Goal: Browse casually: Explore the website without a specific task or goal

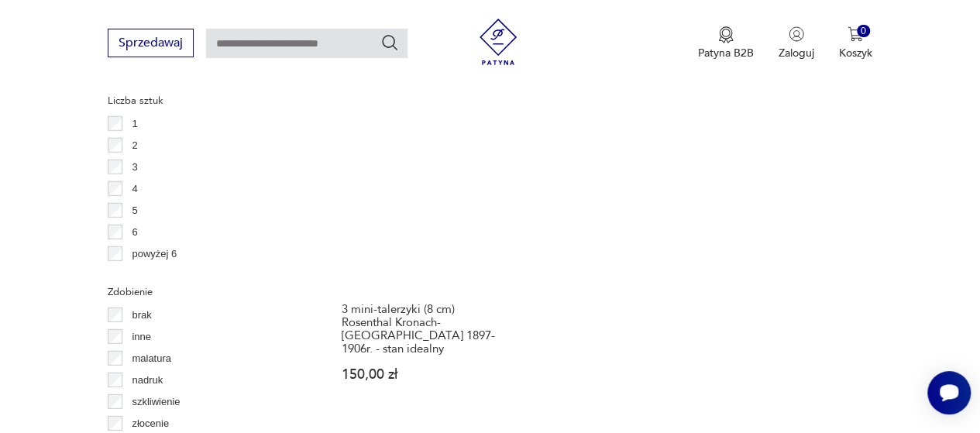
scroll to position [2193, 0]
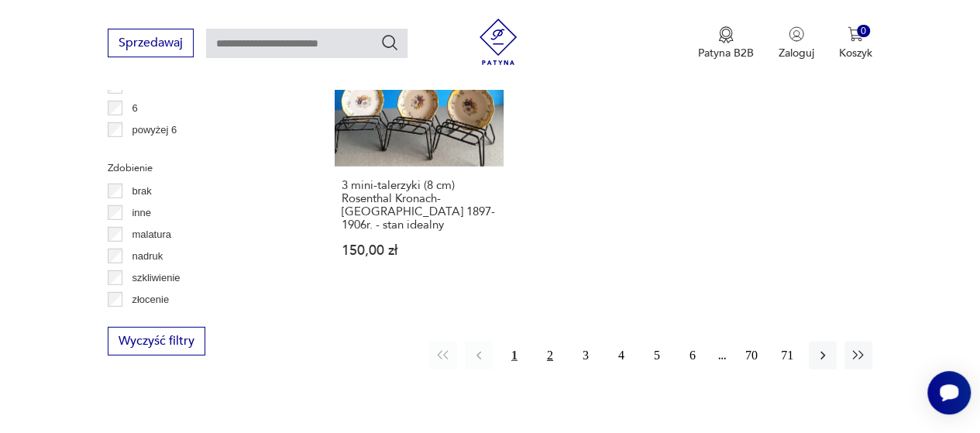
click at [552, 342] on button "2" at bounding box center [550, 356] width 28 height 28
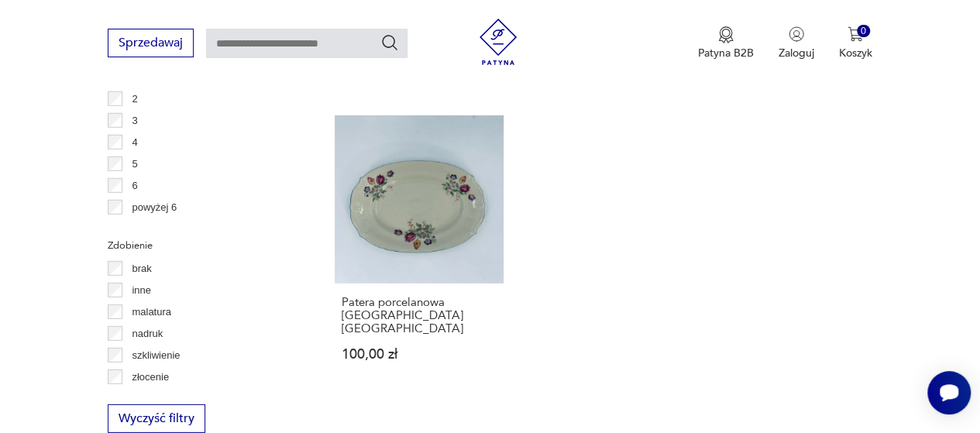
scroll to position [2147, 0]
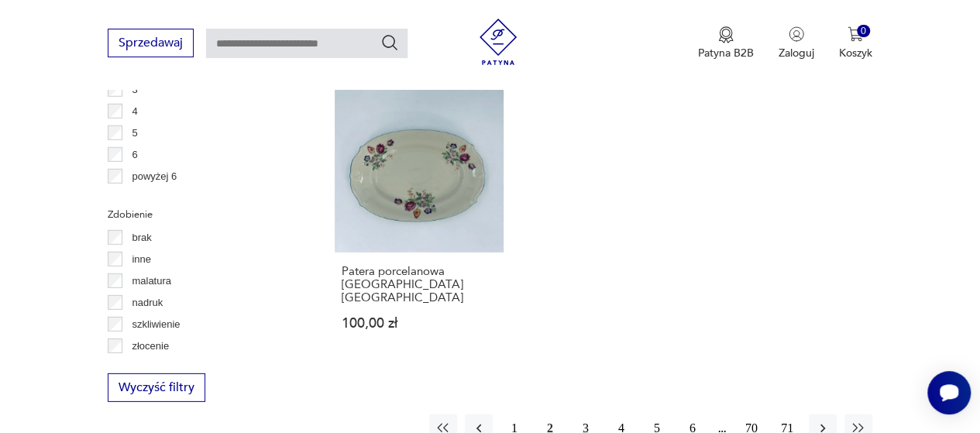
click at [584, 415] on button "3" at bounding box center [586, 429] width 28 height 28
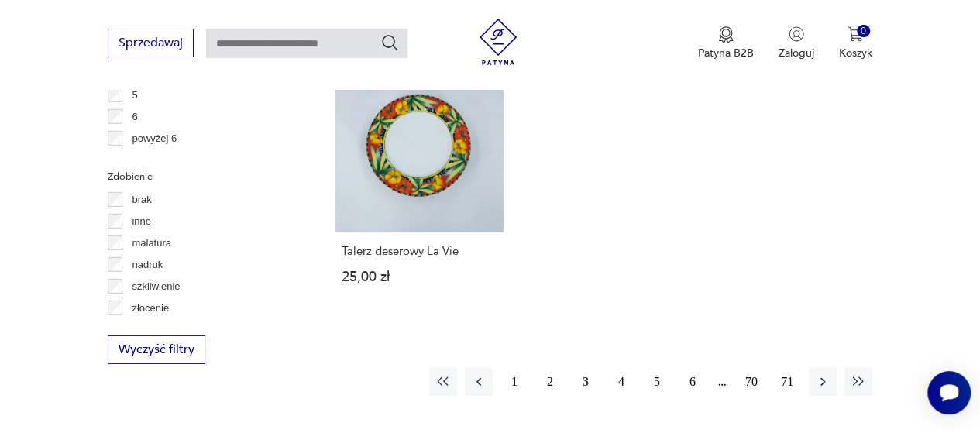
scroll to position [2209, 0]
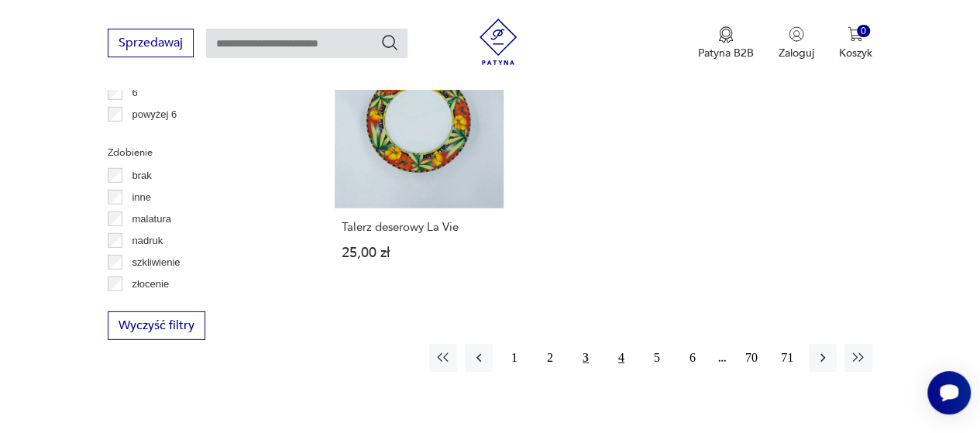
click at [621, 344] on button "4" at bounding box center [622, 358] width 28 height 28
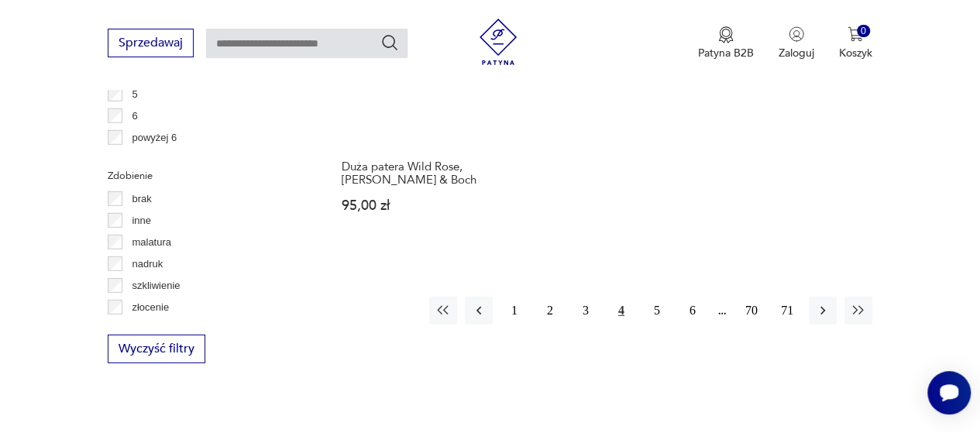
scroll to position [2302, 0]
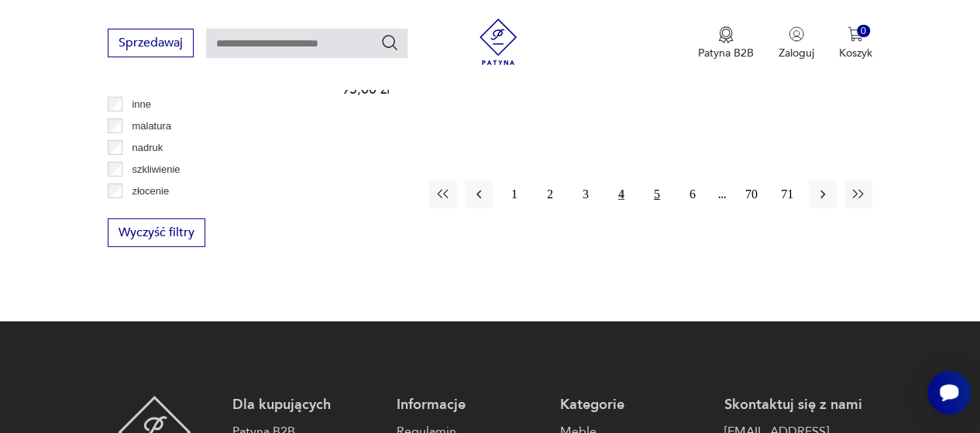
click at [655, 181] on button "5" at bounding box center [657, 195] width 28 height 28
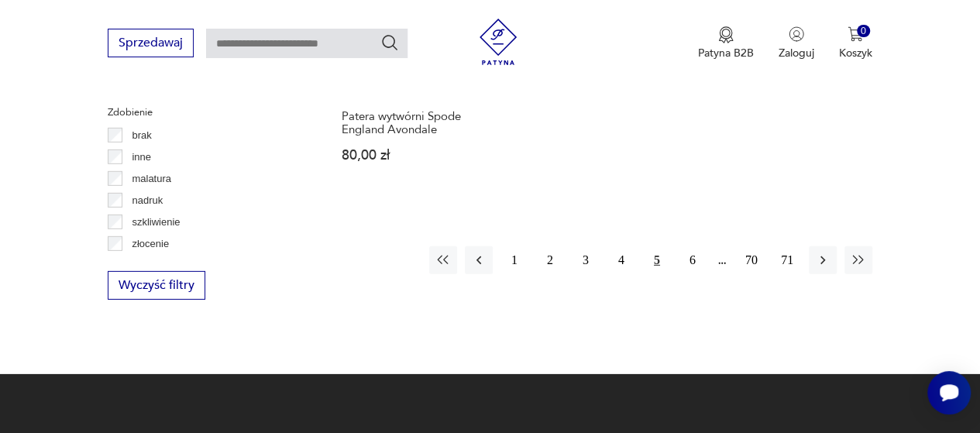
scroll to position [2302, 0]
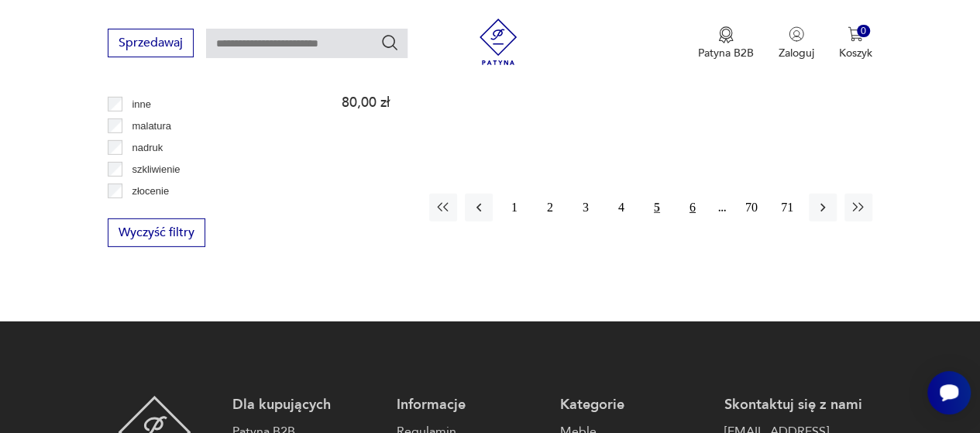
click at [696, 194] on button "6" at bounding box center [693, 208] width 28 height 28
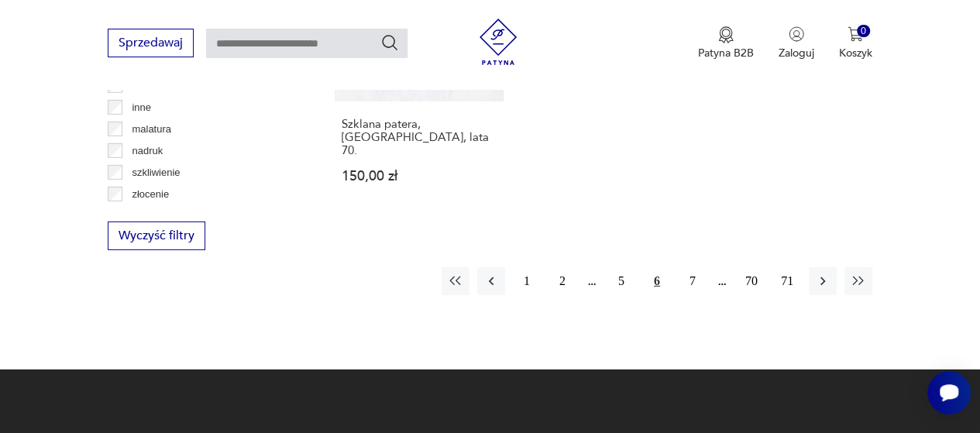
scroll to position [2302, 0]
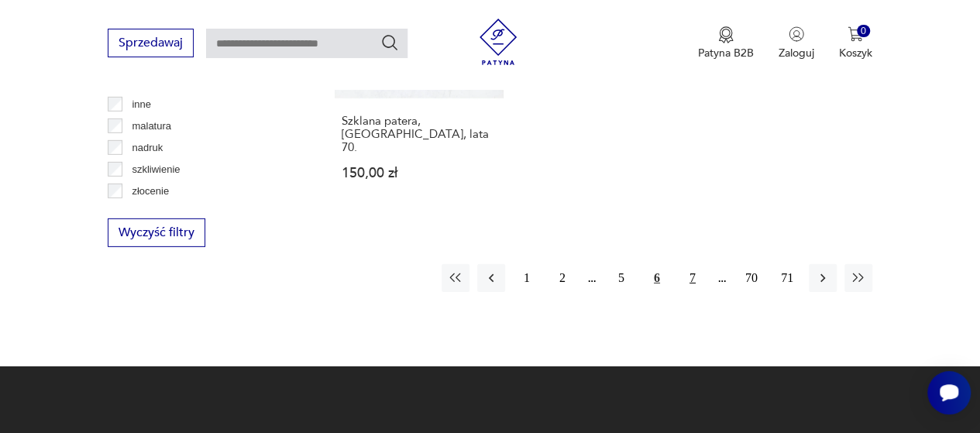
click at [693, 264] on button "7" at bounding box center [693, 278] width 28 height 28
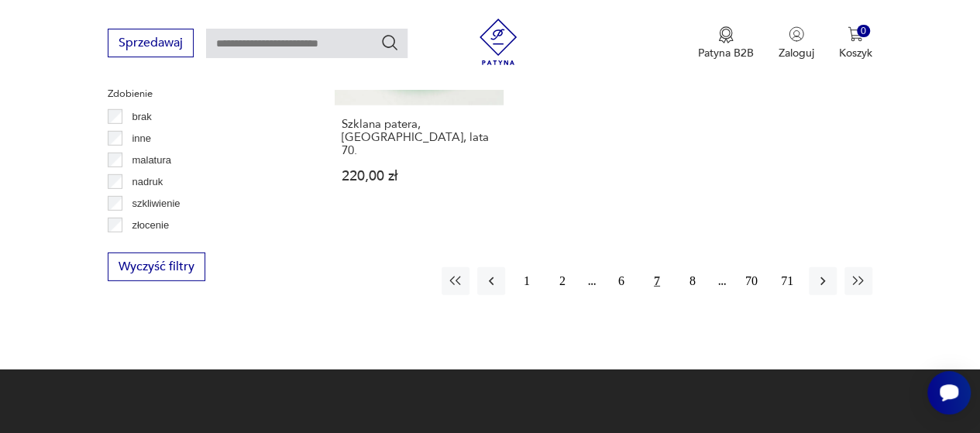
scroll to position [2271, 0]
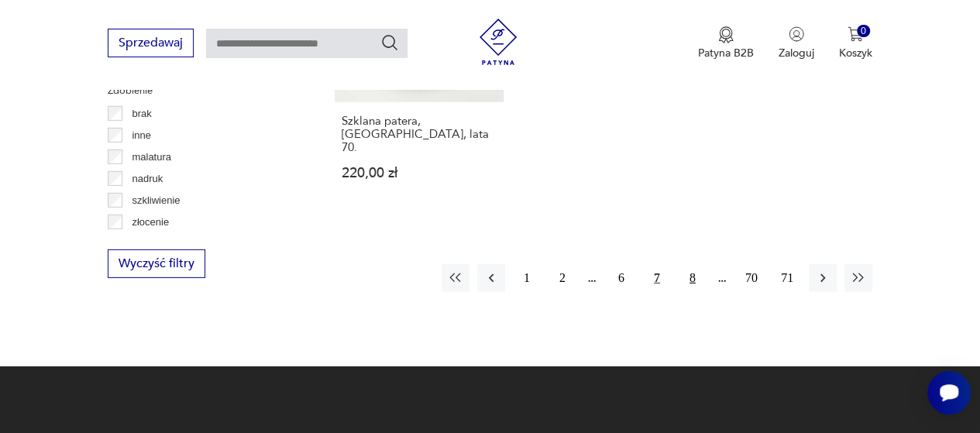
click at [692, 264] on button "8" at bounding box center [693, 278] width 28 height 28
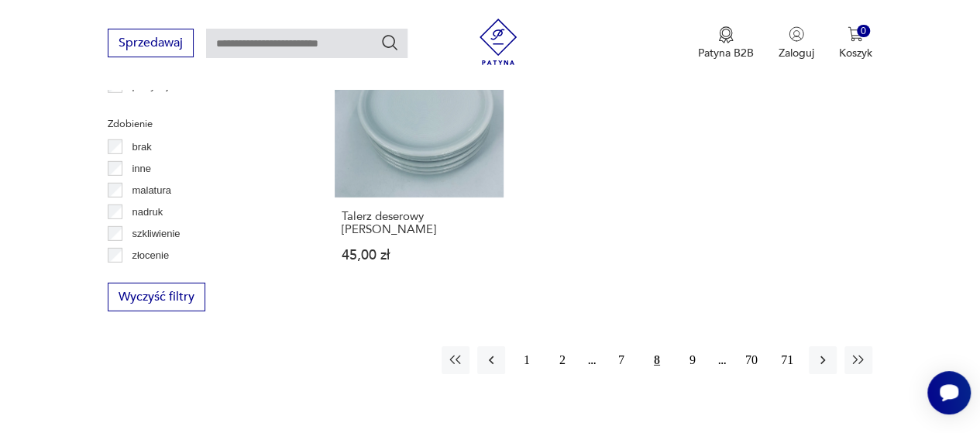
scroll to position [2240, 0]
click at [694, 344] on button "9" at bounding box center [693, 358] width 28 height 28
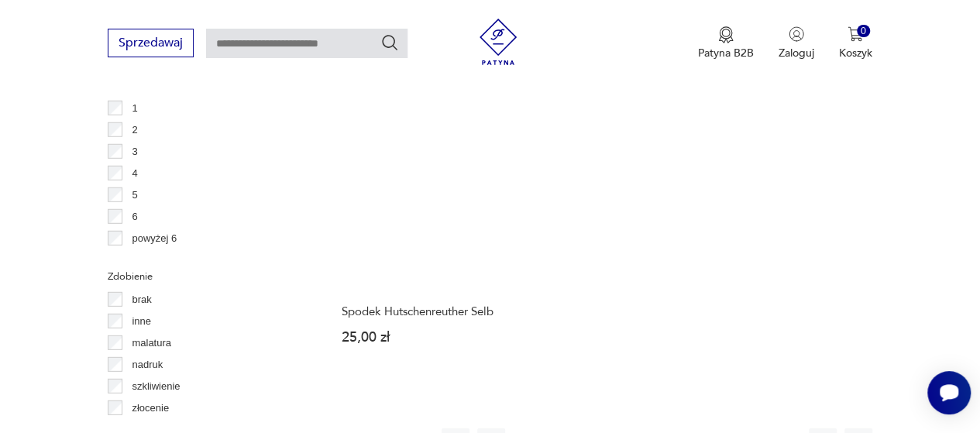
scroll to position [2209, 0]
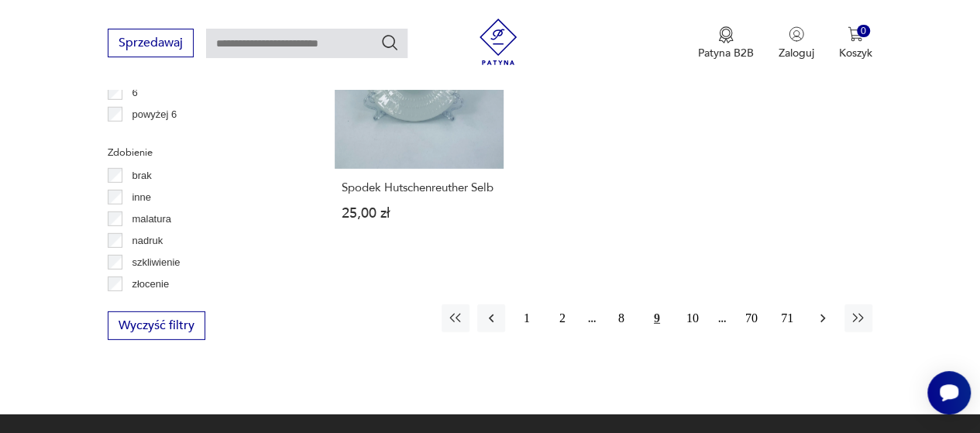
click at [823, 315] on icon "button" at bounding box center [823, 319] width 5 height 9
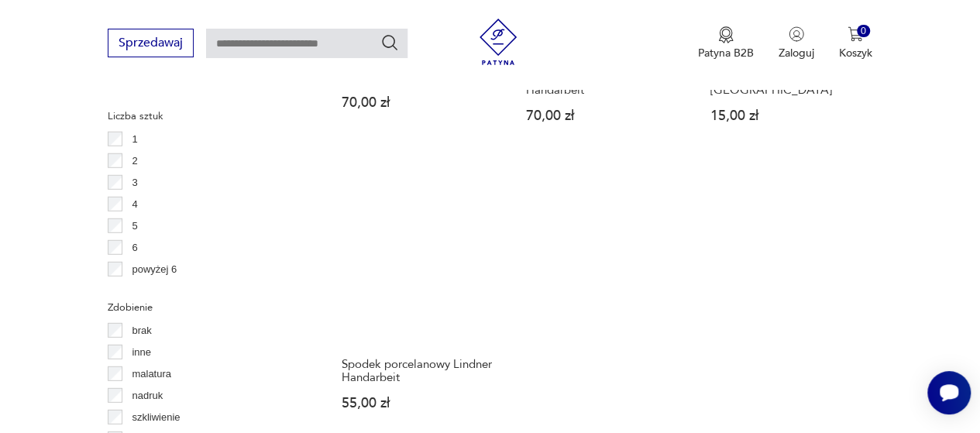
scroll to position [2178, 0]
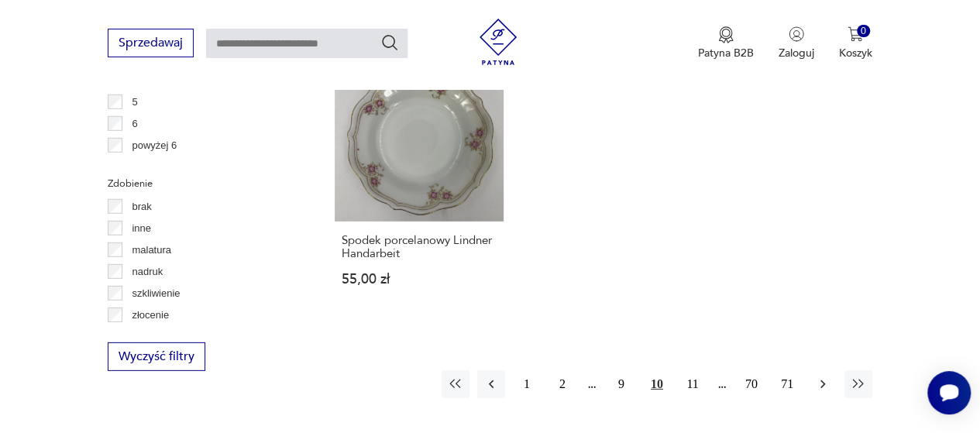
click at [826, 377] on icon "button" at bounding box center [823, 385] width 16 height 16
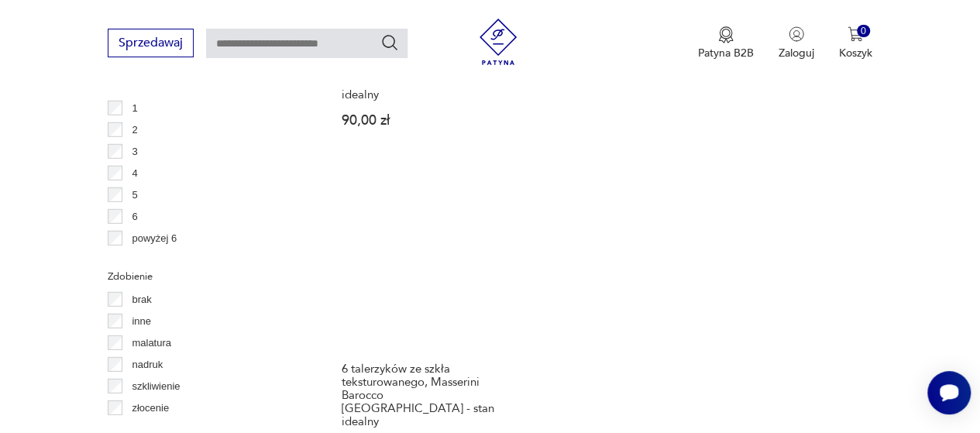
scroll to position [2209, 0]
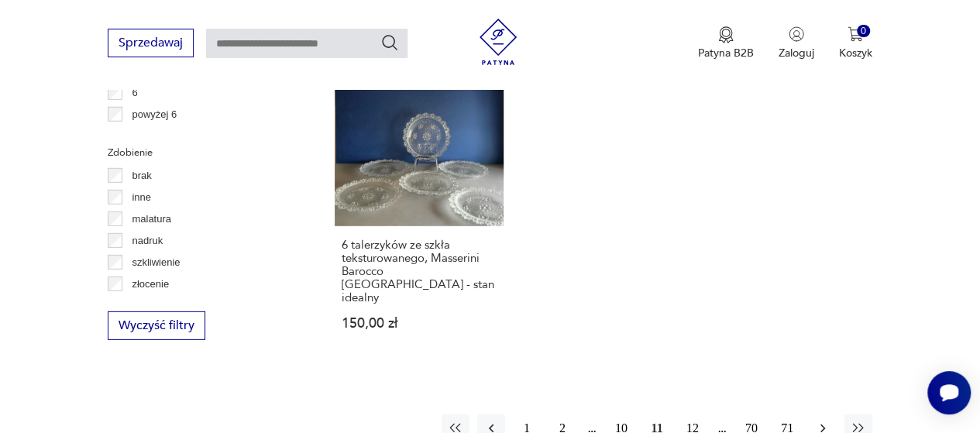
click at [824, 421] on icon "button" at bounding box center [823, 429] width 16 height 16
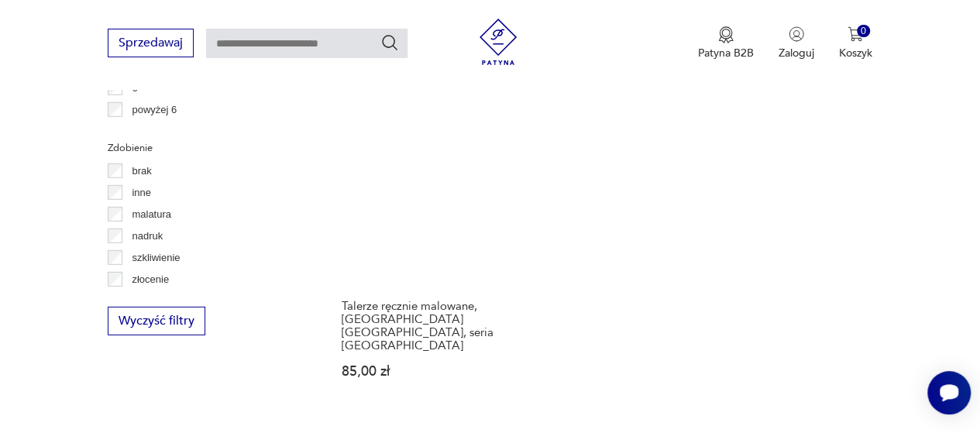
scroll to position [2240, 0]
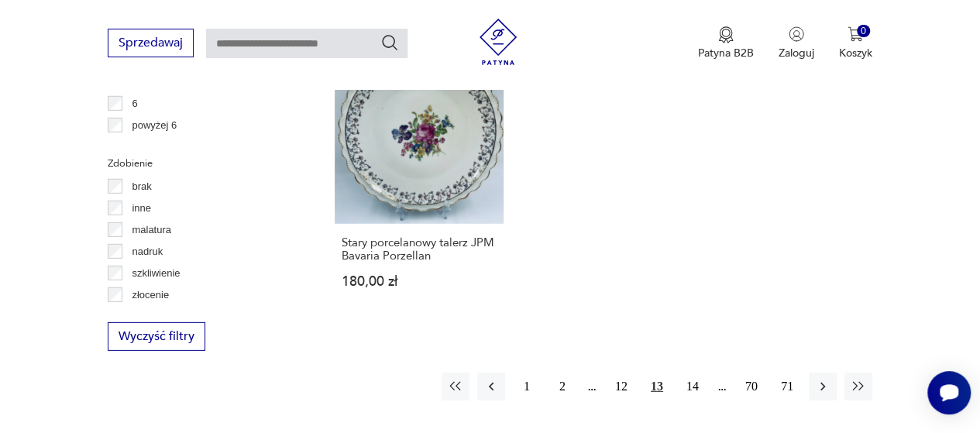
scroll to position [2209, 0]
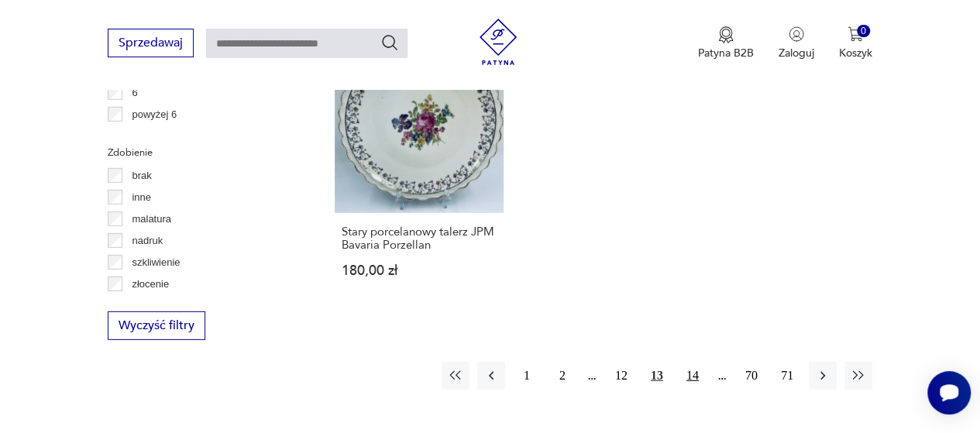
click at [692, 362] on button "14" at bounding box center [693, 376] width 28 height 28
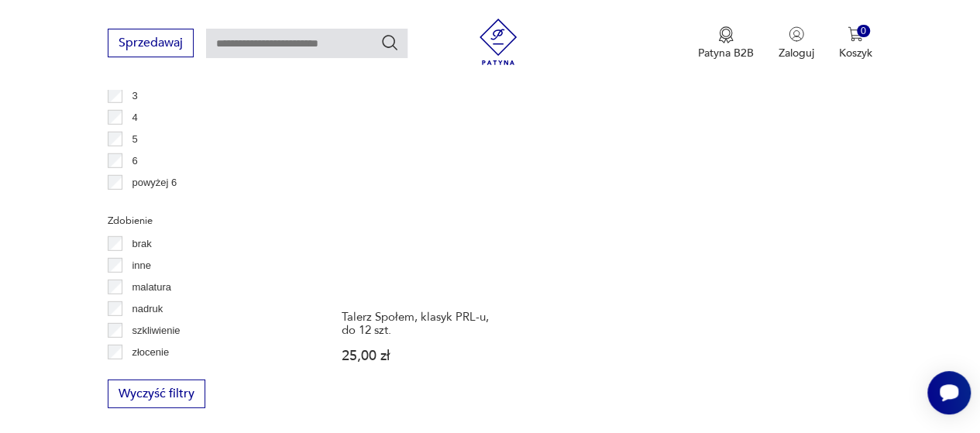
scroll to position [2178, 0]
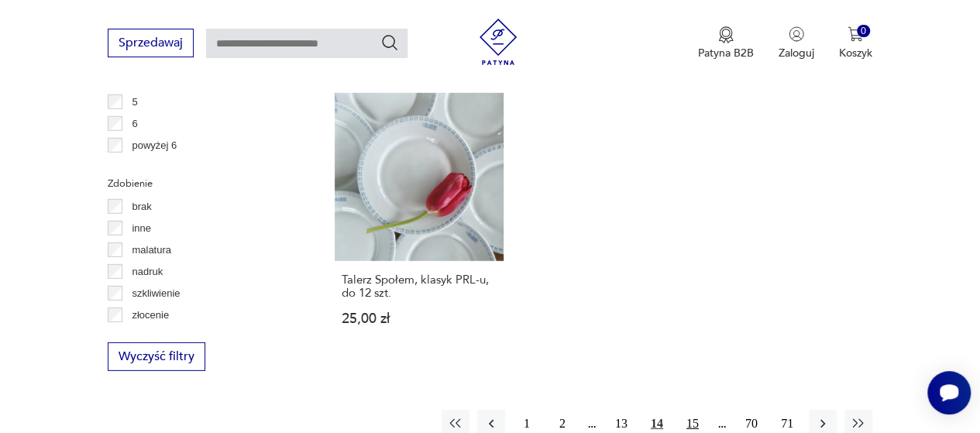
click at [692, 410] on button "15" at bounding box center [693, 424] width 28 height 28
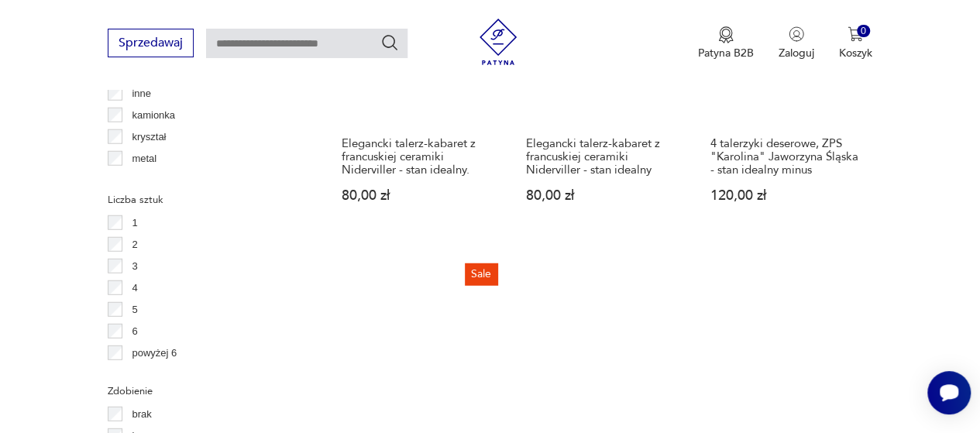
scroll to position [2147, 0]
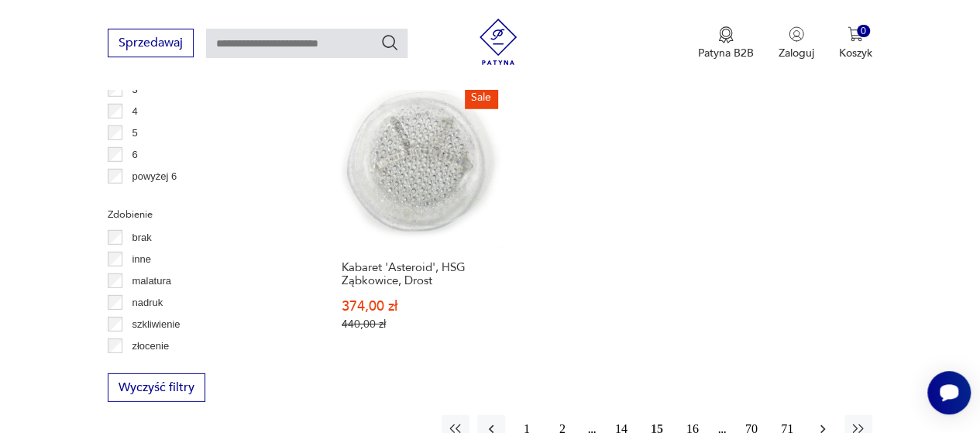
click at [821, 422] on icon "button" at bounding box center [823, 430] width 16 height 16
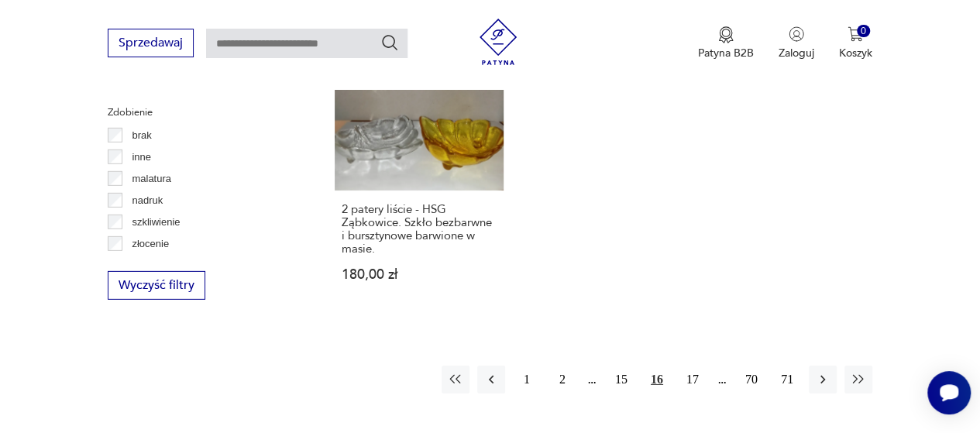
scroll to position [2271, 0]
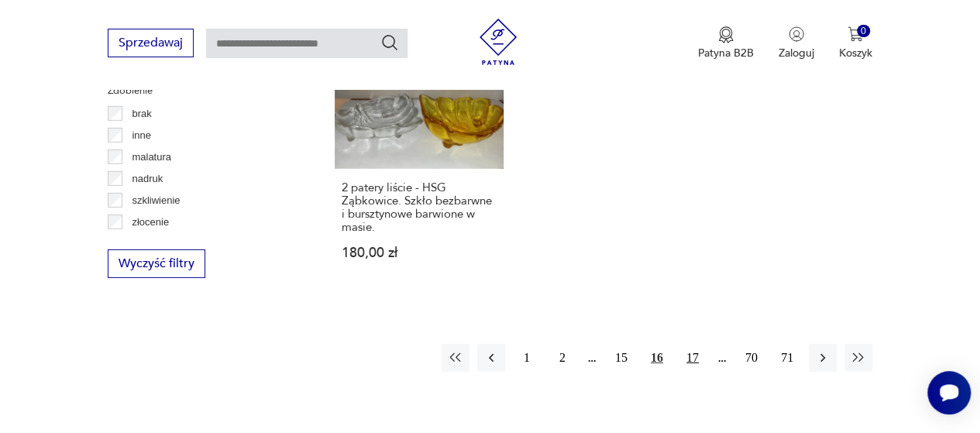
click at [695, 344] on button "17" at bounding box center [693, 358] width 28 height 28
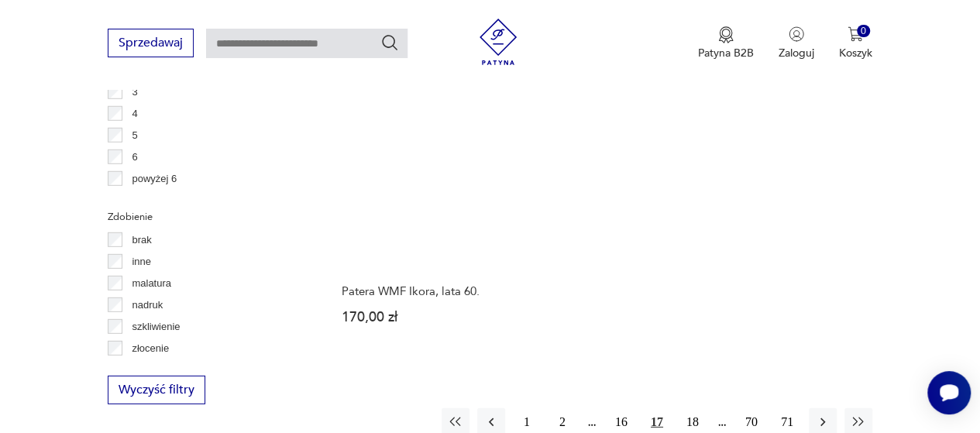
scroll to position [2147, 0]
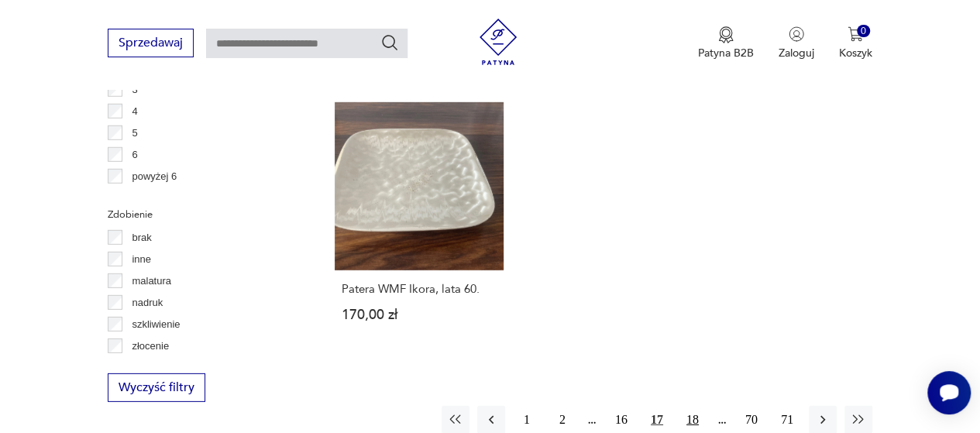
click at [693, 406] on button "18" at bounding box center [693, 420] width 28 height 28
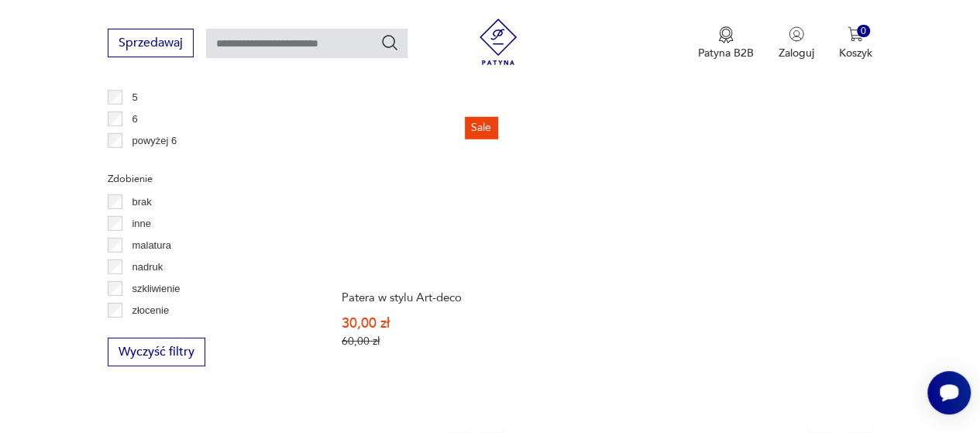
scroll to position [2240, 0]
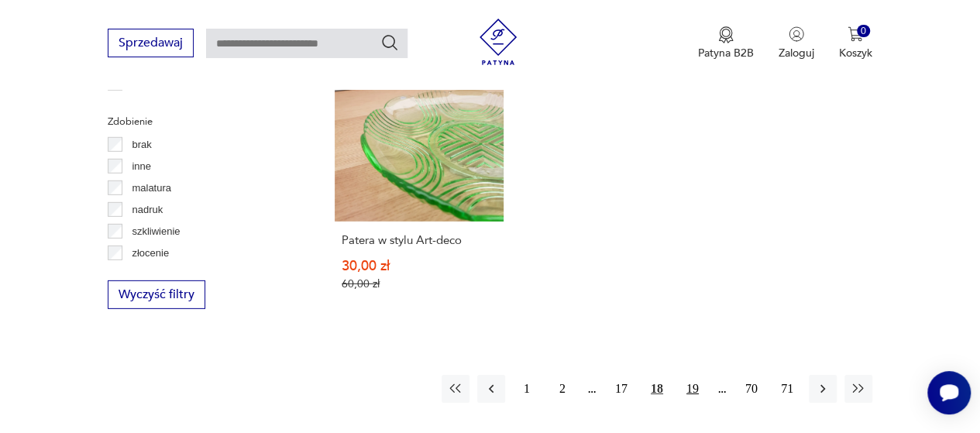
click at [691, 375] on button "19" at bounding box center [693, 389] width 28 height 28
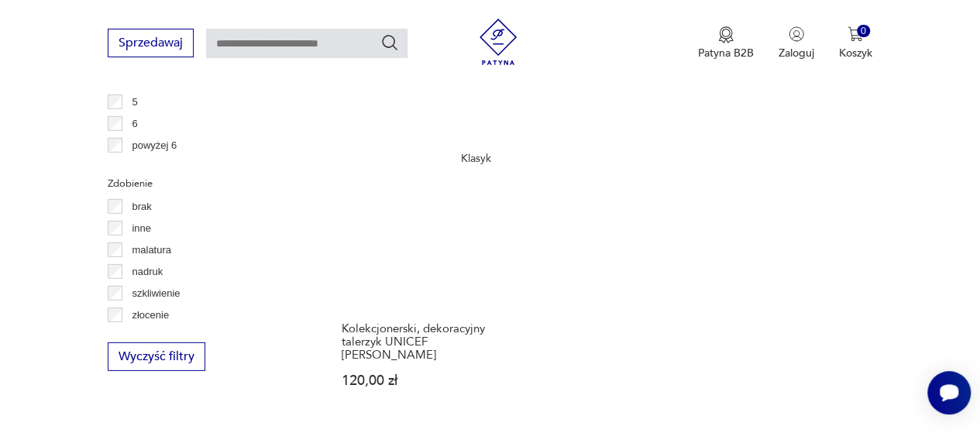
scroll to position [2271, 0]
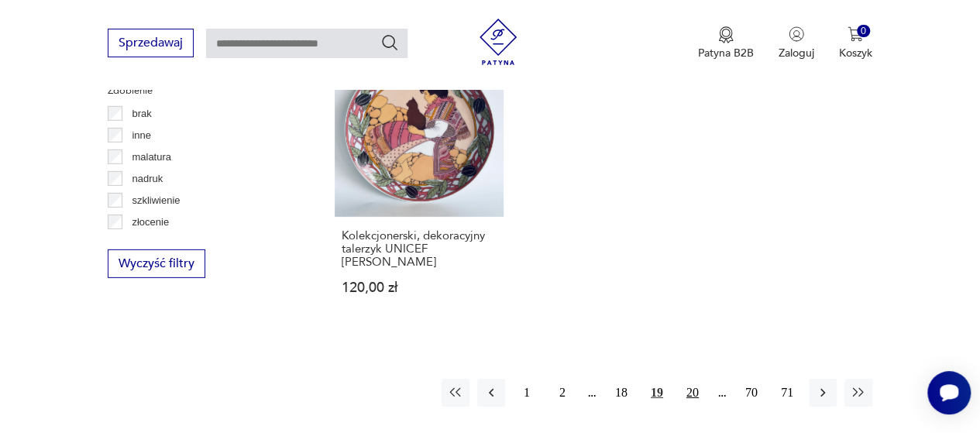
click at [690, 379] on button "20" at bounding box center [693, 393] width 28 height 28
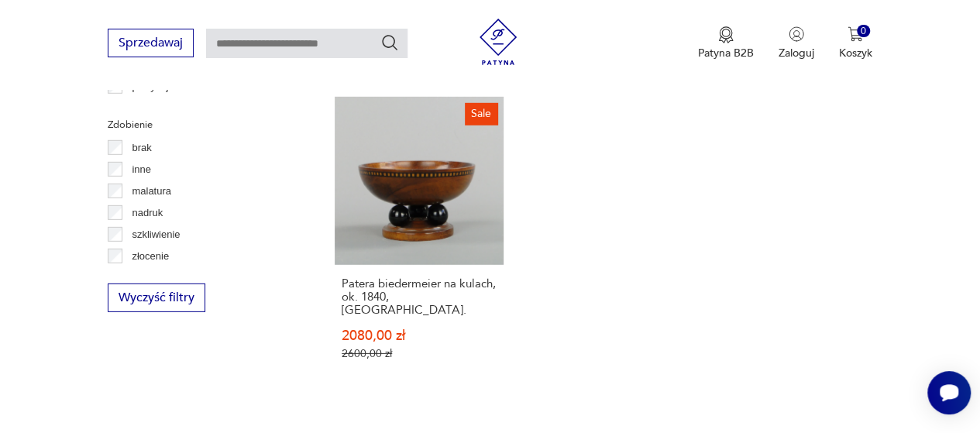
scroll to position [2240, 0]
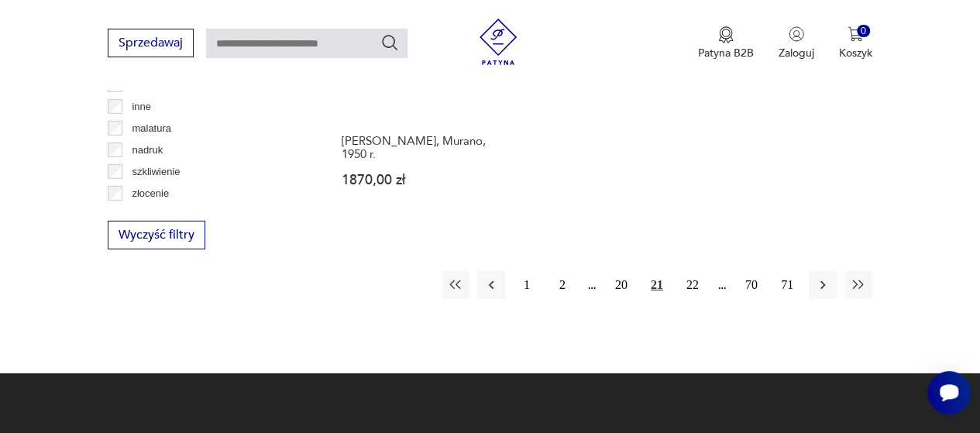
scroll to position [2302, 0]
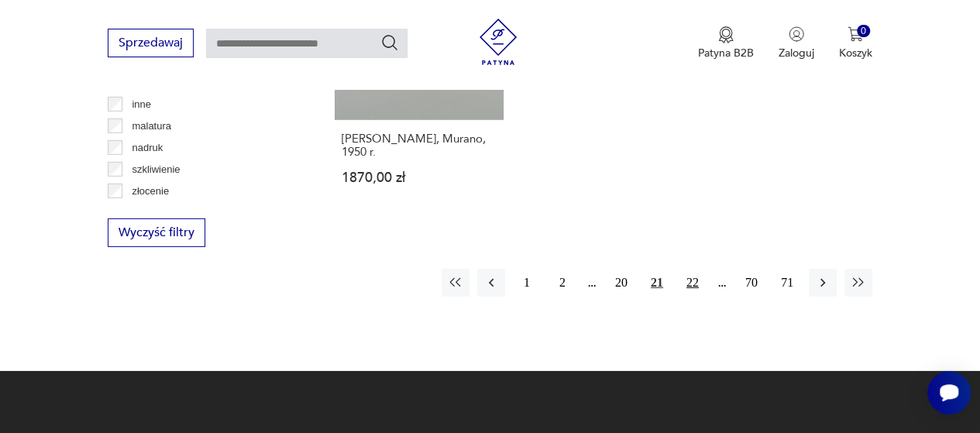
click at [693, 269] on button "22" at bounding box center [693, 283] width 28 height 28
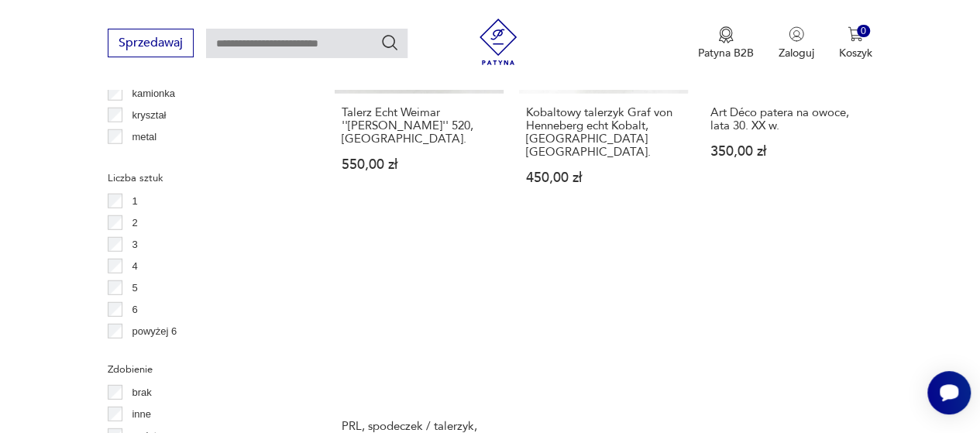
scroll to position [2209, 0]
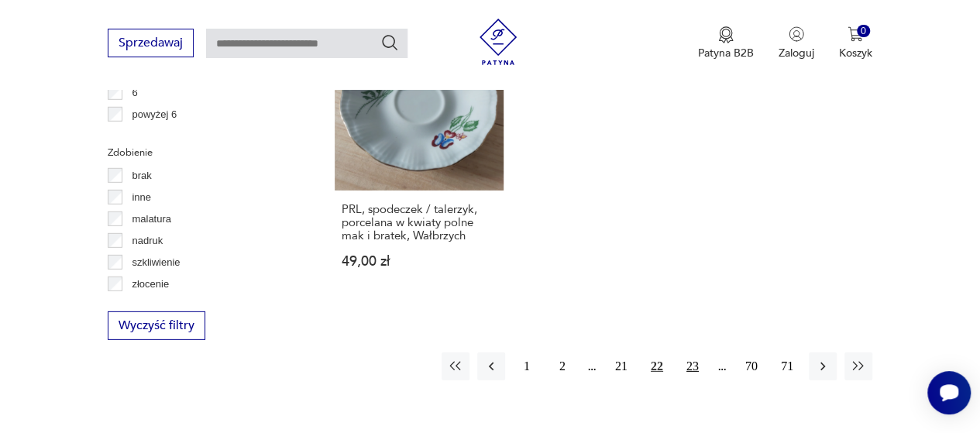
click at [693, 353] on button "23" at bounding box center [693, 367] width 28 height 28
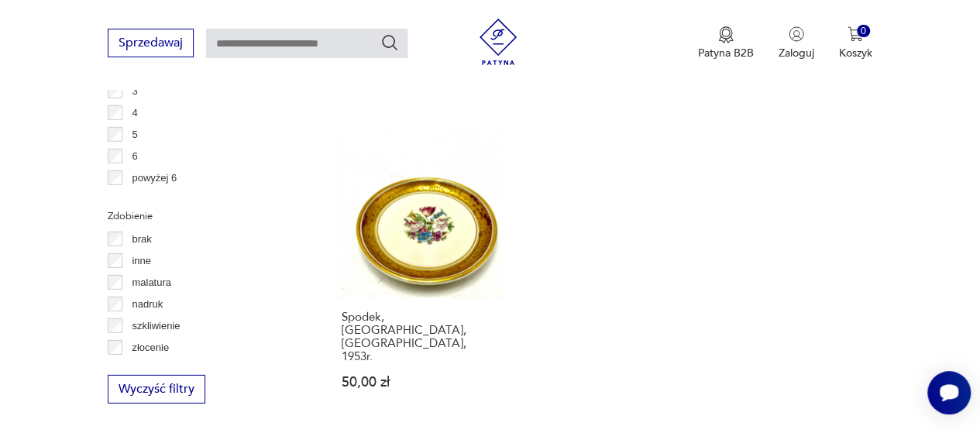
scroll to position [2178, 0]
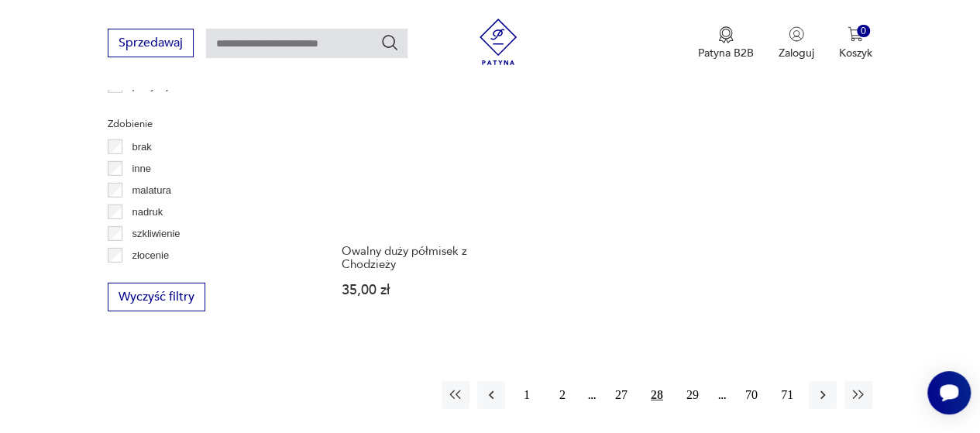
scroll to position [2240, 0]
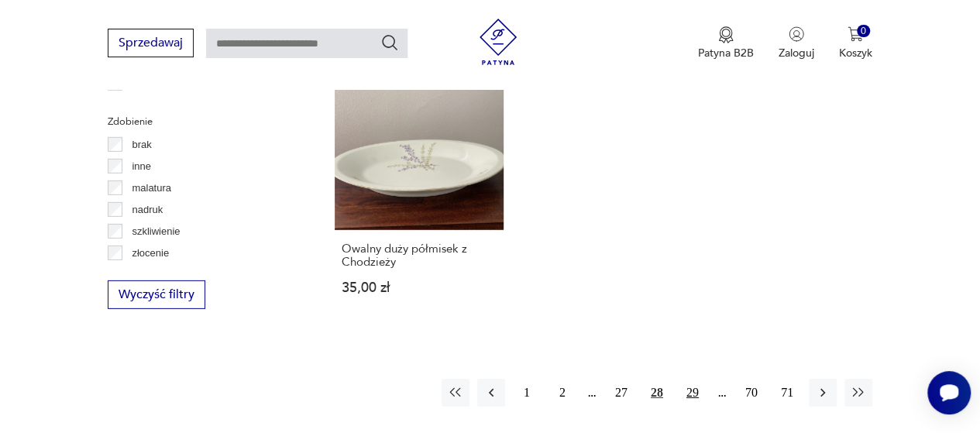
click at [691, 379] on button "29" at bounding box center [693, 393] width 28 height 28
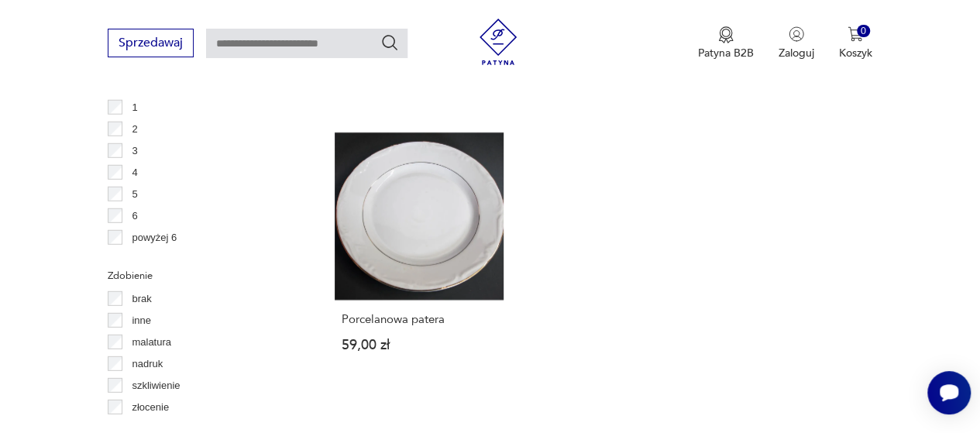
scroll to position [2209, 0]
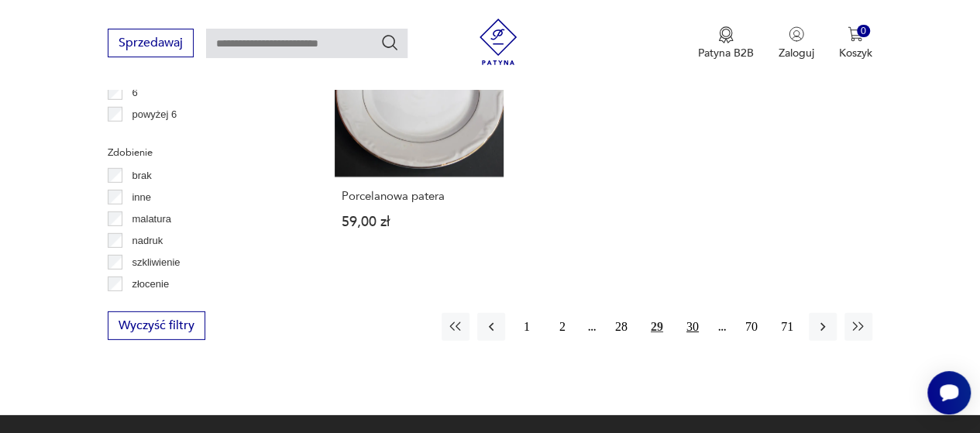
click at [693, 313] on button "30" at bounding box center [693, 327] width 28 height 28
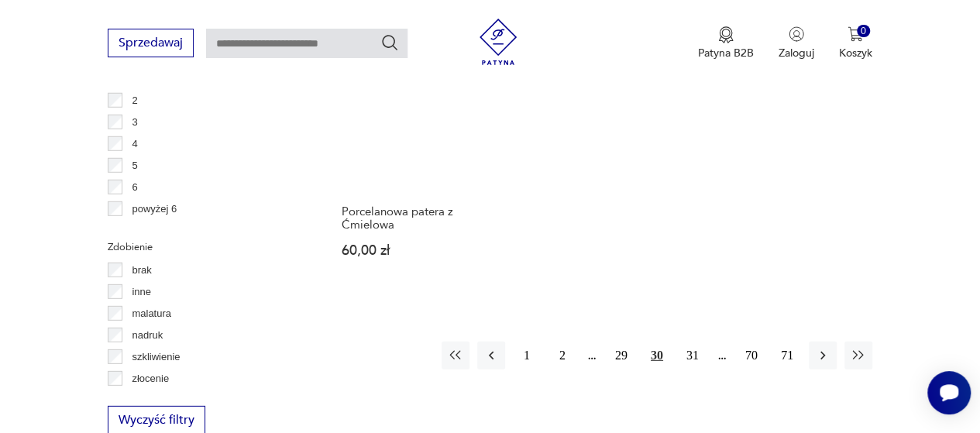
scroll to position [2147, 0]
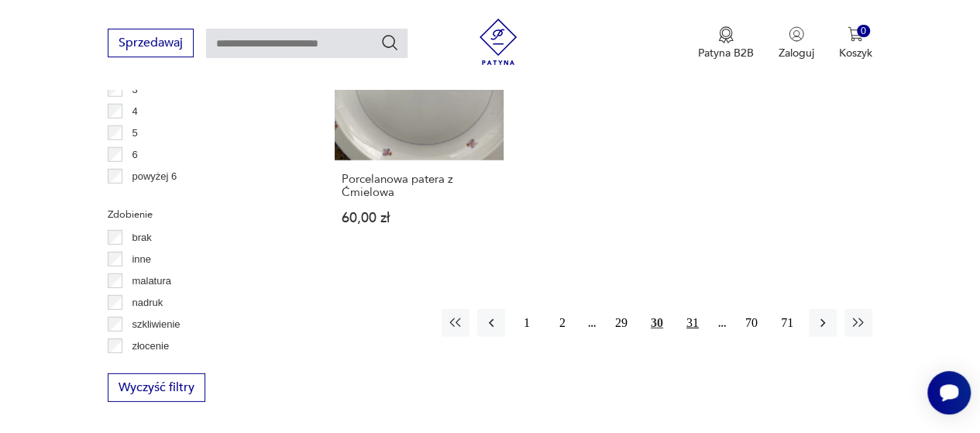
click at [691, 321] on button "31" at bounding box center [693, 323] width 28 height 28
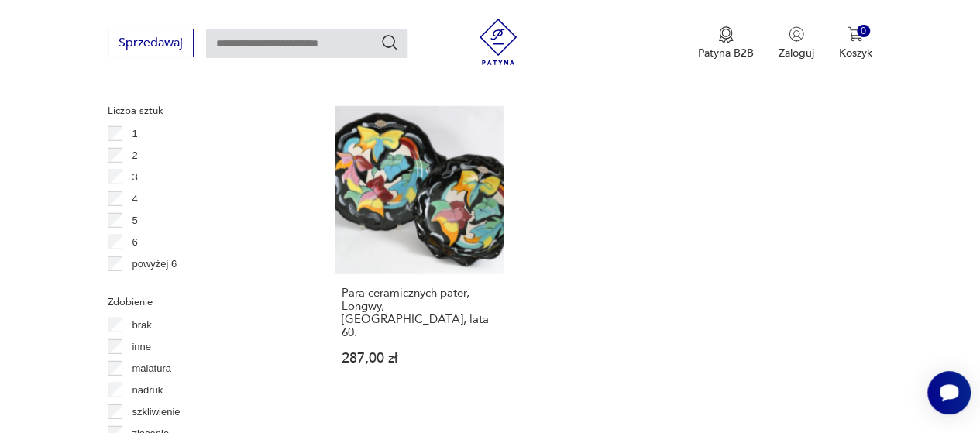
scroll to position [2085, 0]
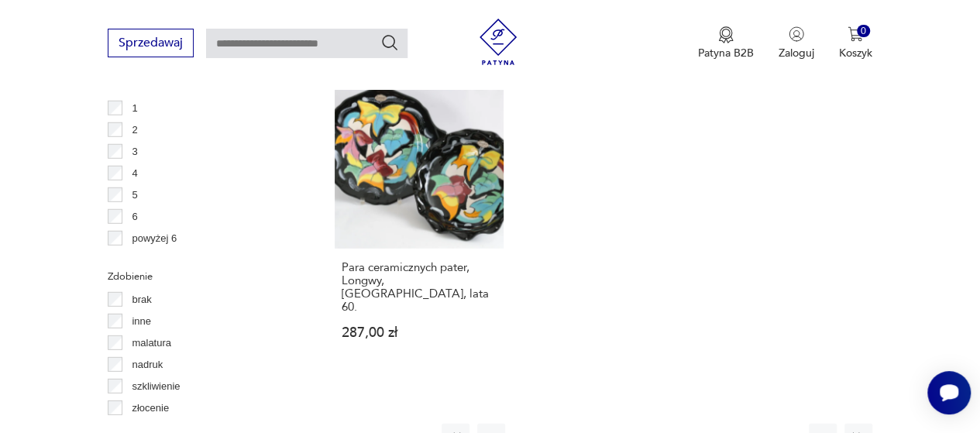
click at [691, 424] on button "32" at bounding box center [693, 438] width 28 height 28
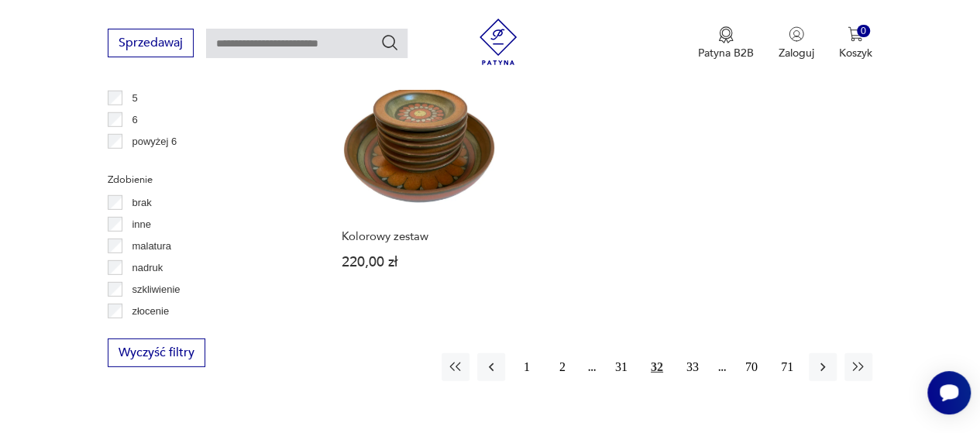
scroll to position [2209, 0]
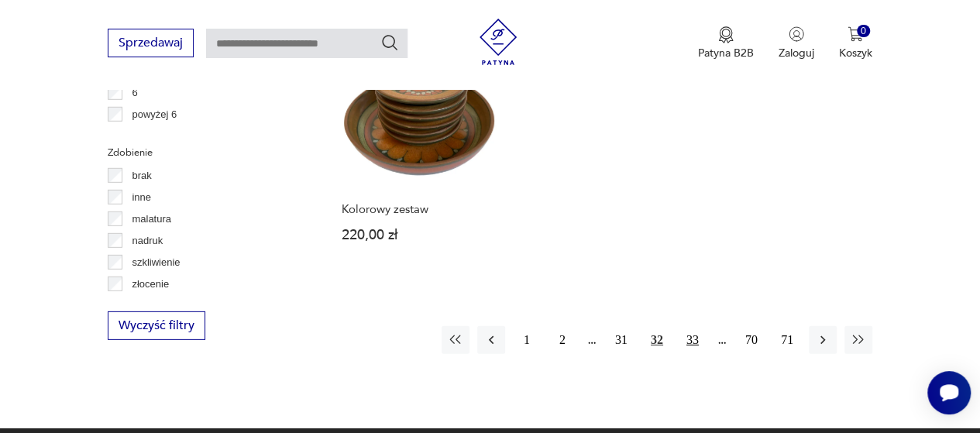
click at [693, 326] on button "33" at bounding box center [693, 340] width 28 height 28
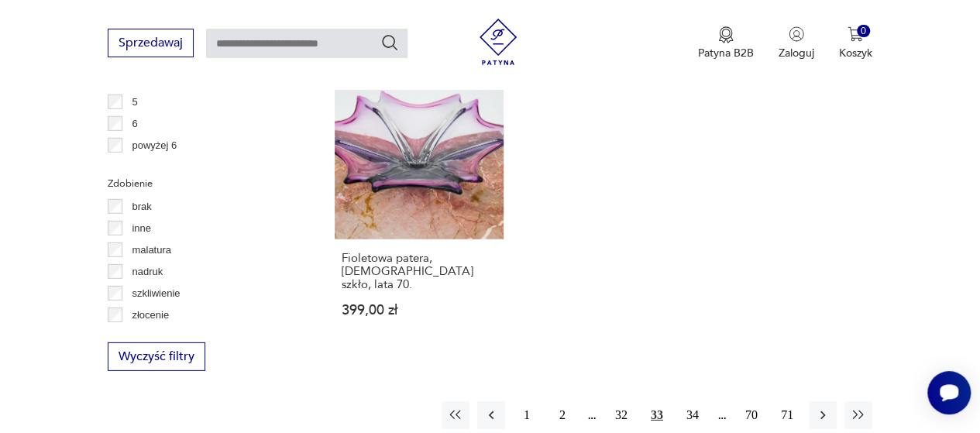
scroll to position [2240, 0]
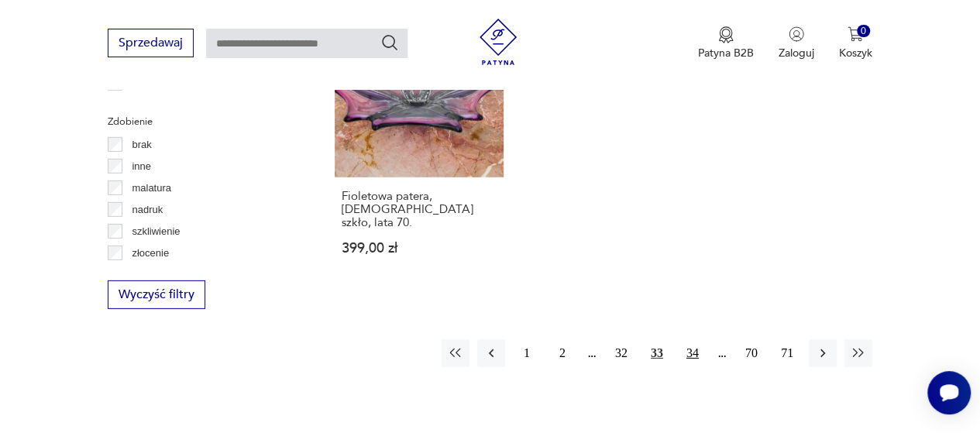
click at [694, 339] on button "34" at bounding box center [693, 353] width 28 height 28
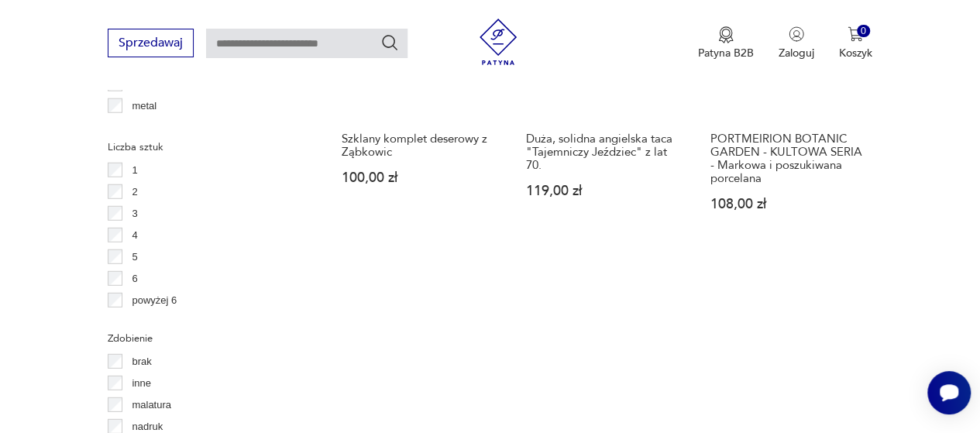
scroll to position [2178, 0]
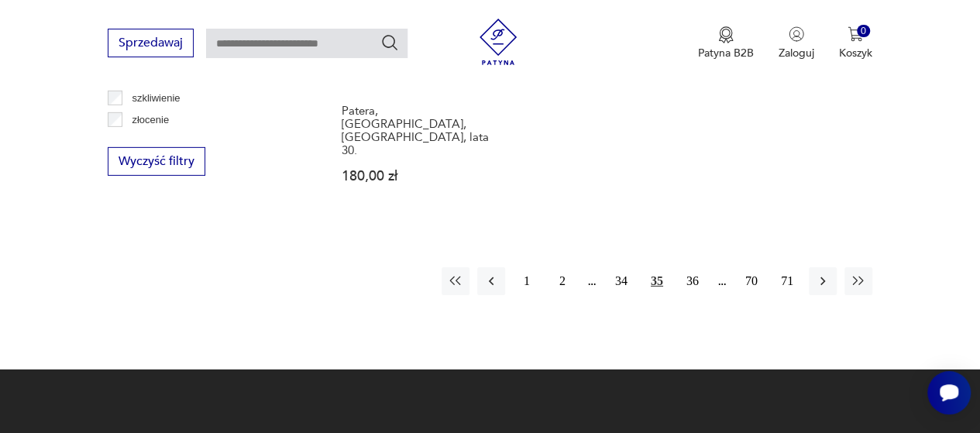
scroll to position [2395, 0]
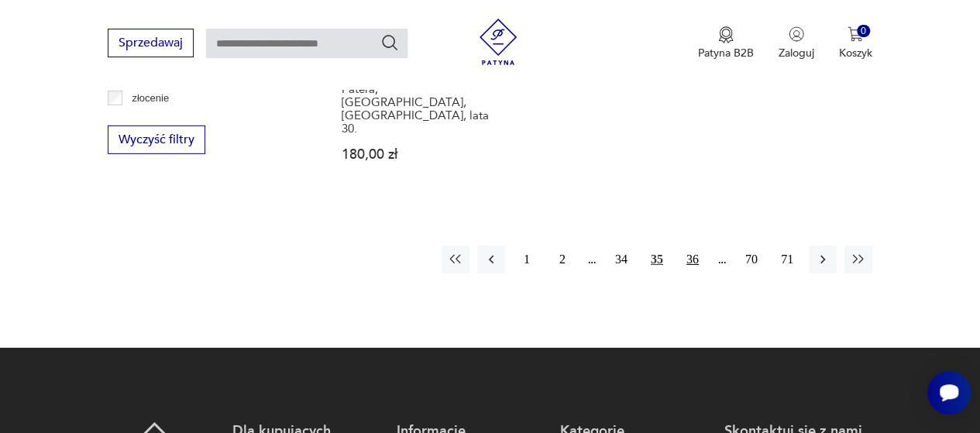
click at [693, 246] on button "36" at bounding box center [693, 260] width 28 height 28
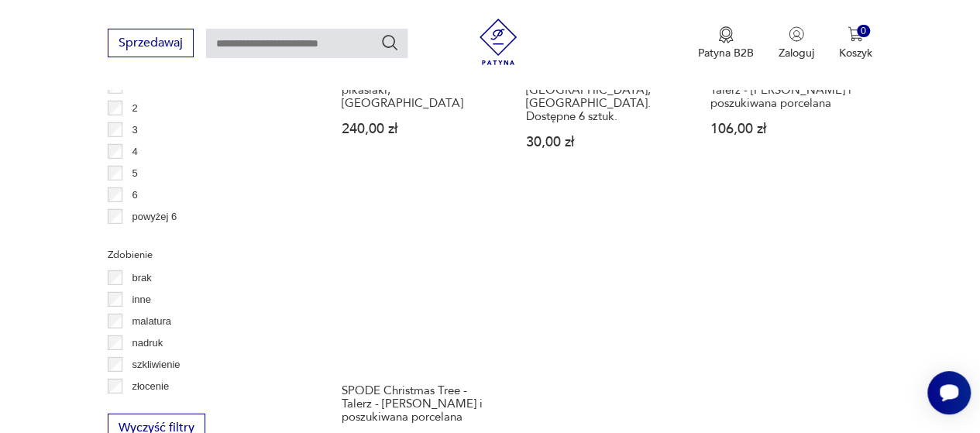
scroll to position [2178, 0]
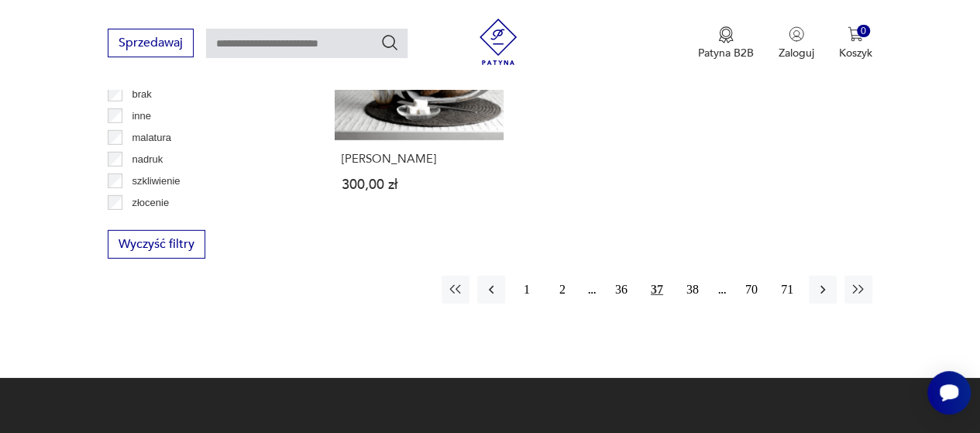
scroll to position [2364, 0]
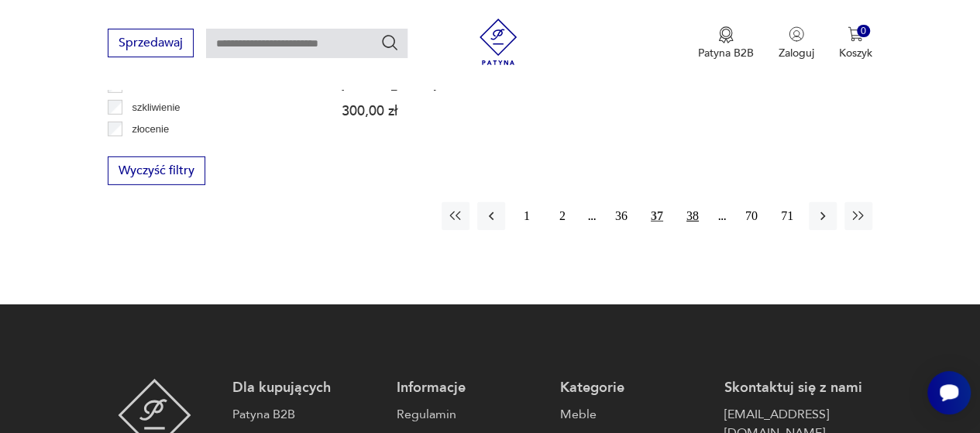
click at [693, 213] on button "38" at bounding box center [693, 216] width 28 height 28
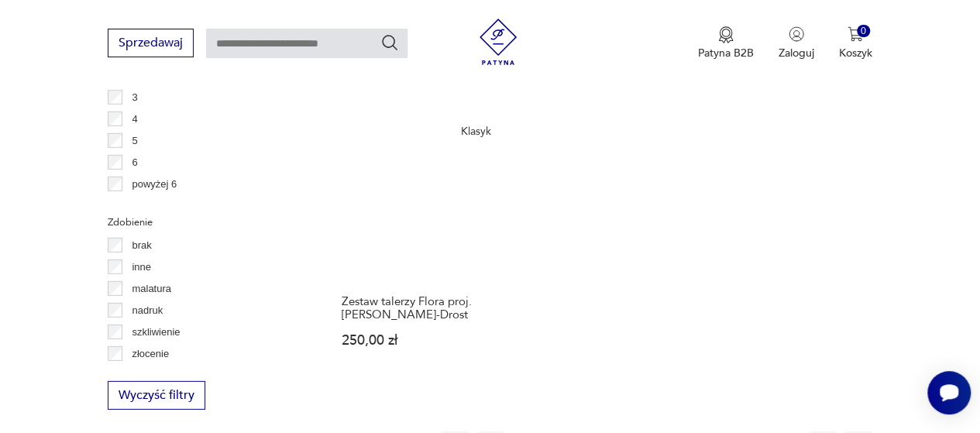
scroll to position [2147, 0]
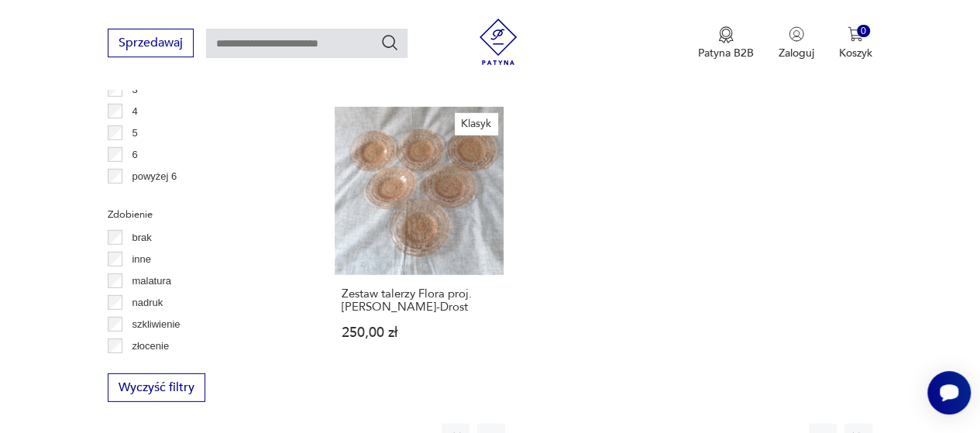
click at [691, 424] on button "39" at bounding box center [693, 438] width 28 height 28
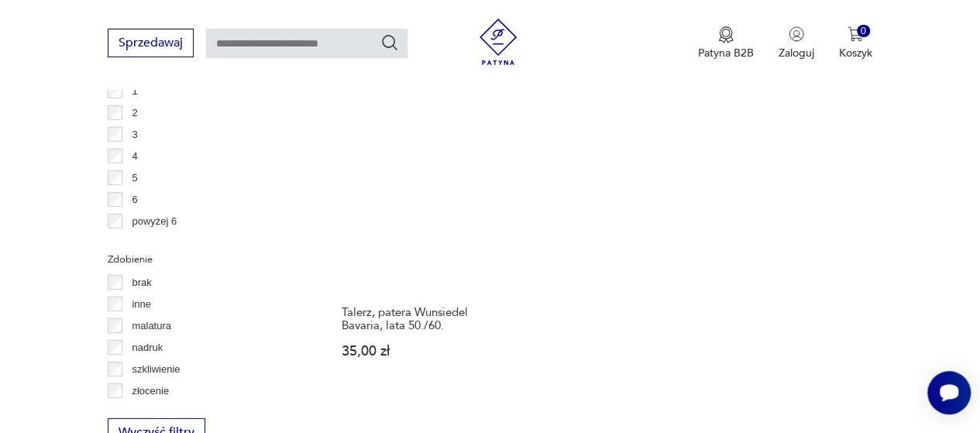
scroll to position [2209, 0]
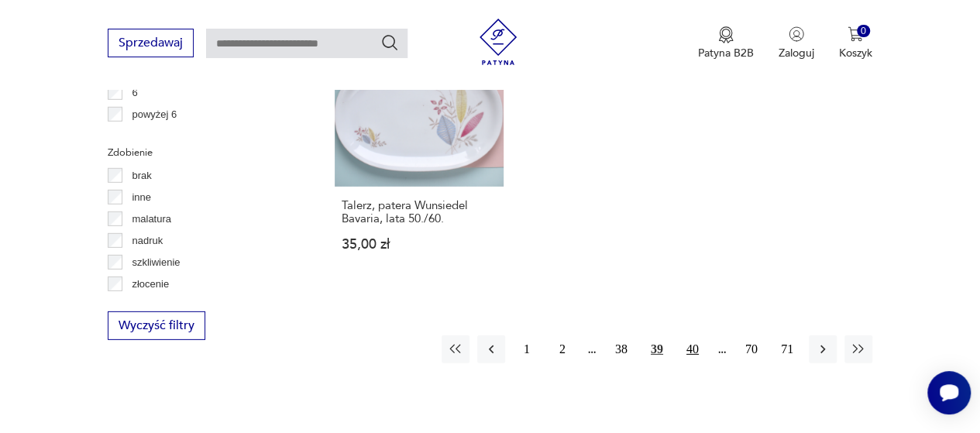
click at [693, 336] on button "40" at bounding box center [693, 350] width 28 height 28
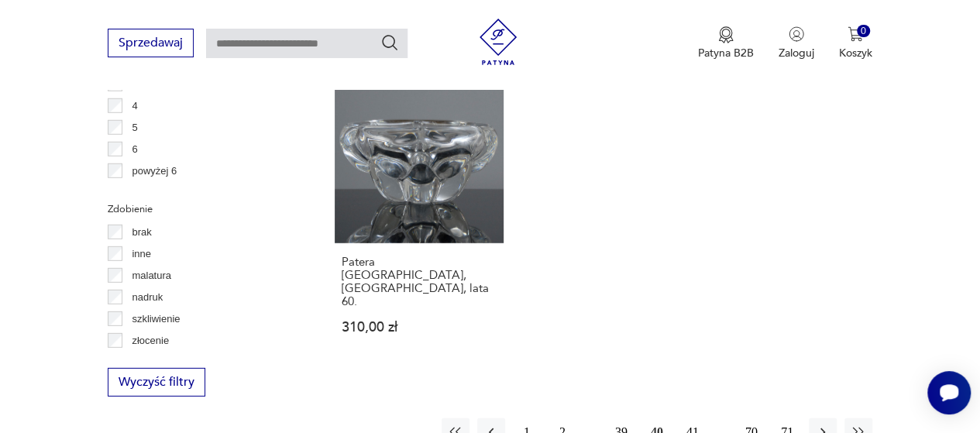
scroll to position [2209, 0]
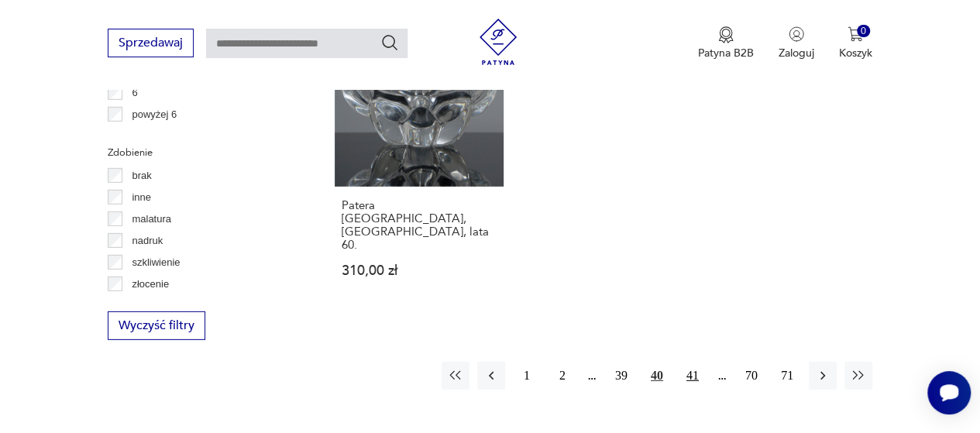
click at [691, 362] on button "41" at bounding box center [693, 376] width 28 height 28
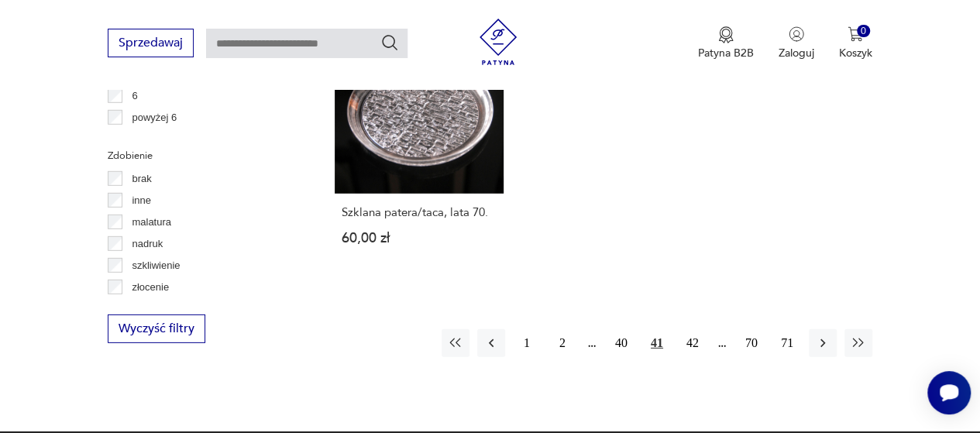
scroll to position [2209, 0]
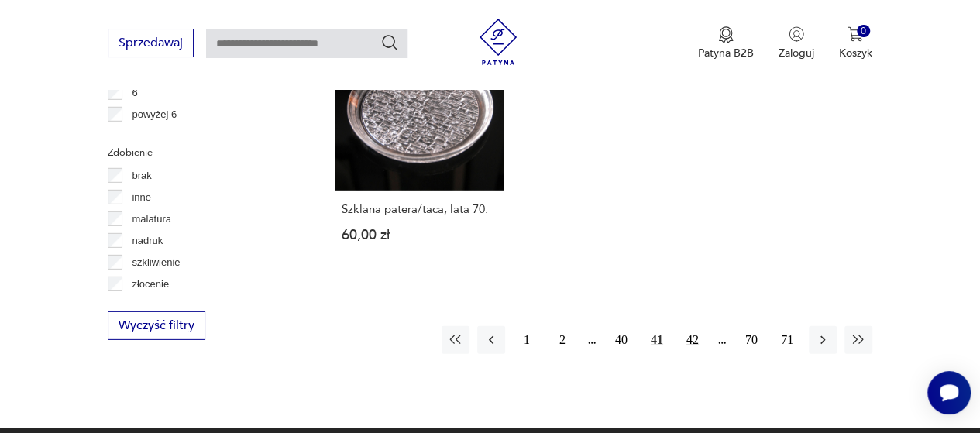
click at [693, 326] on button "42" at bounding box center [693, 340] width 28 height 28
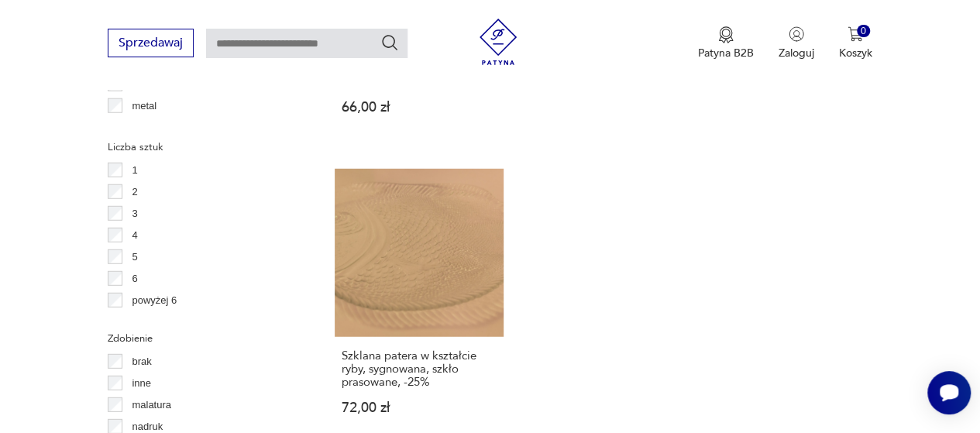
scroll to position [2209, 0]
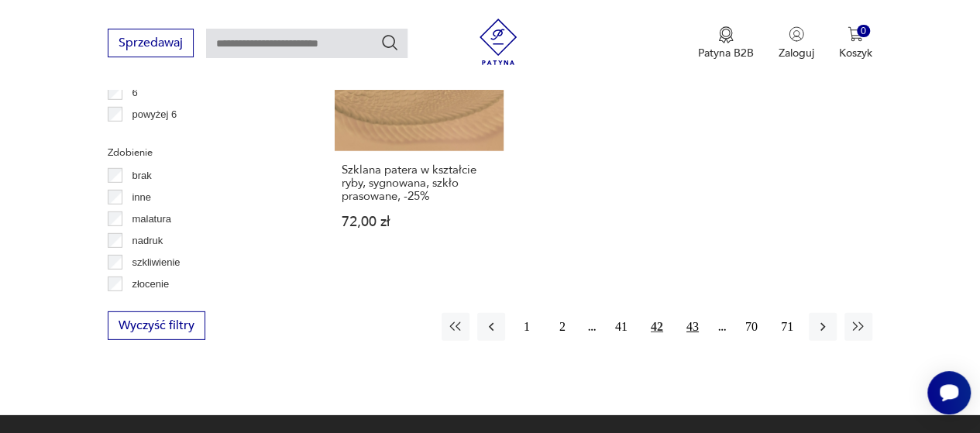
click at [694, 313] on button "43" at bounding box center [693, 327] width 28 height 28
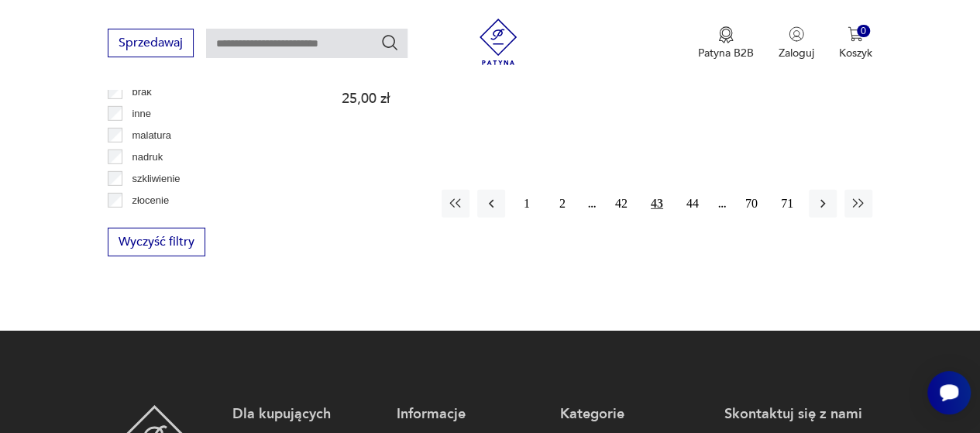
scroll to position [2302, 0]
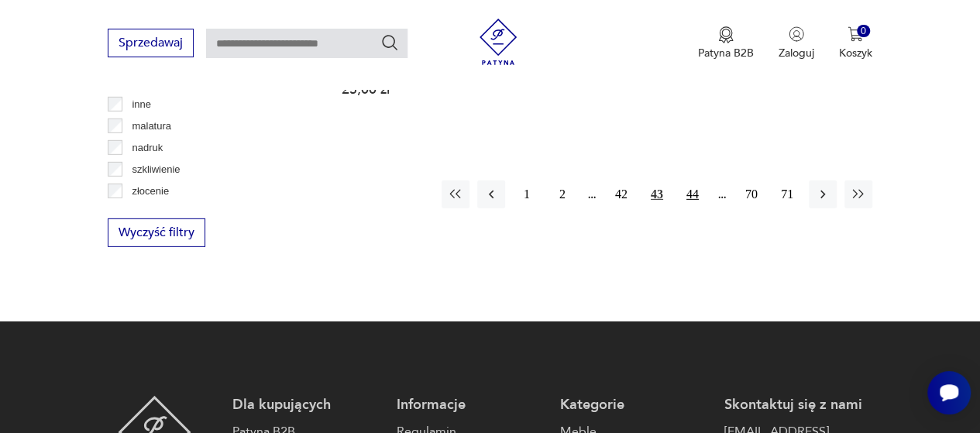
click at [694, 181] on button "44" at bounding box center [693, 195] width 28 height 28
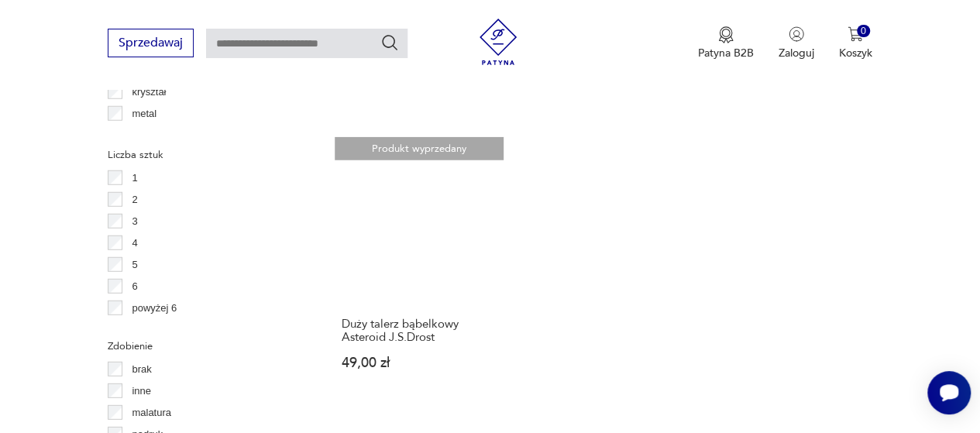
scroll to position [2085, 0]
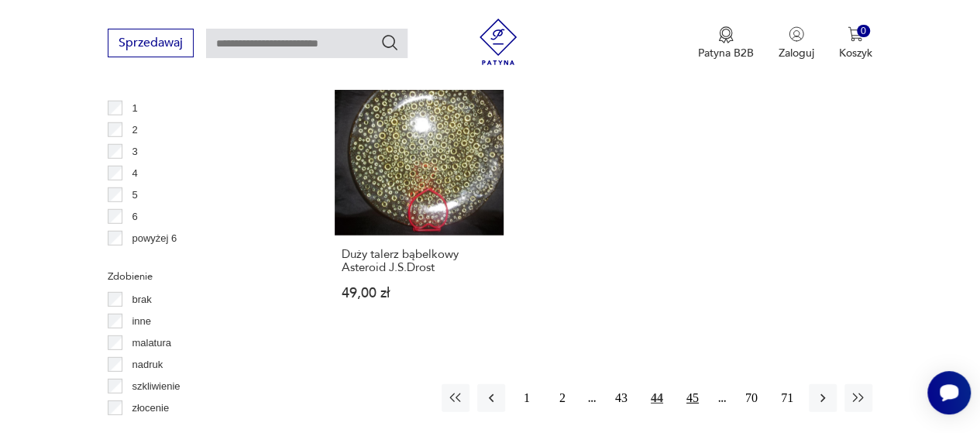
click at [691, 384] on button "45" at bounding box center [693, 398] width 28 height 28
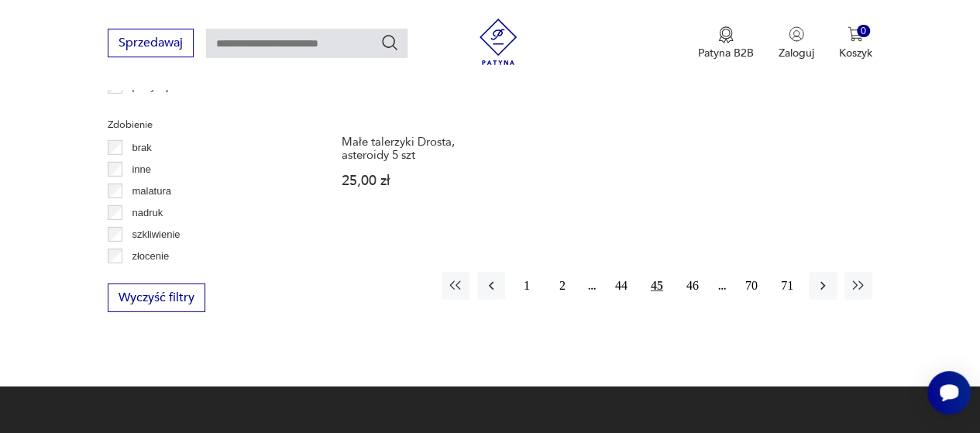
scroll to position [2240, 0]
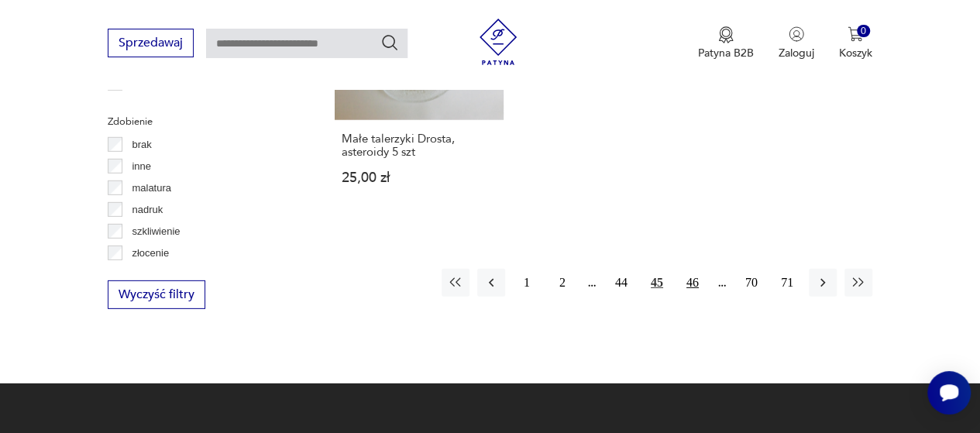
click at [694, 272] on button "46" at bounding box center [693, 283] width 28 height 28
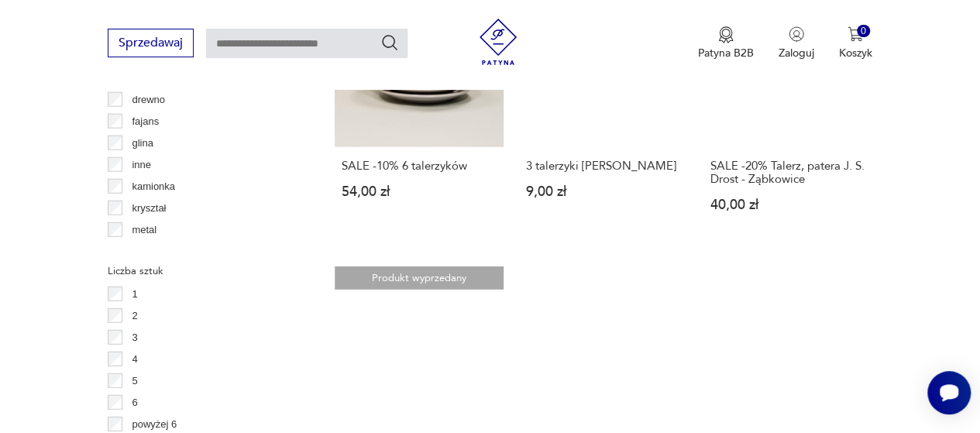
scroll to position [2147, 0]
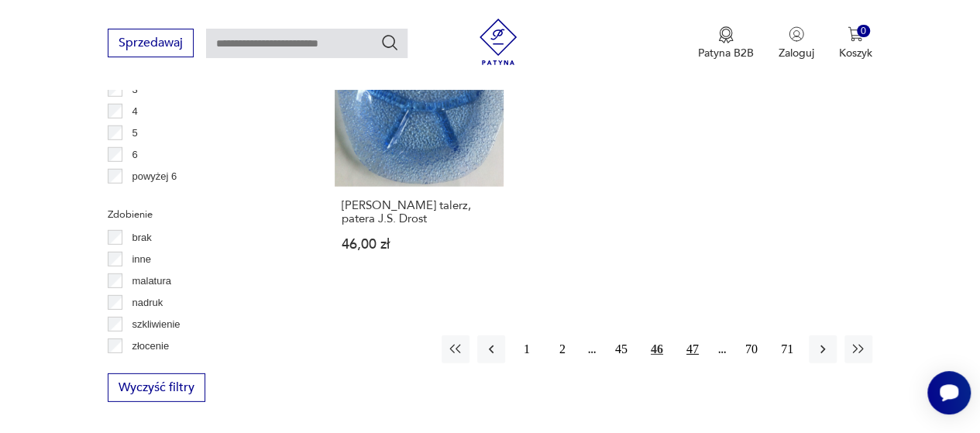
click at [694, 336] on button "47" at bounding box center [693, 350] width 28 height 28
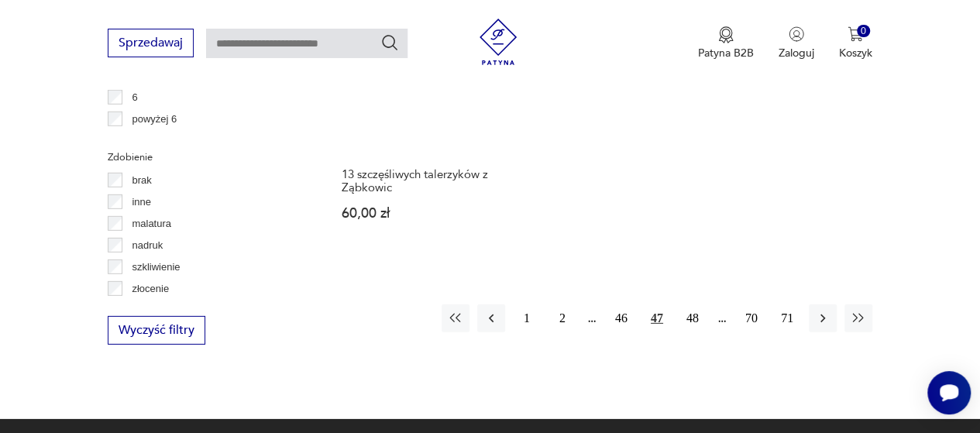
scroll to position [2271, 0]
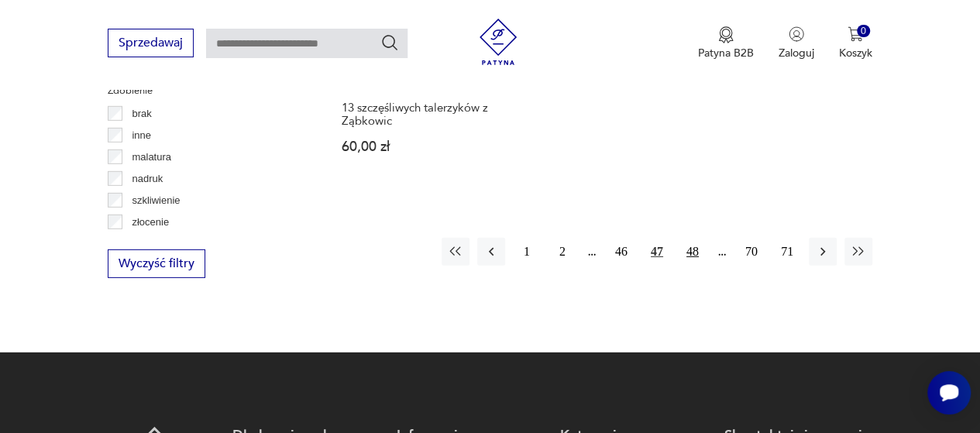
click at [691, 238] on button "48" at bounding box center [693, 252] width 28 height 28
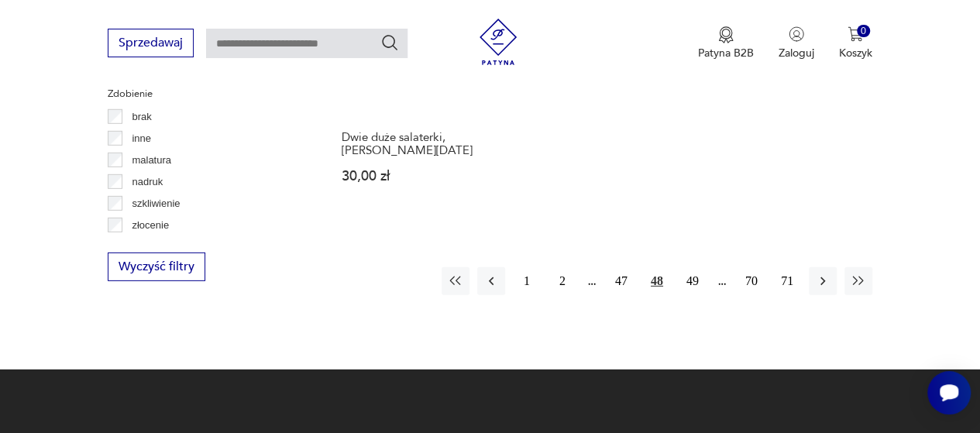
scroll to position [2271, 0]
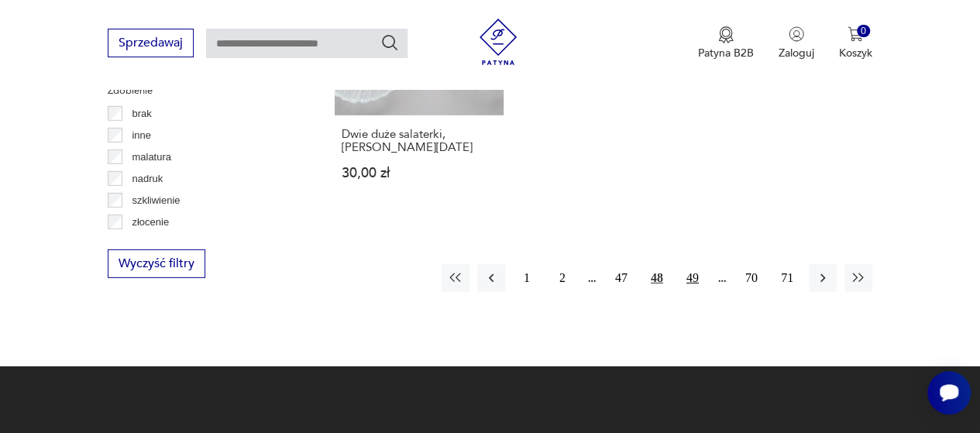
click at [693, 264] on button "49" at bounding box center [693, 278] width 28 height 28
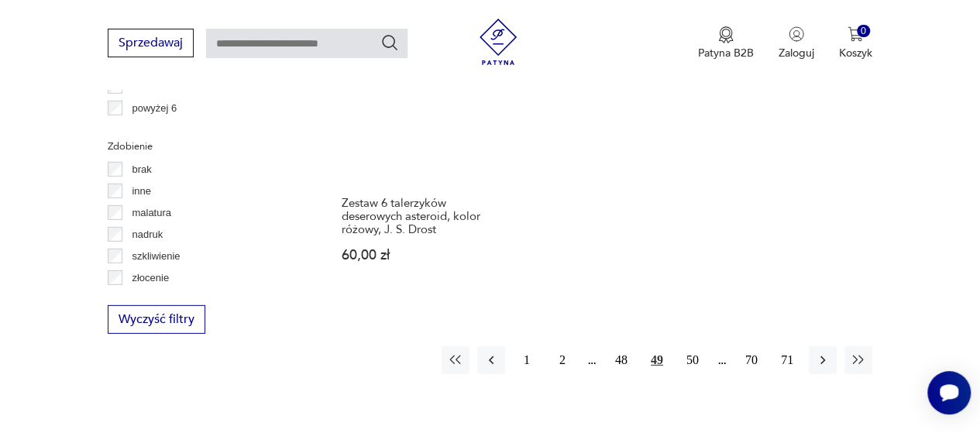
scroll to position [2302, 0]
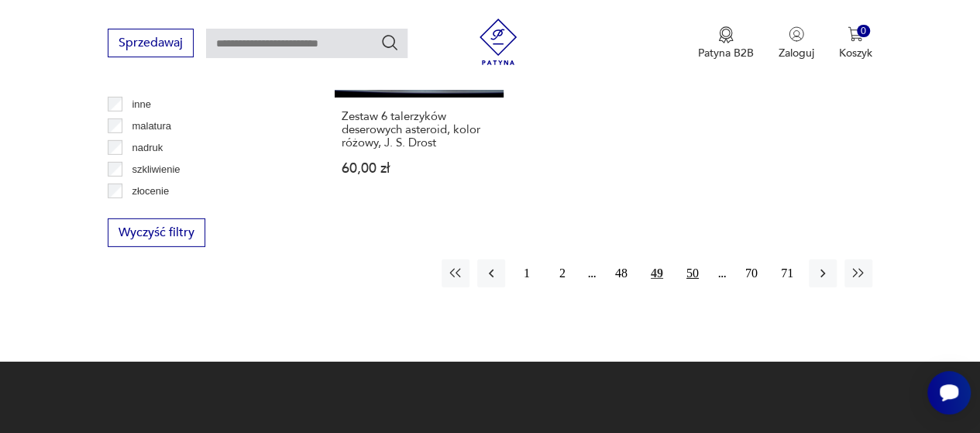
click at [694, 270] on button "50" at bounding box center [693, 274] width 28 height 28
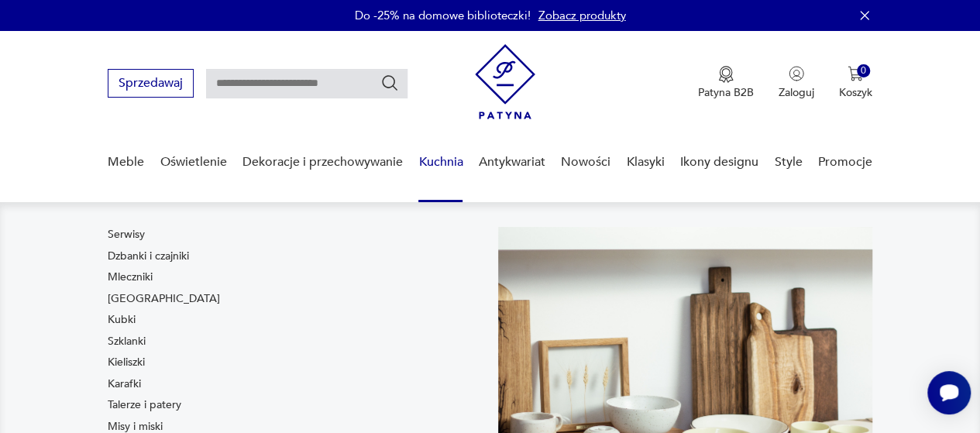
click at [441, 162] on link "Kuchnia" at bounding box center [441, 163] width 44 height 60
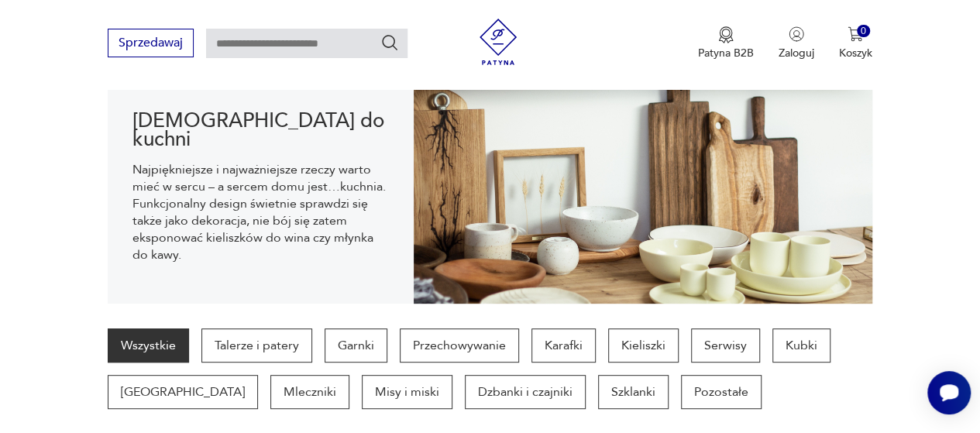
scroll to position [246, 0]
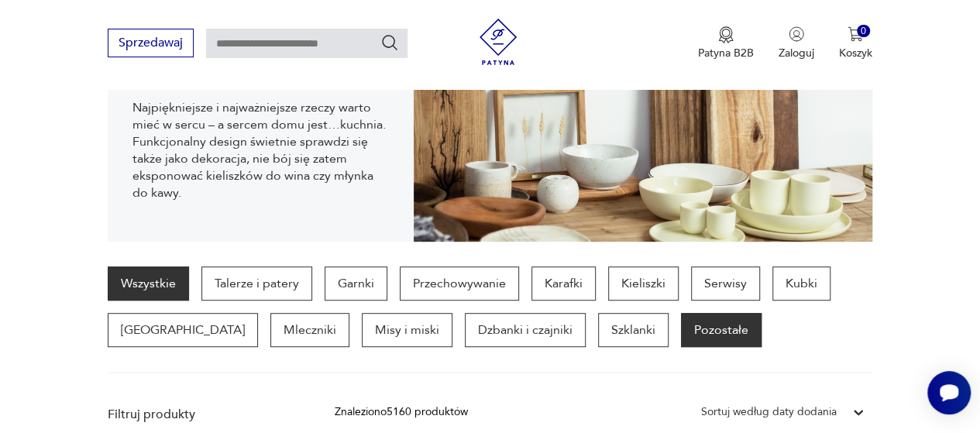
click at [681, 327] on p "Pozostałe" at bounding box center [721, 330] width 81 height 34
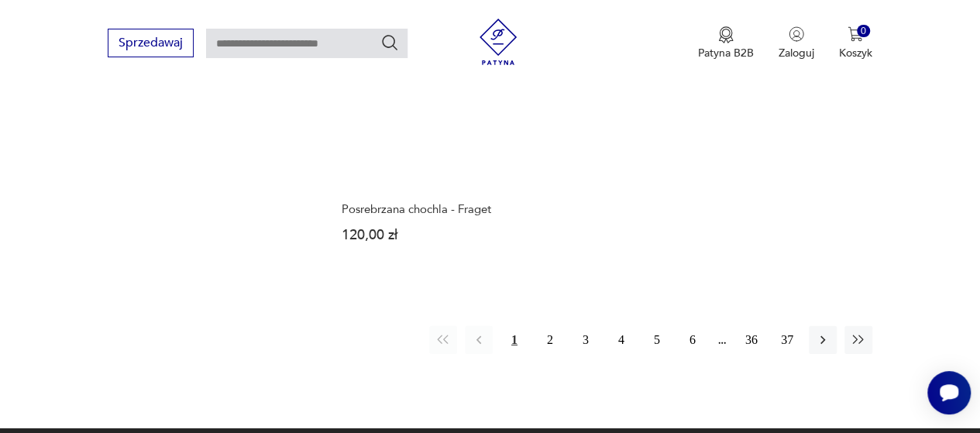
scroll to position [2302, 0]
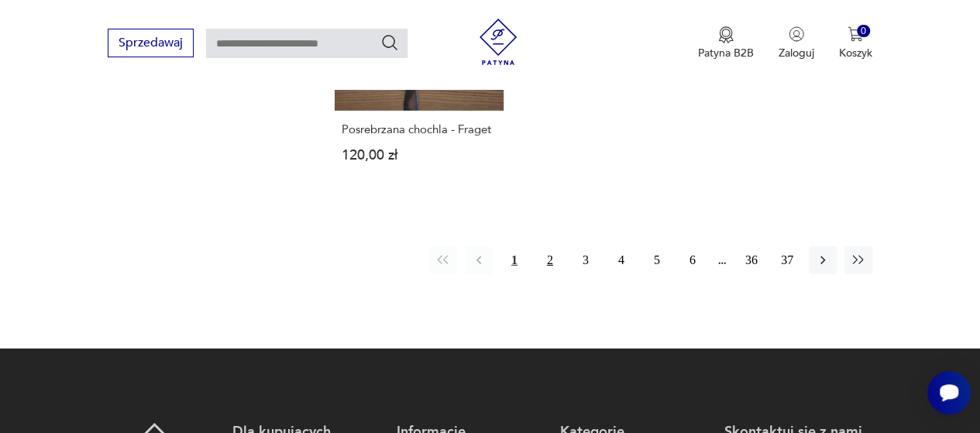
click at [547, 246] on button "2" at bounding box center [550, 260] width 28 height 28
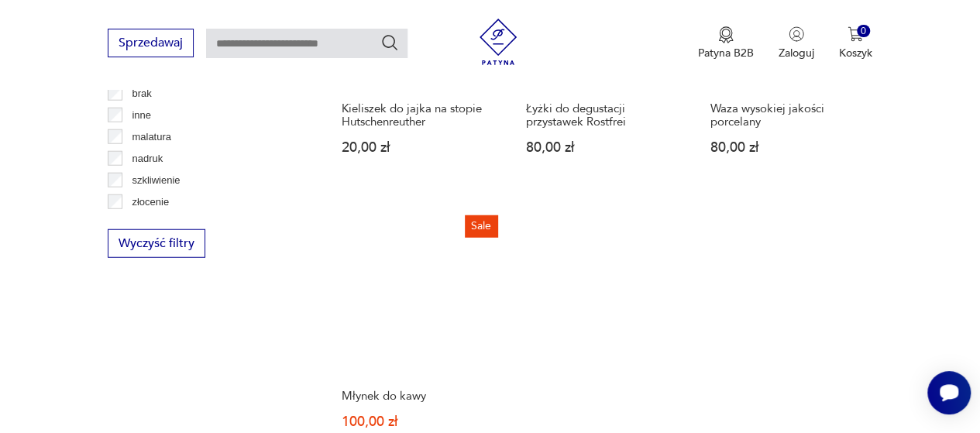
scroll to position [2147, 0]
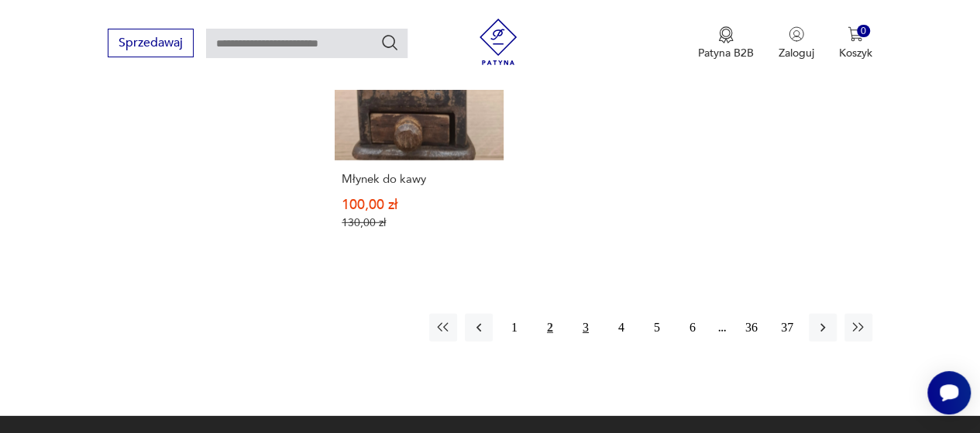
click at [584, 327] on button "3" at bounding box center [586, 328] width 28 height 28
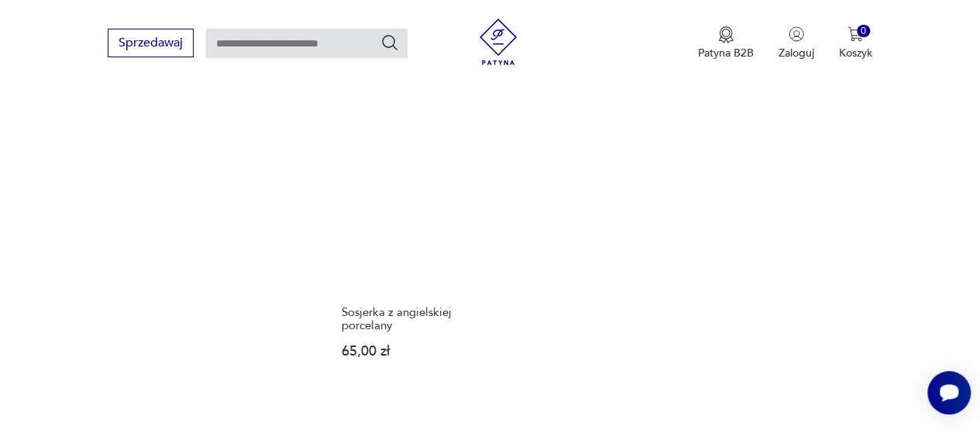
scroll to position [2240, 0]
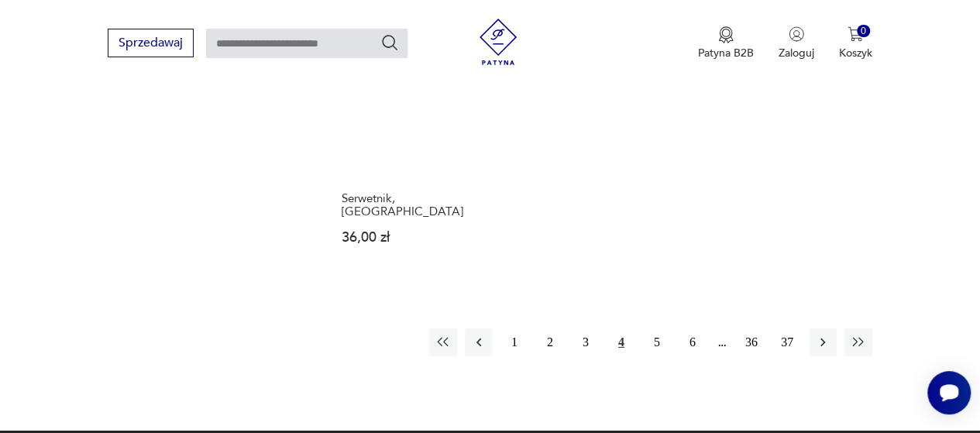
scroll to position [2271, 0]
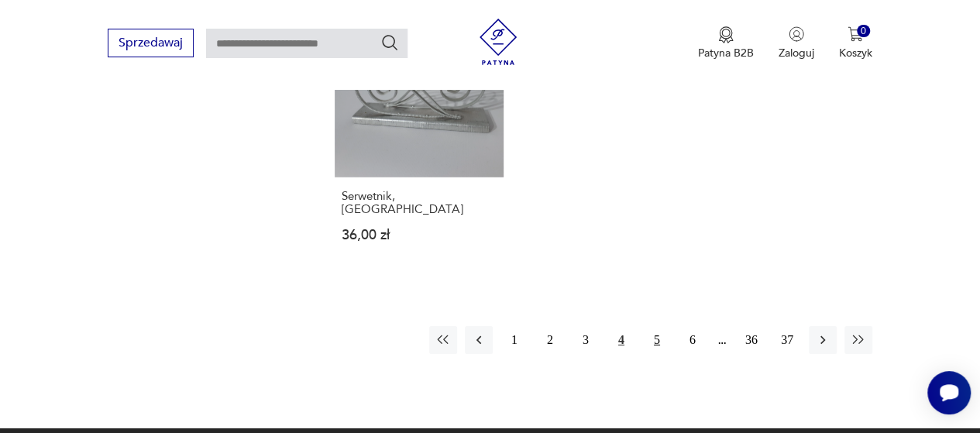
click at [657, 326] on button "5" at bounding box center [657, 340] width 28 height 28
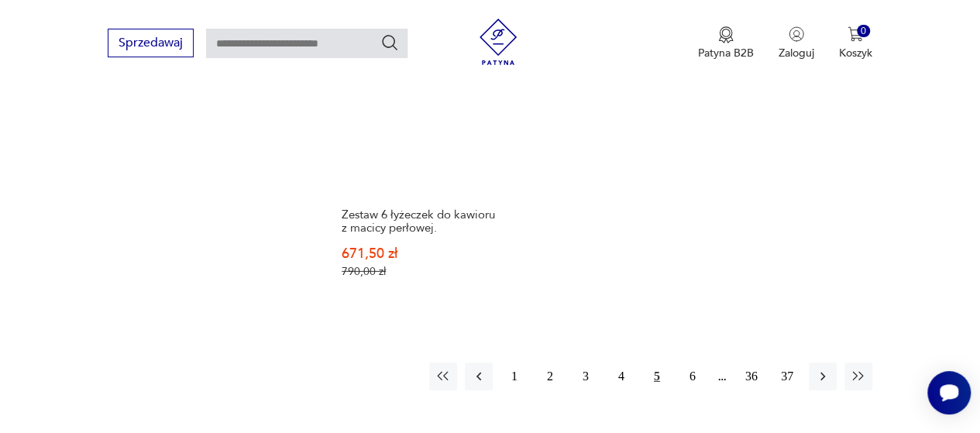
scroll to position [2271, 0]
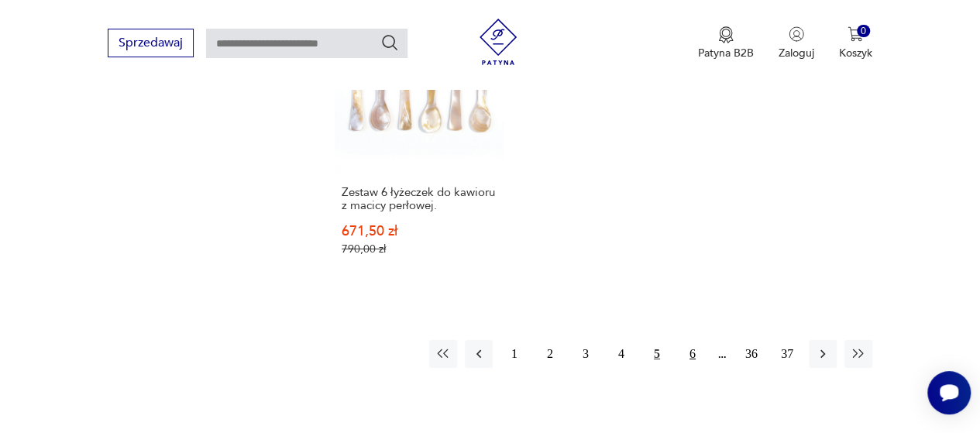
click at [694, 340] on button "6" at bounding box center [693, 354] width 28 height 28
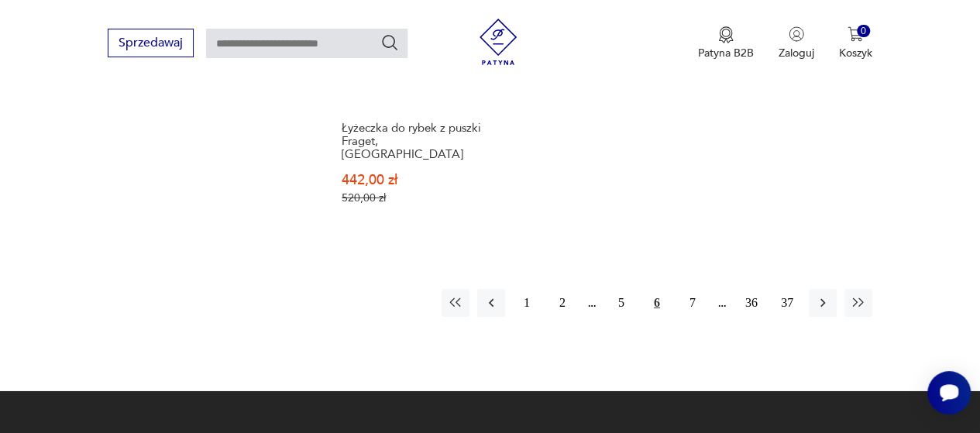
scroll to position [2364, 0]
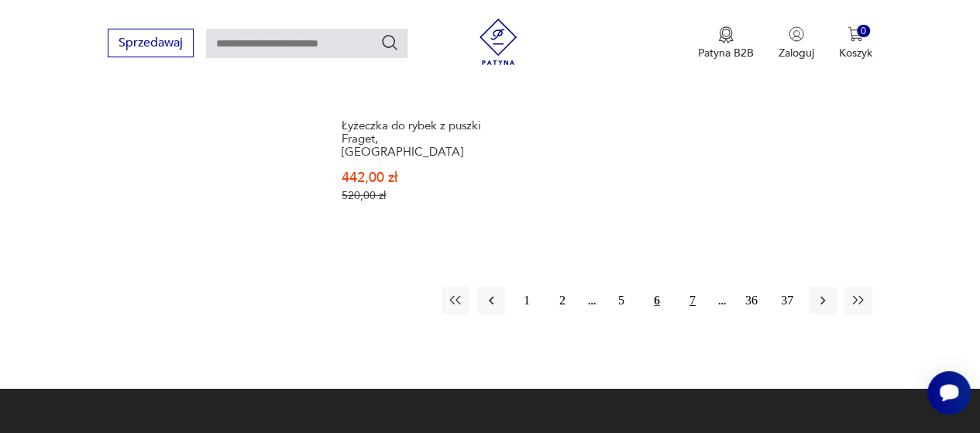
click at [693, 287] on button "7" at bounding box center [693, 301] width 28 height 28
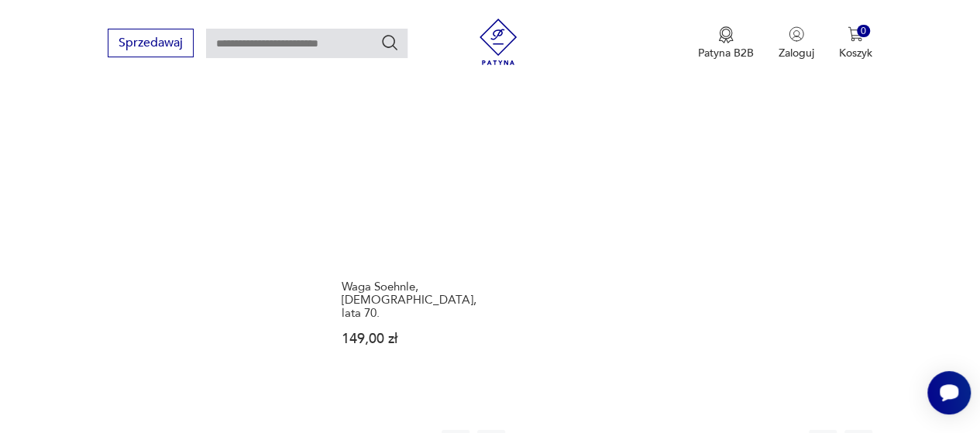
scroll to position [2271, 0]
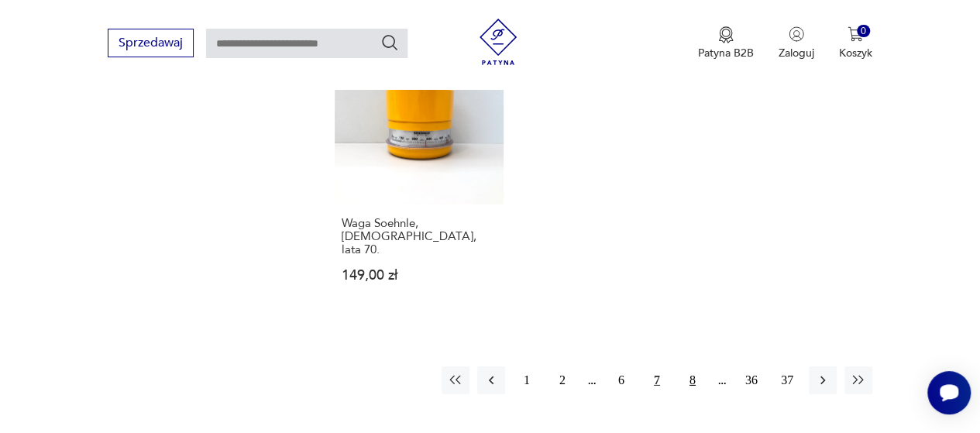
click at [693, 367] on button "8" at bounding box center [693, 381] width 28 height 28
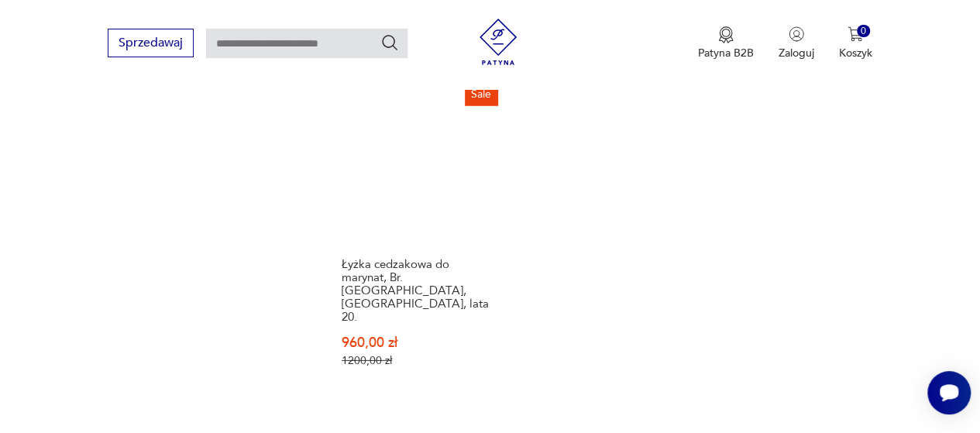
scroll to position [2240, 0]
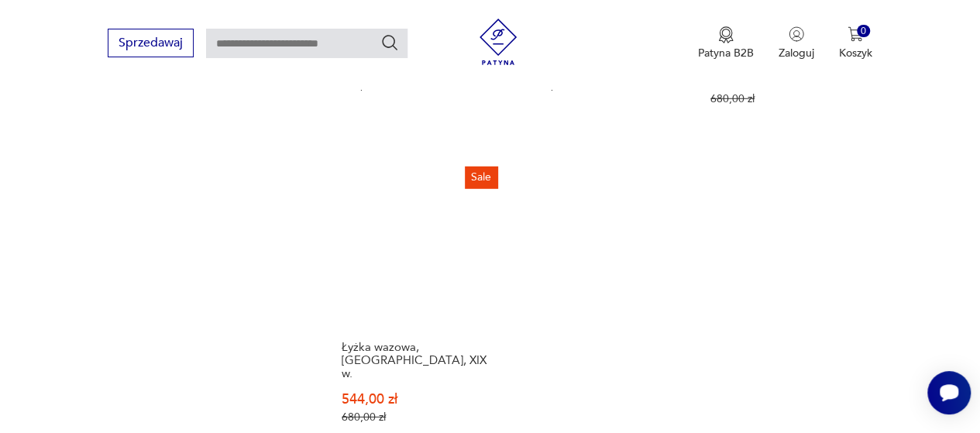
scroll to position [2333, 0]
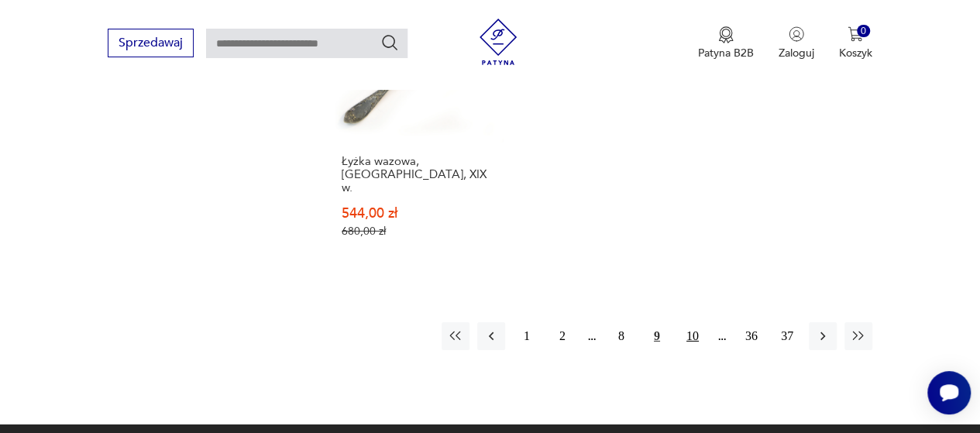
click at [695, 322] on button "10" at bounding box center [693, 336] width 28 height 28
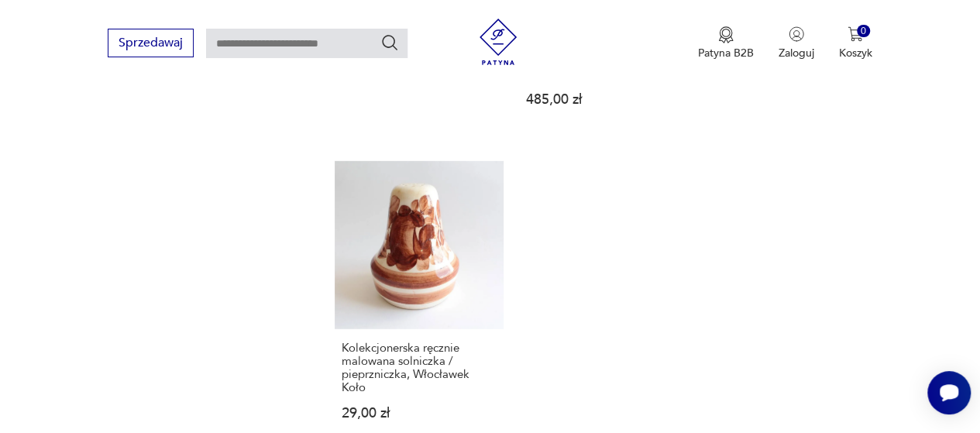
scroll to position [2147, 0]
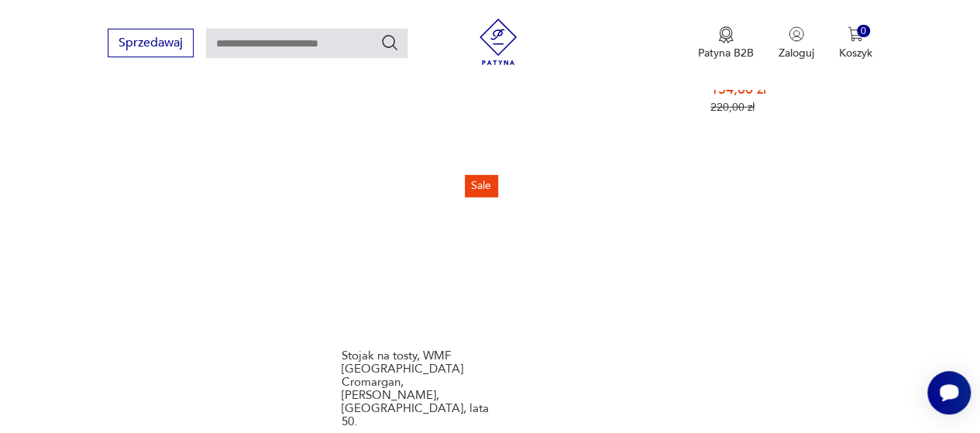
scroll to position [2271, 0]
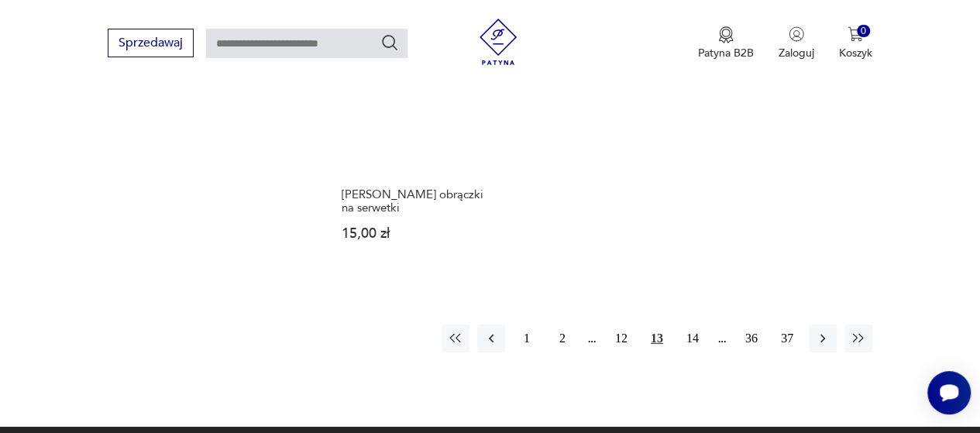
scroll to position [2302, 0]
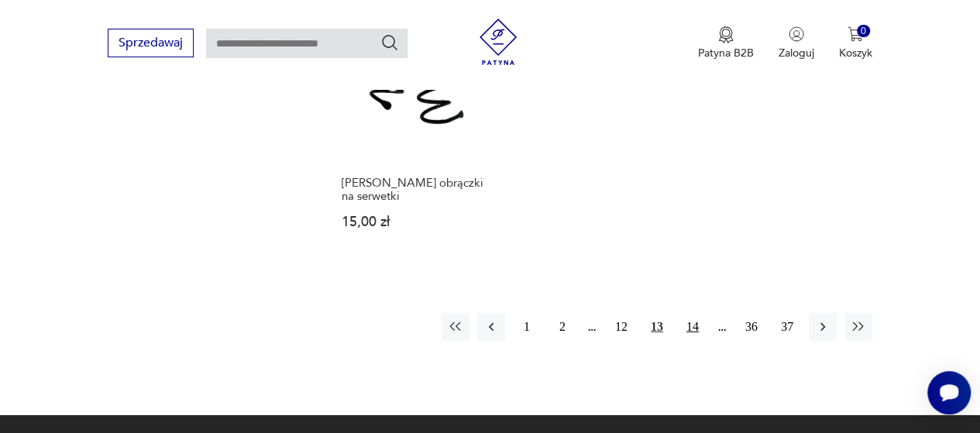
click at [694, 313] on button "14" at bounding box center [693, 327] width 28 height 28
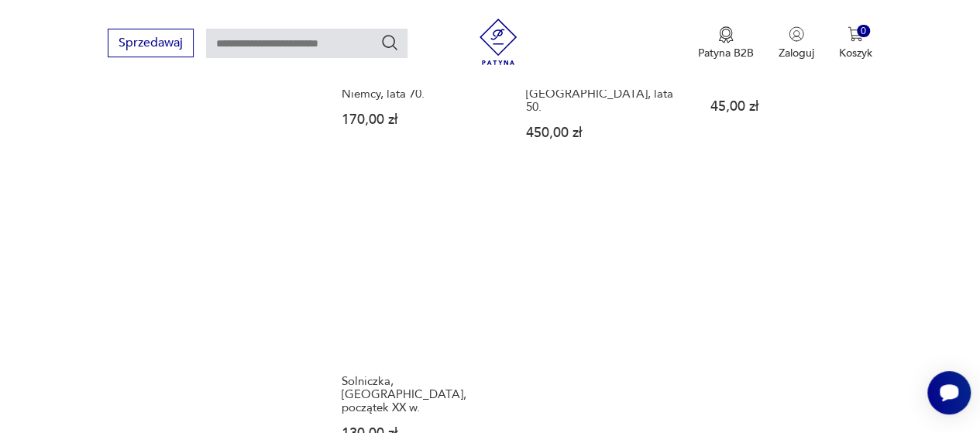
scroll to position [2147, 0]
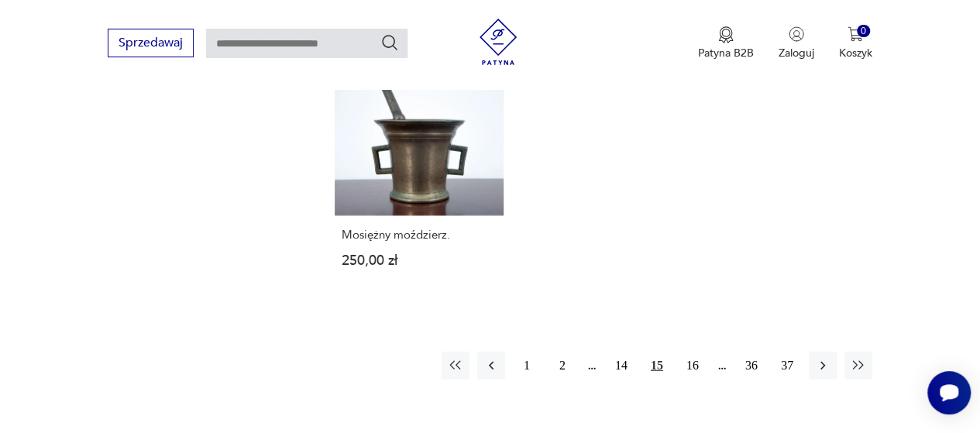
scroll to position [2147, 0]
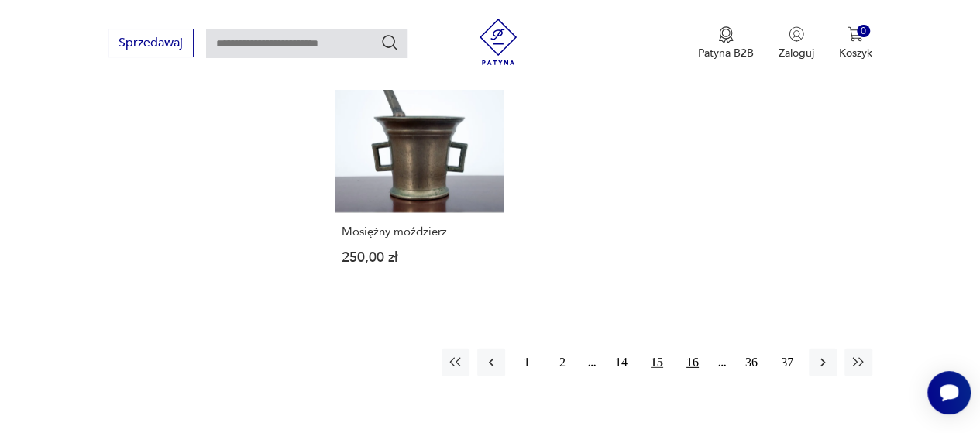
click at [694, 349] on button "16" at bounding box center [693, 363] width 28 height 28
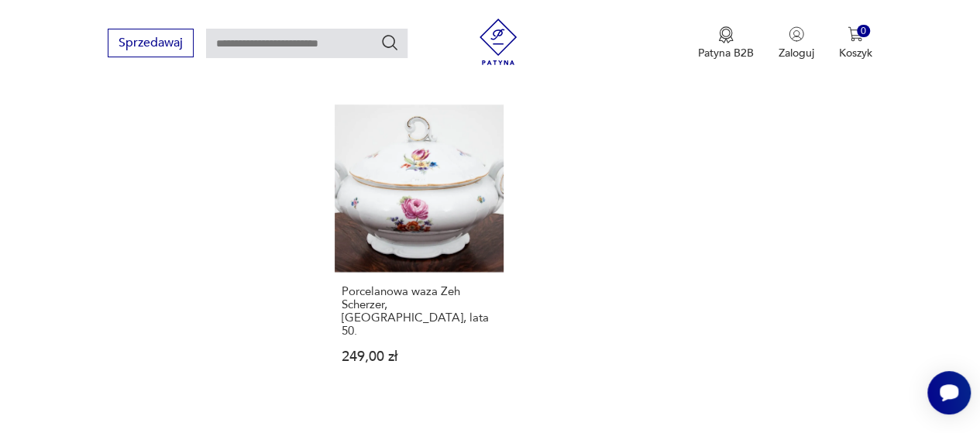
scroll to position [2116, 0]
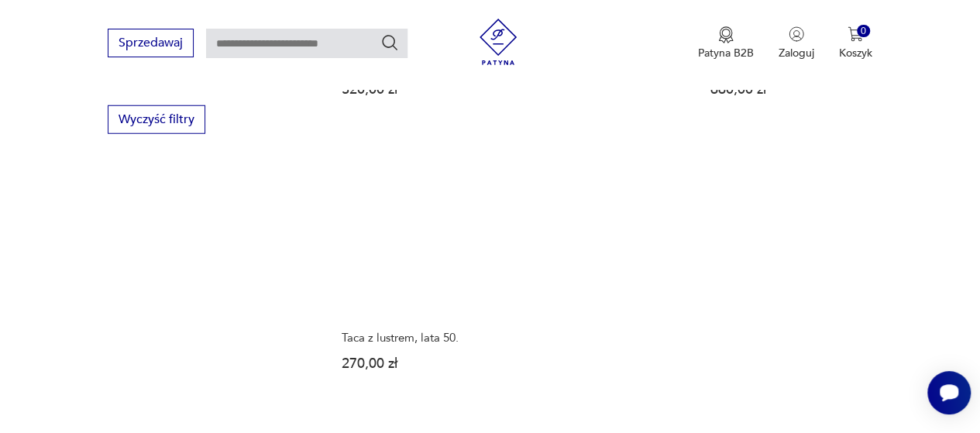
scroll to position [2209, 0]
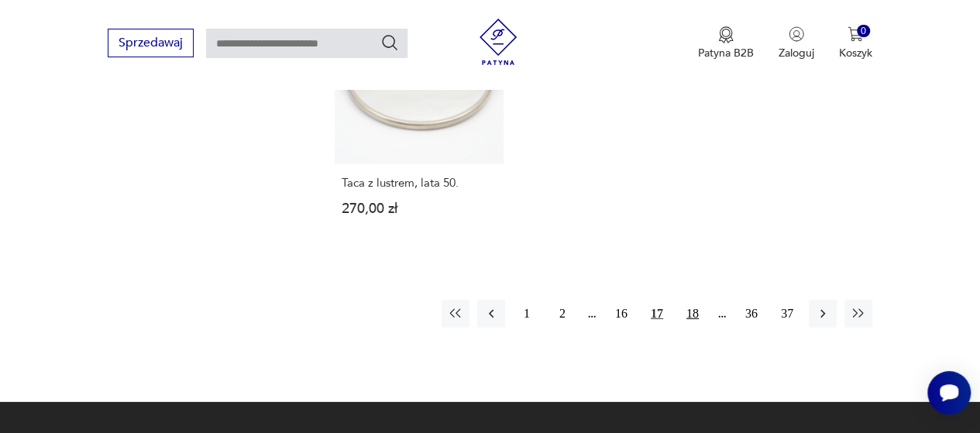
click at [695, 300] on button "18" at bounding box center [693, 314] width 28 height 28
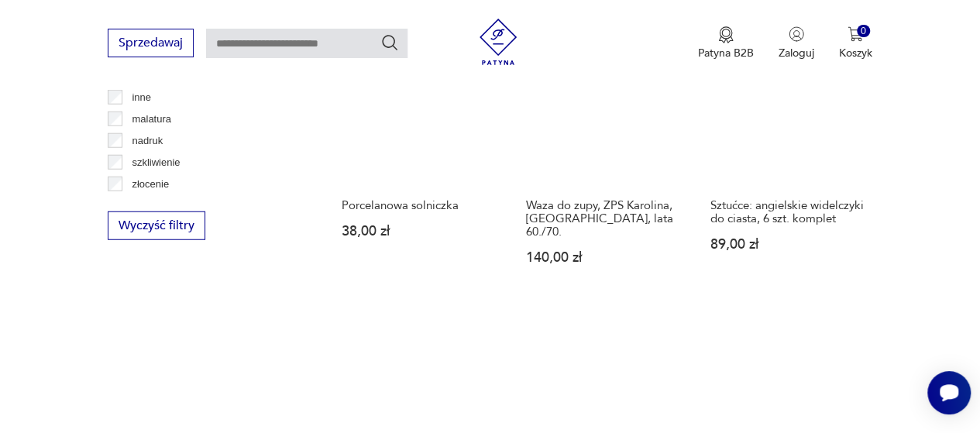
scroll to position [2147, 0]
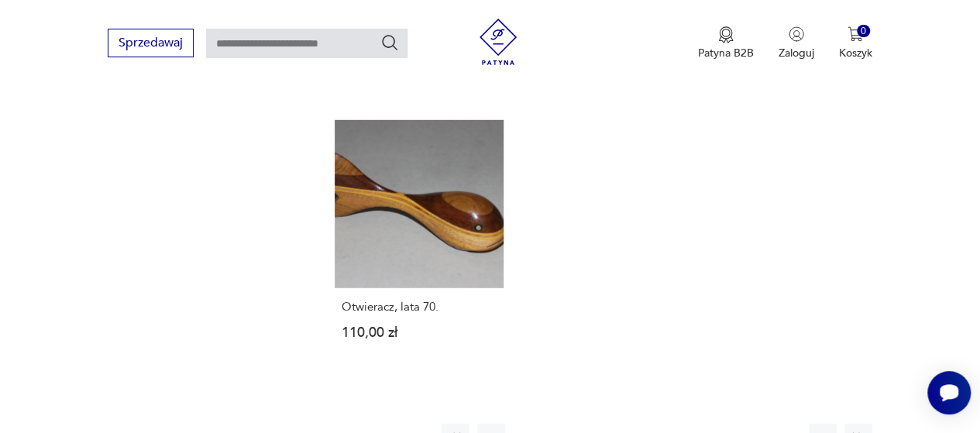
click at [694, 424] on button "19" at bounding box center [693, 438] width 28 height 28
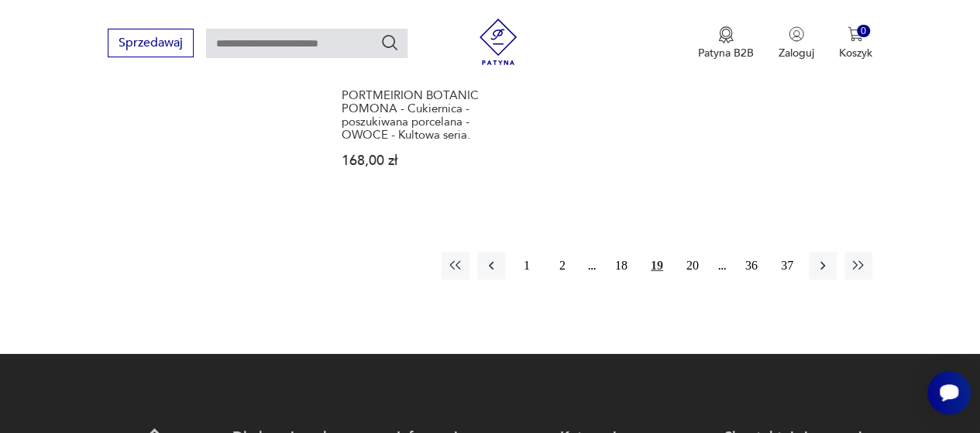
scroll to position [2395, 0]
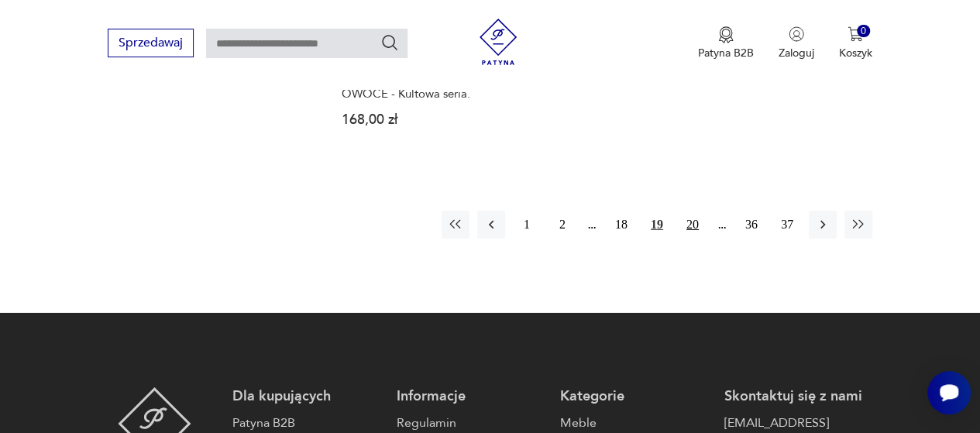
click at [691, 211] on button "20" at bounding box center [693, 225] width 28 height 28
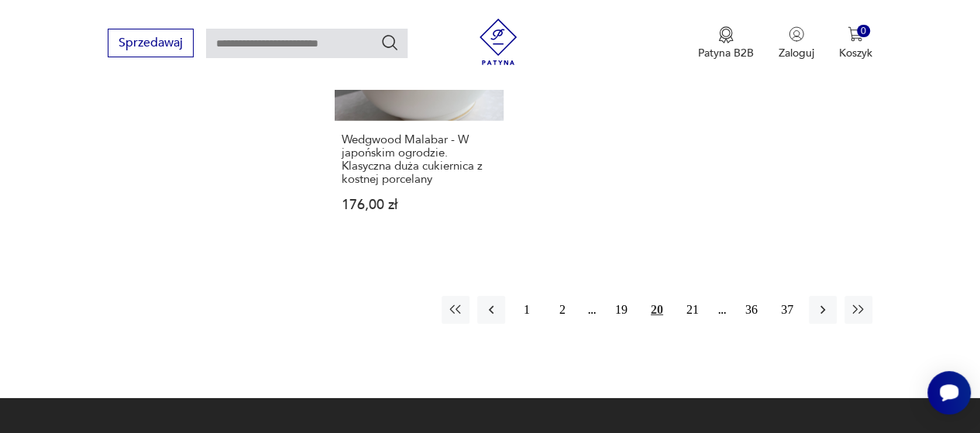
scroll to position [2364, 0]
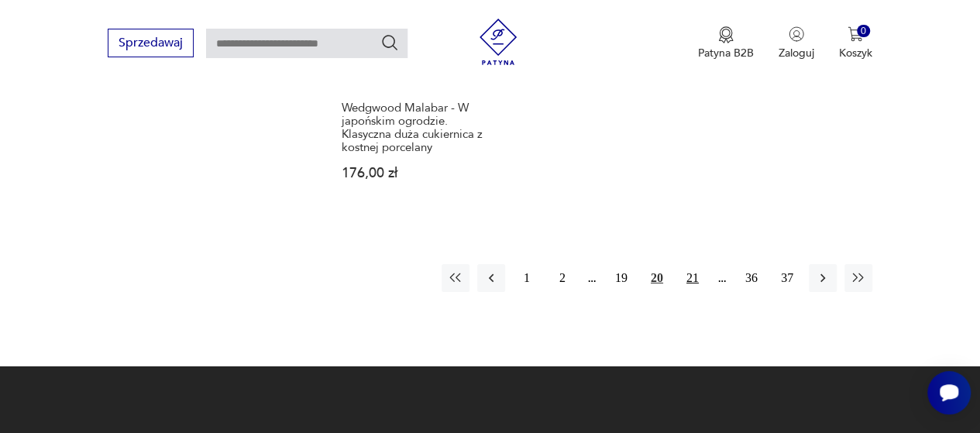
click at [691, 264] on button "21" at bounding box center [693, 278] width 28 height 28
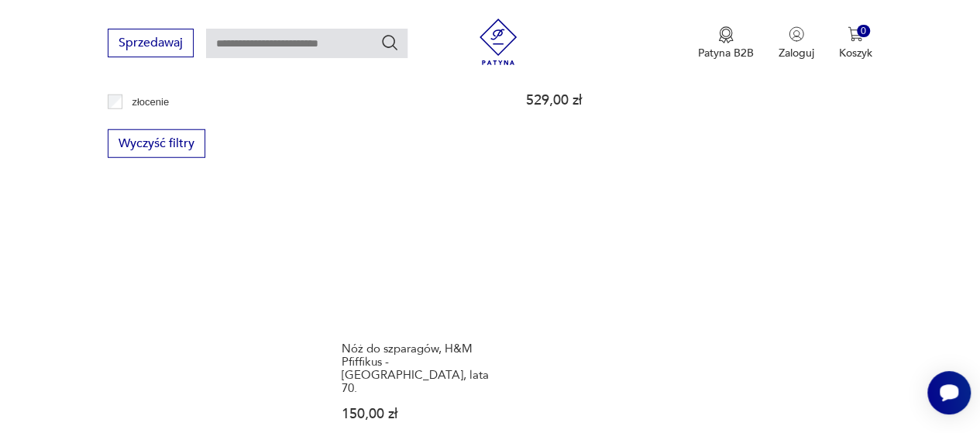
scroll to position [2209, 0]
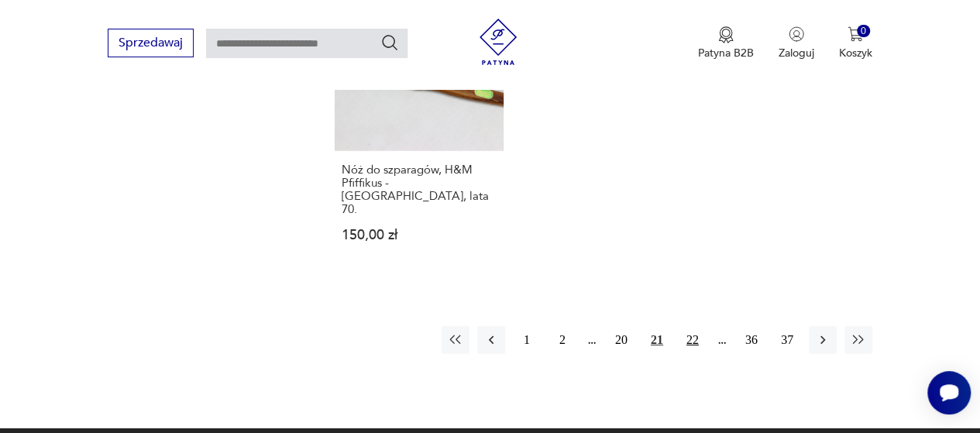
click at [694, 326] on button "22" at bounding box center [693, 340] width 28 height 28
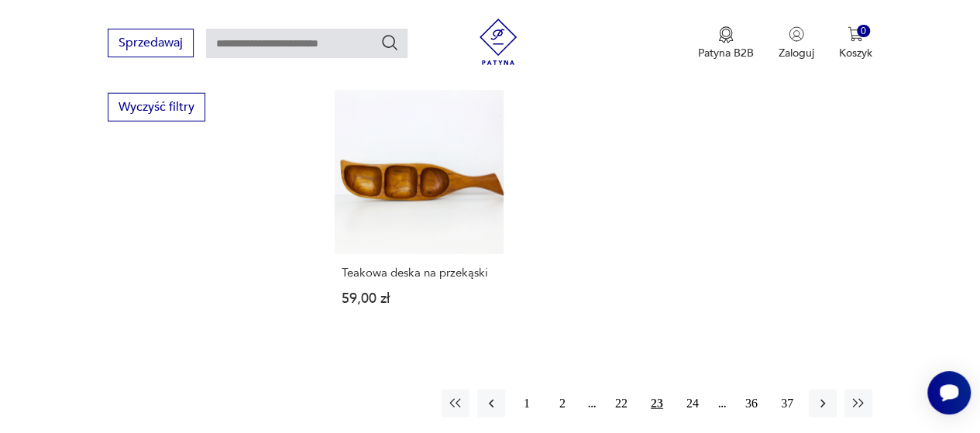
scroll to position [2116, 0]
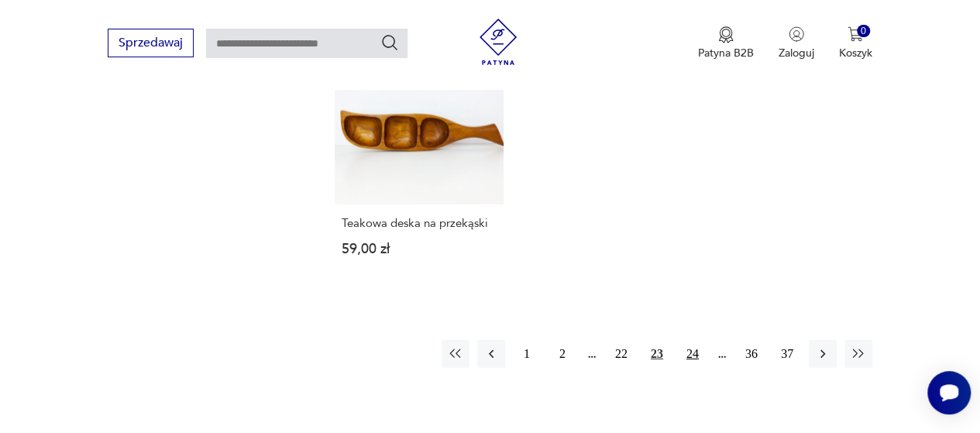
click at [693, 350] on button "24" at bounding box center [693, 354] width 28 height 28
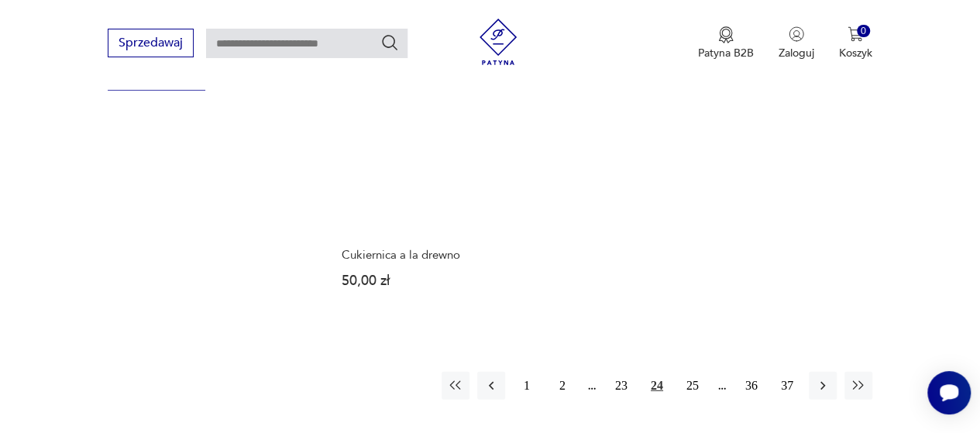
scroll to position [2116, 0]
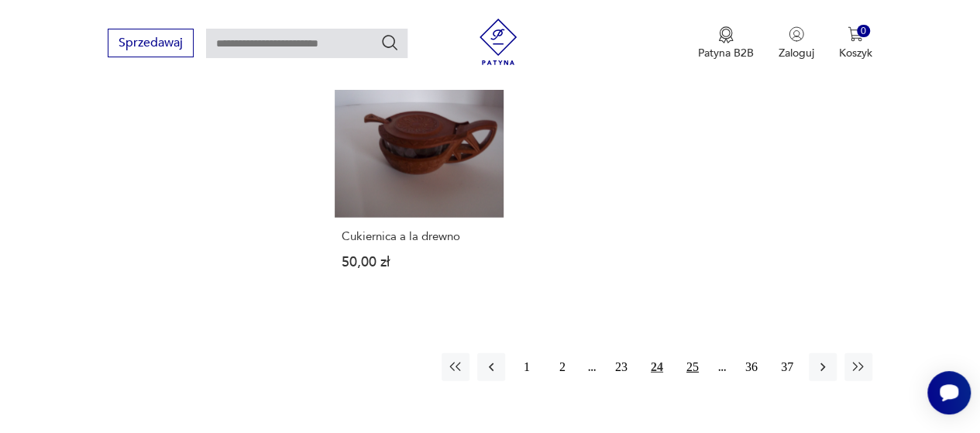
click at [694, 368] on button "25" at bounding box center [693, 367] width 28 height 28
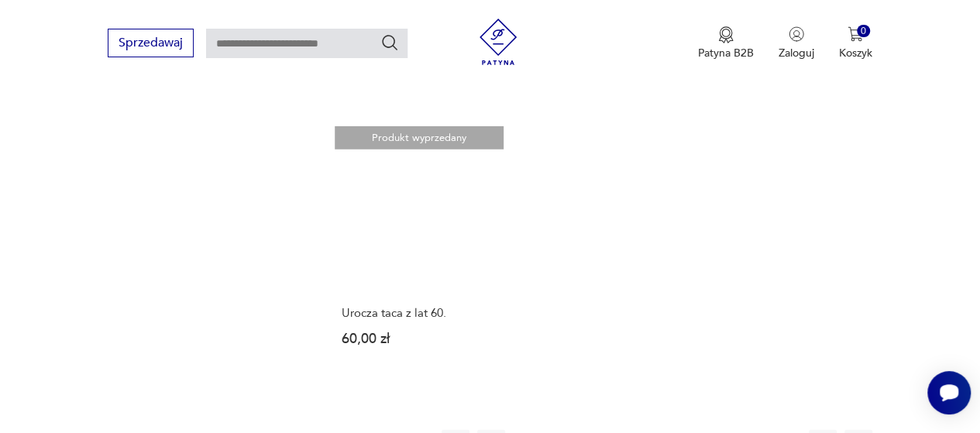
scroll to position [2116, 0]
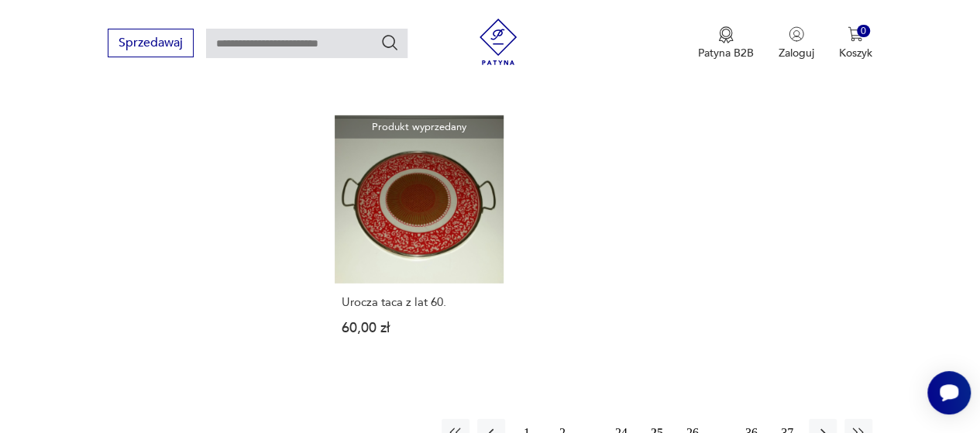
click at [694, 419] on button "26" at bounding box center [693, 433] width 28 height 28
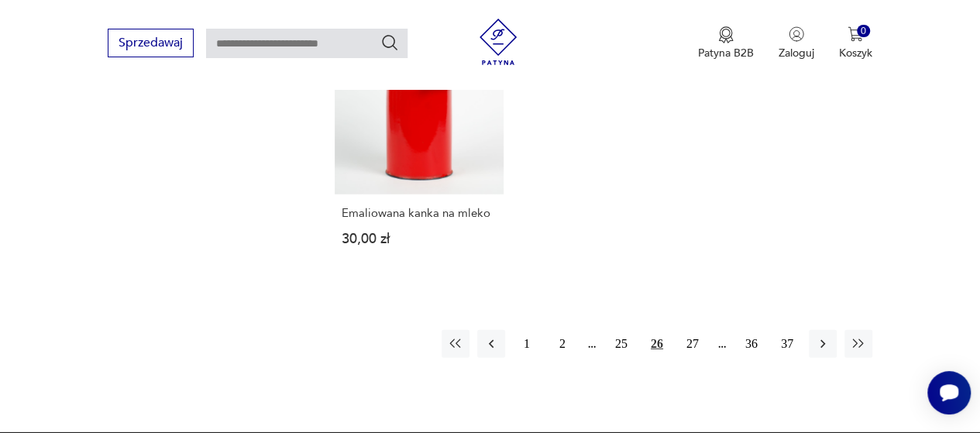
scroll to position [2116, 0]
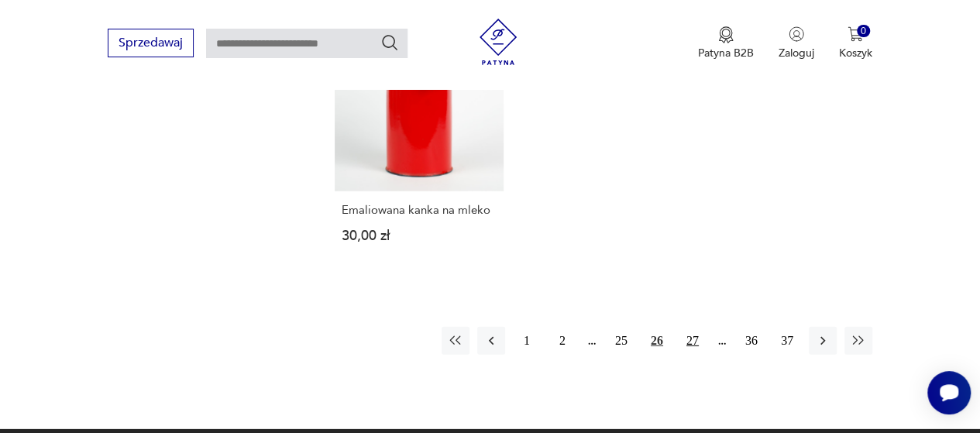
click at [691, 340] on button "27" at bounding box center [693, 341] width 28 height 28
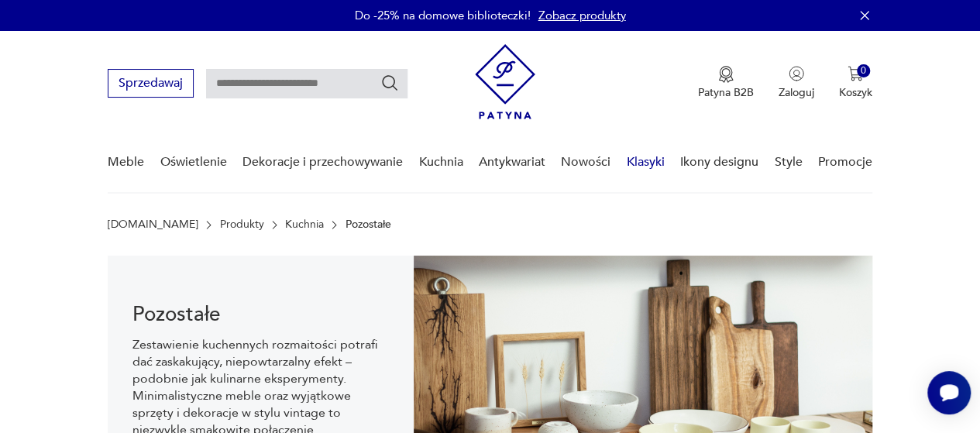
click at [649, 160] on link "Klasyki" at bounding box center [646, 163] width 38 height 60
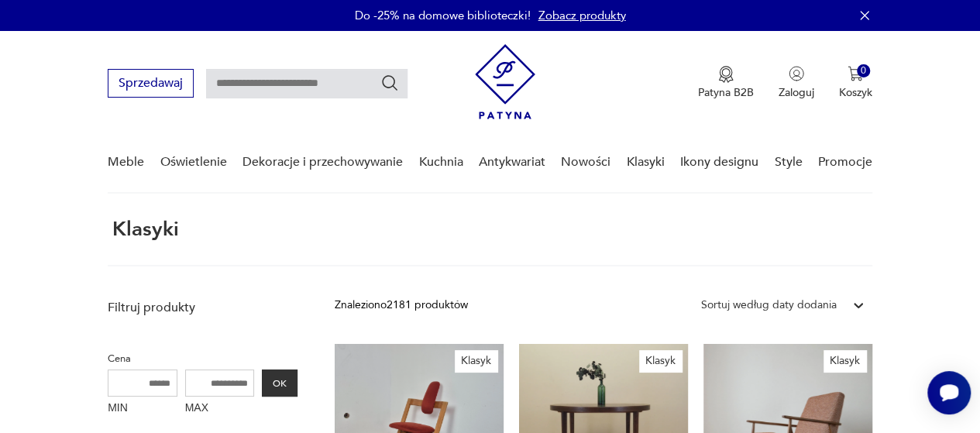
click at [218, 81] on input "text" at bounding box center [307, 83] width 202 height 29
type input "**********"
click at [391, 83] on icon "Szukaj" at bounding box center [390, 83] width 19 height 19
type input "**********"
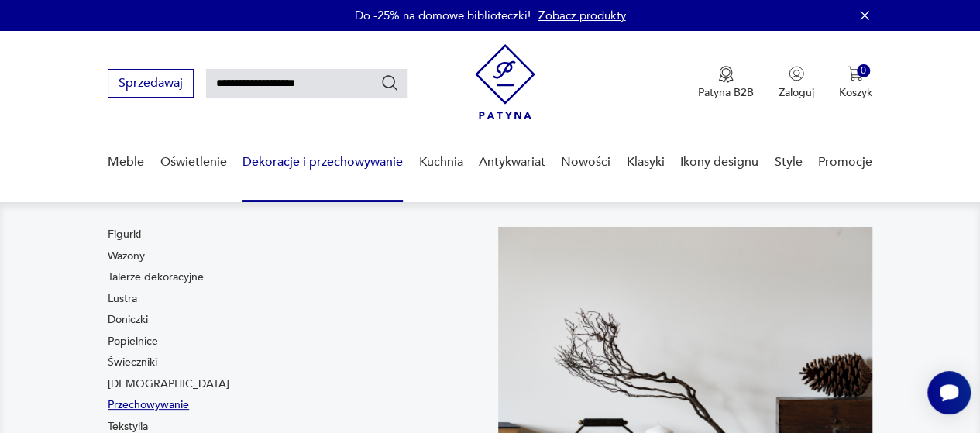
click at [150, 407] on link "Przechowywanie" at bounding box center [148, 406] width 81 height 16
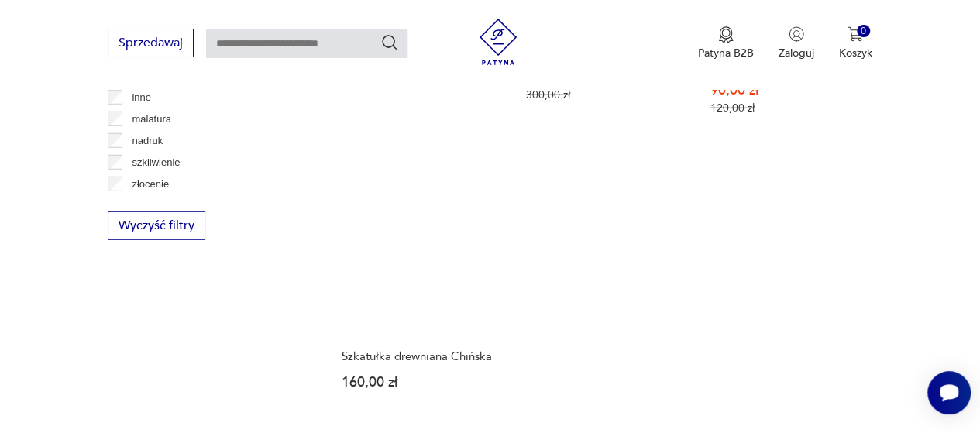
scroll to position [2193, 0]
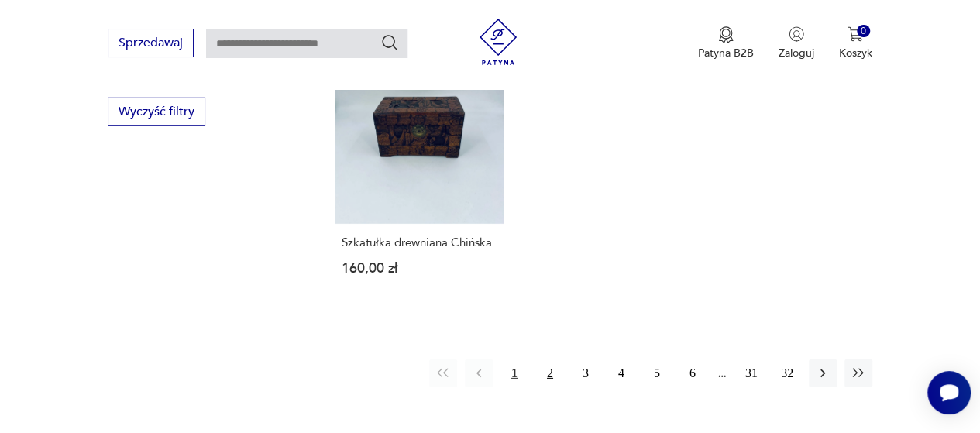
click at [549, 360] on button "2" at bounding box center [550, 374] width 28 height 28
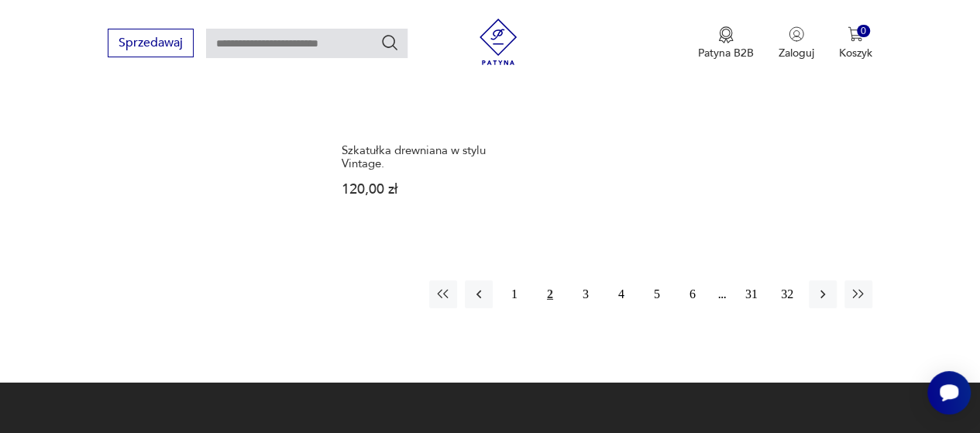
scroll to position [2395, 0]
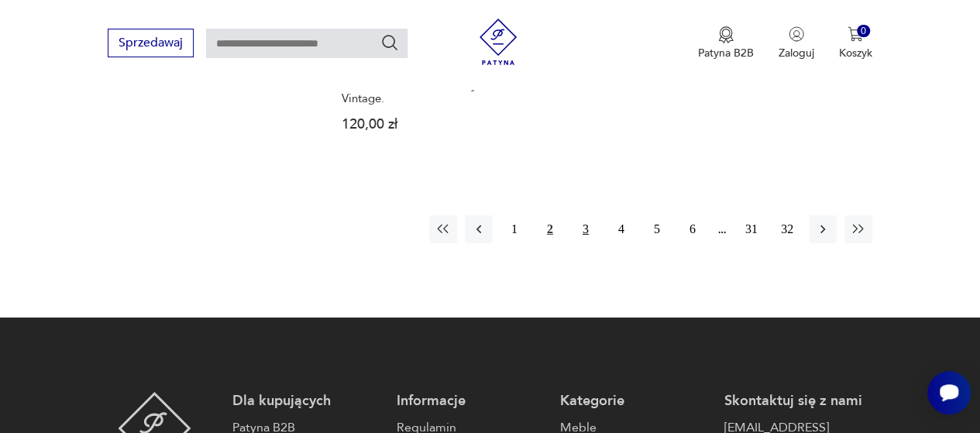
click at [586, 215] on button "3" at bounding box center [586, 229] width 28 height 28
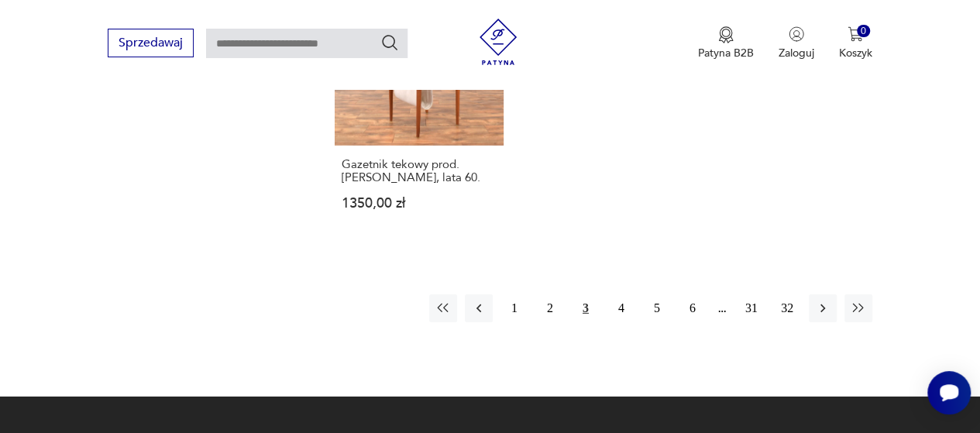
scroll to position [2333, 0]
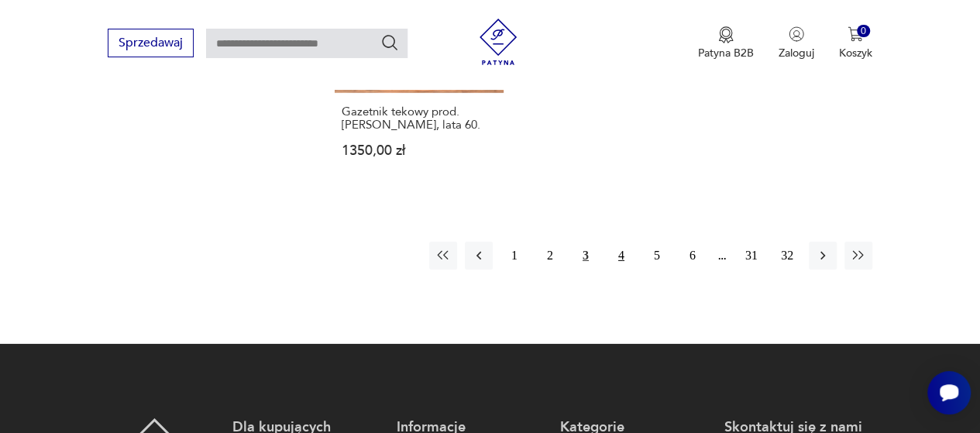
click at [621, 242] on button "4" at bounding box center [622, 256] width 28 height 28
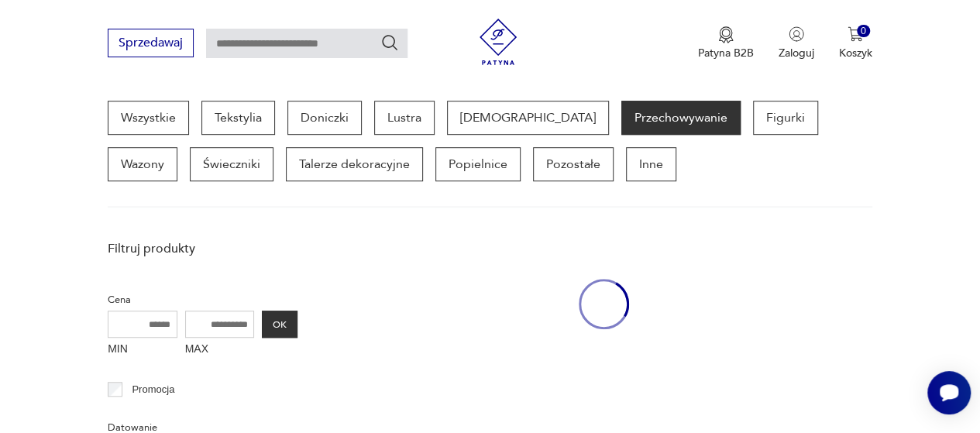
scroll to position [411, 0]
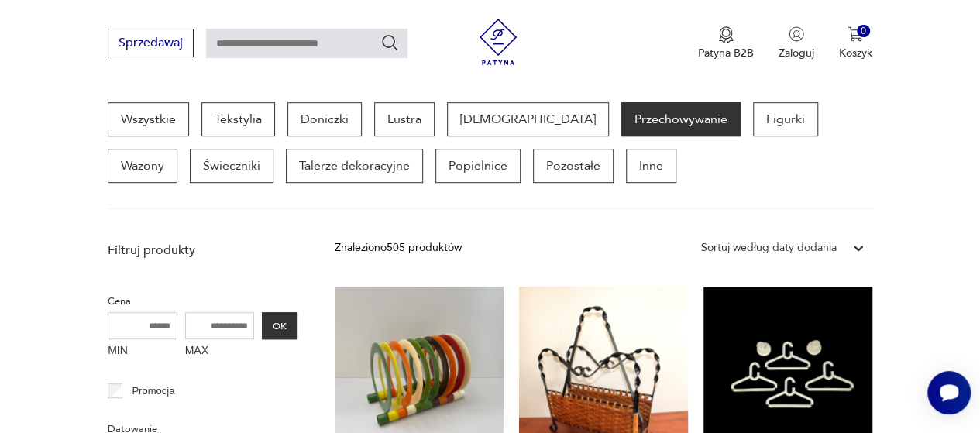
click at [214, 43] on input "text" at bounding box center [307, 43] width 202 height 29
type input "**********"
click at [389, 40] on icon "Szukaj" at bounding box center [390, 42] width 19 height 19
type input "**********"
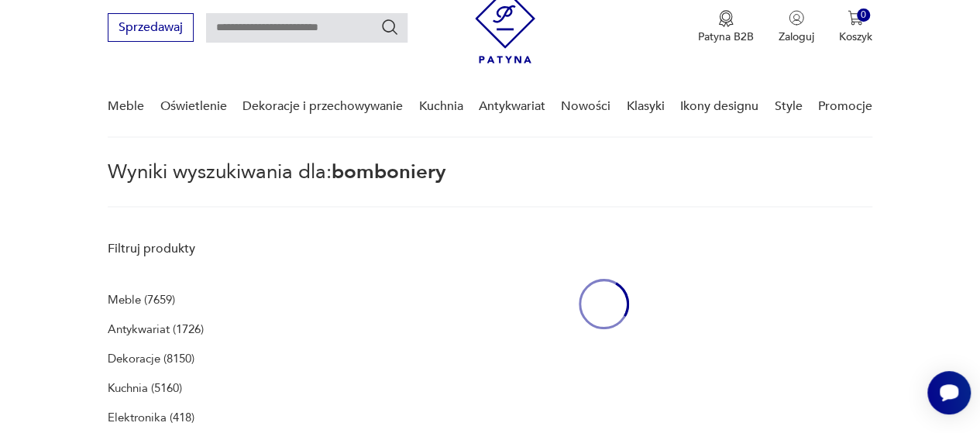
type input "**********"
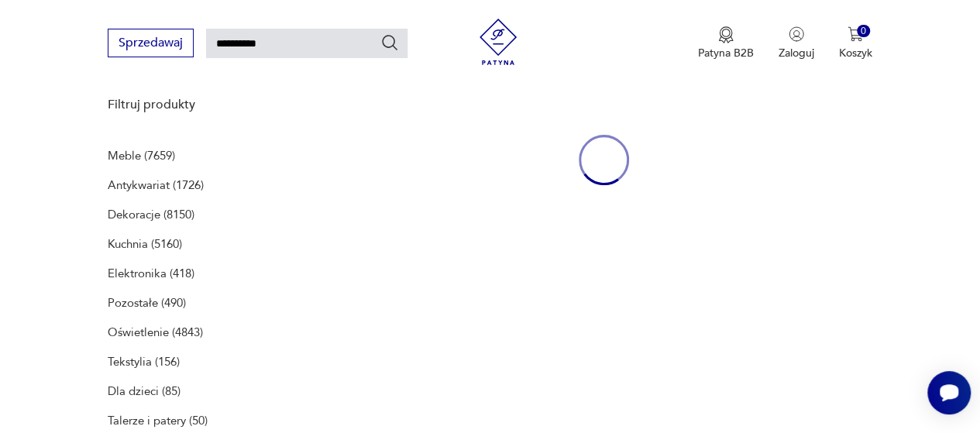
scroll to position [200, 0]
click at [140, 300] on p "Pozostałe (490)" at bounding box center [147, 303] width 78 height 22
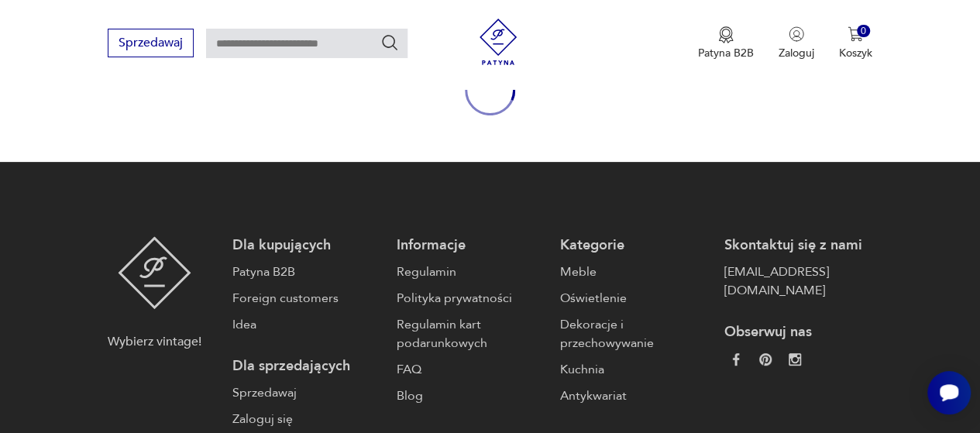
type input "**********"
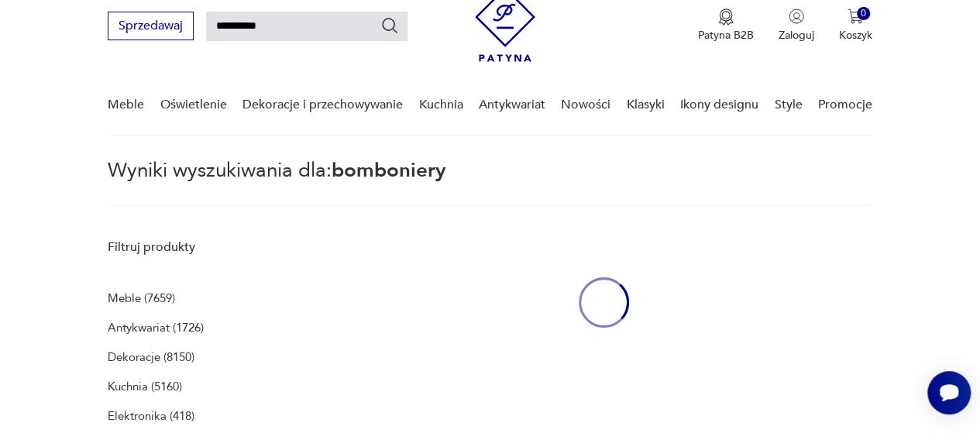
scroll to position [56, 0]
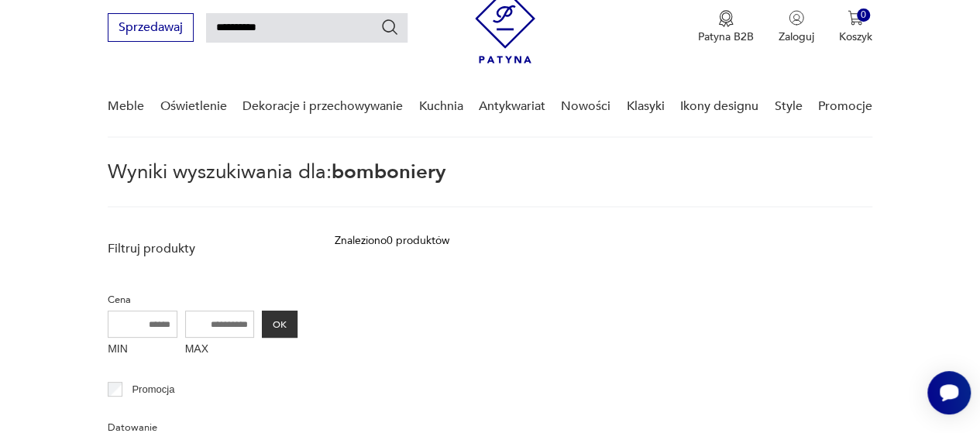
click at [315, 24] on input "**********" at bounding box center [307, 27] width 202 height 29
type input "*"
type input "********"
click at [389, 27] on icon "Szukaj" at bounding box center [390, 27] width 19 height 19
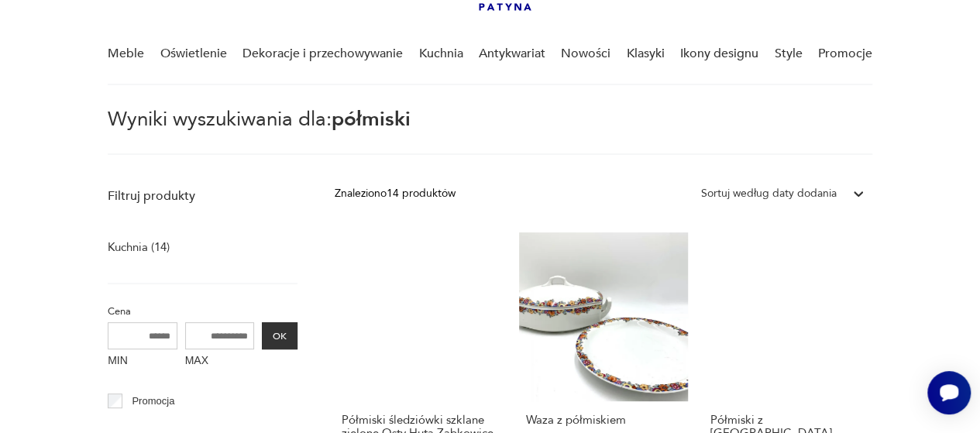
scroll to position [217, 0]
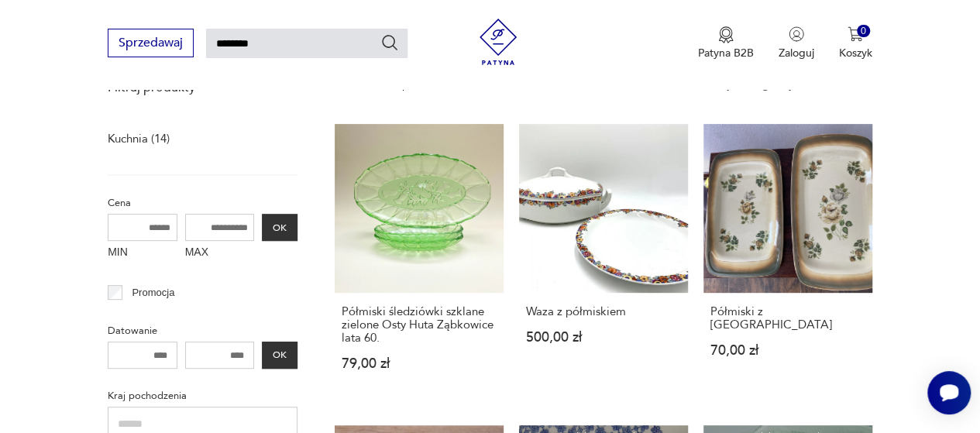
click at [293, 38] on input "********" at bounding box center [307, 43] width 202 height 29
type input "*"
type input "**********"
click at [388, 41] on icon "Szukaj" at bounding box center [390, 42] width 19 height 19
type input "**********"
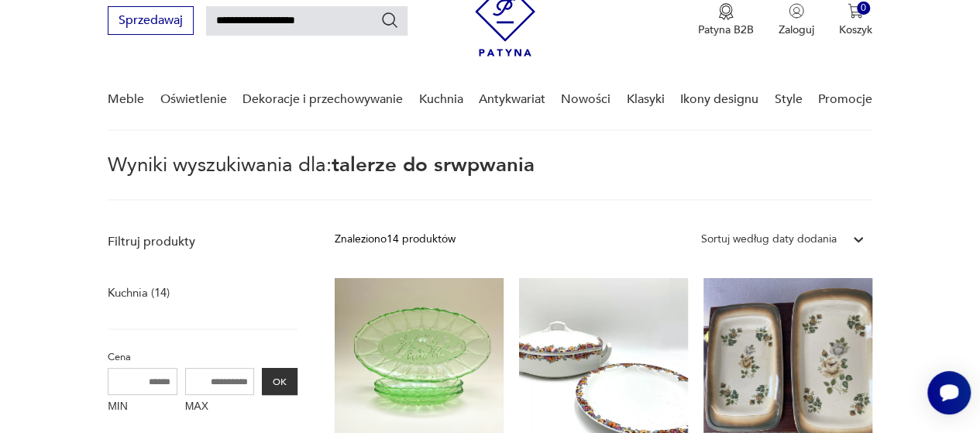
scroll to position [56, 0]
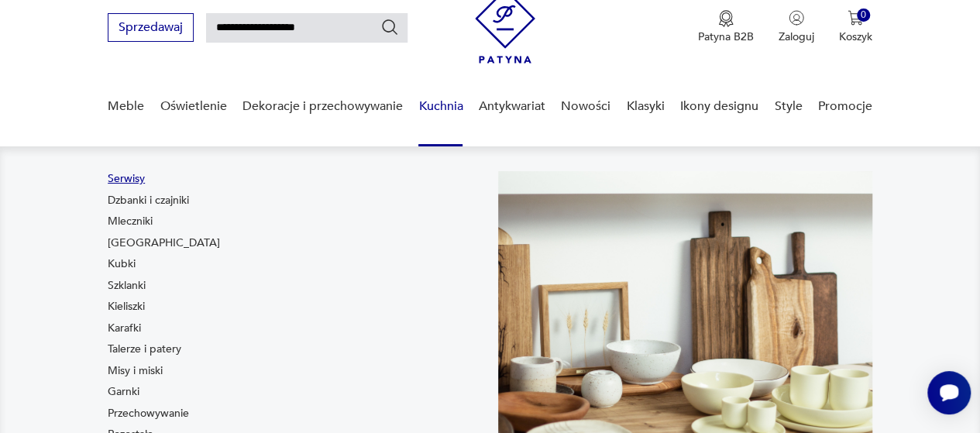
click at [129, 179] on link "Serwisy" at bounding box center [126, 179] width 37 height 16
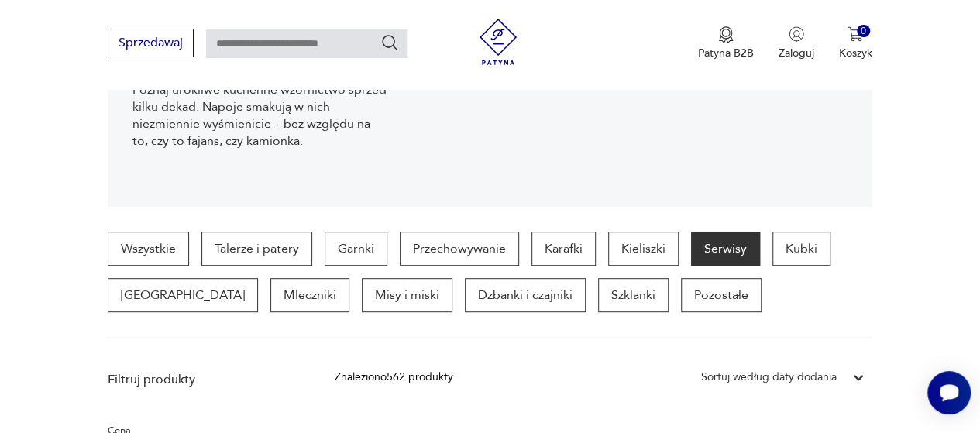
scroll to position [395, 0]
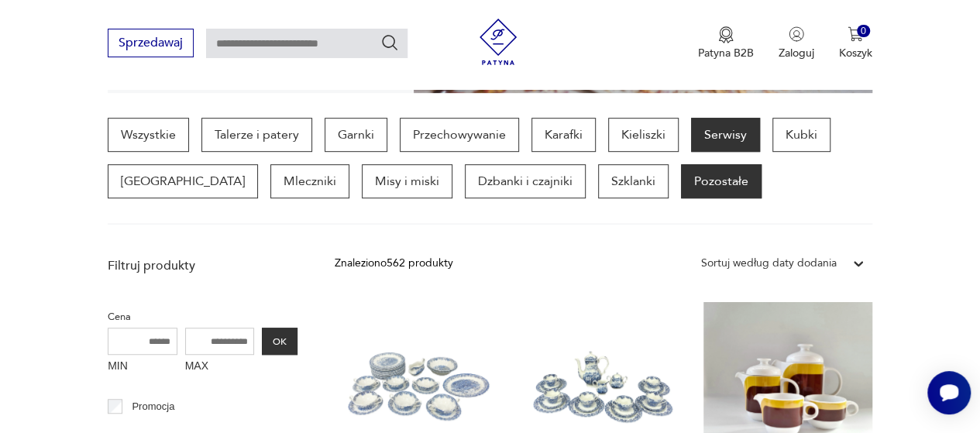
click at [681, 180] on p "Pozostałe" at bounding box center [721, 181] width 81 height 34
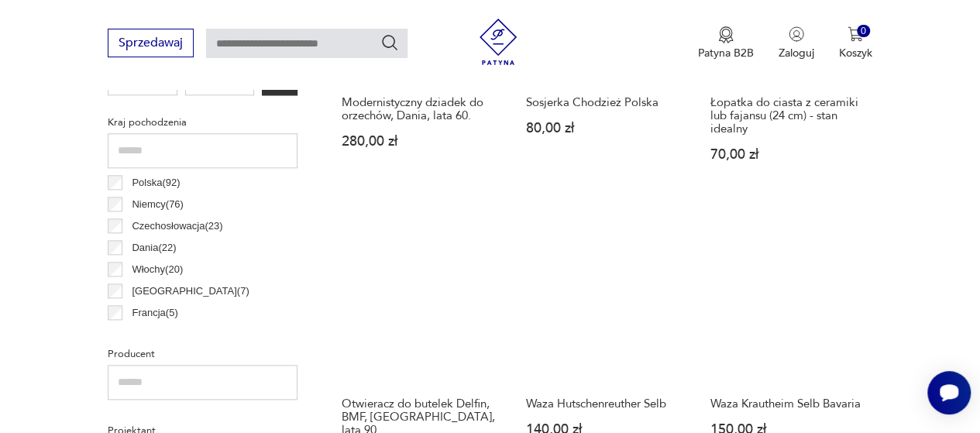
scroll to position [938, 0]
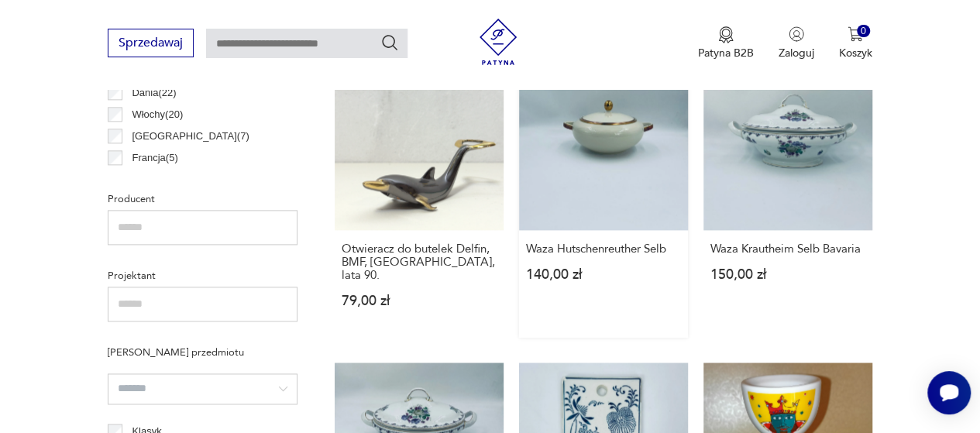
click at [601, 136] on link "Waza Hutschenreuther Selb 140,00 zł" at bounding box center [603, 199] width 169 height 277
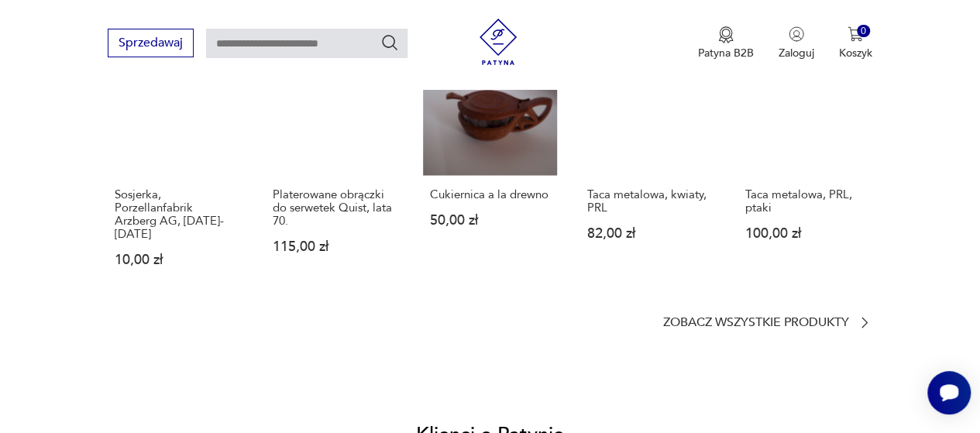
scroll to position [1333, 0]
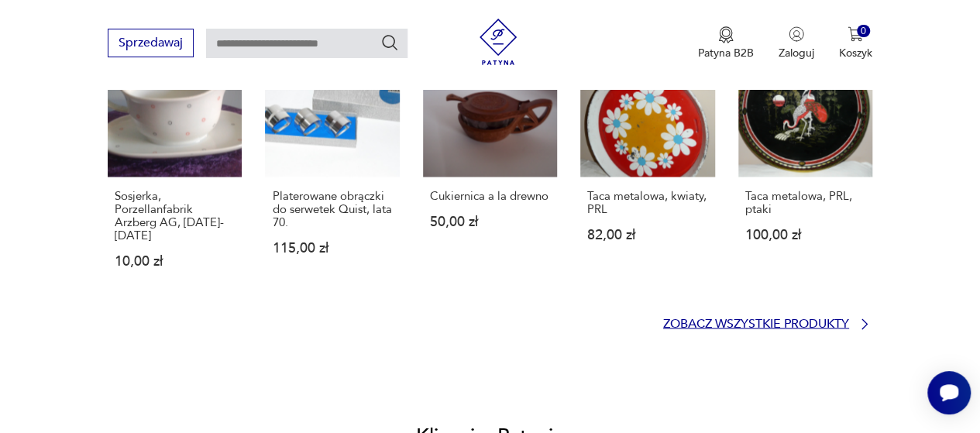
click at [773, 323] on p "Zobacz wszystkie produkty" at bounding box center [756, 324] width 186 height 10
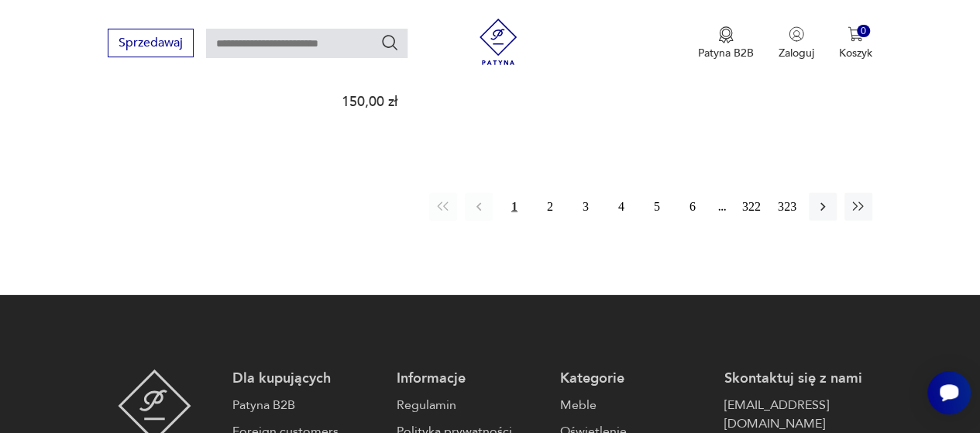
scroll to position [2292, 0]
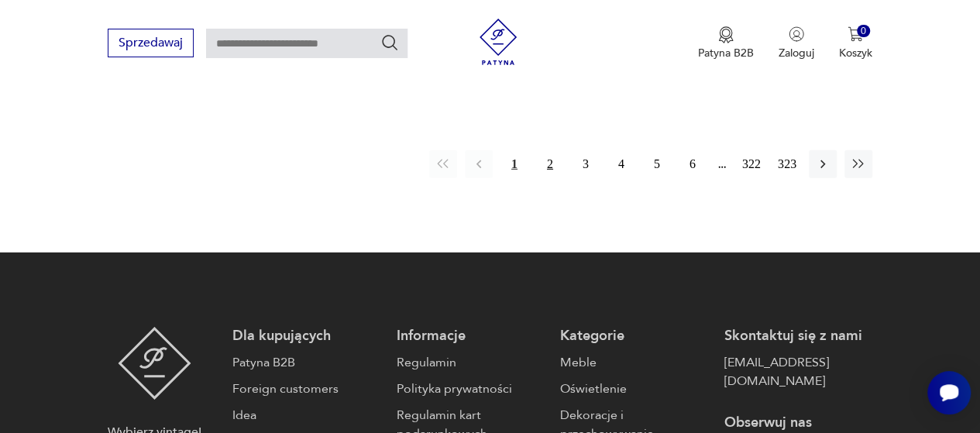
click at [547, 164] on button "2" at bounding box center [550, 164] width 28 height 28
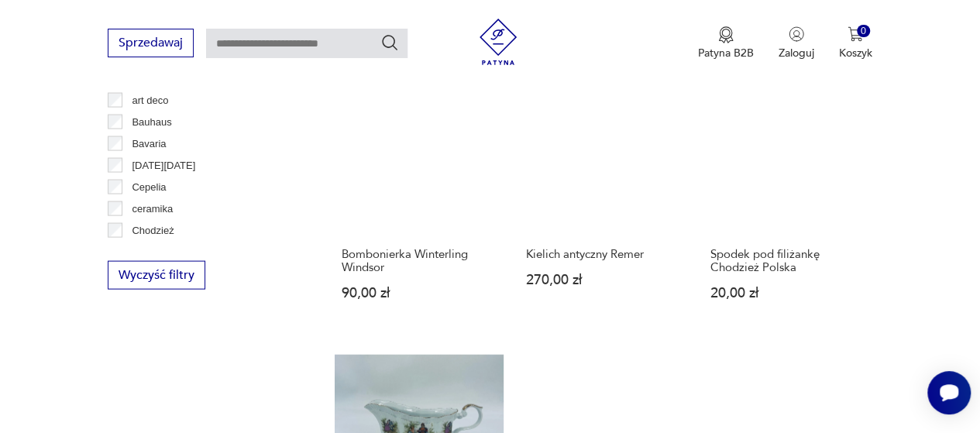
scroll to position [1403, 0]
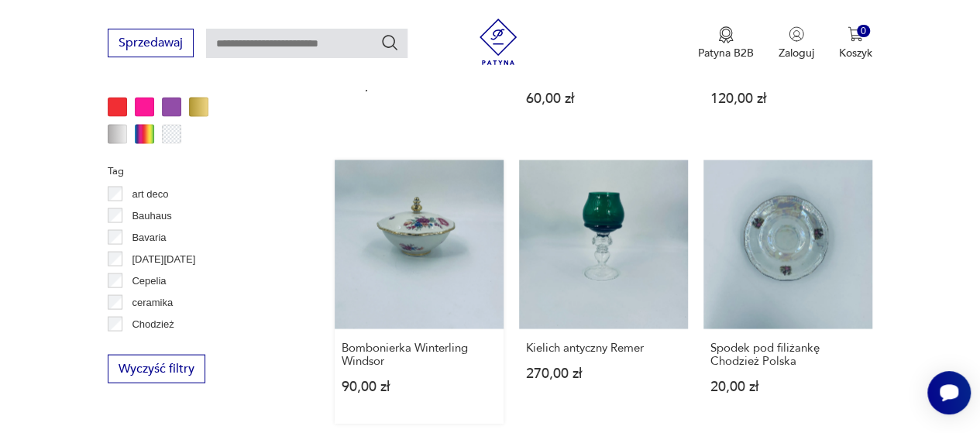
click at [417, 227] on link "Bombonierka Winterling Windsor 90,00 zł" at bounding box center [419, 292] width 169 height 264
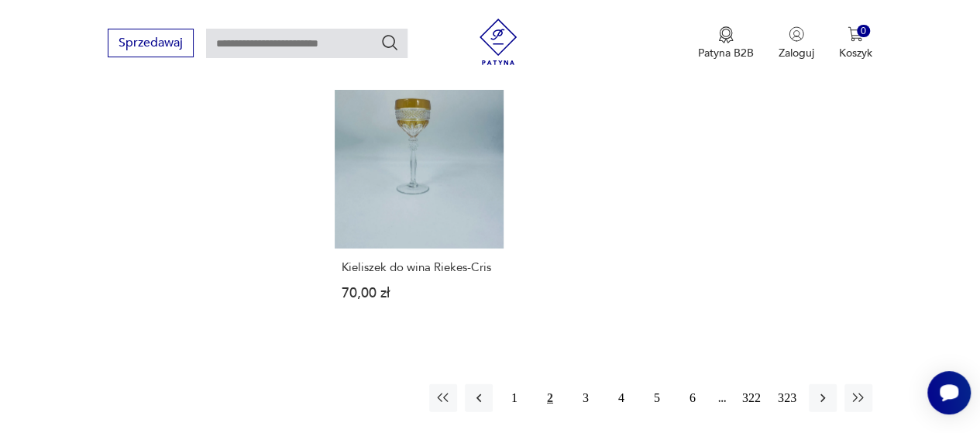
scroll to position [2196, 0]
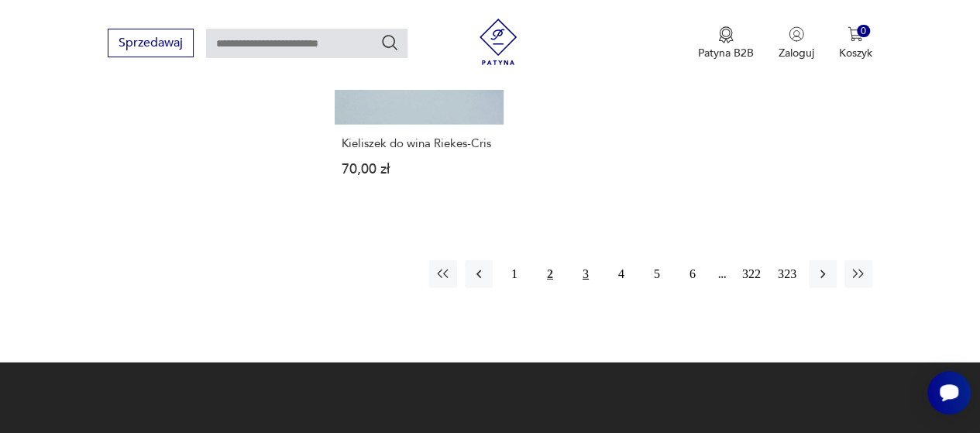
click at [586, 273] on button "3" at bounding box center [586, 274] width 28 height 28
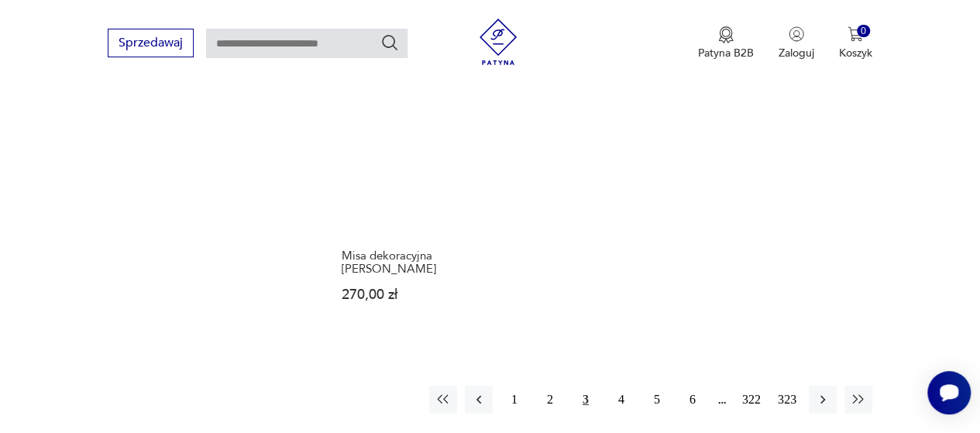
scroll to position [2178, 0]
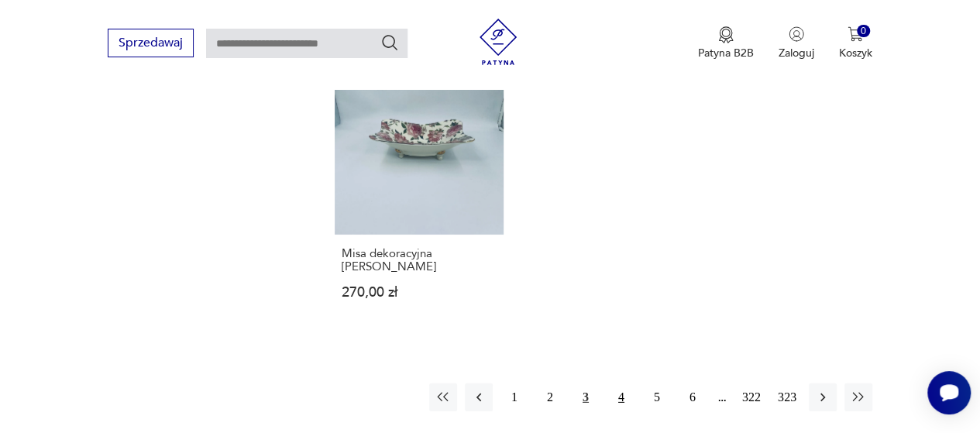
click at [622, 384] on button "4" at bounding box center [622, 398] width 28 height 28
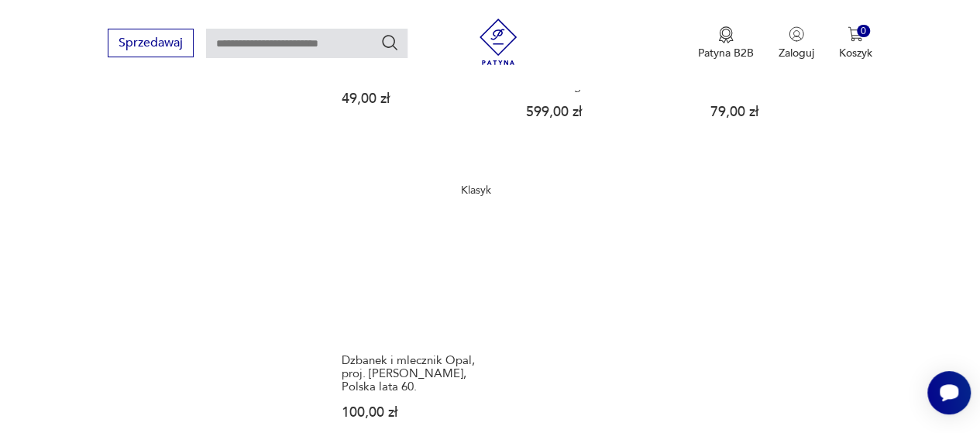
scroll to position [2178, 0]
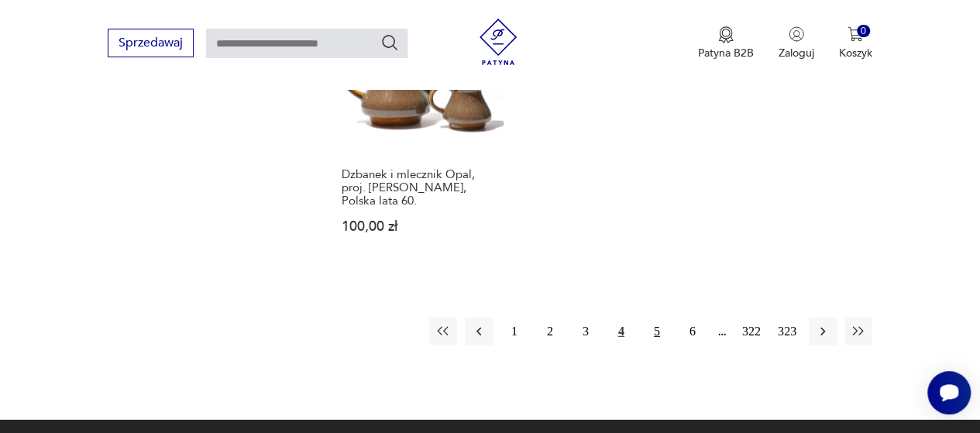
click at [657, 318] on button "5" at bounding box center [657, 332] width 28 height 28
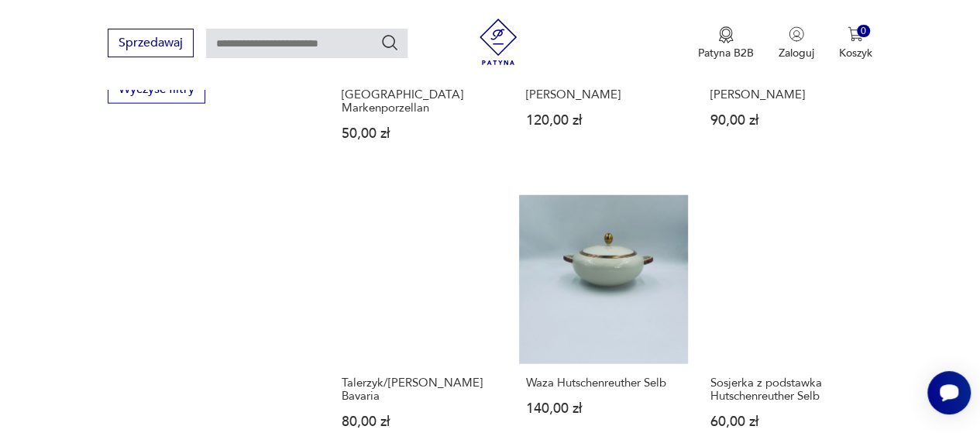
scroll to position [1713, 0]
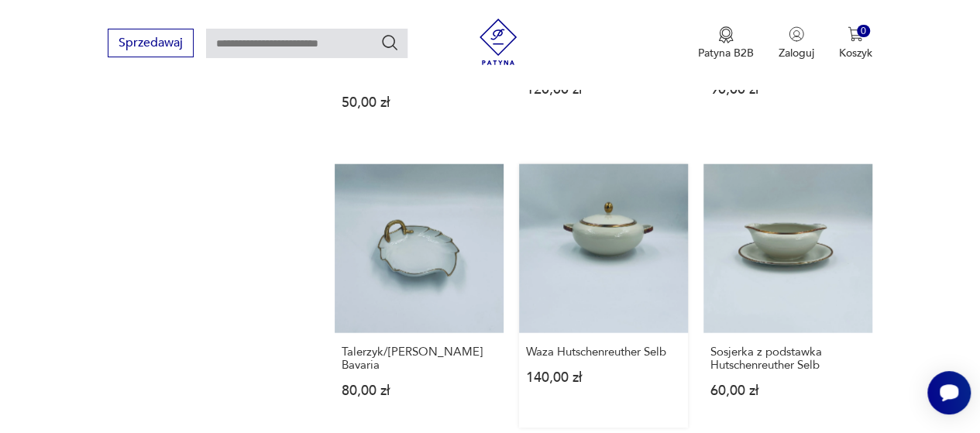
click at [605, 219] on link "Waza Hutschenreuther Selb 140,00 zł" at bounding box center [603, 296] width 169 height 264
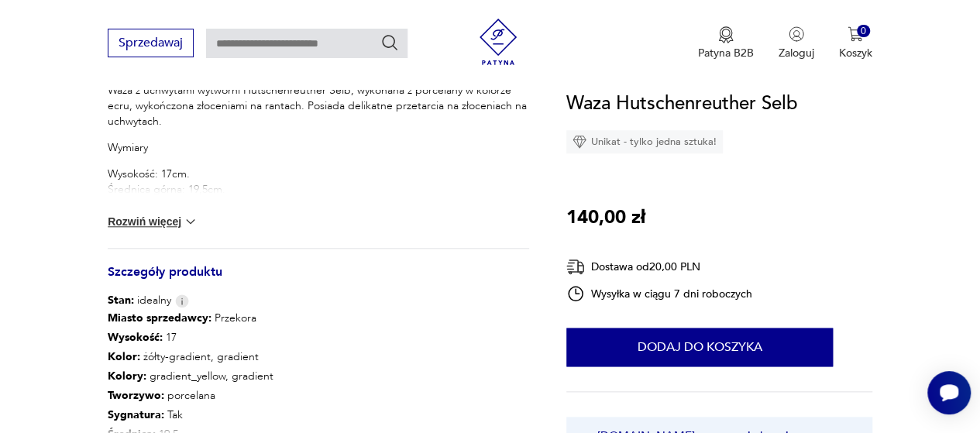
scroll to position [682, 0]
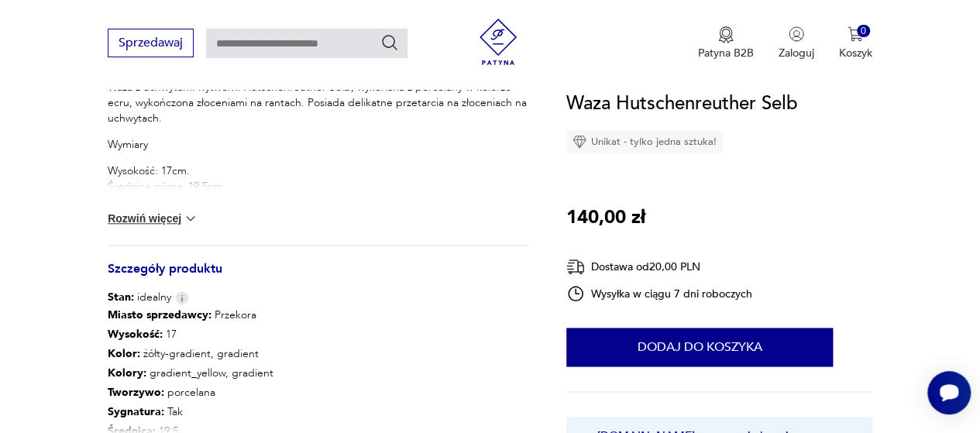
click at [190, 218] on img at bounding box center [191, 219] width 16 height 16
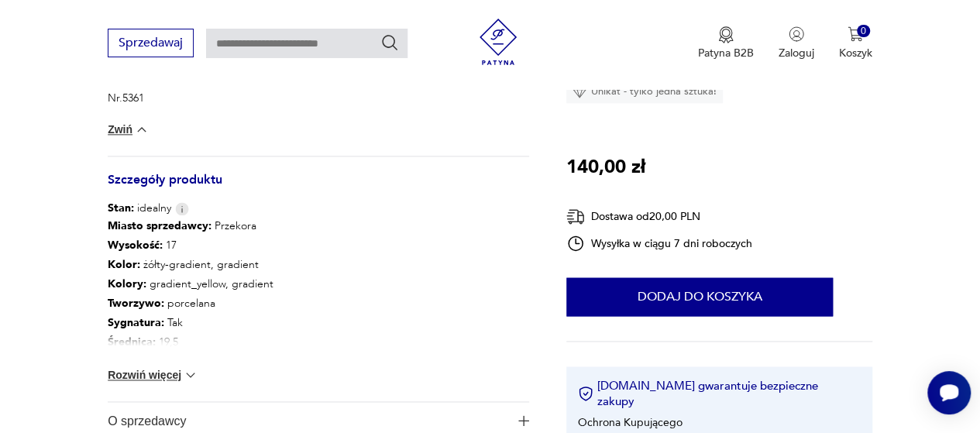
scroll to position [868, 0]
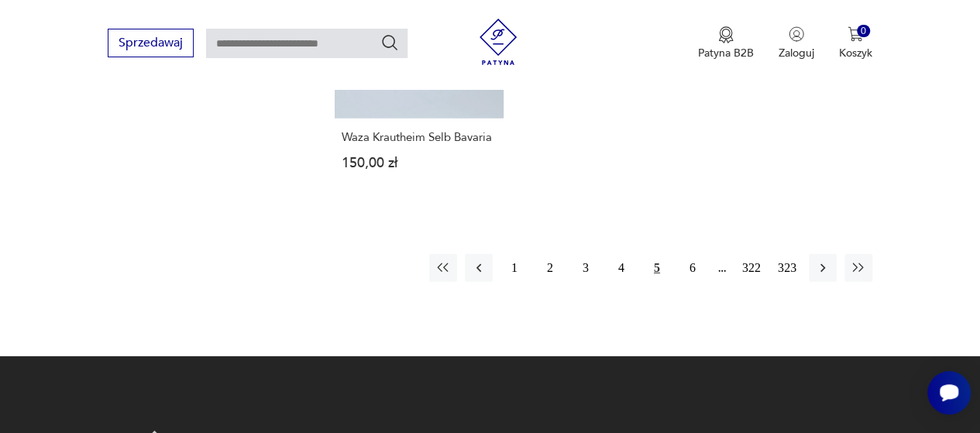
scroll to position [2270, 0]
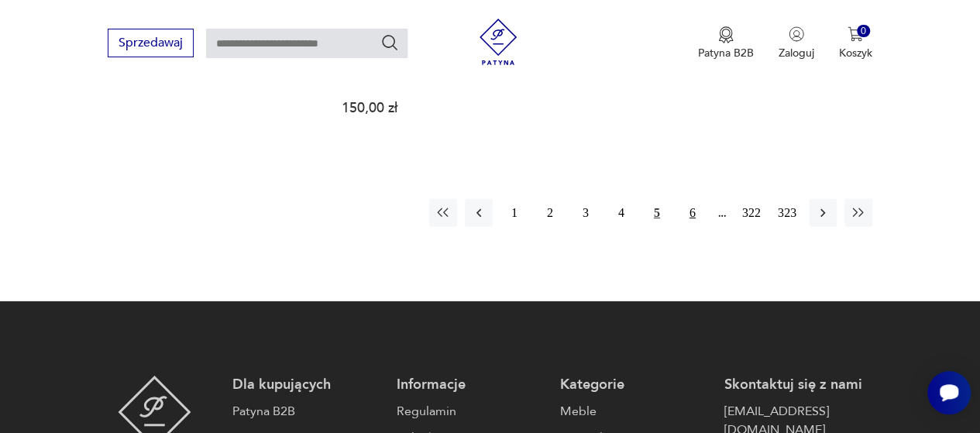
click at [693, 199] on button "6" at bounding box center [693, 213] width 28 height 28
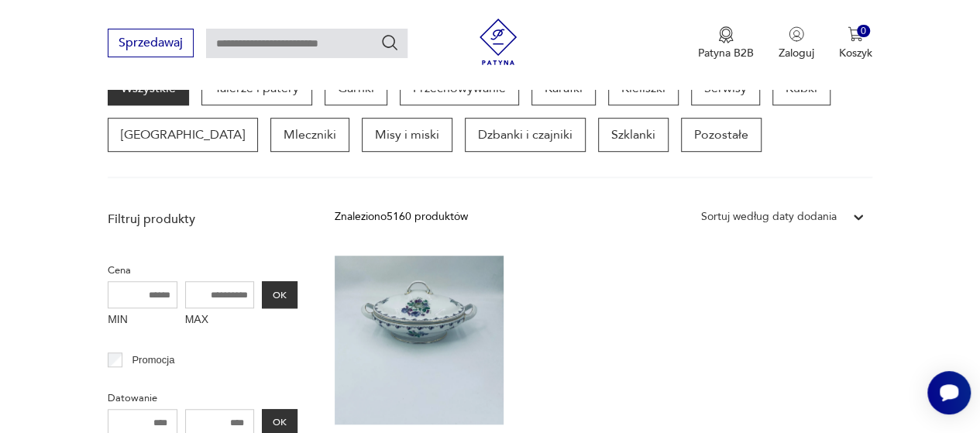
scroll to position [597, 0]
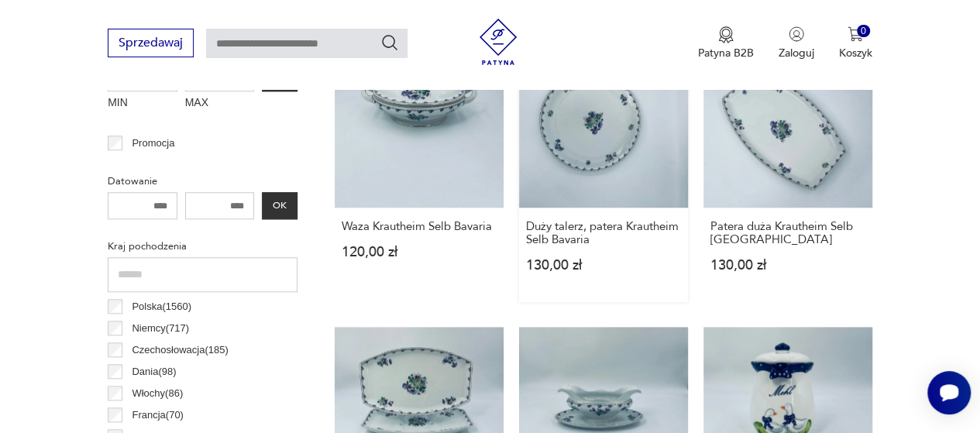
scroll to position [535, 0]
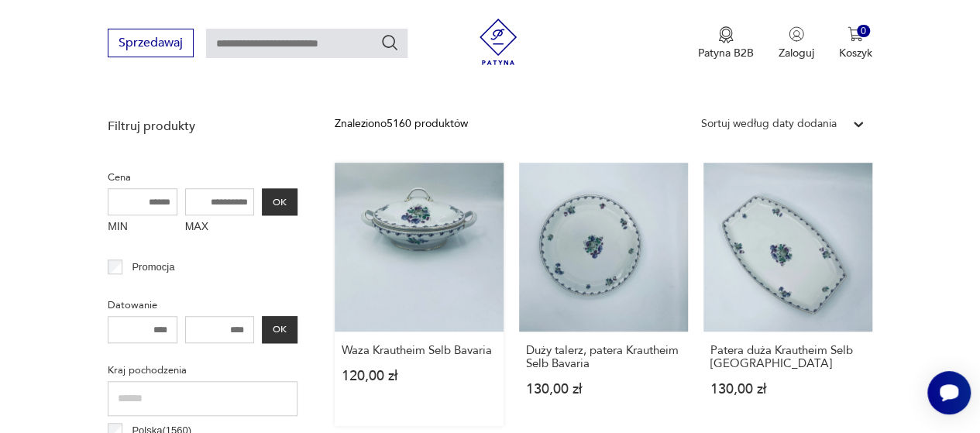
click at [415, 216] on link "Waza Krautheim Selb Bavaria 120,00 zł" at bounding box center [419, 295] width 169 height 264
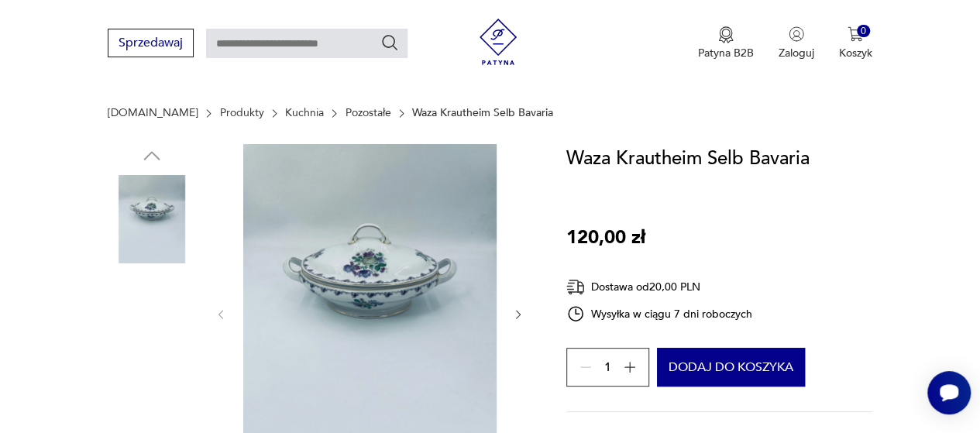
scroll to position [217, 0]
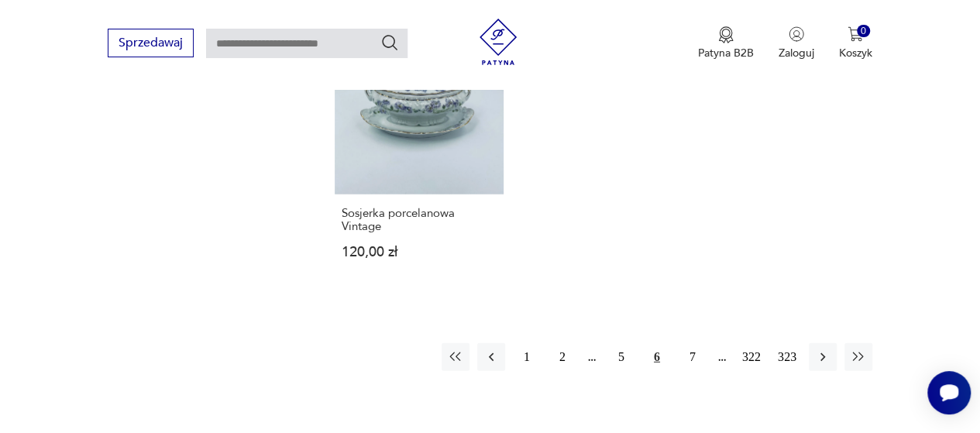
scroll to position [2116, 0]
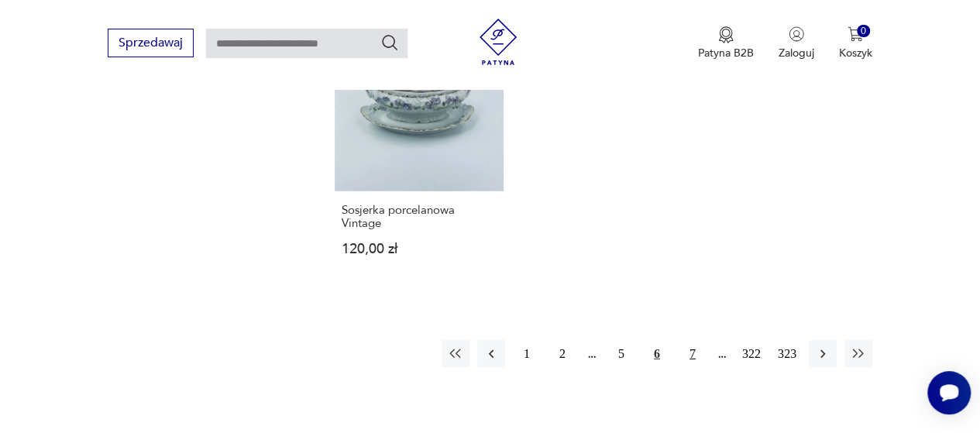
click at [691, 352] on button "7" at bounding box center [693, 354] width 28 height 28
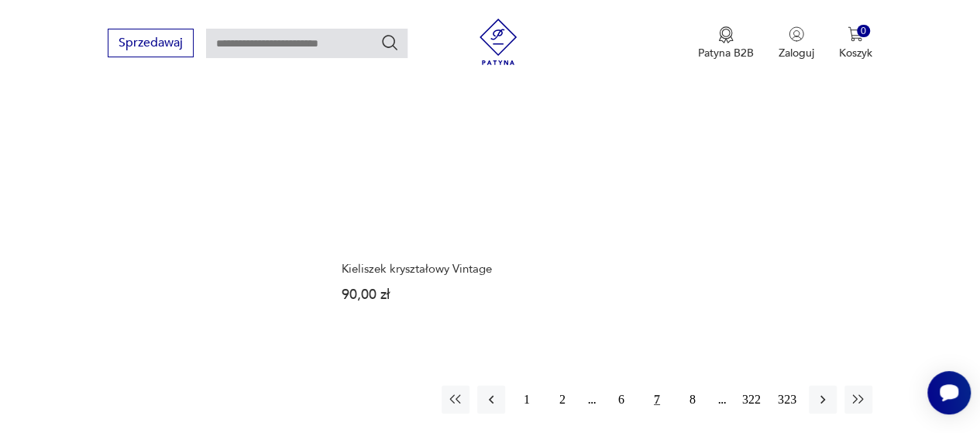
scroll to position [2178, 0]
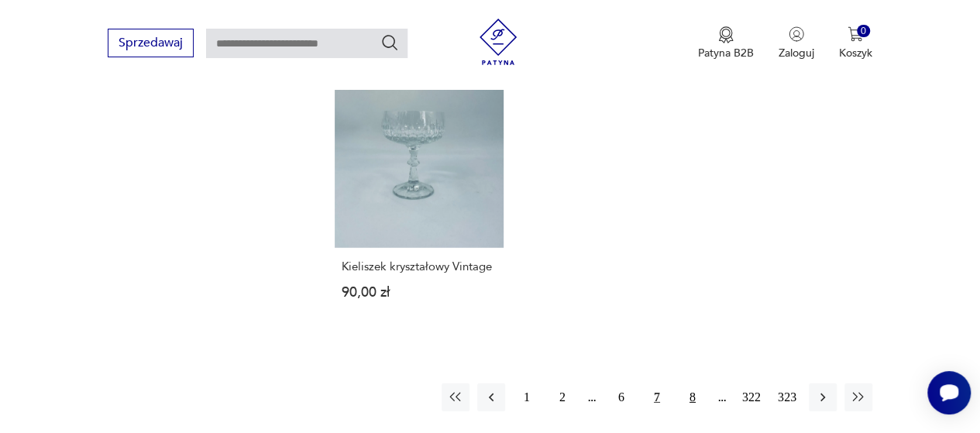
click at [693, 384] on button "8" at bounding box center [693, 398] width 28 height 28
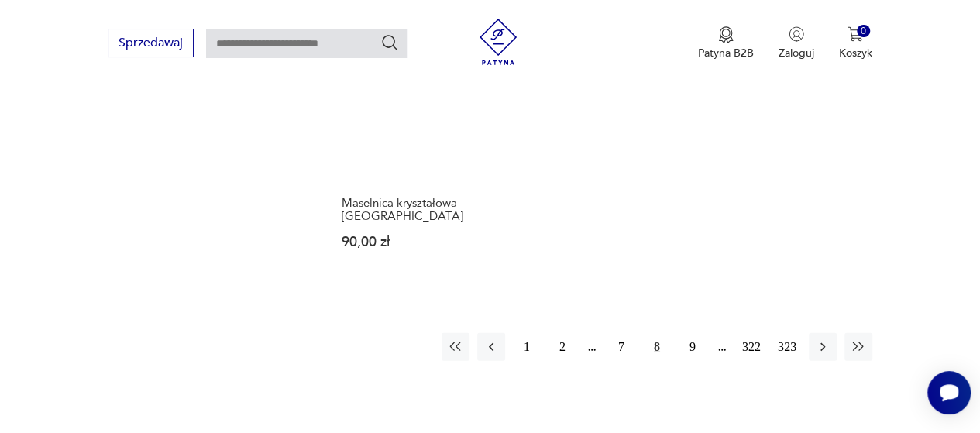
scroll to position [2178, 0]
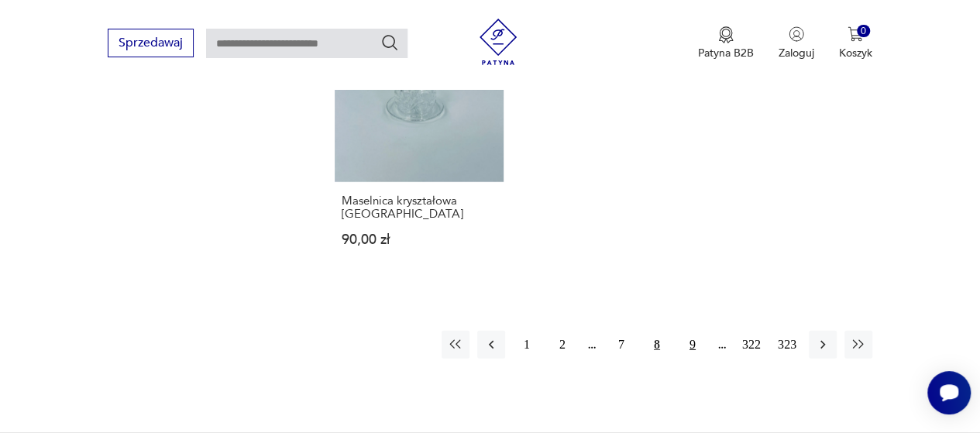
click at [693, 331] on button "9" at bounding box center [693, 345] width 28 height 28
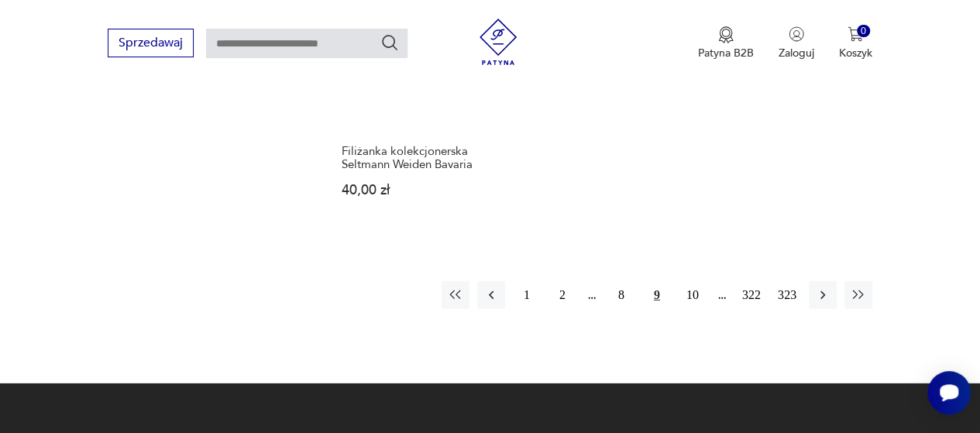
scroll to position [2178, 0]
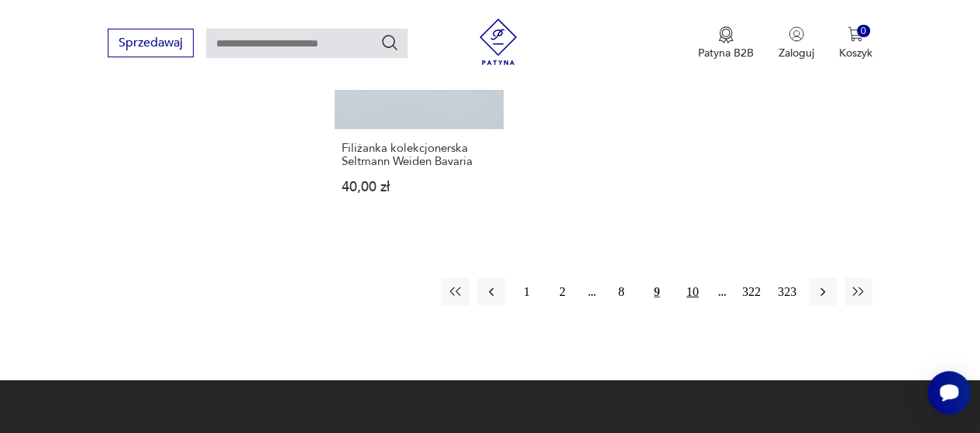
click at [693, 288] on button "10" at bounding box center [693, 292] width 28 height 28
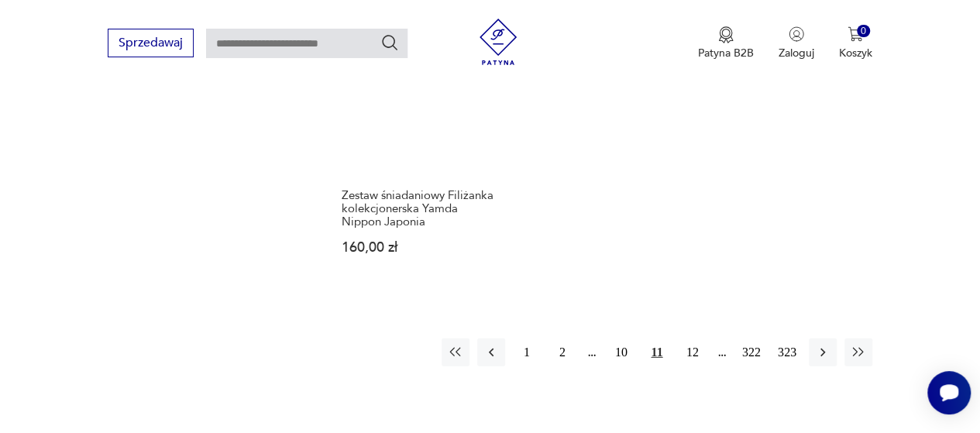
scroll to position [2209, 0]
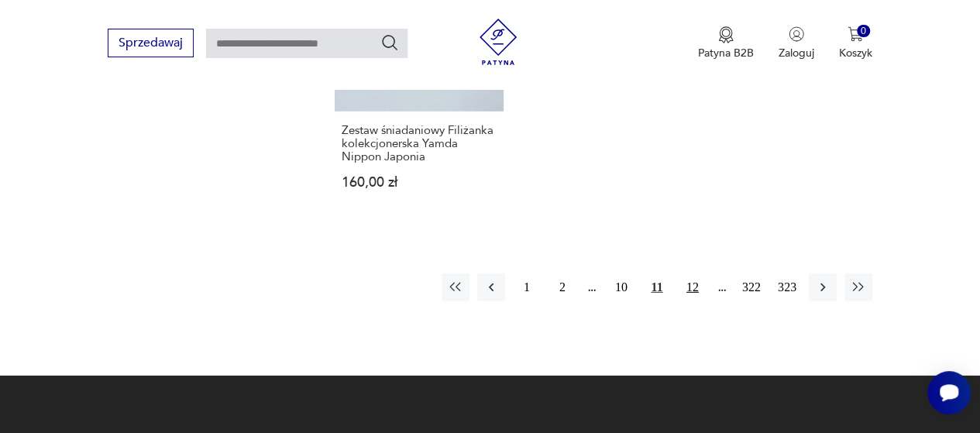
click at [694, 274] on button "12" at bounding box center [693, 288] width 28 height 28
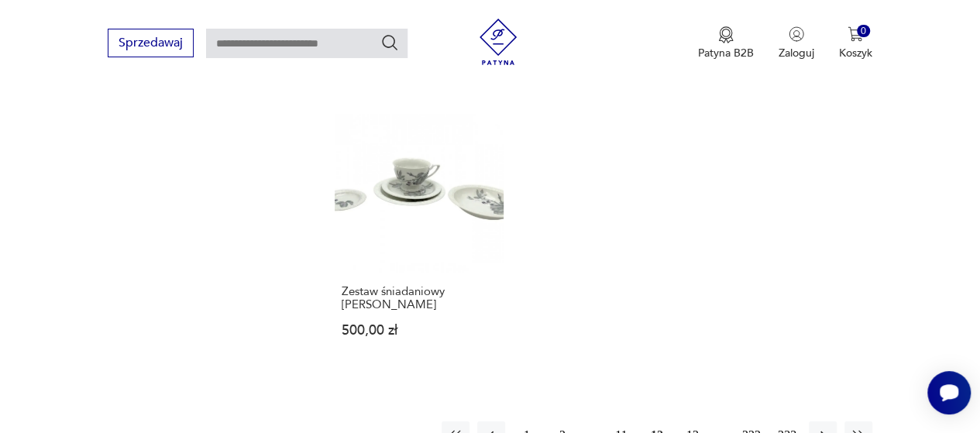
scroll to position [2240, 0]
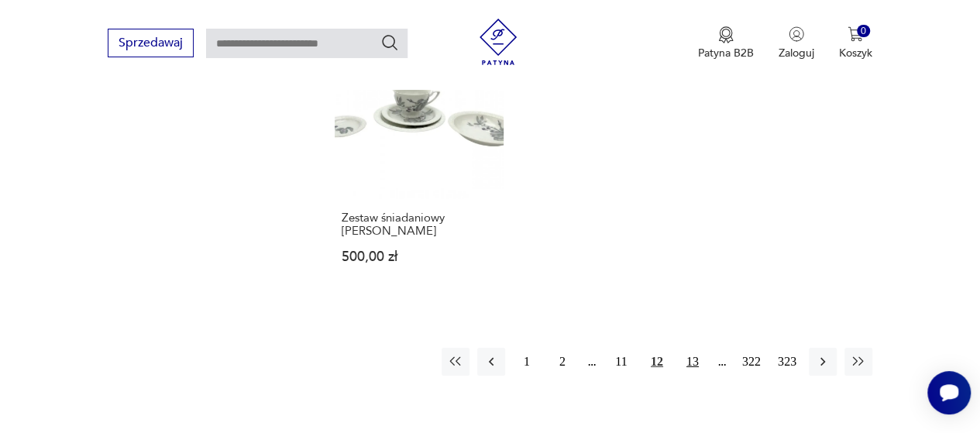
click at [694, 348] on button "13" at bounding box center [693, 362] width 28 height 28
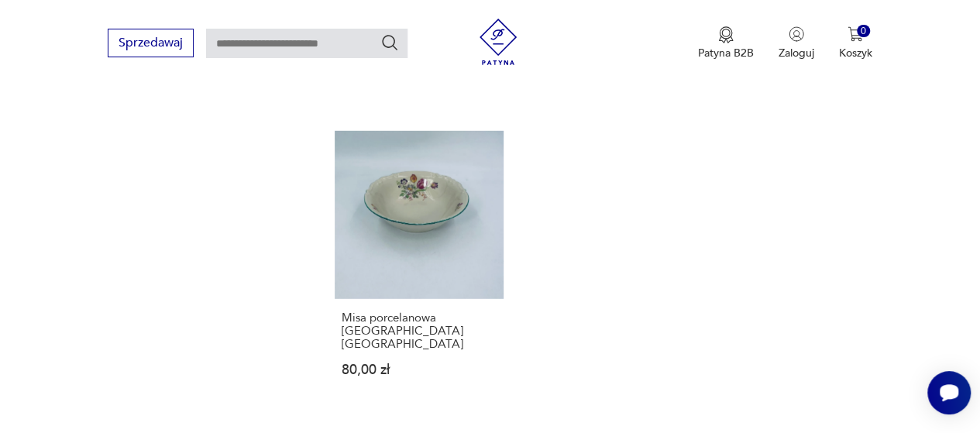
scroll to position [2147, 0]
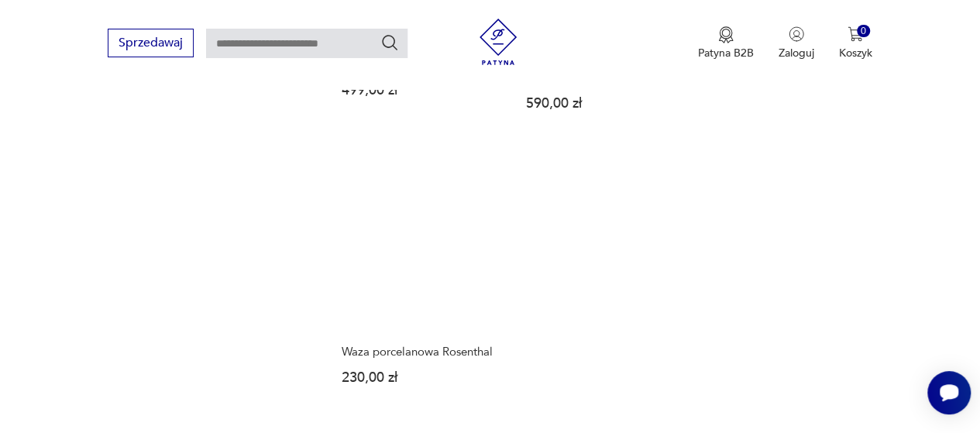
scroll to position [2240, 0]
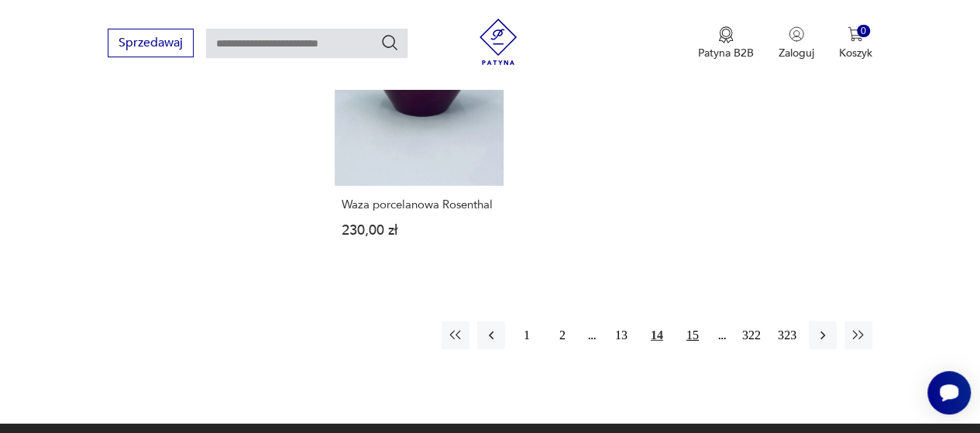
click at [691, 322] on button "15" at bounding box center [693, 336] width 28 height 28
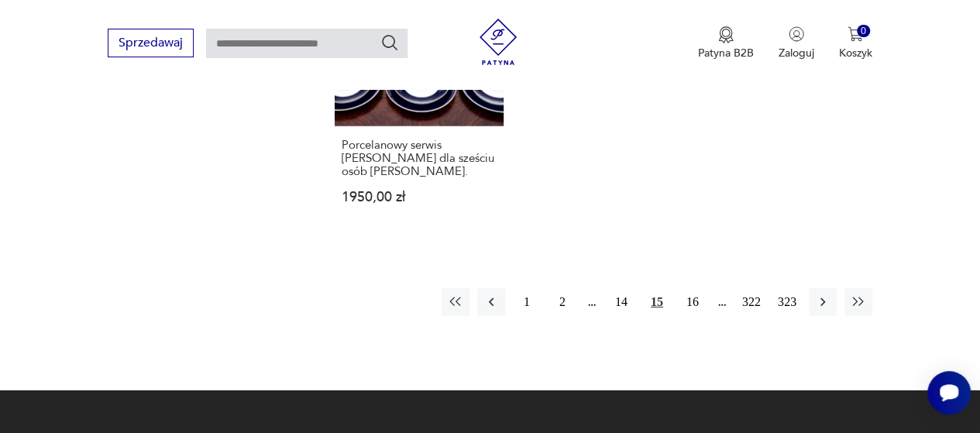
scroll to position [2271, 0]
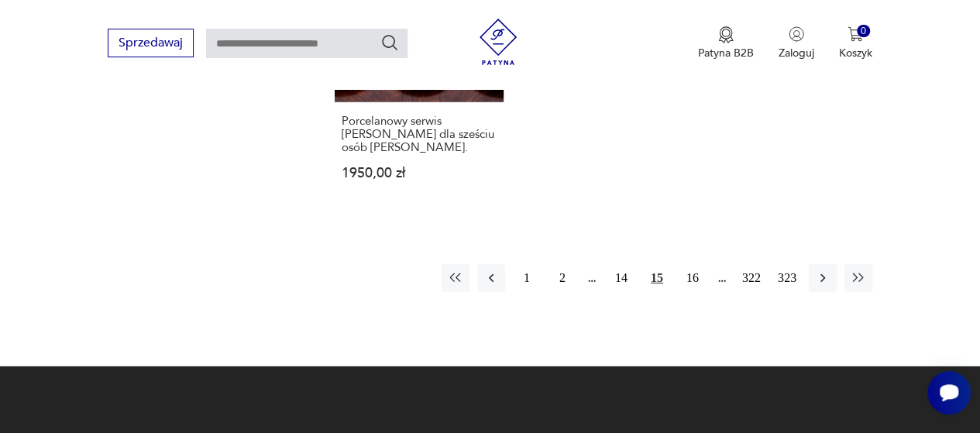
click at [691, 264] on button "16" at bounding box center [693, 278] width 28 height 28
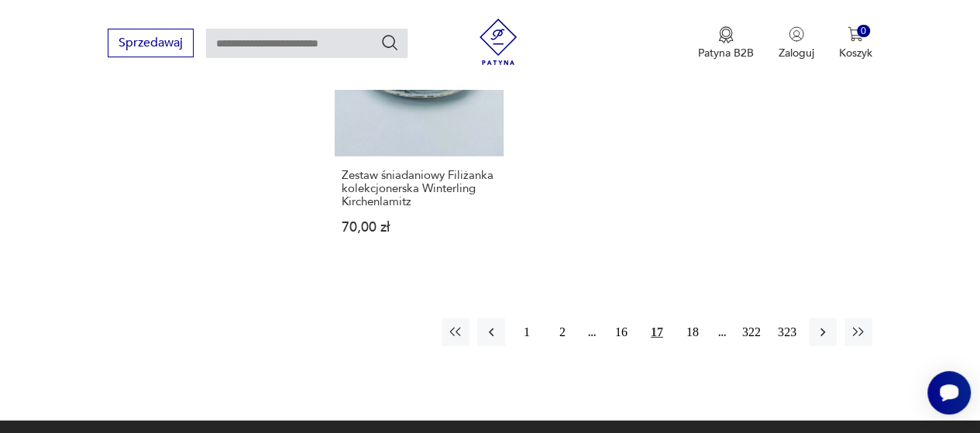
scroll to position [2209, 0]
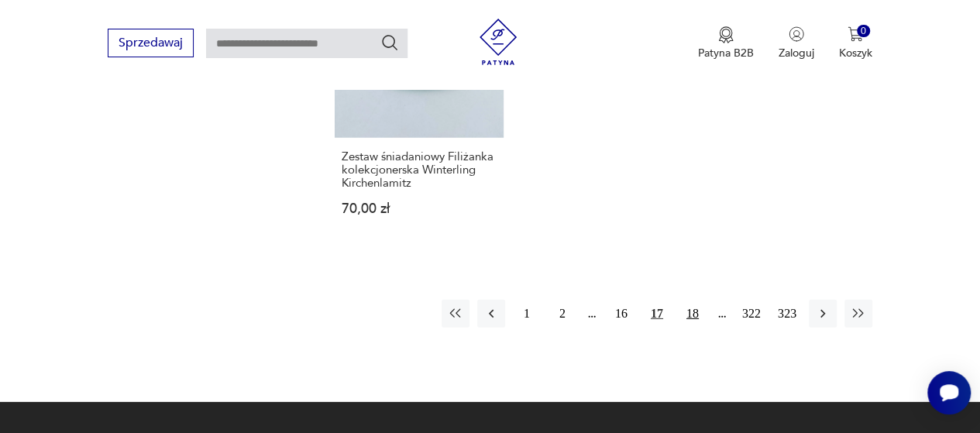
click at [693, 300] on button "18" at bounding box center [693, 314] width 28 height 28
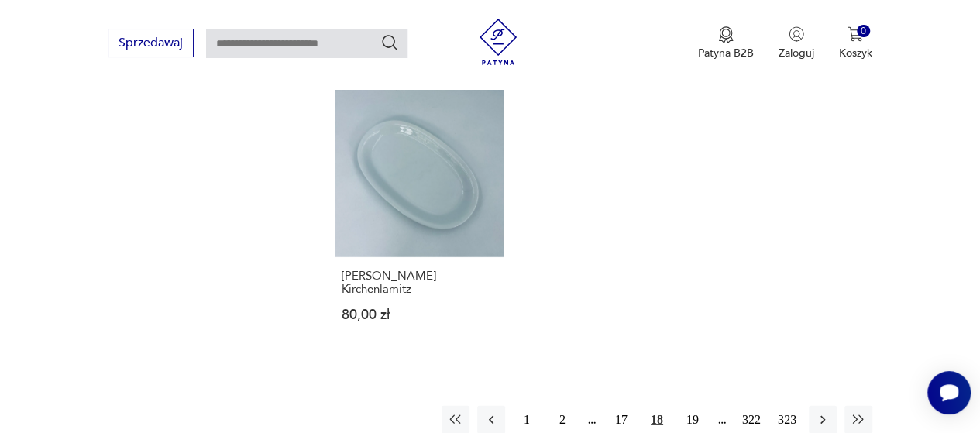
scroll to position [2147, 0]
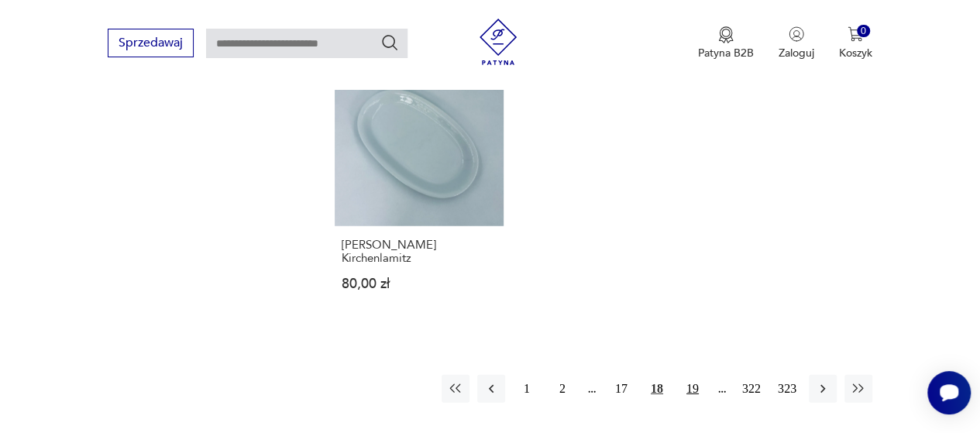
click at [693, 375] on button "19" at bounding box center [693, 389] width 28 height 28
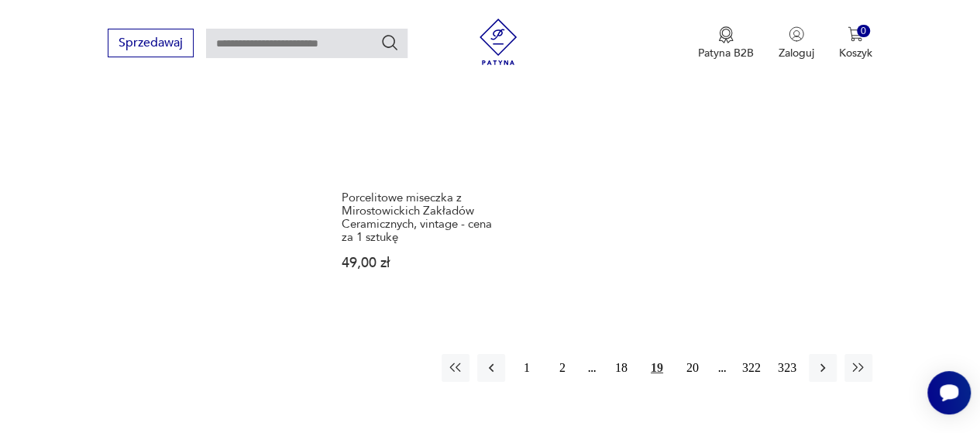
scroll to position [2271, 0]
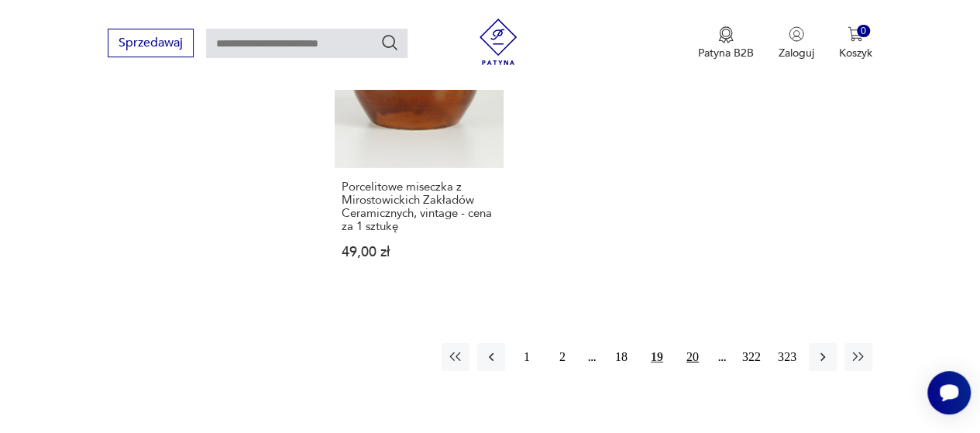
click at [692, 343] on button "20" at bounding box center [693, 357] width 28 height 28
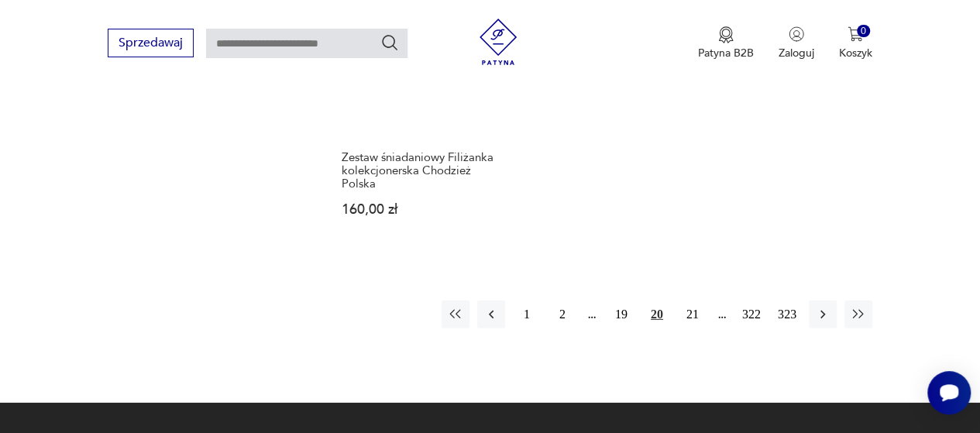
scroll to position [2240, 0]
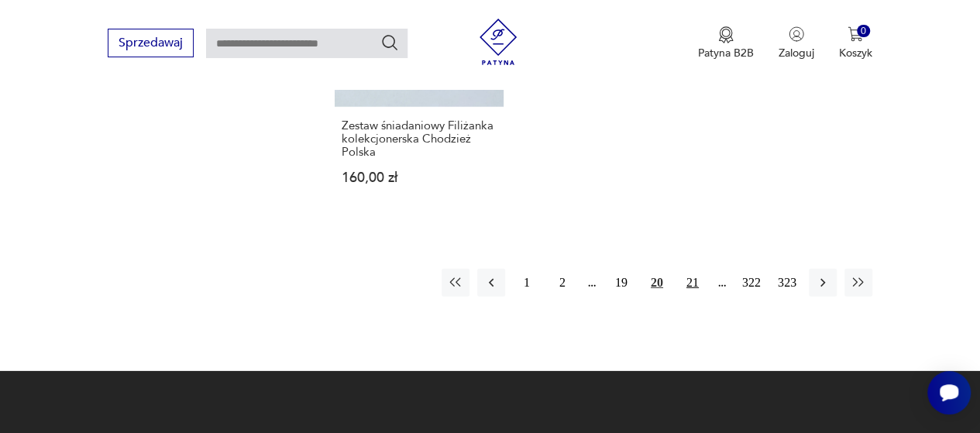
click at [691, 269] on button "21" at bounding box center [693, 283] width 28 height 28
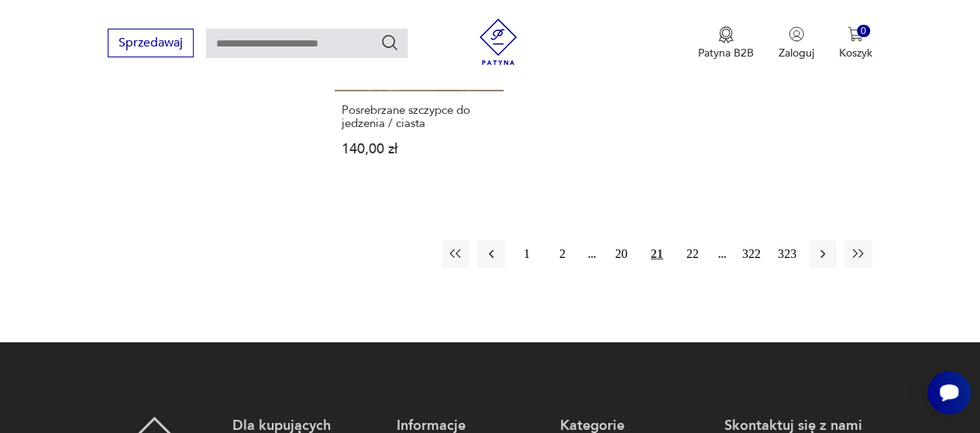
scroll to position [2271, 0]
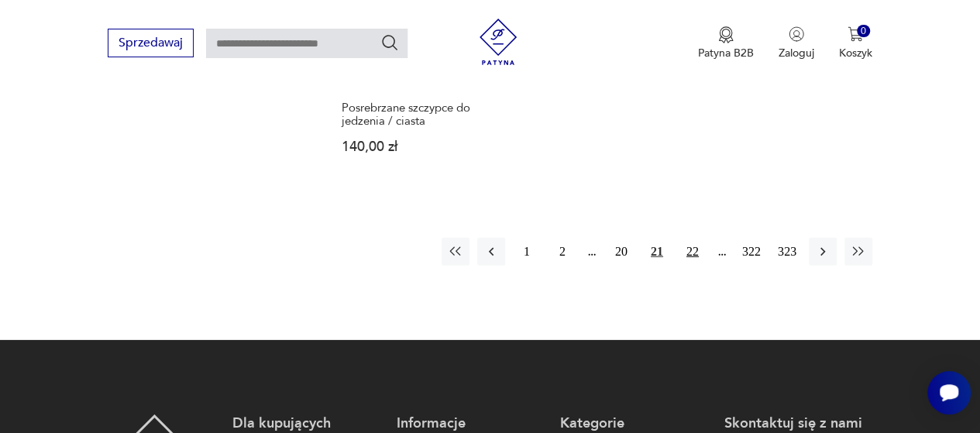
click at [690, 249] on button "22" at bounding box center [693, 252] width 28 height 28
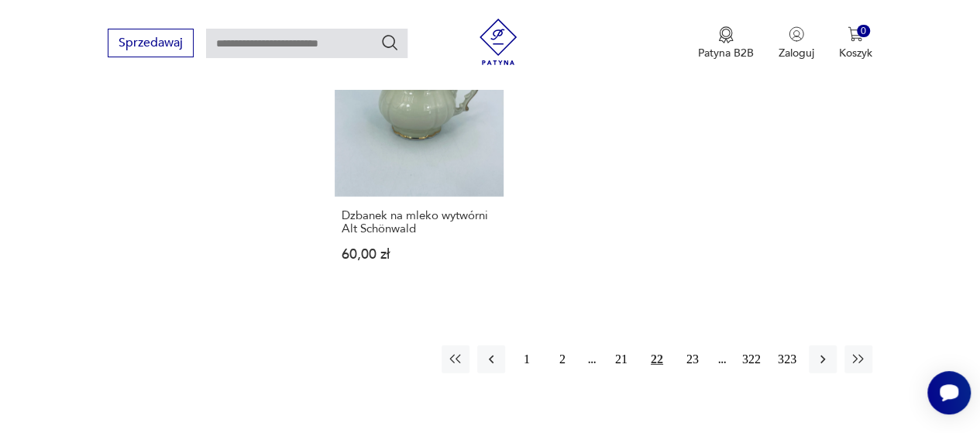
scroll to position [2240, 0]
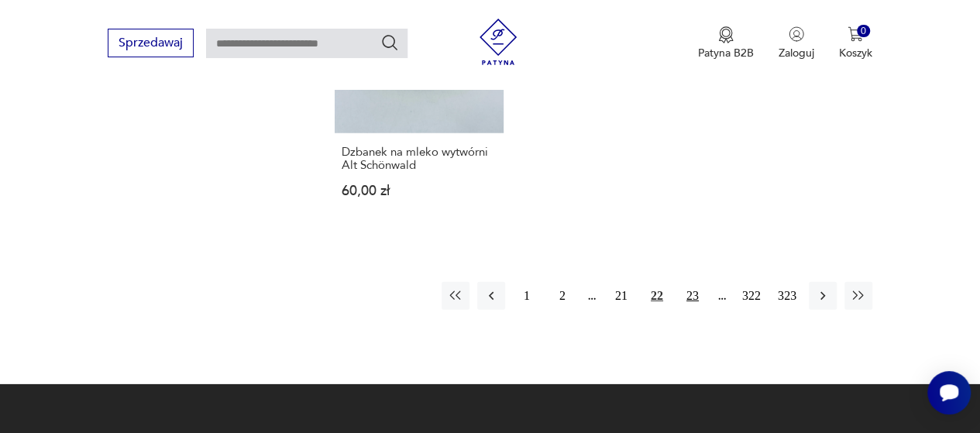
click at [693, 282] on button "23" at bounding box center [693, 296] width 28 height 28
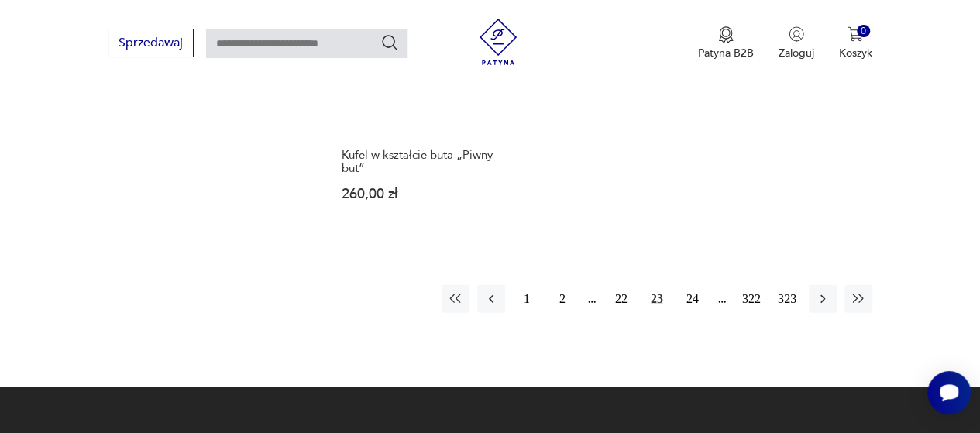
scroll to position [2209, 0]
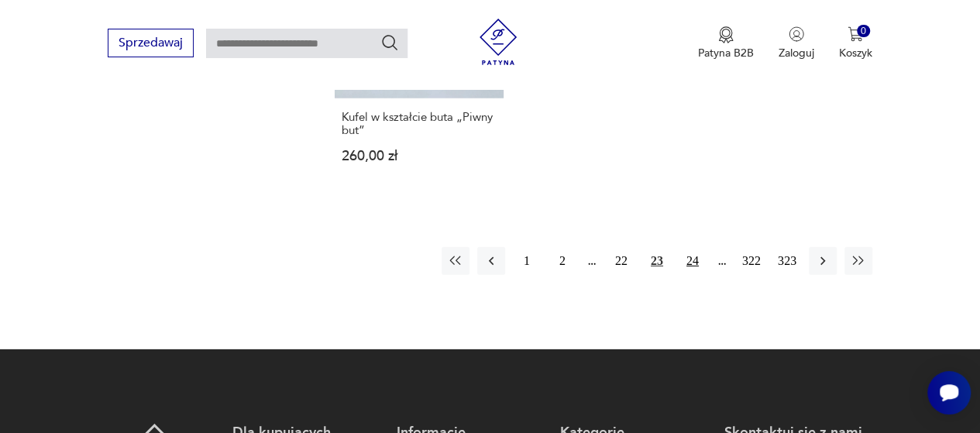
click at [693, 267] on button "24" at bounding box center [693, 261] width 28 height 28
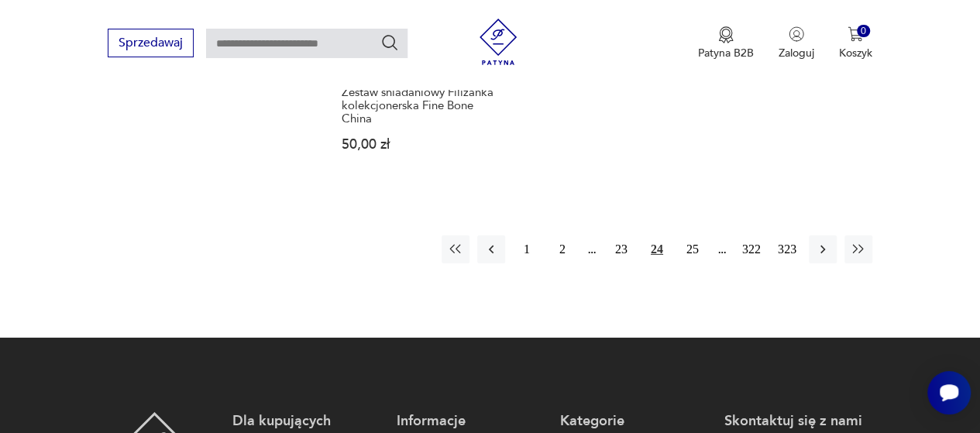
scroll to position [2364, 0]
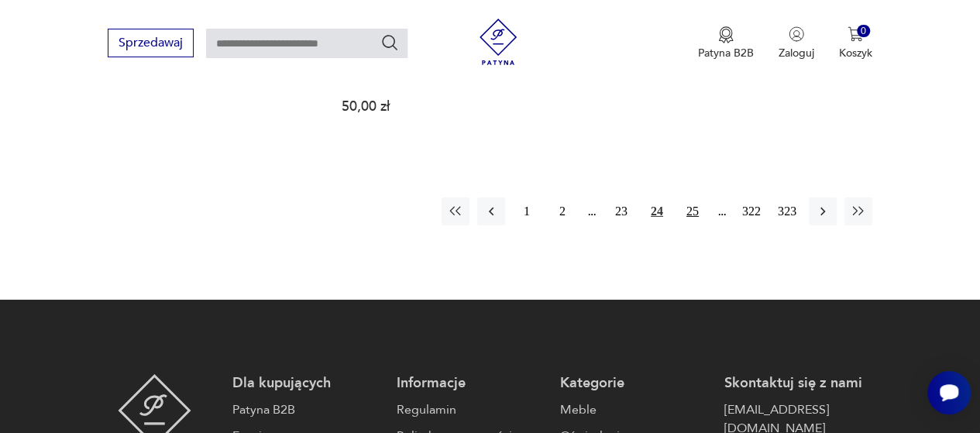
click at [693, 198] on button "25" at bounding box center [693, 212] width 28 height 28
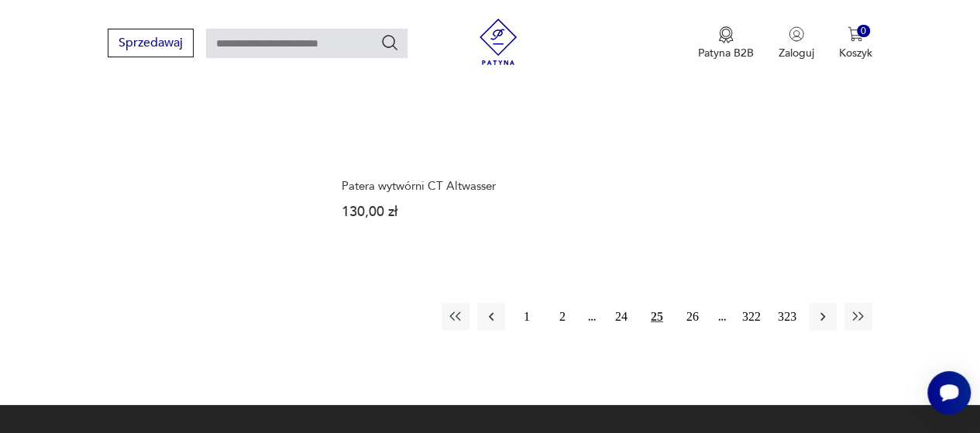
scroll to position [2240, 0]
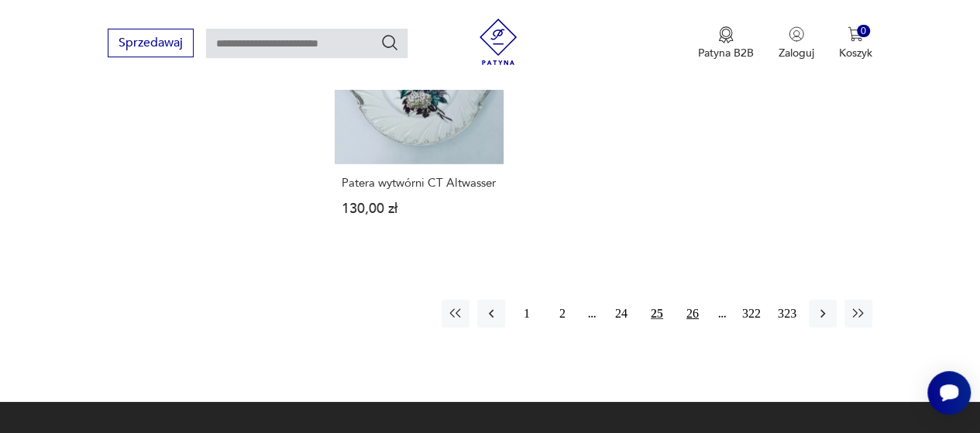
click at [691, 300] on button "26" at bounding box center [693, 314] width 28 height 28
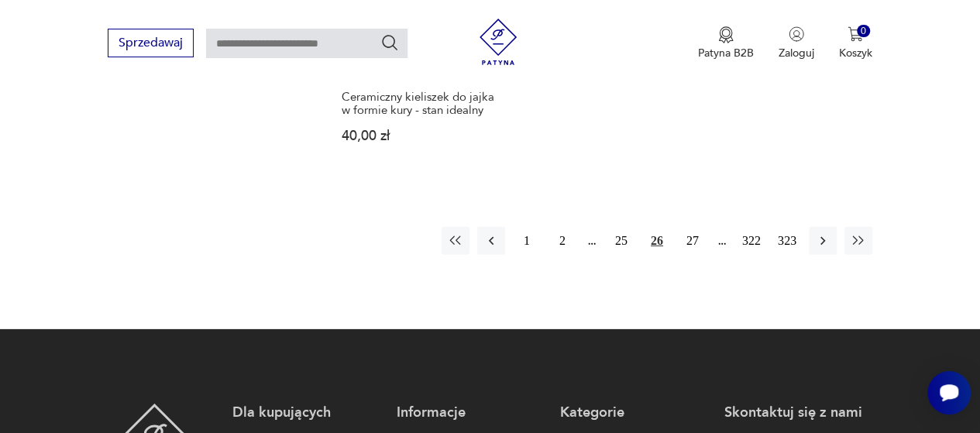
scroll to position [2271, 0]
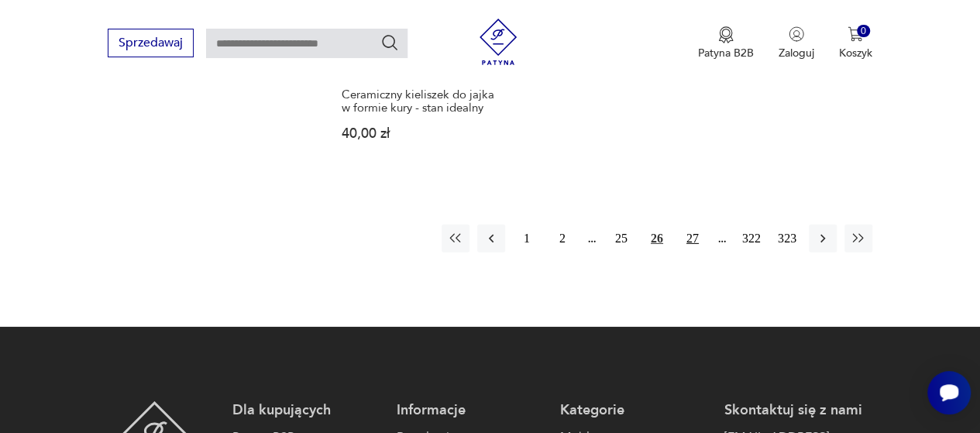
click at [691, 225] on button "27" at bounding box center [693, 239] width 28 height 28
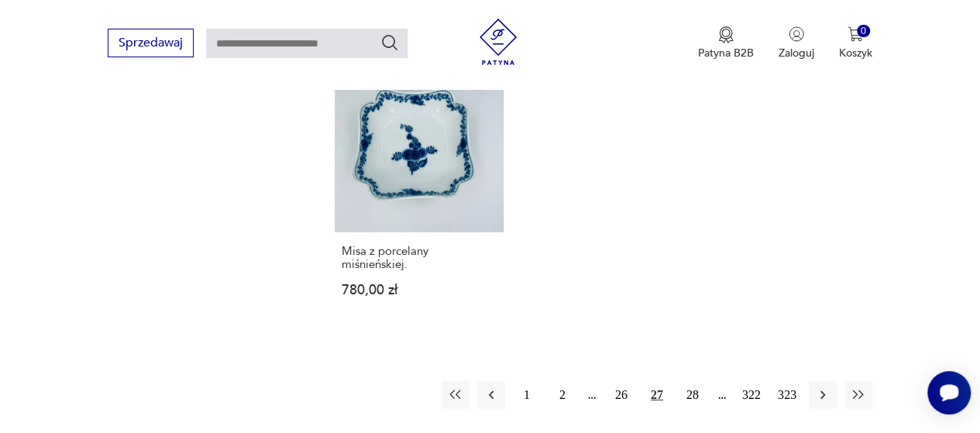
scroll to position [2178, 0]
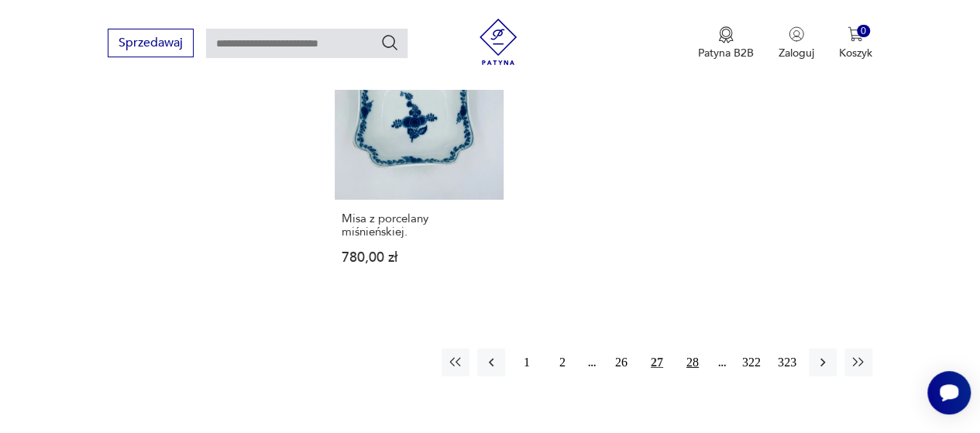
click at [694, 349] on button "28" at bounding box center [693, 363] width 28 height 28
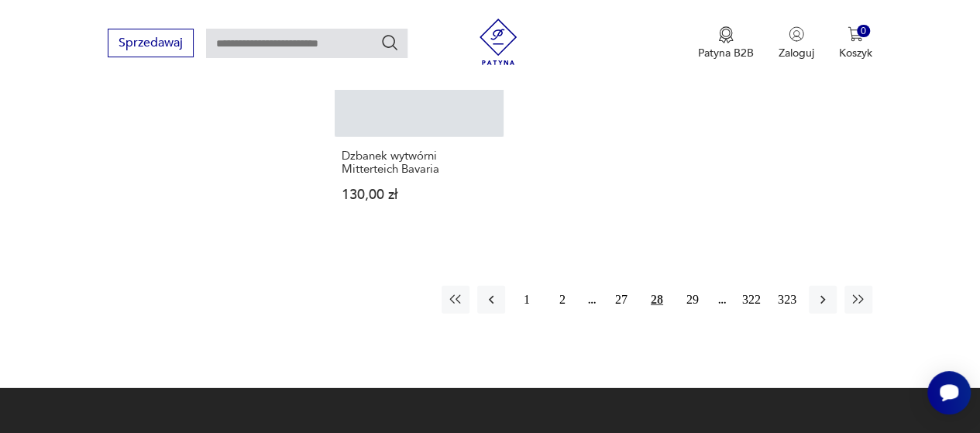
scroll to position [2178, 0]
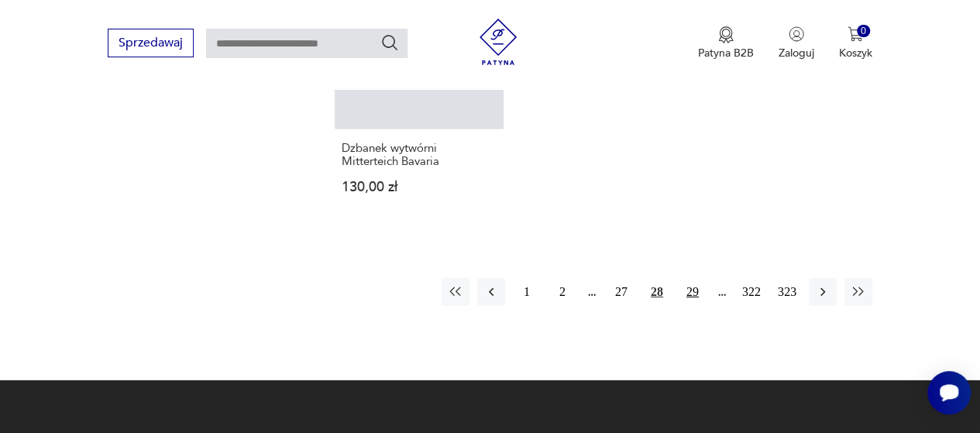
click at [693, 278] on button "29" at bounding box center [693, 292] width 28 height 28
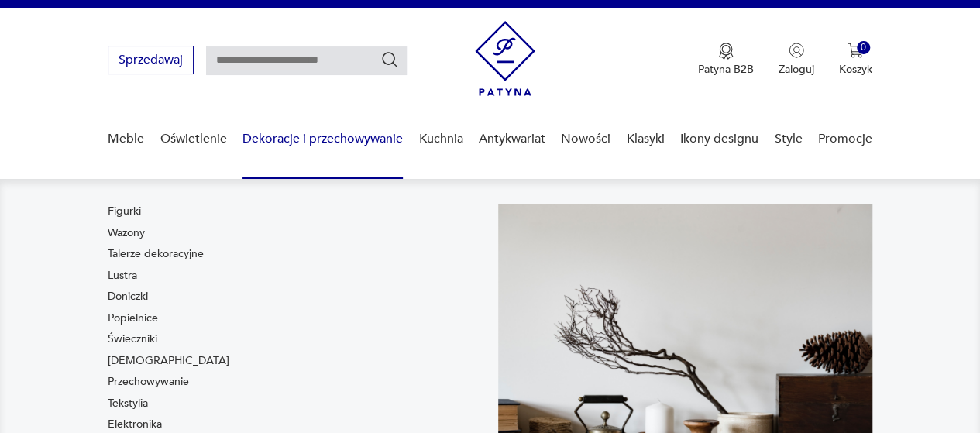
click at [450, 257] on div "Figurki Wazony Talerze dekoracyjne Lustra Doniczki Popielnice Świeczniki Bibelo…" at bounding box center [295, 342] width 374 height 277
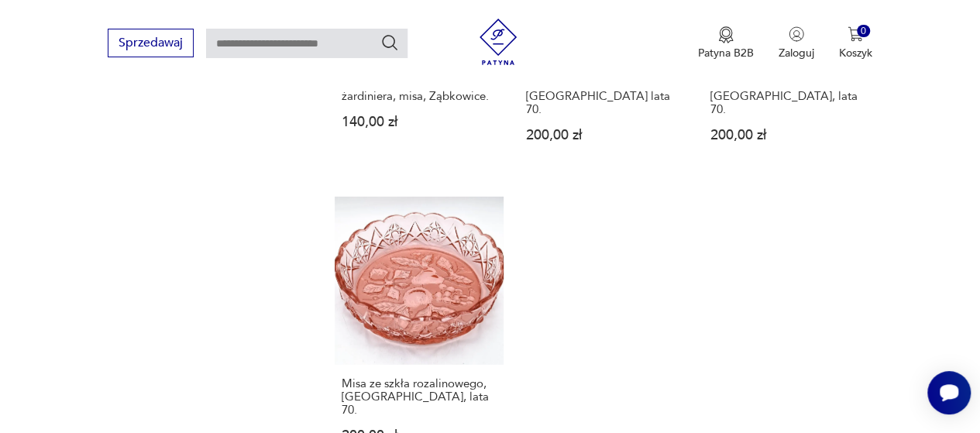
scroll to position [2100, 0]
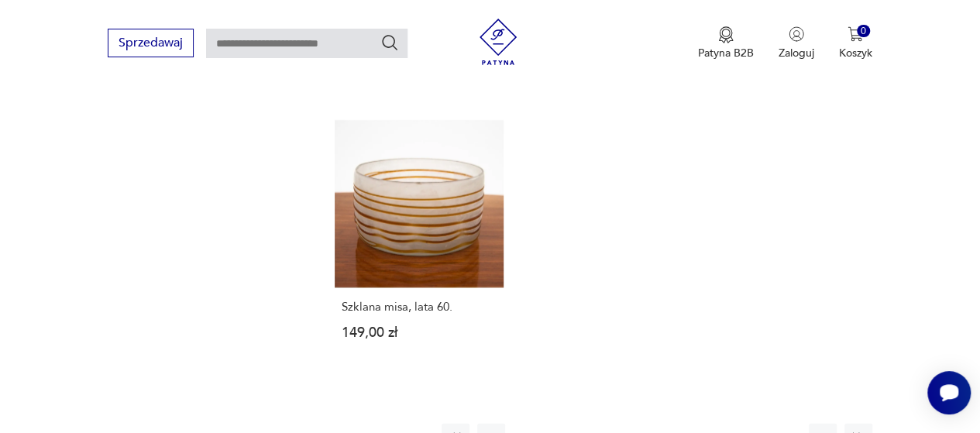
scroll to position [2147, 0]
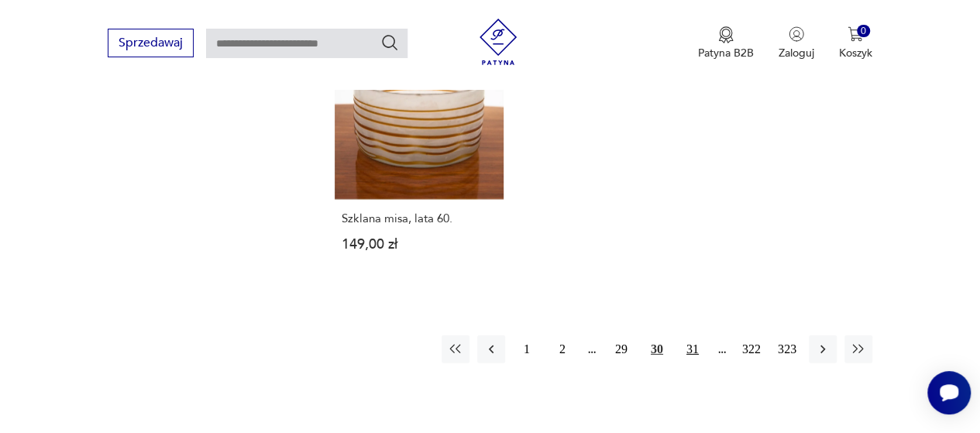
click at [691, 336] on button "31" at bounding box center [693, 350] width 28 height 28
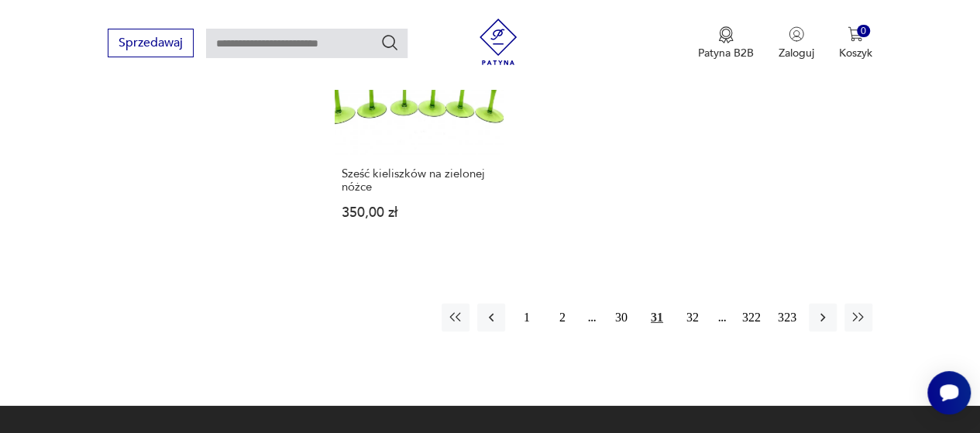
scroll to position [2271, 0]
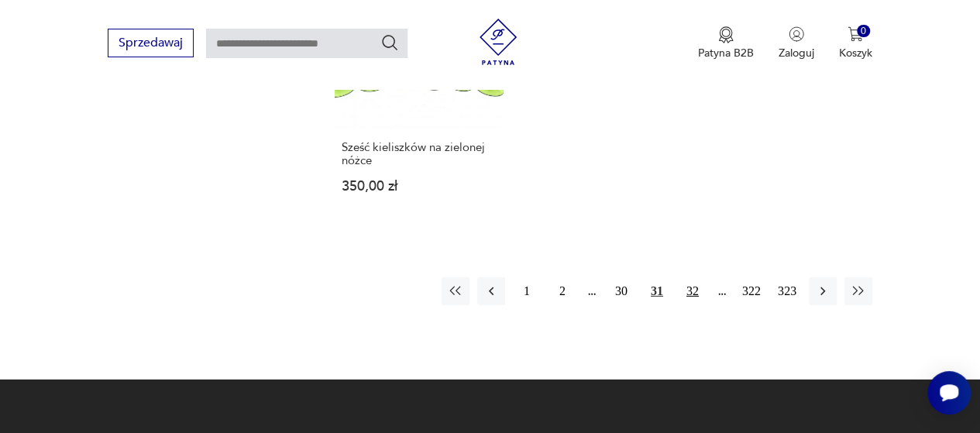
click at [691, 277] on button "32" at bounding box center [693, 291] width 28 height 28
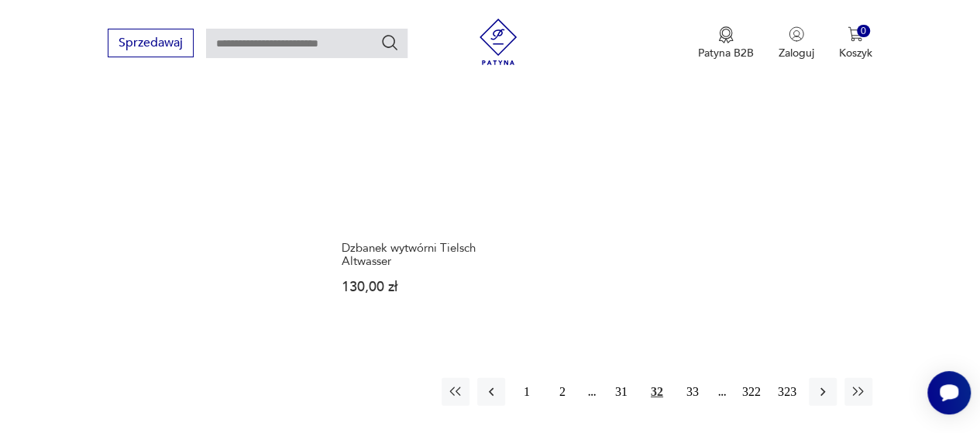
scroll to position [2147, 0]
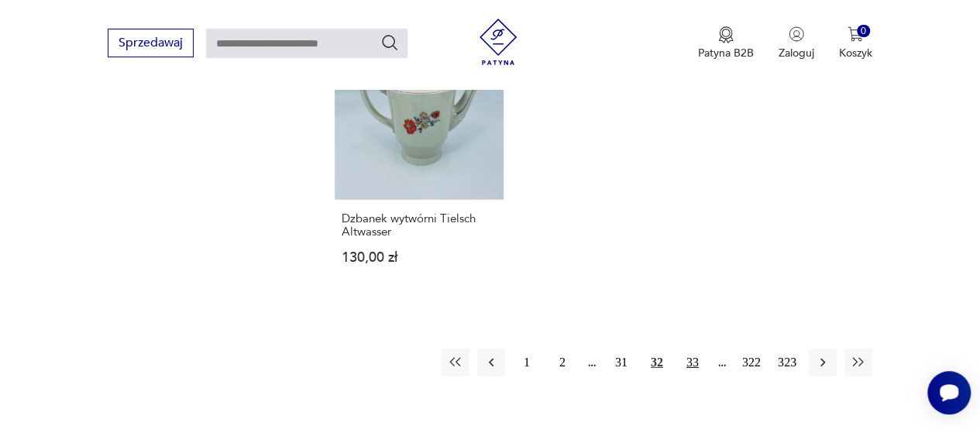
click at [691, 349] on button "33" at bounding box center [693, 363] width 28 height 28
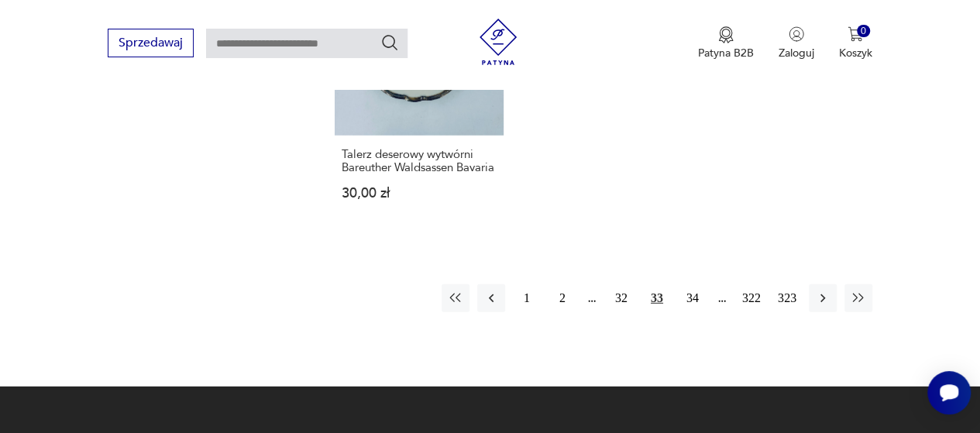
scroll to position [2209, 0]
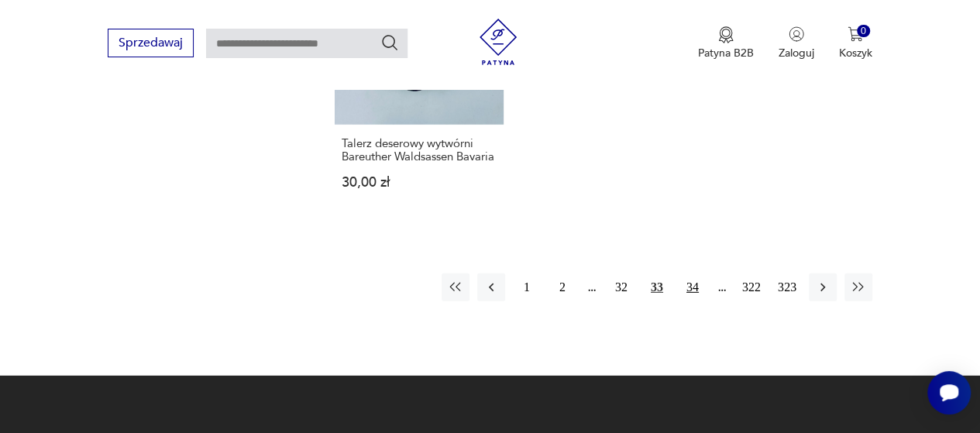
click at [694, 283] on button "34" at bounding box center [693, 288] width 28 height 28
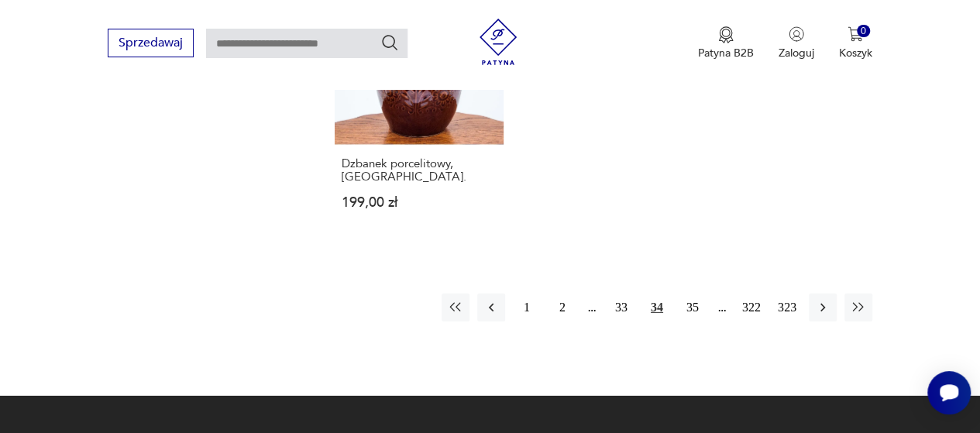
scroll to position [2333, 0]
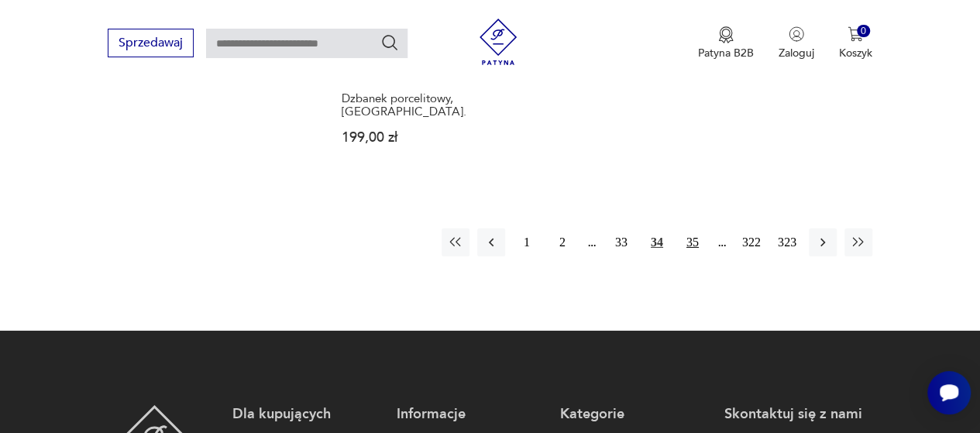
click at [692, 229] on button "35" at bounding box center [693, 243] width 28 height 28
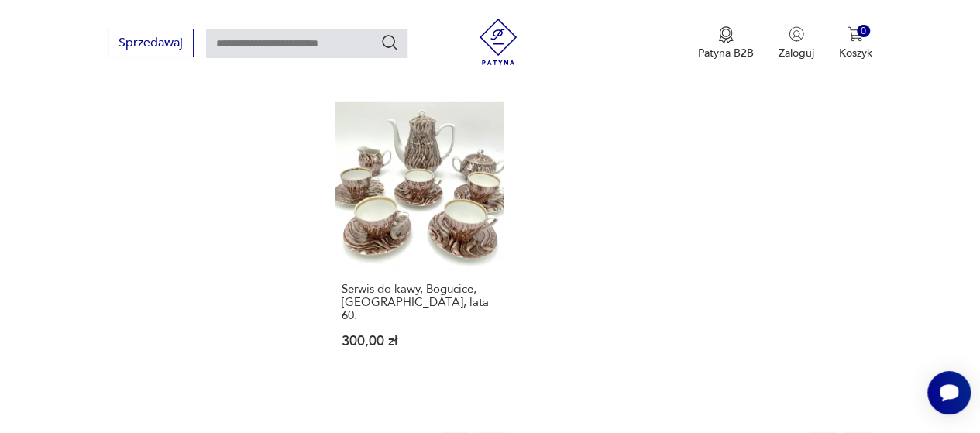
scroll to position [2209, 0]
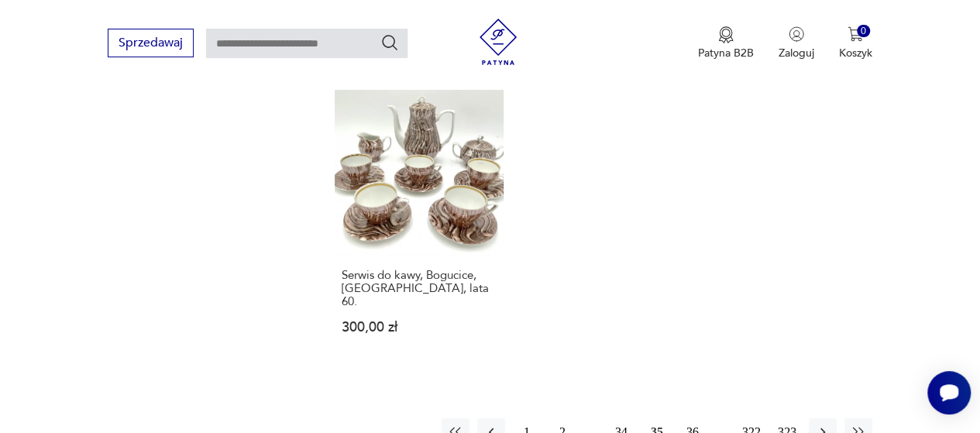
click at [694, 419] on button "36" at bounding box center [693, 433] width 28 height 28
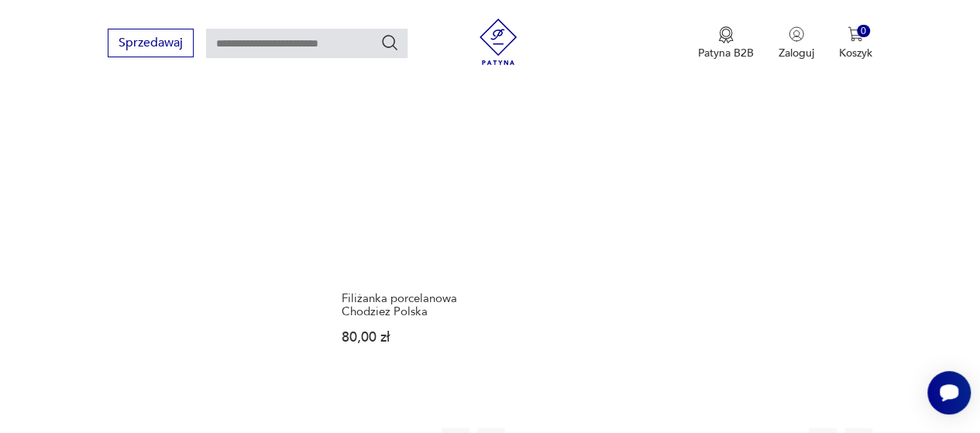
scroll to position [2178, 0]
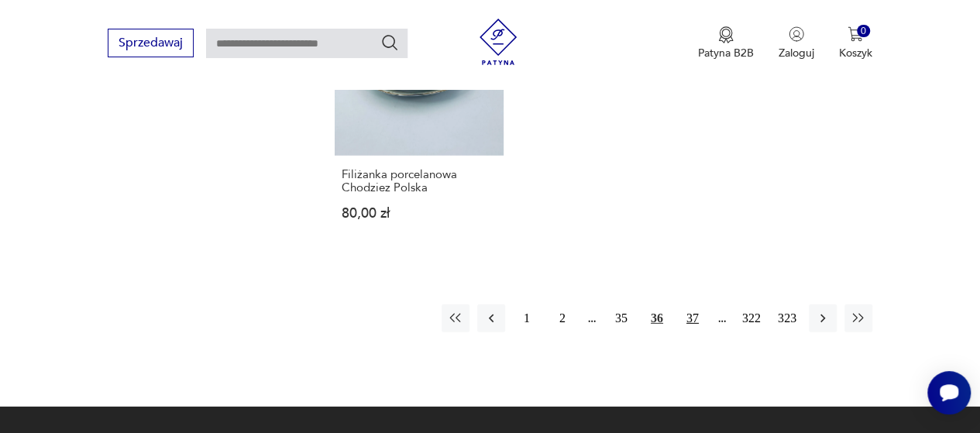
click at [691, 305] on button "37" at bounding box center [693, 319] width 28 height 28
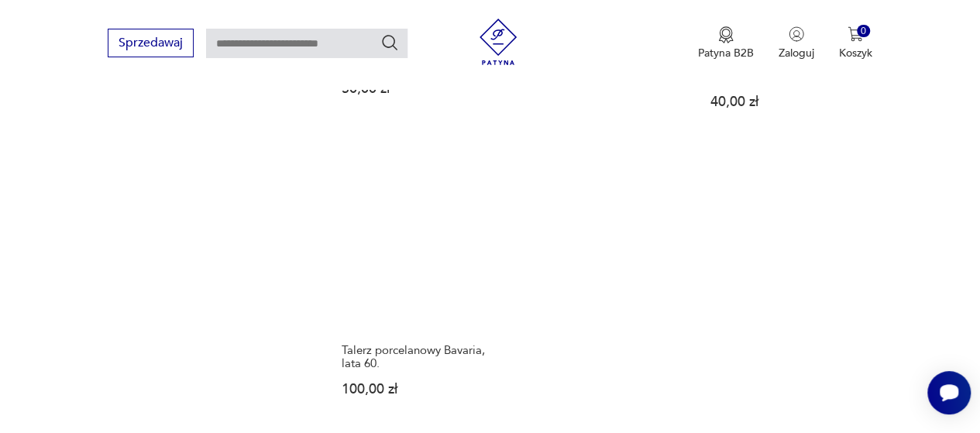
scroll to position [2116, 0]
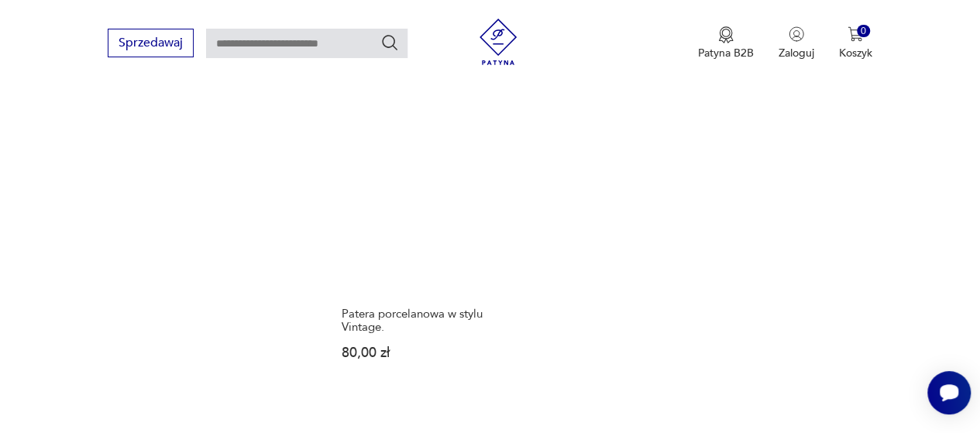
scroll to position [2116, 0]
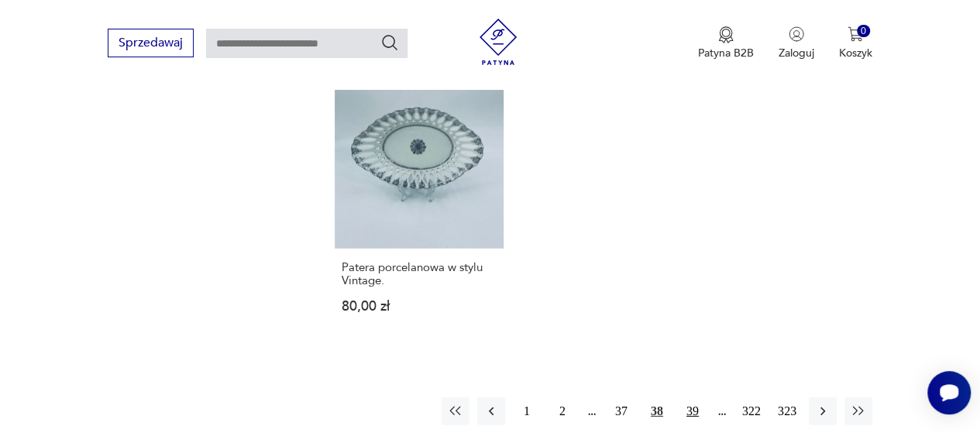
click at [691, 398] on button "39" at bounding box center [693, 412] width 28 height 28
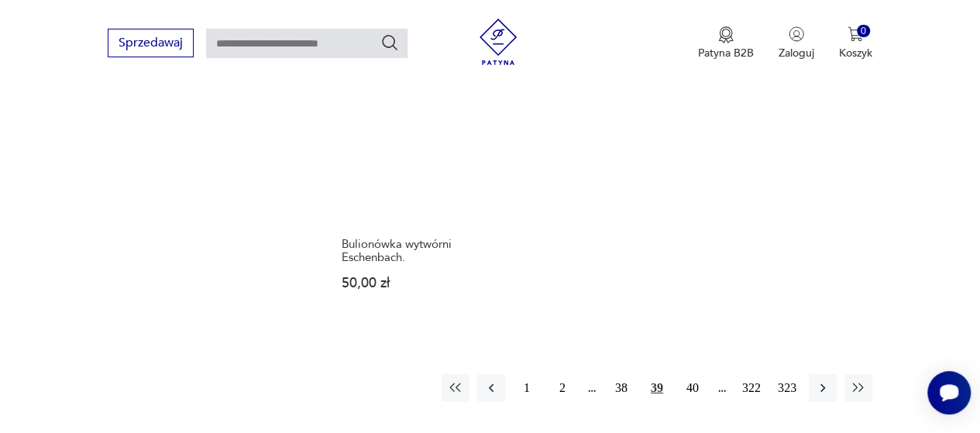
scroll to position [2085, 0]
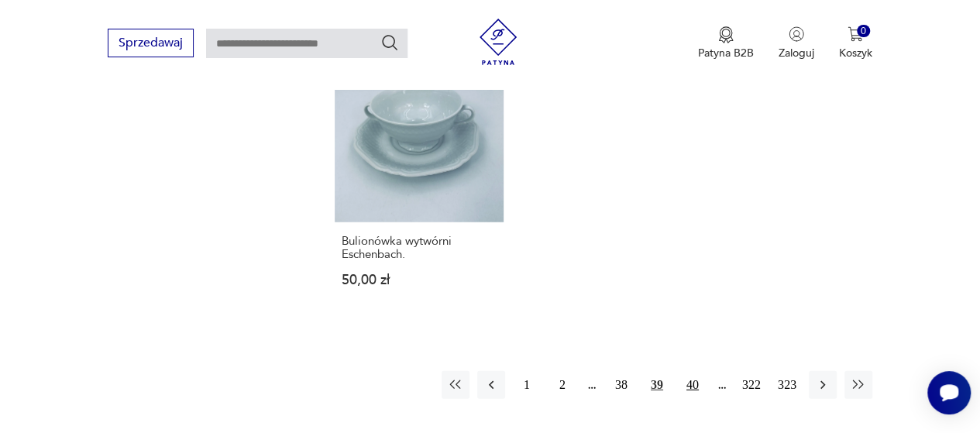
click at [693, 381] on button "40" at bounding box center [693, 385] width 28 height 28
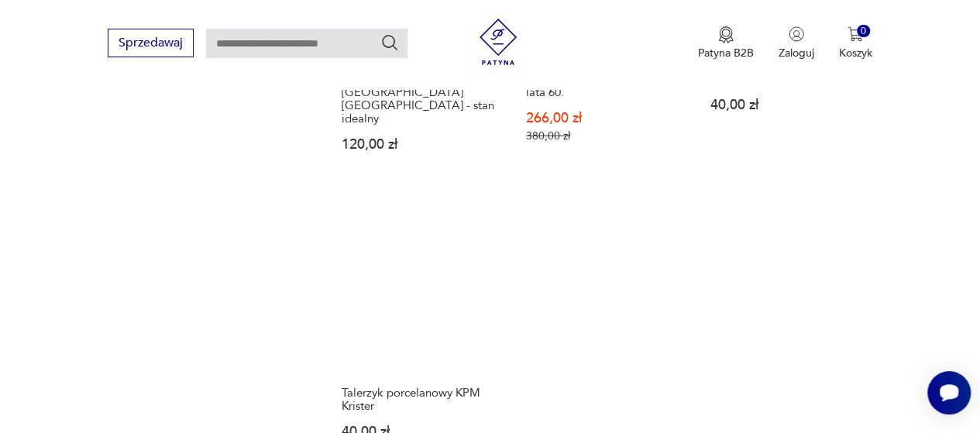
scroll to position [2271, 0]
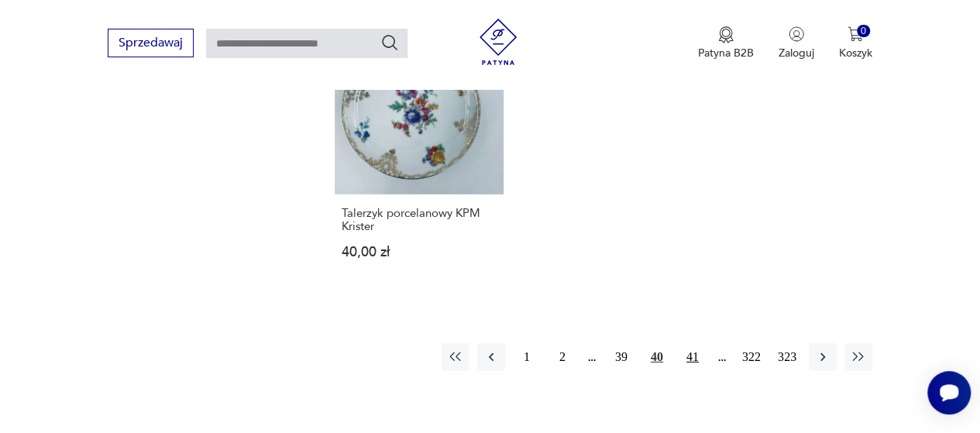
click at [693, 343] on button "41" at bounding box center [693, 357] width 28 height 28
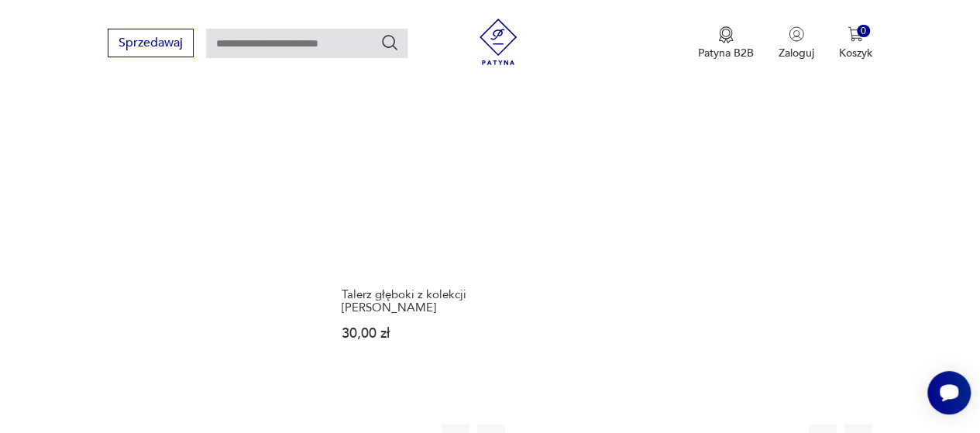
scroll to position [2147, 0]
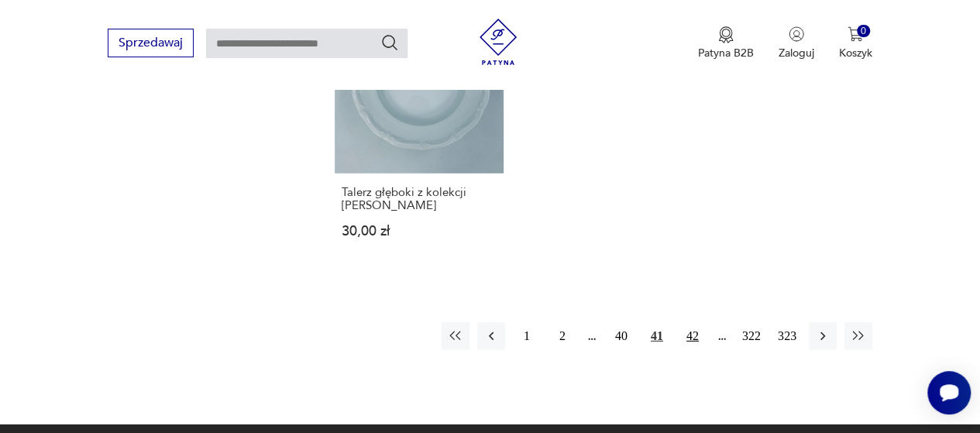
click at [693, 334] on button "42" at bounding box center [693, 336] width 28 height 28
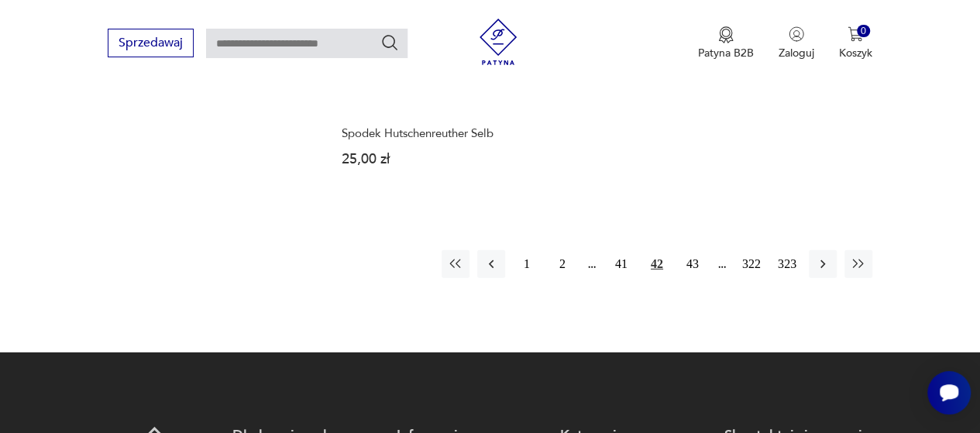
scroll to position [2209, 0]
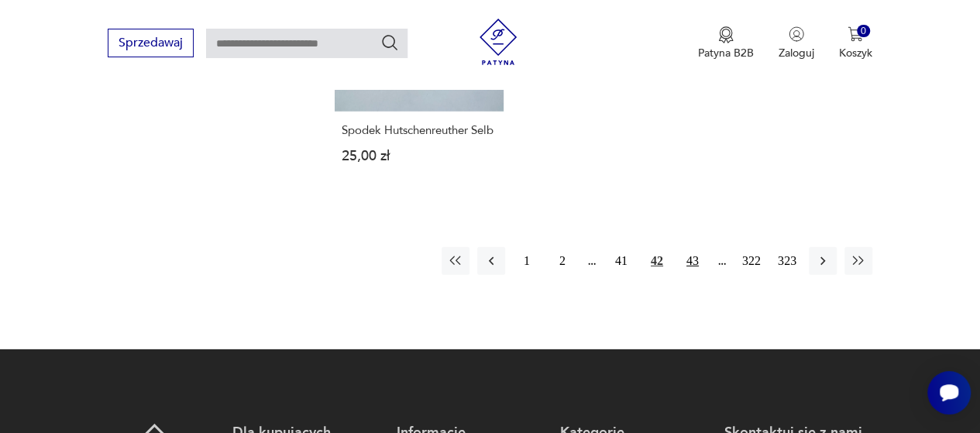
click at [693, 259] on button "43" at bounding box center [693, 261] width 28 height 28
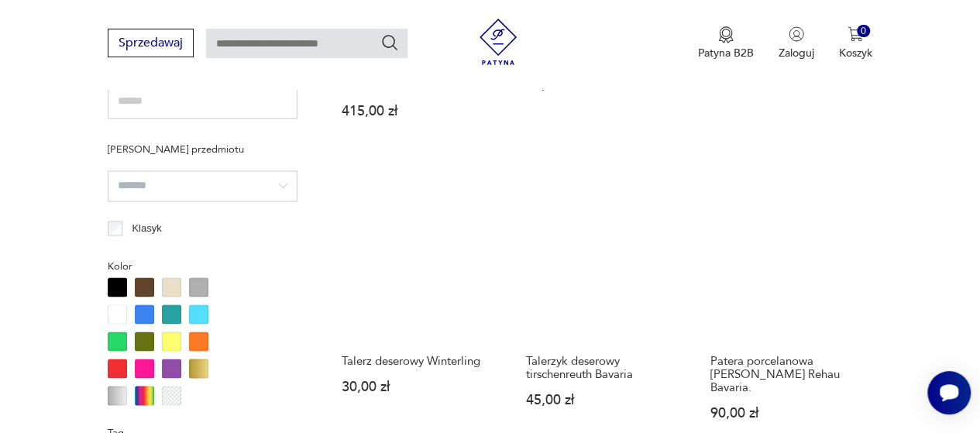
scroll to position [1155, 0]
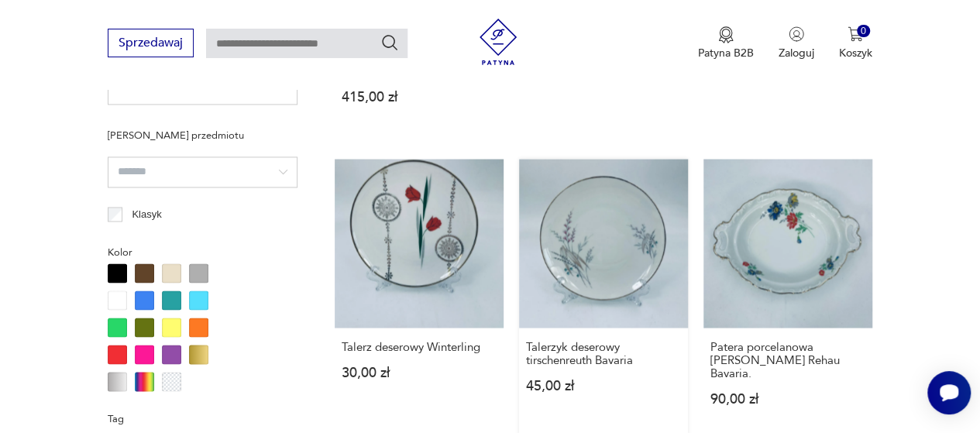
click at [613, 195] on link "Talerzyk deserowy tirschenreuth Bavaria 45,00 zł" at bounding box center [603, 297] width 169 height 277
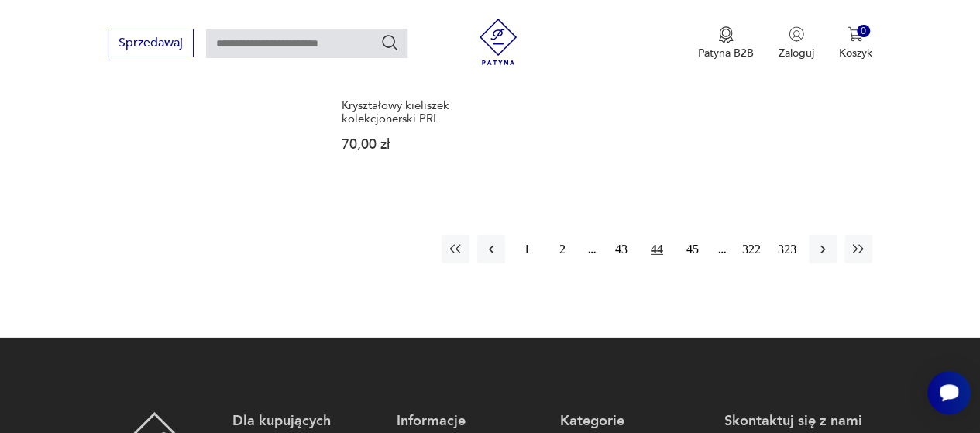
scroll to position [2320, 0]
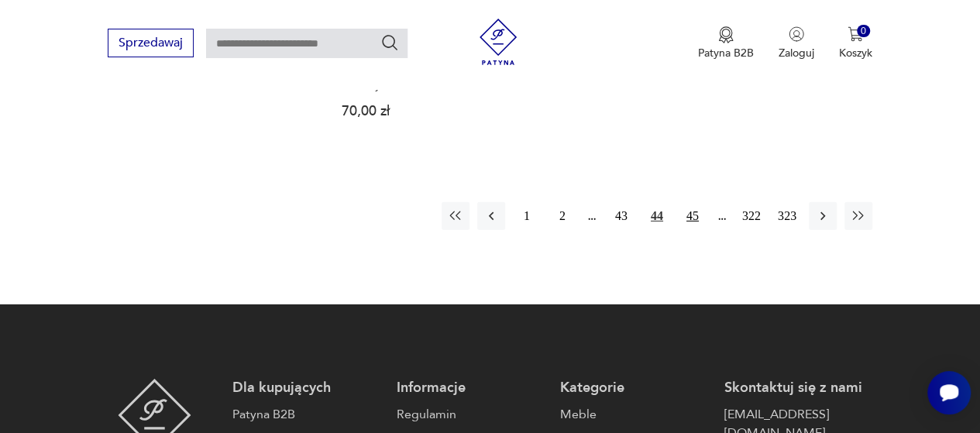
click at [691, 202] on button "45" at bounding box center [693, 216] width 28 height 28
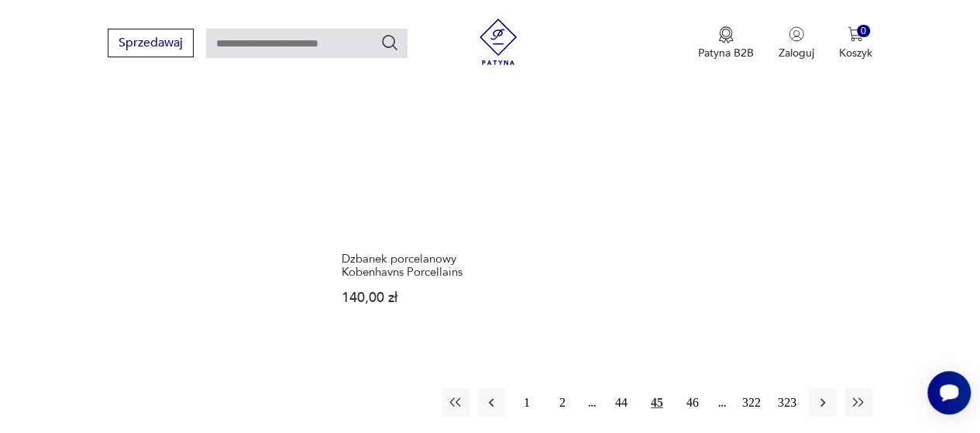
scroll to position [2147, 0]
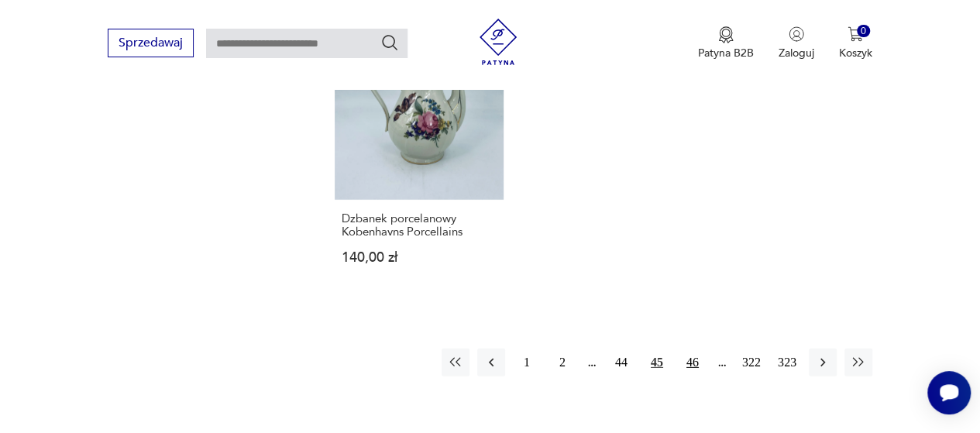
click at [697, 360] on button "46" at bounding box center [693, 363] width 28 height 28
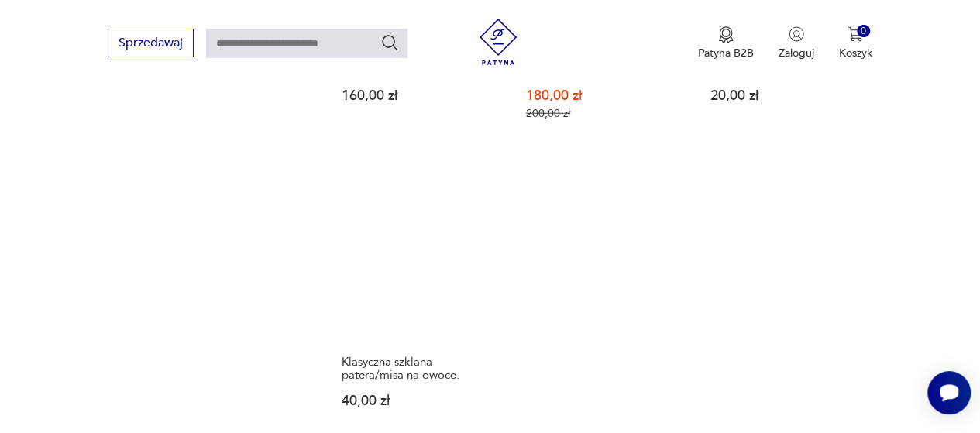
scroll to position [2147, 0]
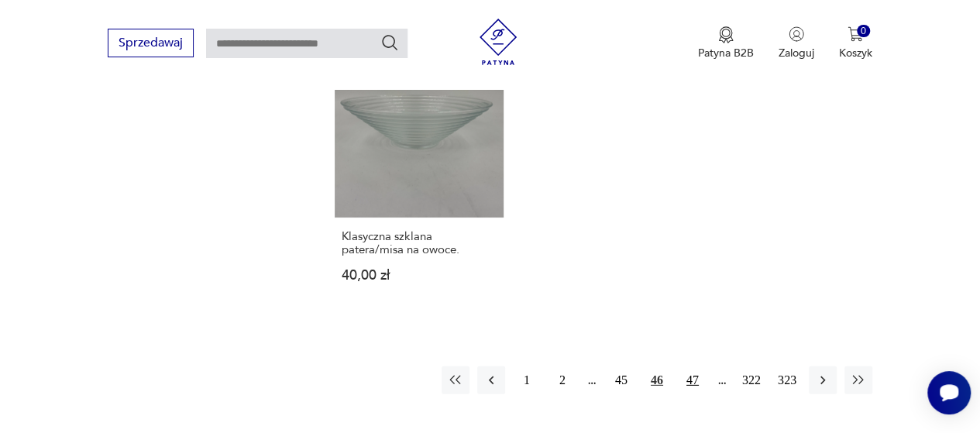
click at [694, 367] on button "47" at bounding box center [693, 381] width 28 height 28
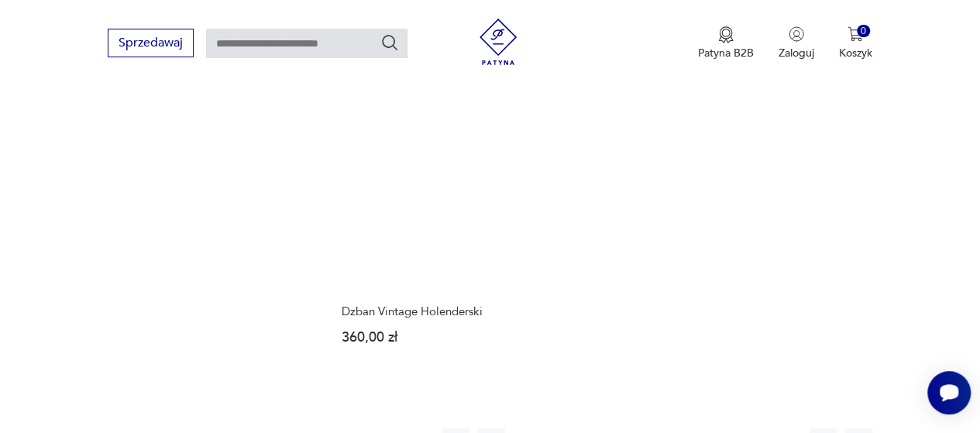
scroll to position [2240, 0]
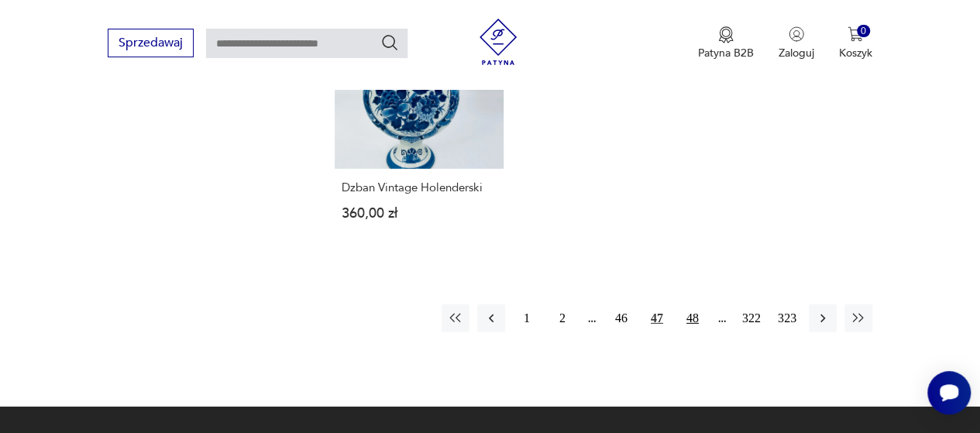
click at [691, 305] on button "48" at bounding box center [693, 319] width 28 height 28
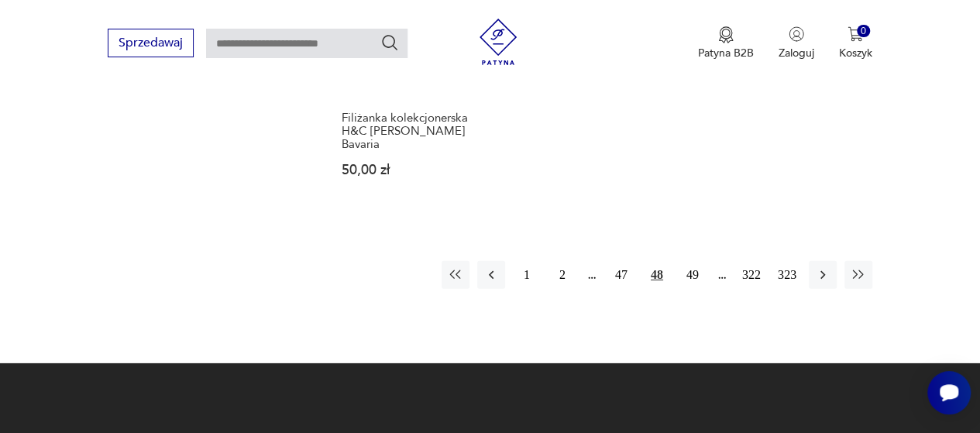
scroll to position [2302, 0]
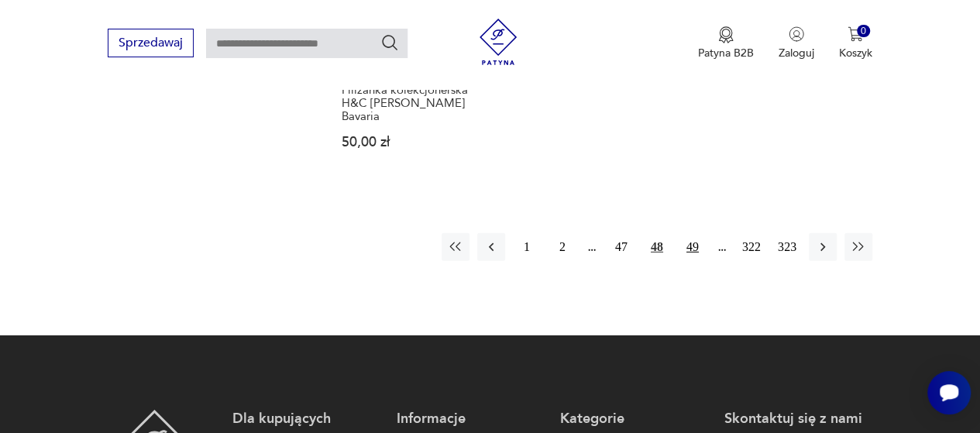
click at [693, 233] on button "49" at bounding box center [693, 247] width 28 height 28
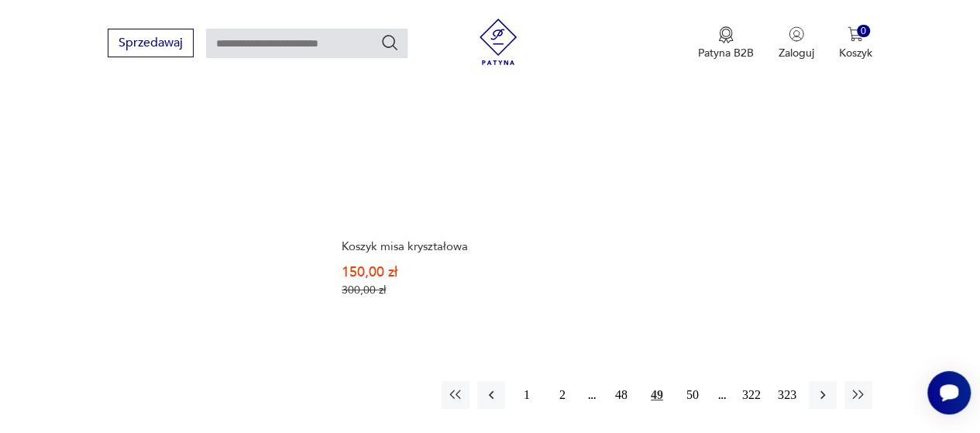
scroll to position [2271, 0]
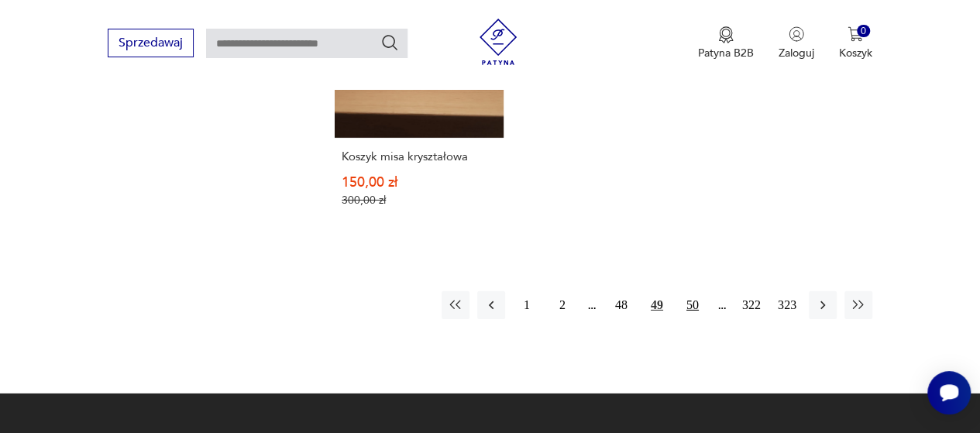
click at [696, 291] on button "50" at bounding box center [693, 305] width 28 height 28
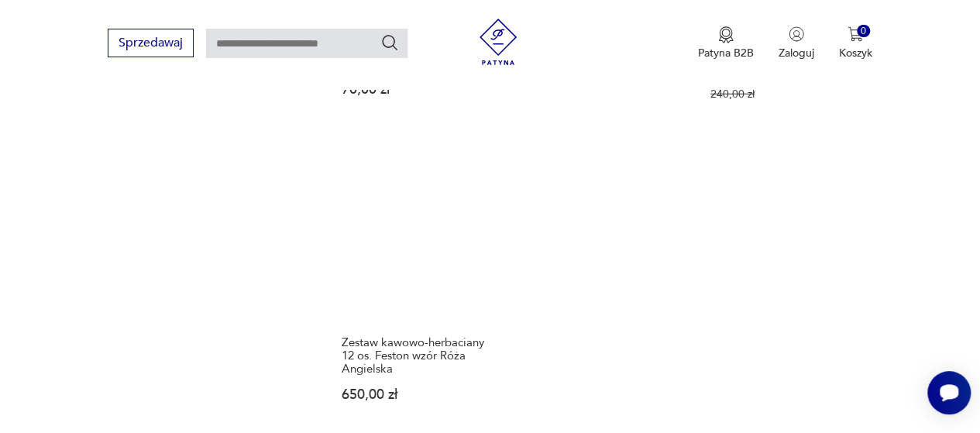
scroll to position [2302, 0]
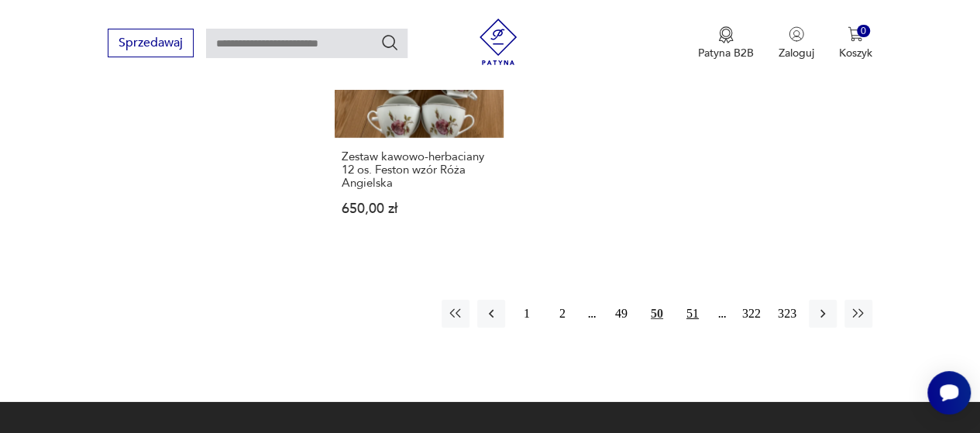
click at [690, 300] on button "51" at bounding box center [693, 314] width 28 height 28
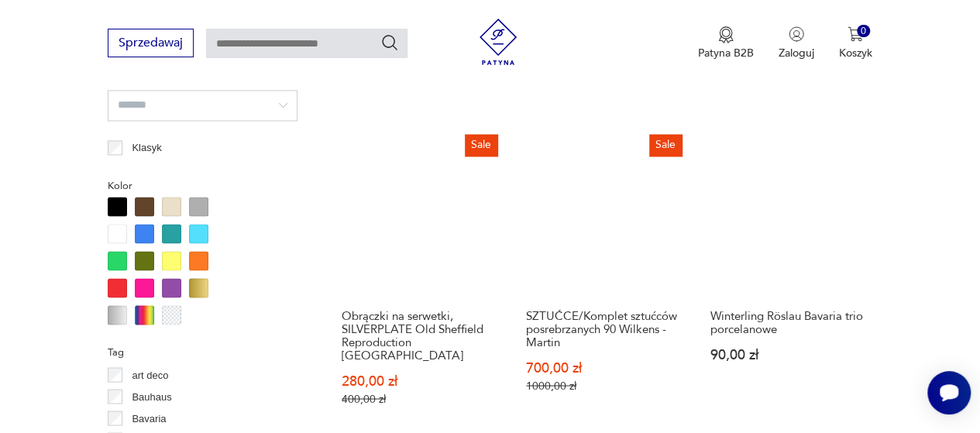
scroll to position [1248, 0]
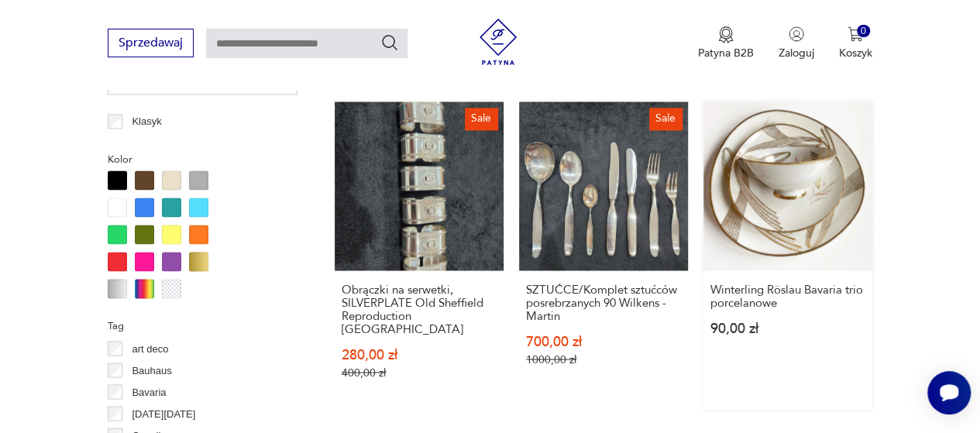
click at [784, 162] on link "Winterling Röslau Bavaria trio porcelanowe 90,00 zł" at bounding box center [788, 256] width 169 height 308
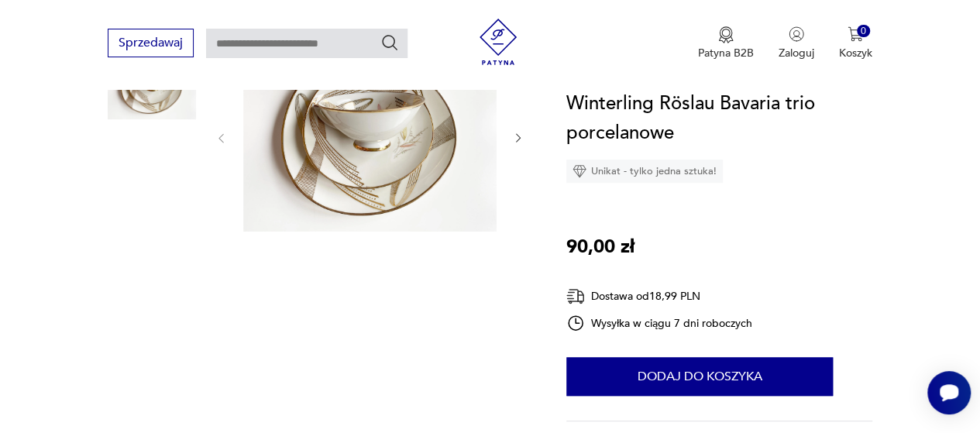
scroll to position [155, 0]
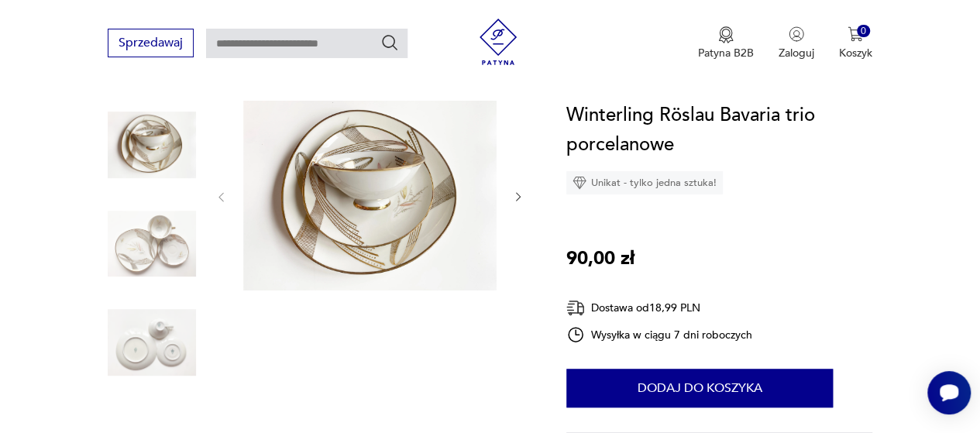
click at [516, 194] on icon "button" at bounding box center [518, 197] width 5 height 9
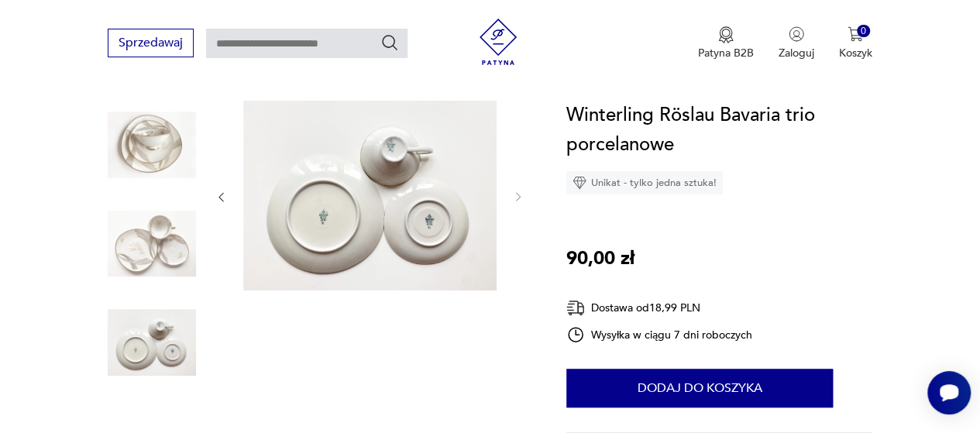
click at [178, 239] on img at bounding box center [152, 244] width 88 height 88
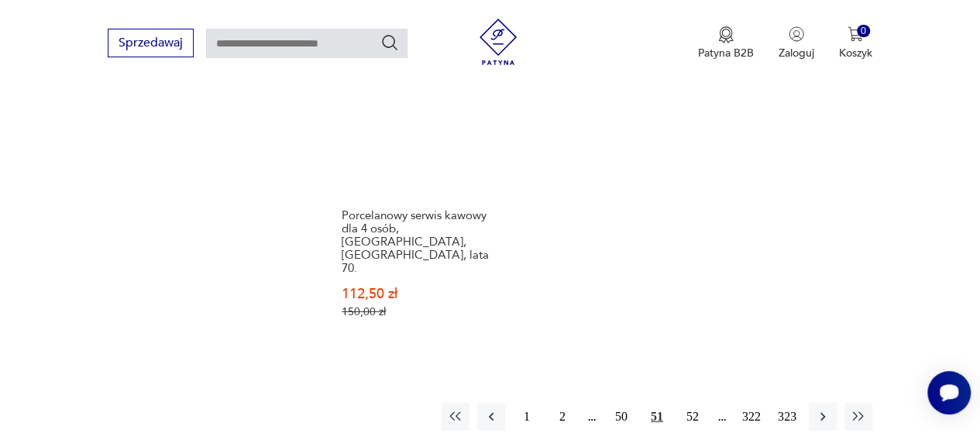
scroll to position [2289, 0]
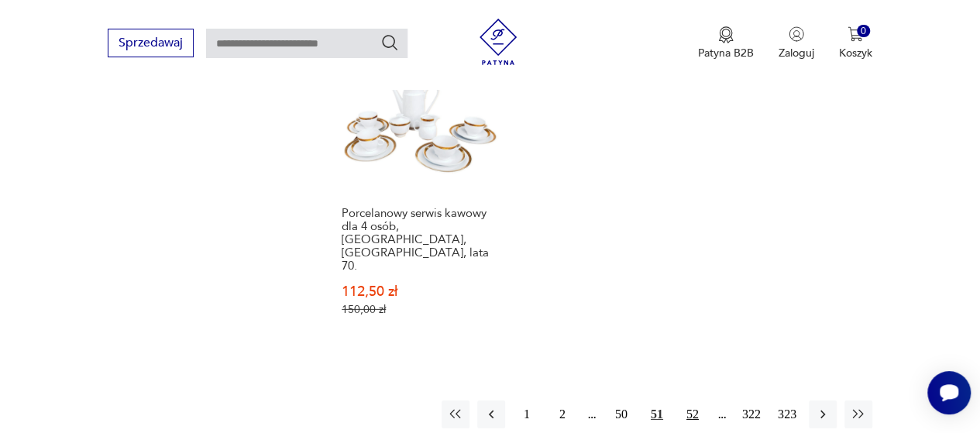
click at [689, 401] on button "52" at bounding box center [693, 415] width 28 height 28
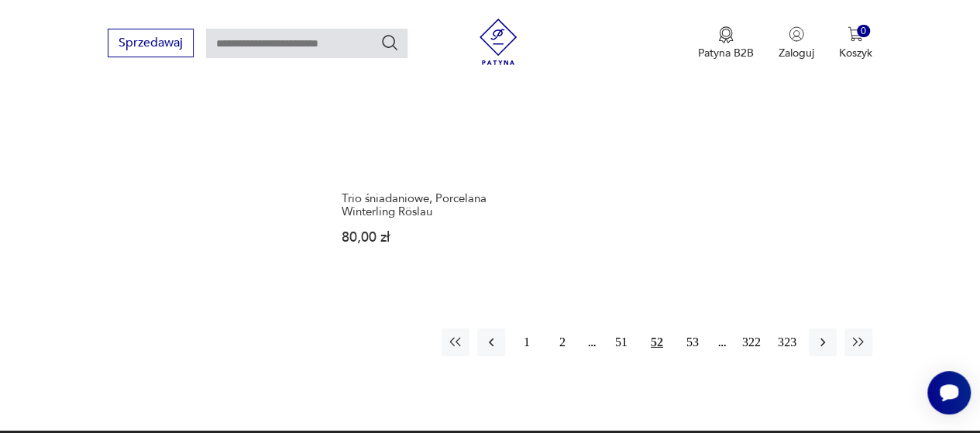
scroll to position [2364, 0]
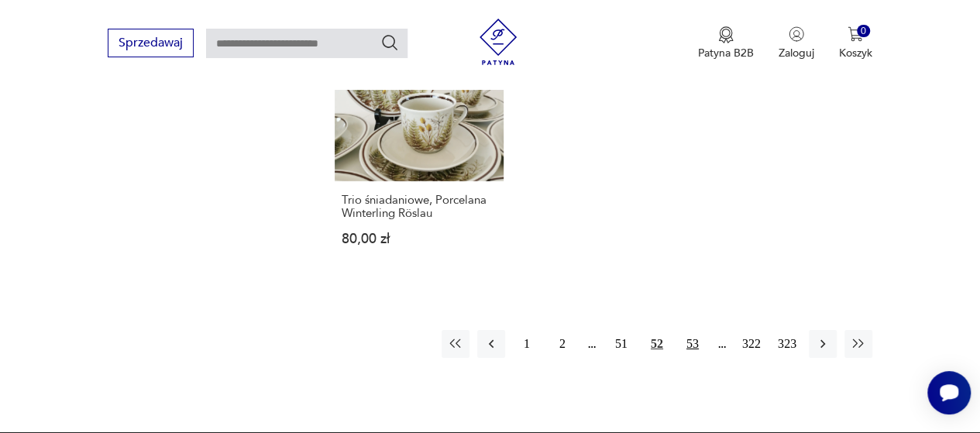
click at [694, 330] on button "53" at bounding box center [693, 344] width 28 height 28
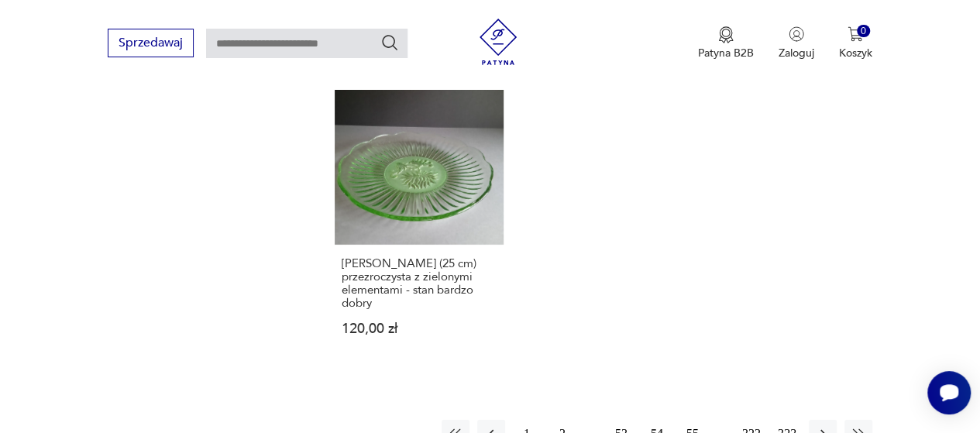
scroll to position [2292, 0]
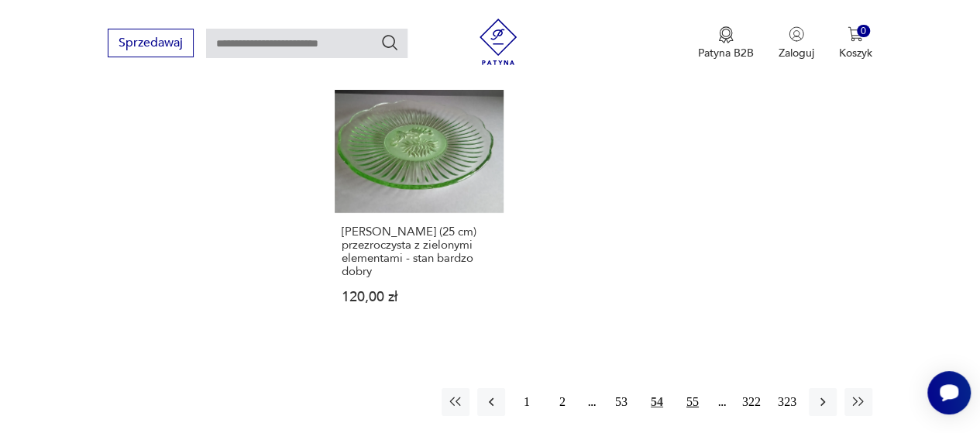
click at [691, 388] on button "55" at bounding box center [693, 402] width 28 height 28
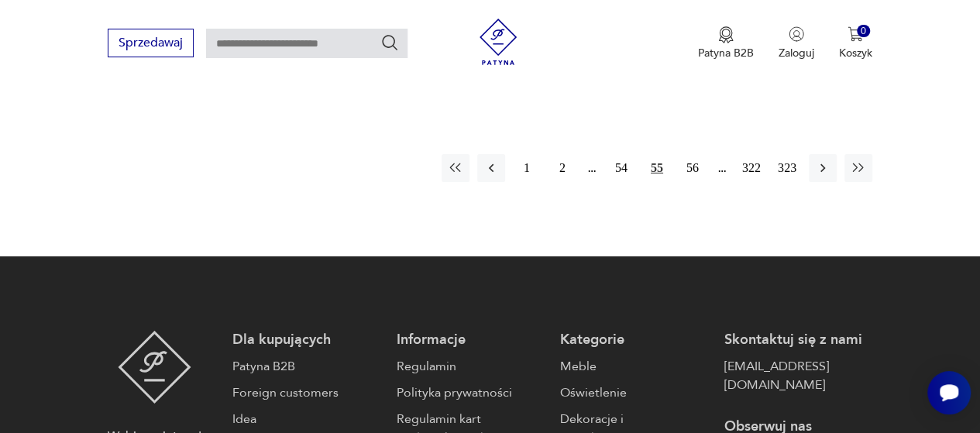
scroll to position [2426, 0]
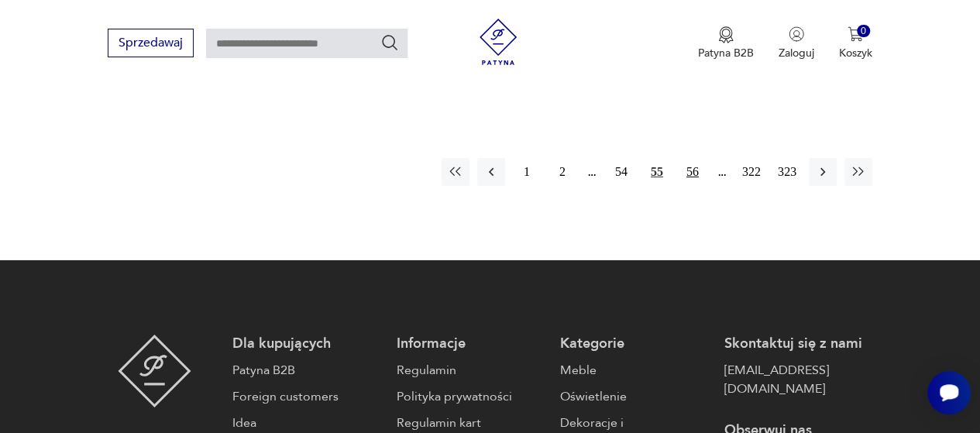
click at [692, 158] on button "56" at bounding box center [693, 172] width 28 height 28
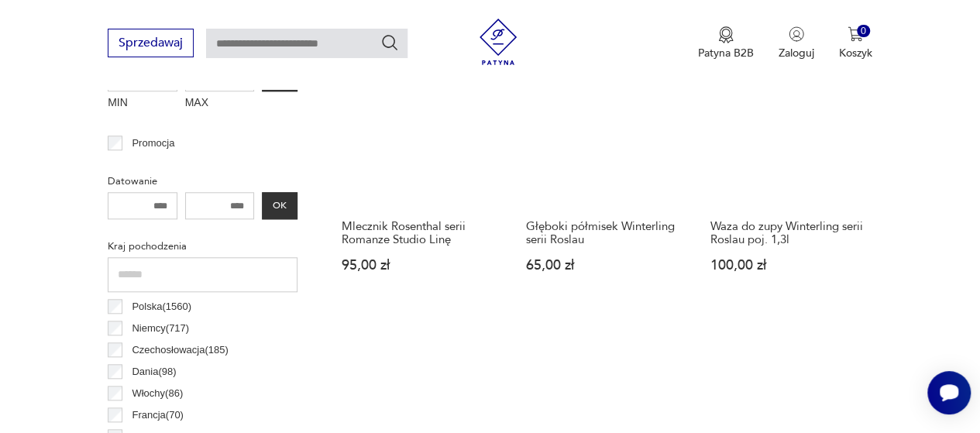
scroll to position [535, 0]
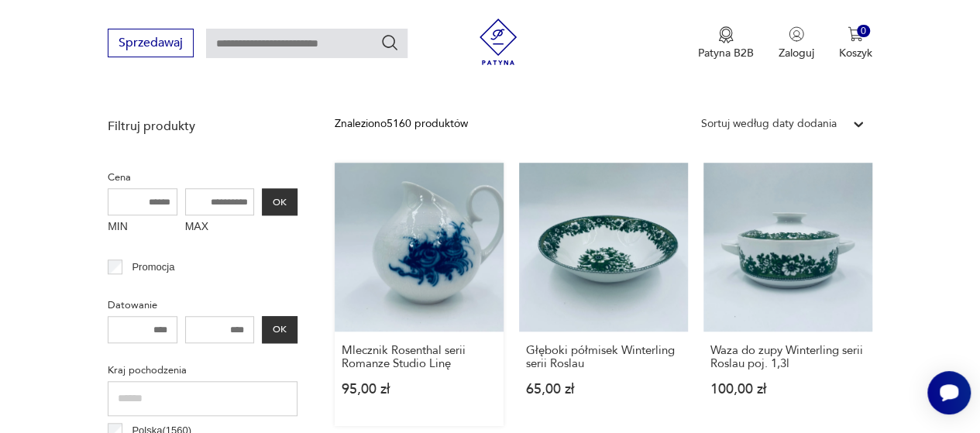
click at [434, 246] on link "Mlecznik Rosenthal serii Romanze Studio Linę 95,00 zł" at bounding box center [419, 295] width 169 height 264
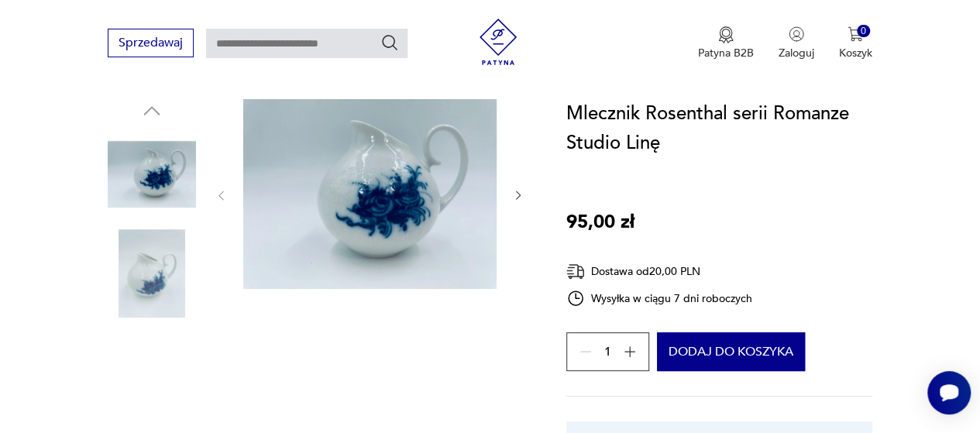
scroll to position [155, 0]
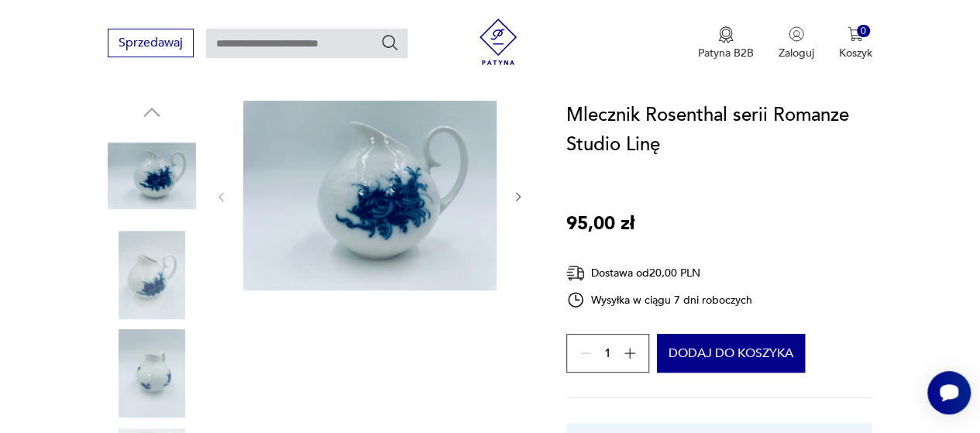
click at [519, 198] on icon "button" at bounding box center [518, 197] width 12 height 12
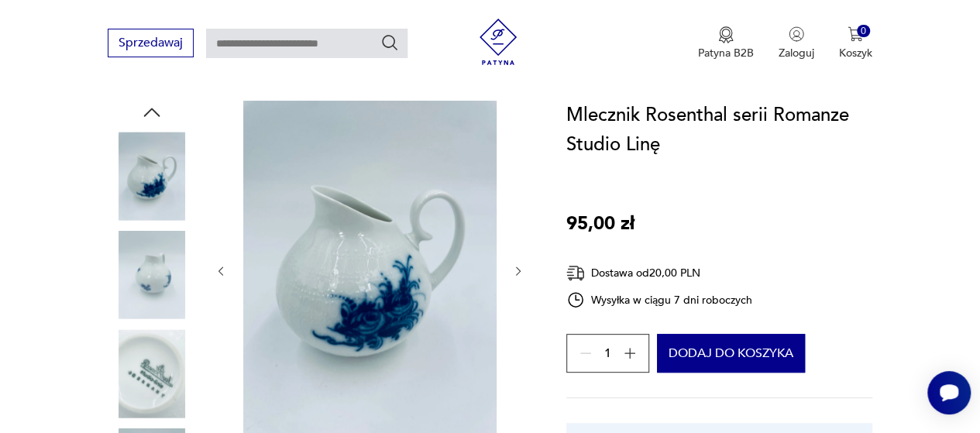
click at [518, 271] on icon "button" at bounding box center [518, 271] width 12 height 12
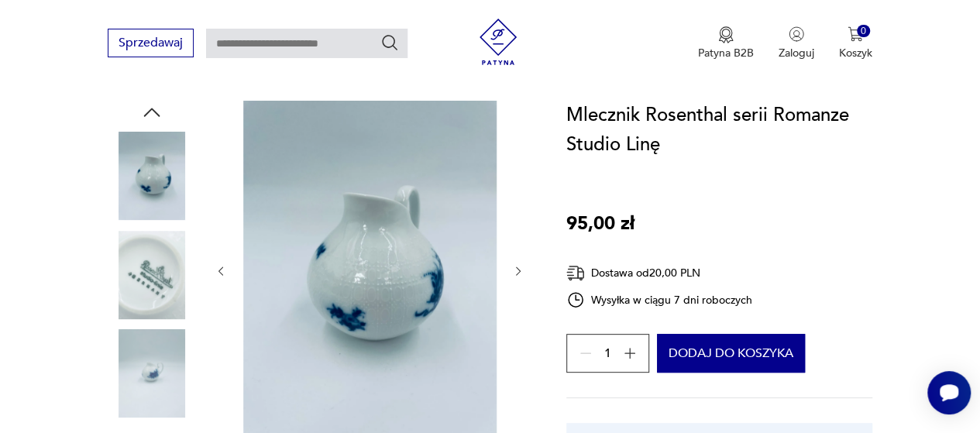
click at [515, 268] on icon "button" at bounding box center [518, 271] width 12 height 12
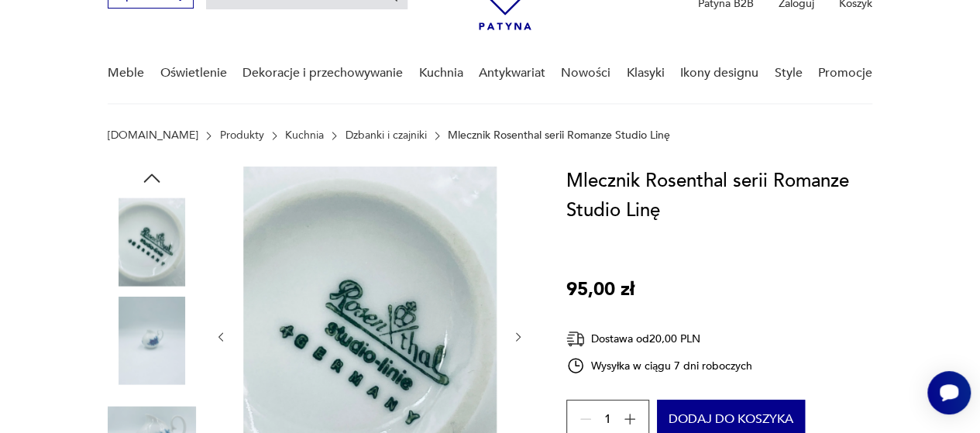
scroll to position [0, 0]
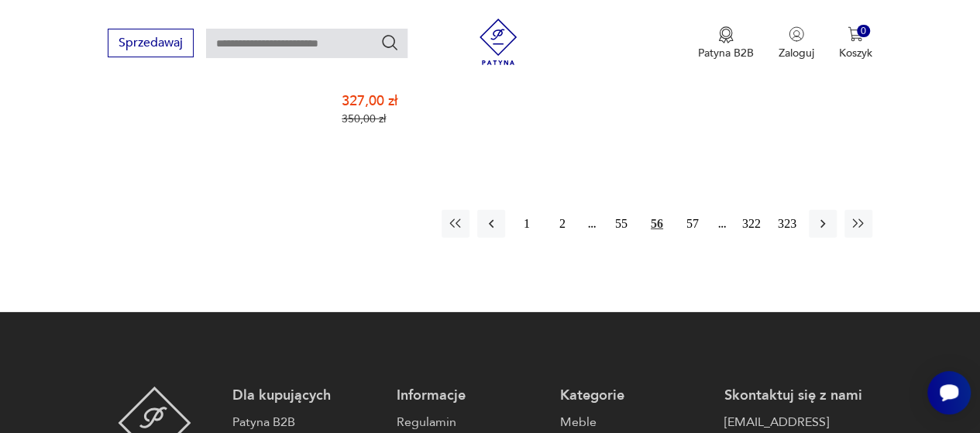
scroll to position [2394, 0]
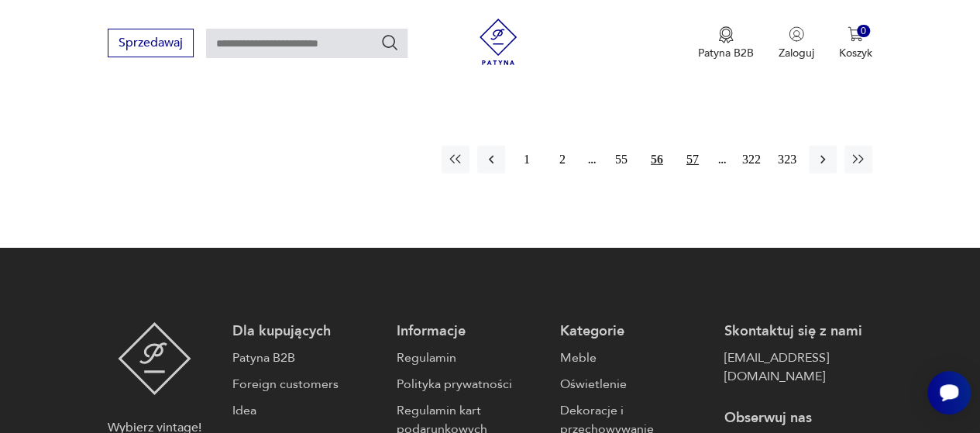
click at [692, 146] on button "57" at bounding box center [693, 160] width 28 height 28
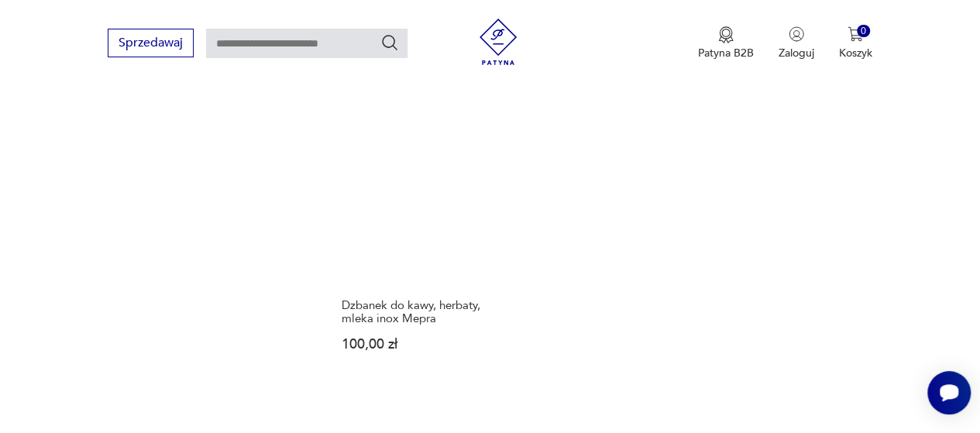
scroll to position [2178, 0]
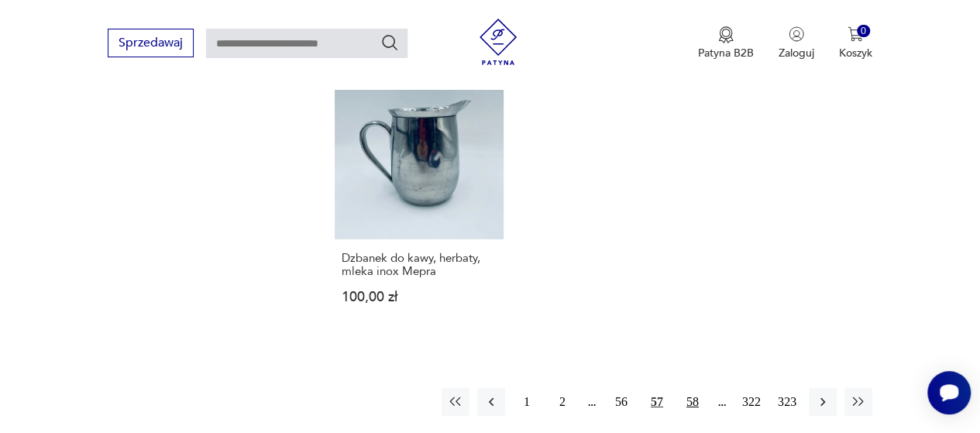
click at [696, 388] on button "58" at bounding box center [693, 402] width 28 height 28
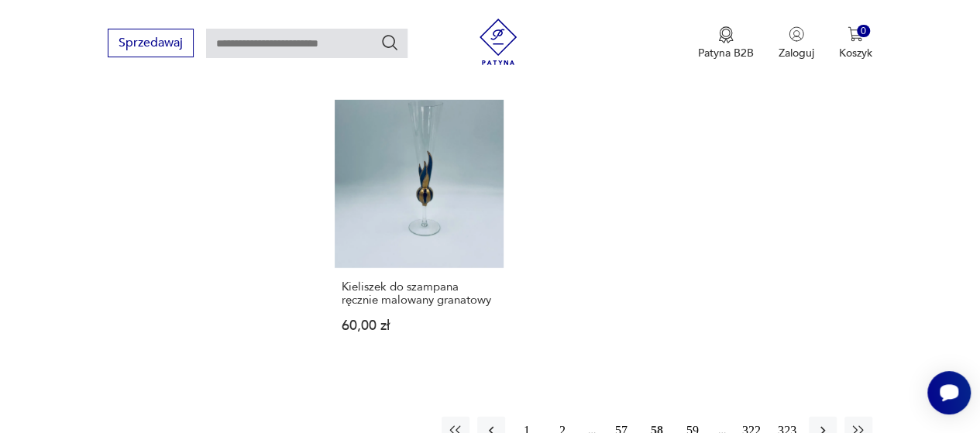
scroll to position [2302, 0]
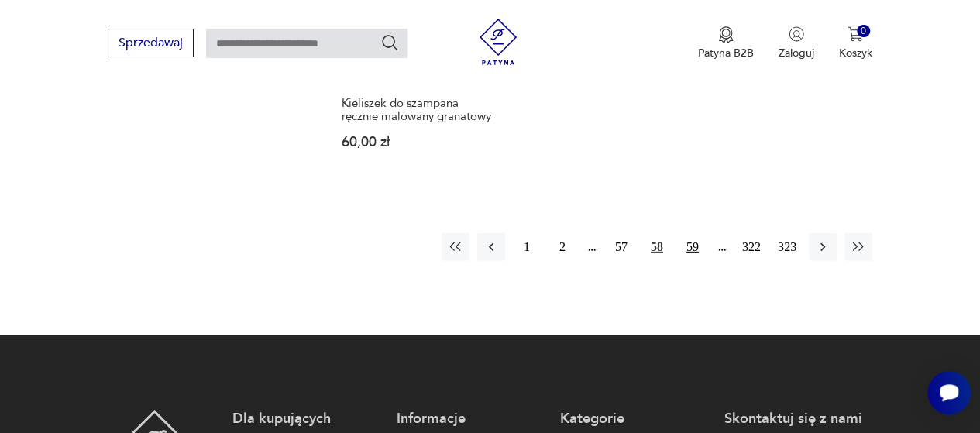
click at [695, 233] on button "59" at bounding box center [693, 247] width 28 height 28
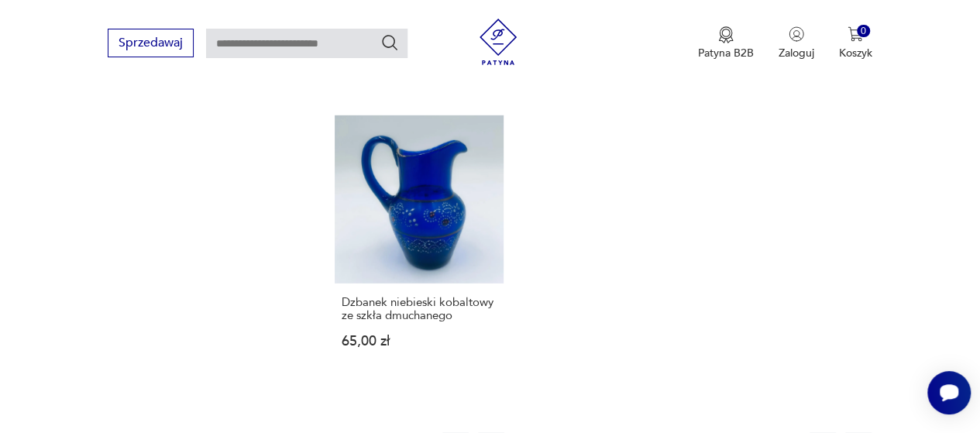
scroll to position [2271, 0]
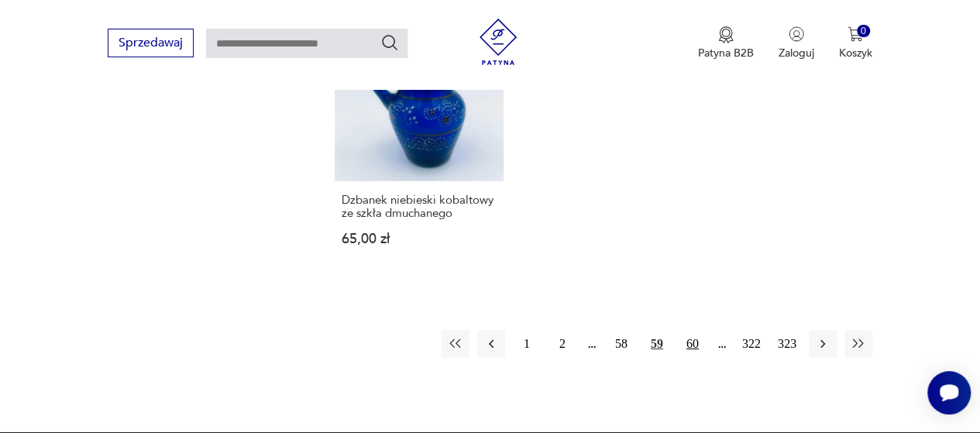
click at [693, 330] on button "60" at bounding box center [693, 344] width 28 height 28
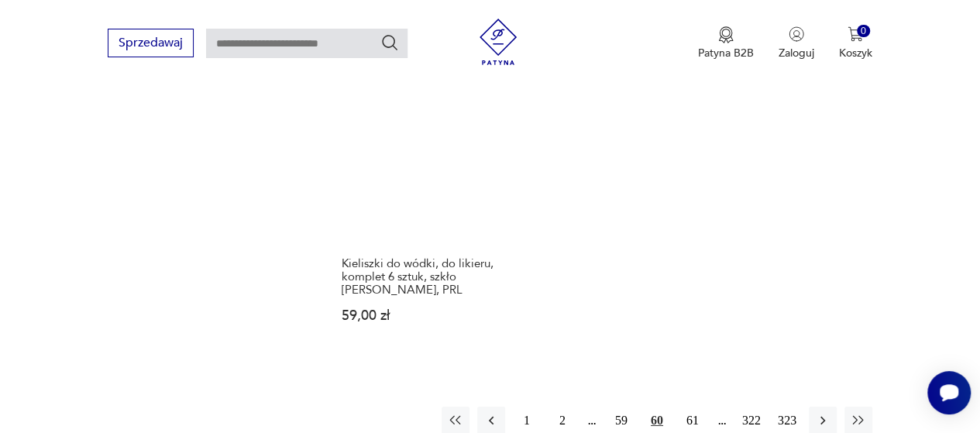
scroll to position [2240, 0]
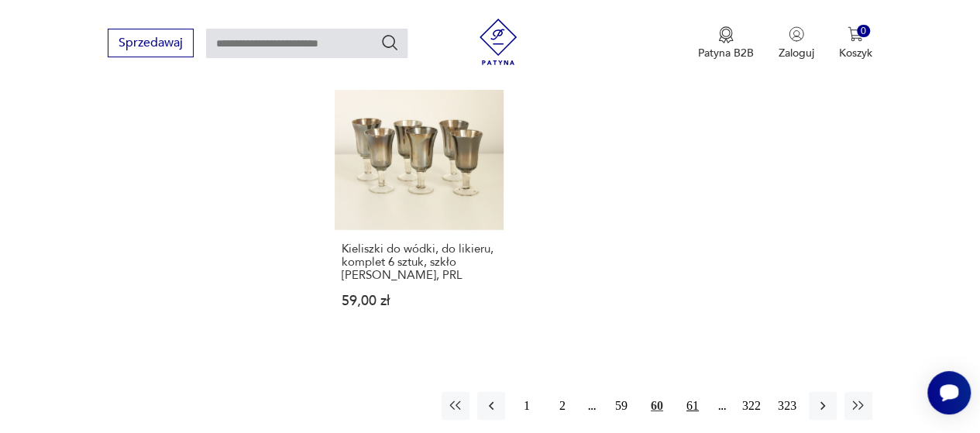
click at [691, 392] on button "61" at bounding box center [693, 406] width 28 height 28
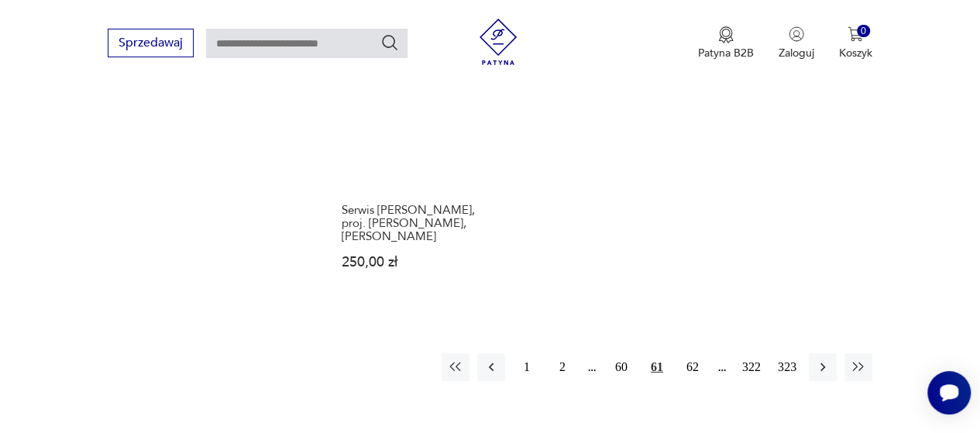
scroll to position [2271, 0]
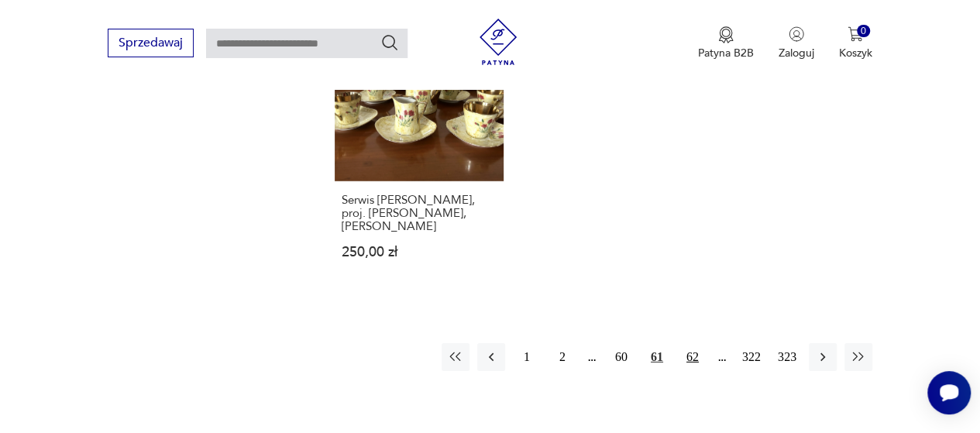
click at [691, 343] on button "62" at bounding box center [693, 357] width 28 height 28
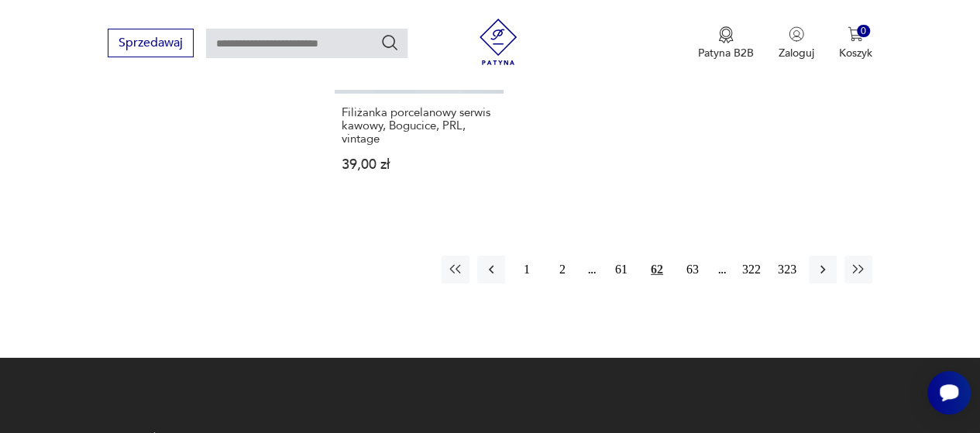
scroll to position [2333, 0]
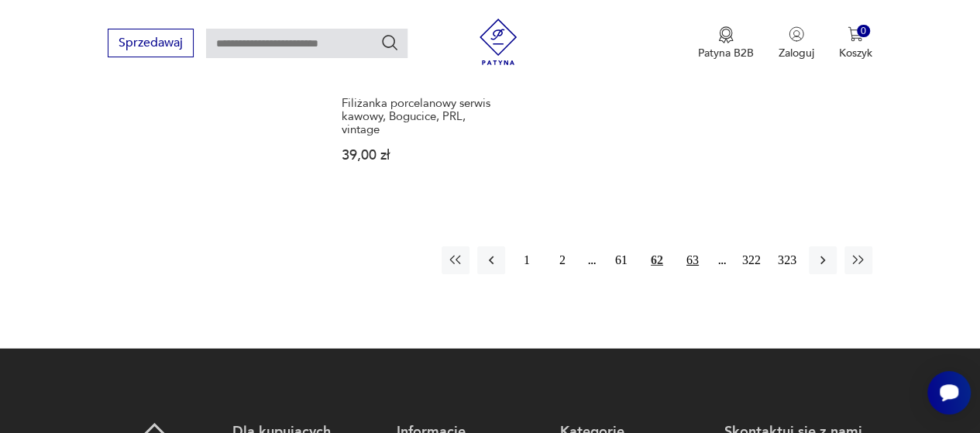
click at [694, 246] on button "63" at bounding box center [693, 260] width 28 height 28
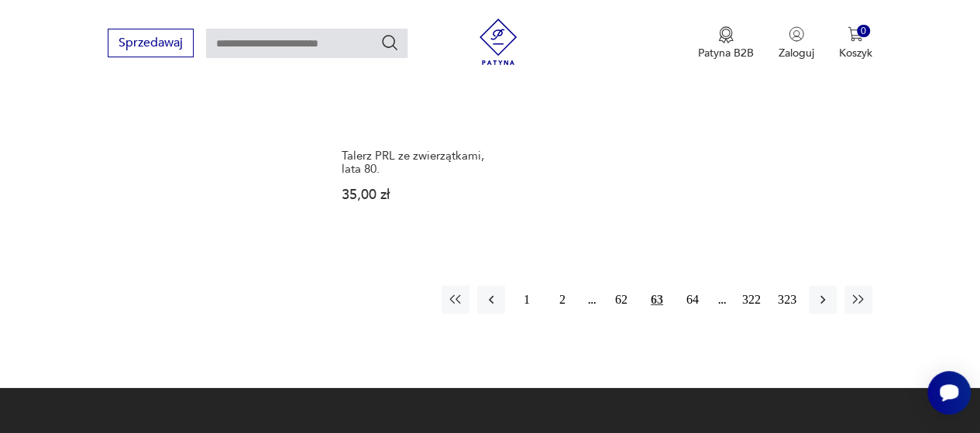
scroll to position [2302, 0]
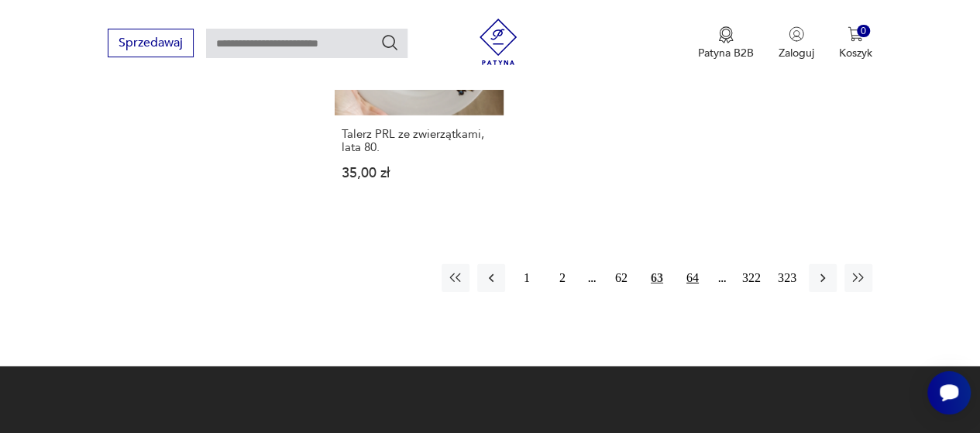
click at [691, 264] on button "64" at bounding box center [693, 278] width 28 height 28
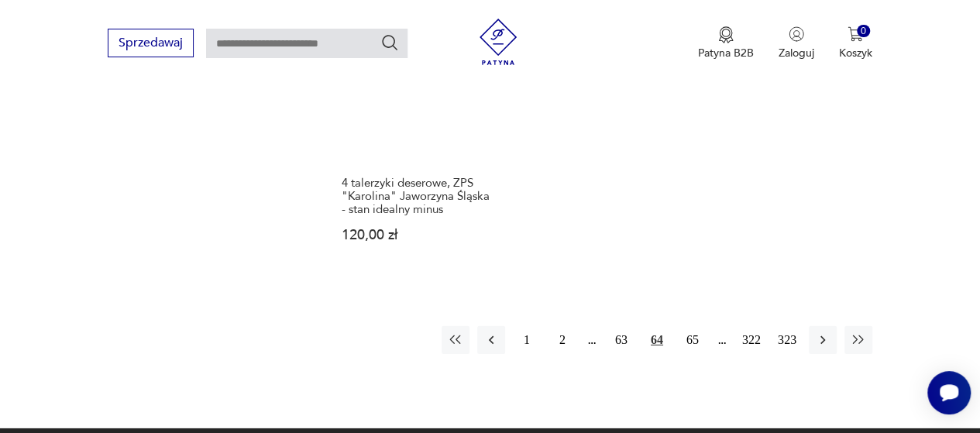
scroll to position [2271, 0]
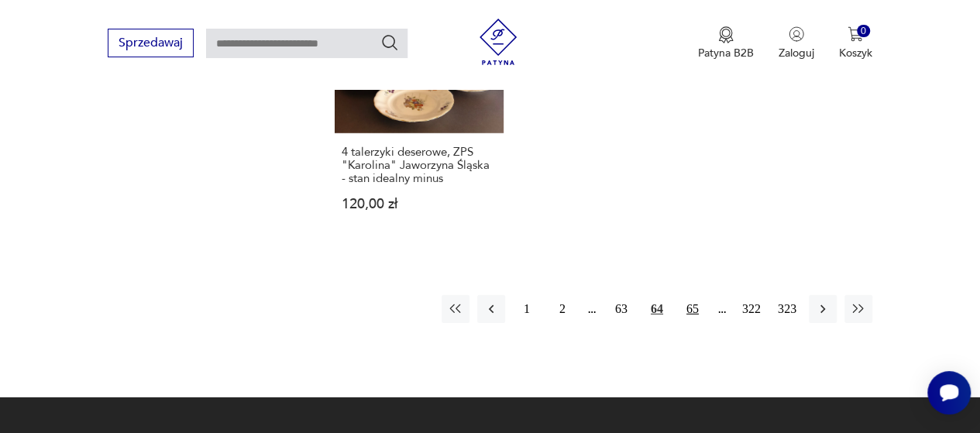
click at [694, 295] on button "65" at bounding box center [693, 309] width 28 height 28
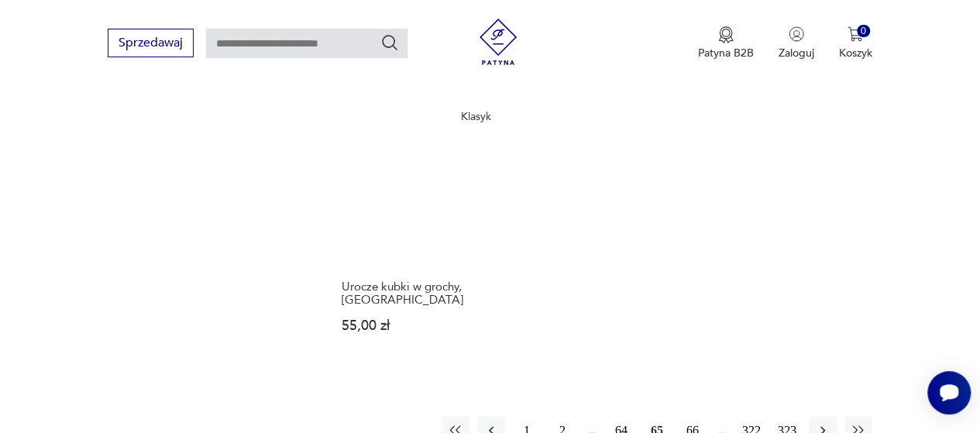
scroll to position [2116, 0]
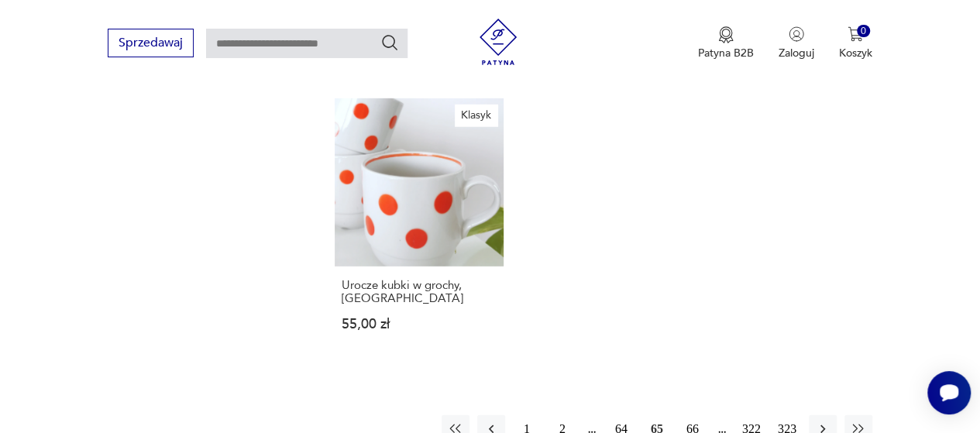
click at [693, 415] on button "66" at bounding box center [693, 429] width 28 height 28
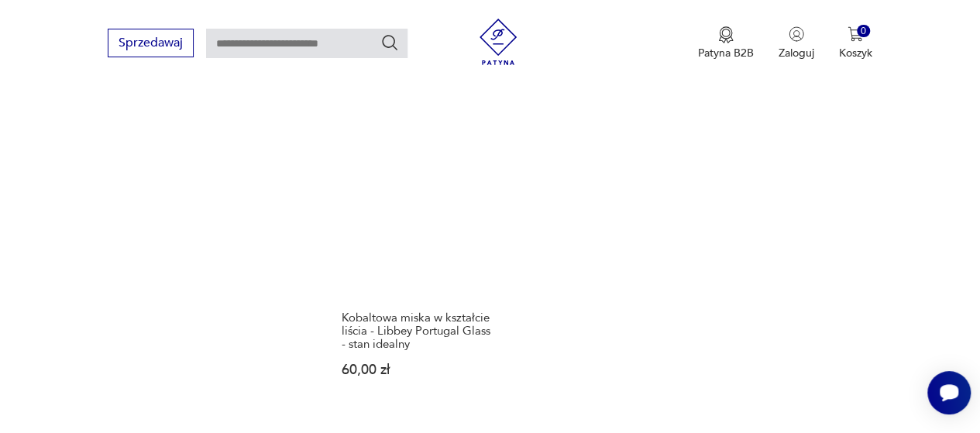
scroll to position [2209, 0]
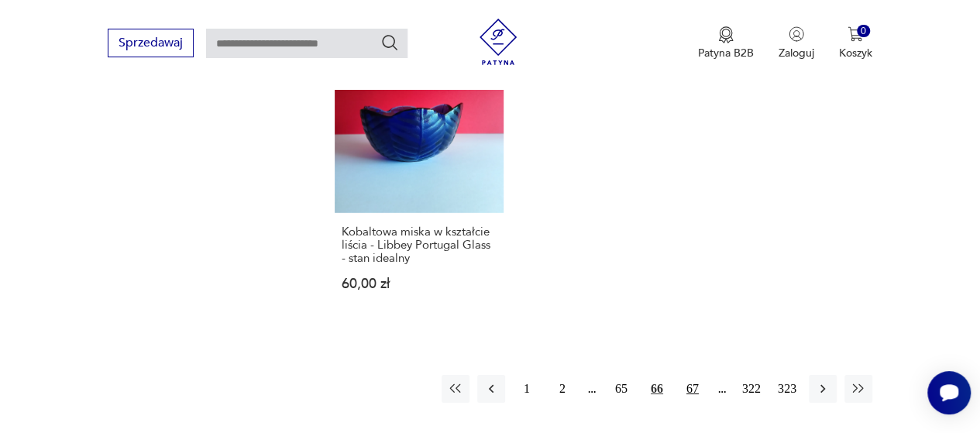
click at [694, 375] on button "67" at bounding box center [693, 389] width 28 height 28
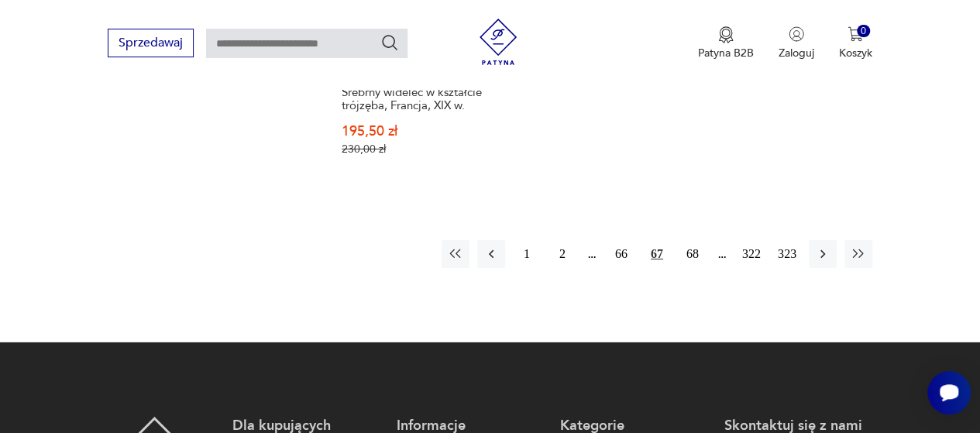
scroll to position [2426, 0]
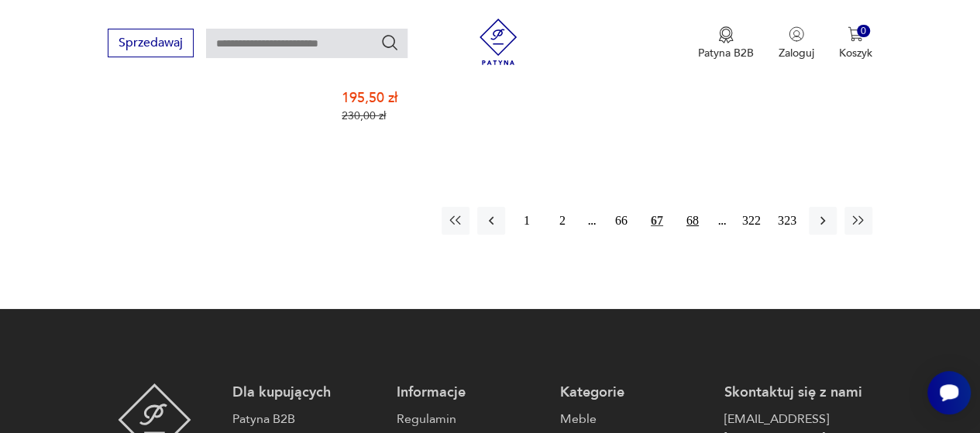
click at [691, 207] on button "68" at bounding box center [693, 221] width 28 height 28
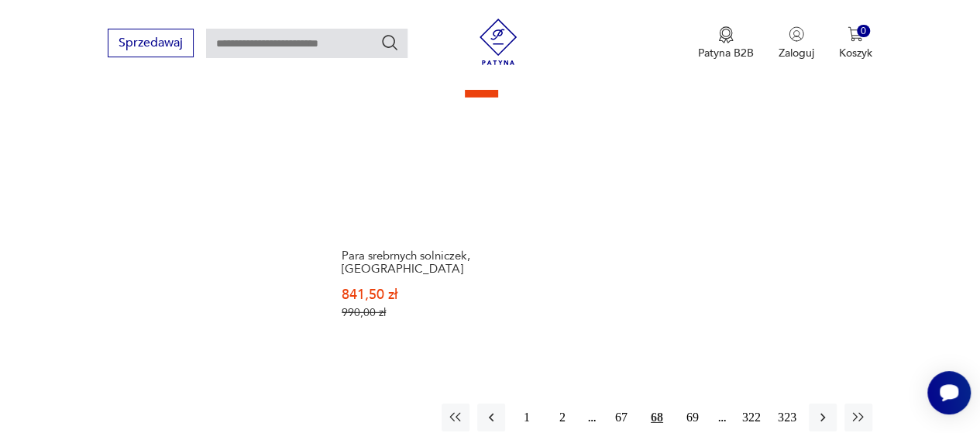
scroll to position [2240, 0]
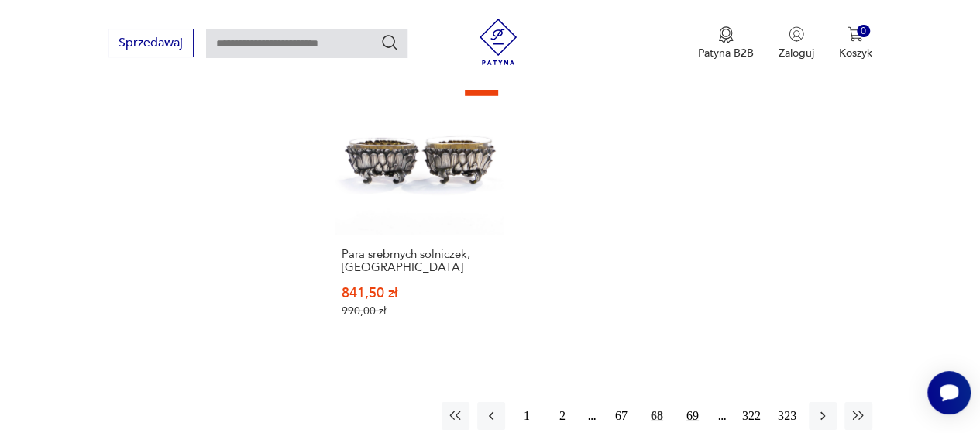
click at [689, 402] on button "69" at bounding box center [693, 416] width 28 height 28
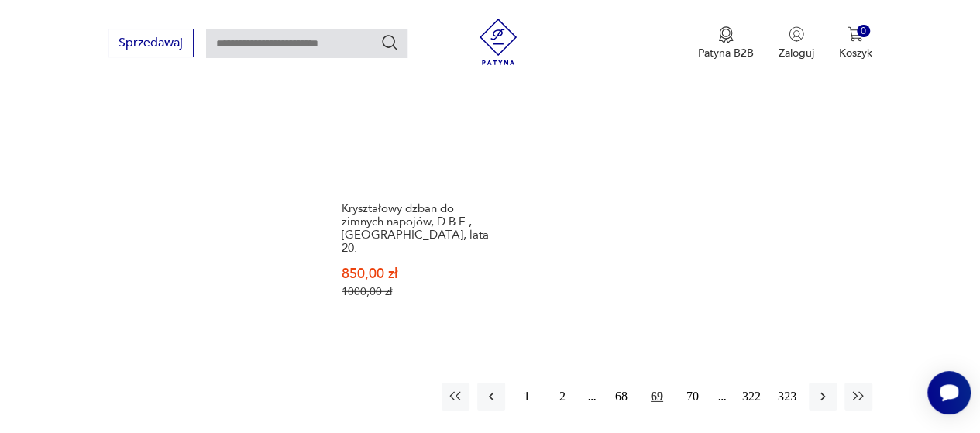
scroll to position [2271, 0]
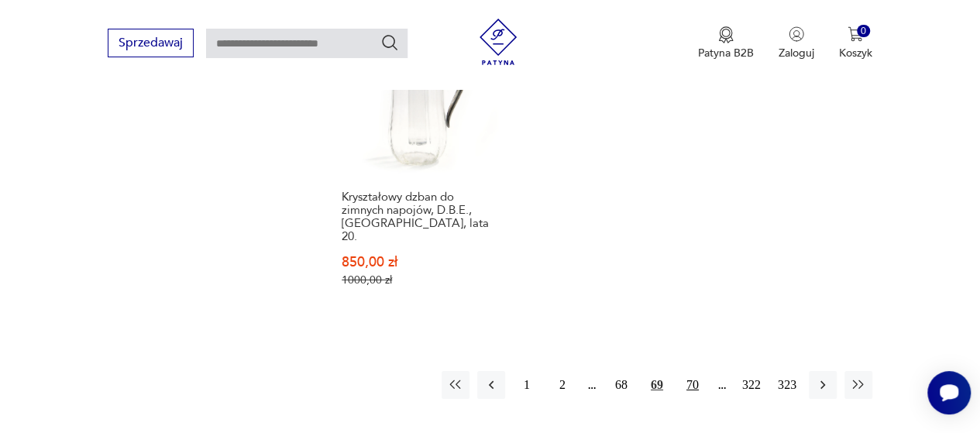
click at [692, 371] on button "70" at bounding box center [693, 385] width 28 height 28
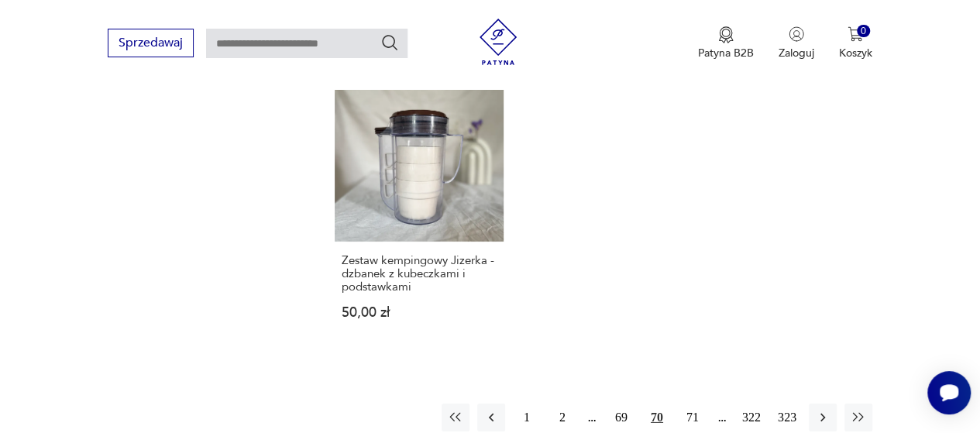
scroll to position [2178, 0]
click at [691, 401] on button "71" at bounding box center [693, 415] width 28 height 28
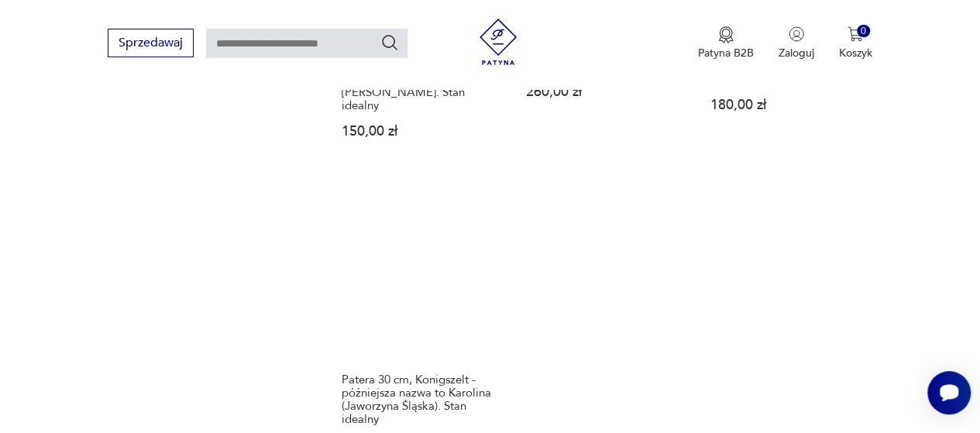
scroll to position [2271, 0]
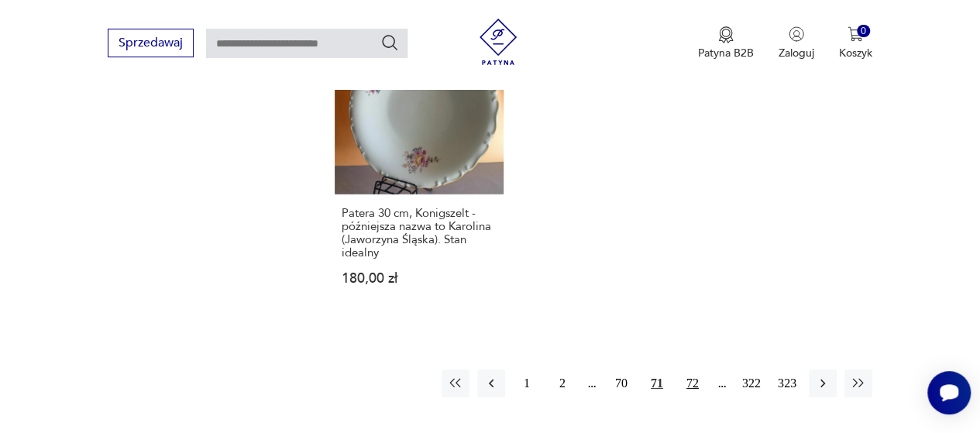
click at [689, 370] on button "72" at bounding box center [693, 384] width 28 height 28
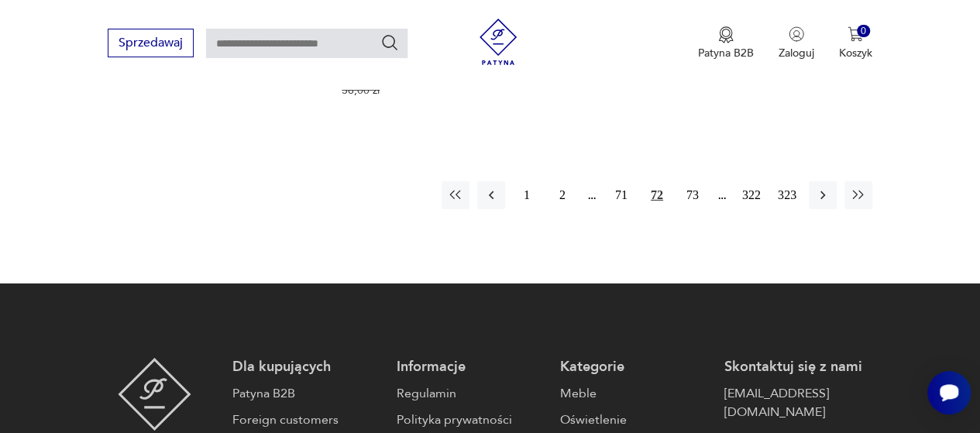
scroll to position [2426, 0]
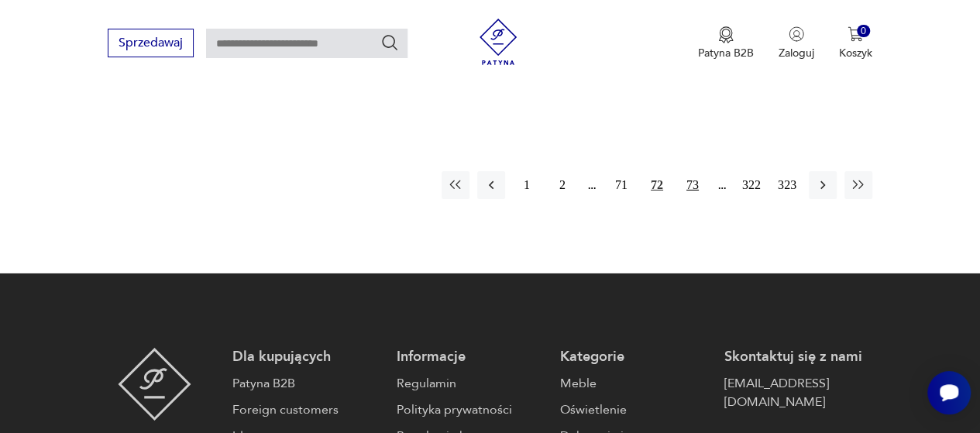
click at [695, 171] on button "73" at bounding box center [693, 185] width 28 height 28
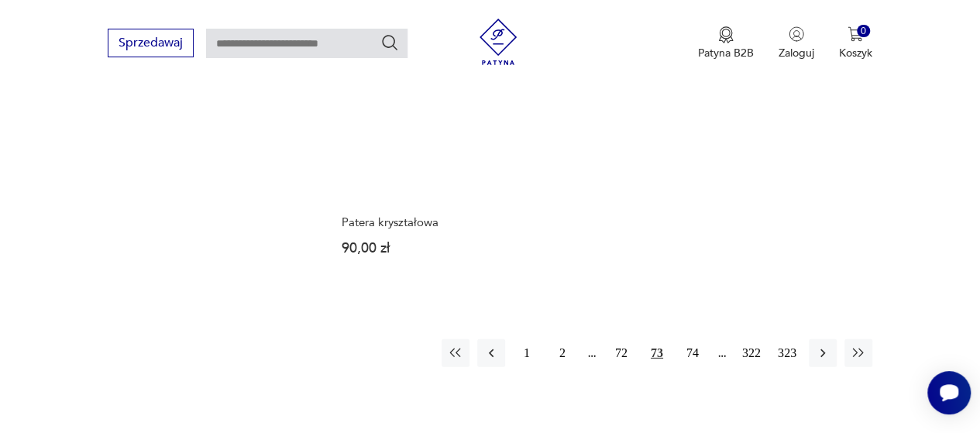
scroll to position [2178, 0]
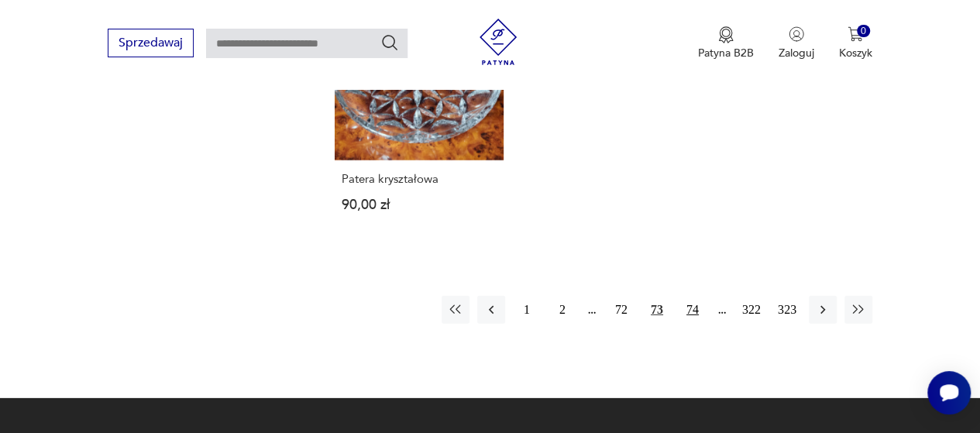
click at [693, 296] on button "74" at bounding box center [693, 310] width 28 height 28
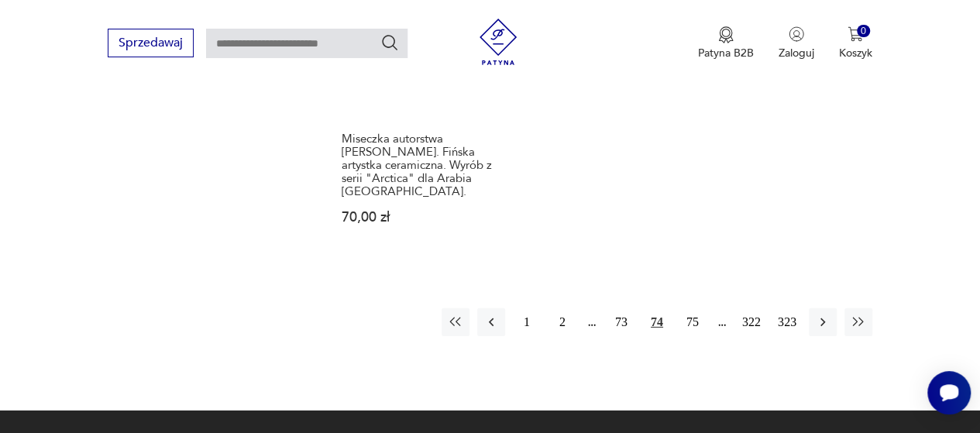
scroll to position [2271, 0]
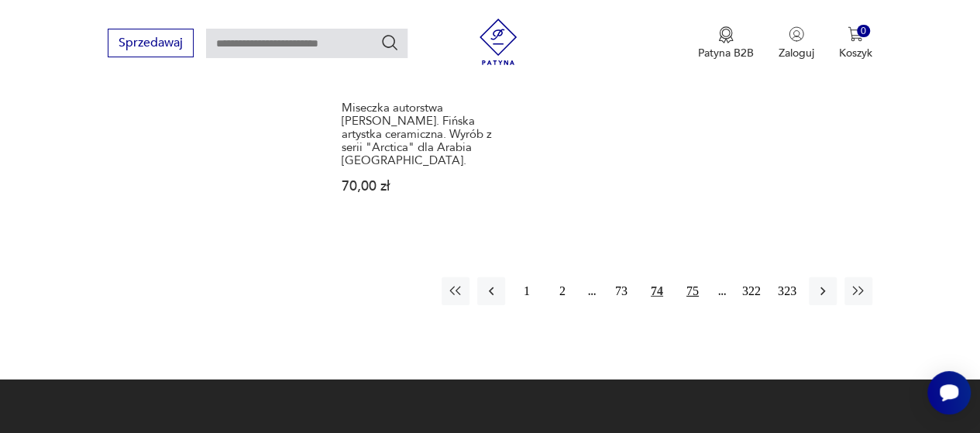
click at [692, 277] on button "75" at bounding box center [693, 291] width 28 height 28
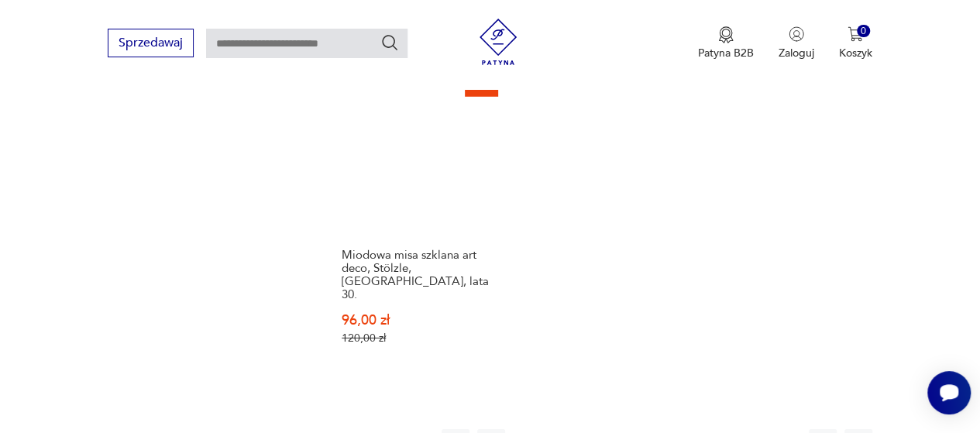
scroll to position [2333, 0]
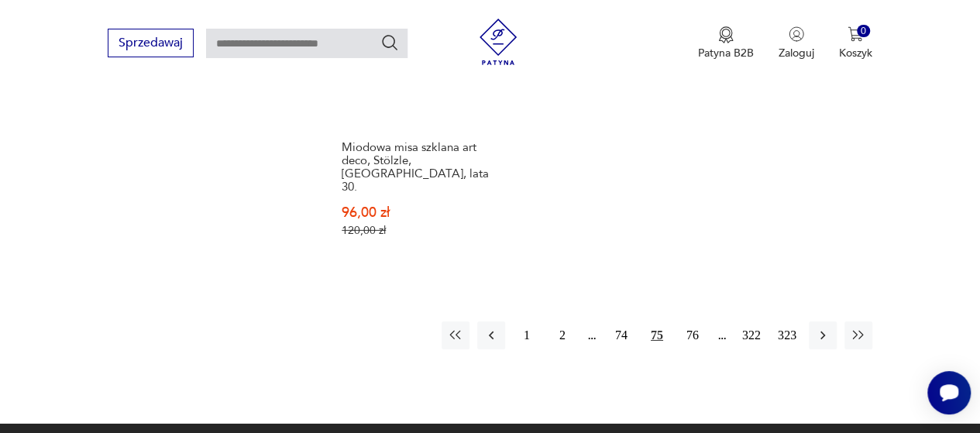
click at [692, 322] on button "76" at bounding box center [693, 336] width 28 height 28
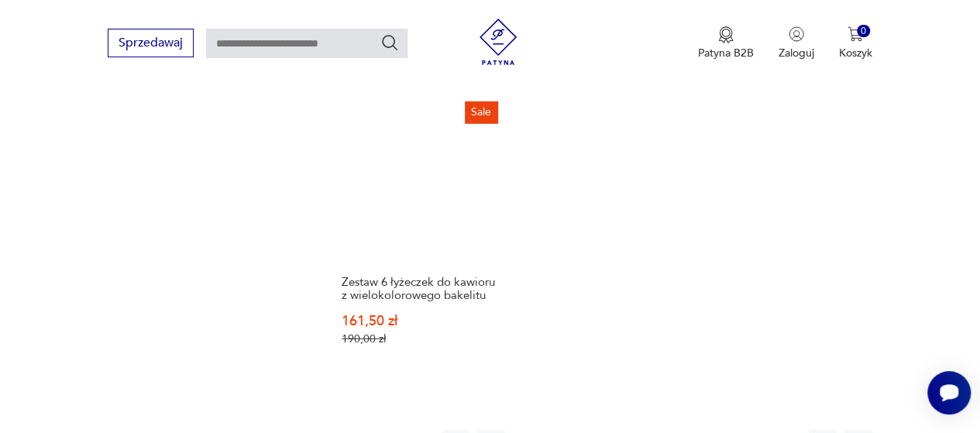
scroll to position [2240, 0]
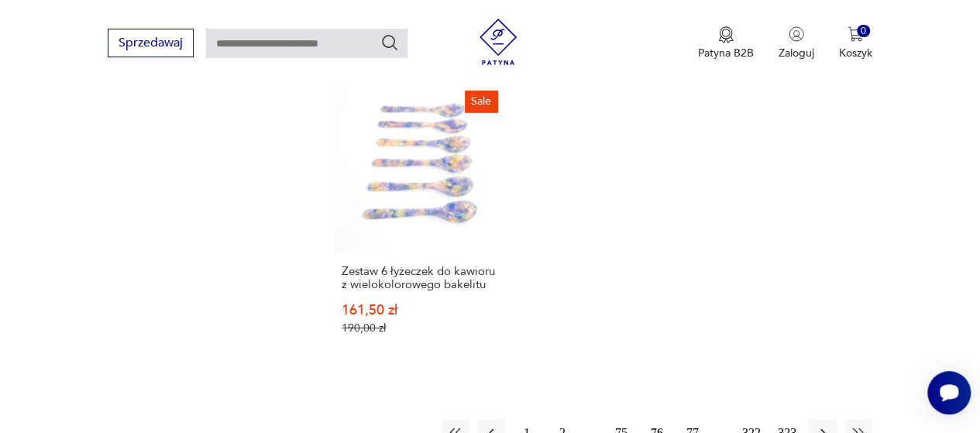
click at [693, 419] on button "77" at bounding box center [693, 433] width 28 height 28
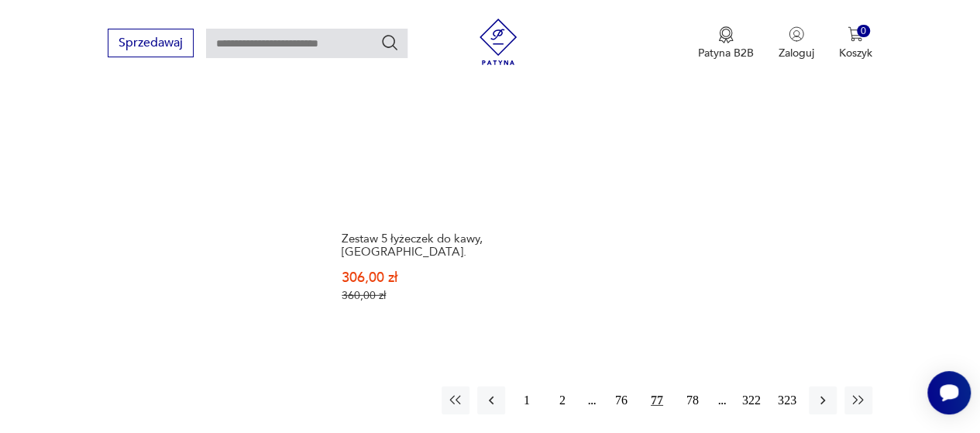
scroll to position [2178, 0]
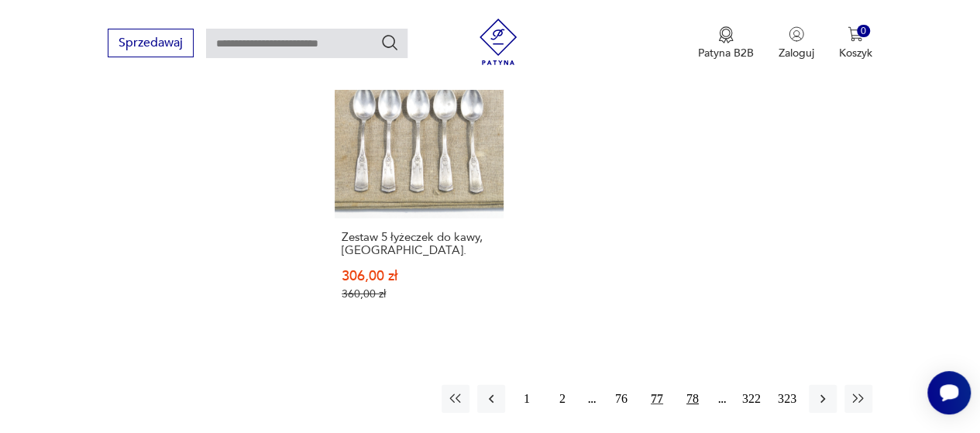
click at [694, 397] on button "78" at bounding box center [693, 399] width 28 height 28
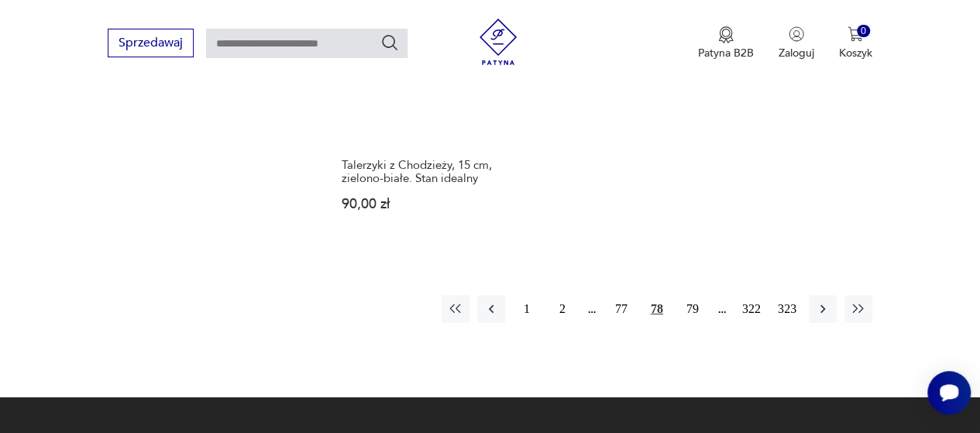
scroll to position [2364, 0]
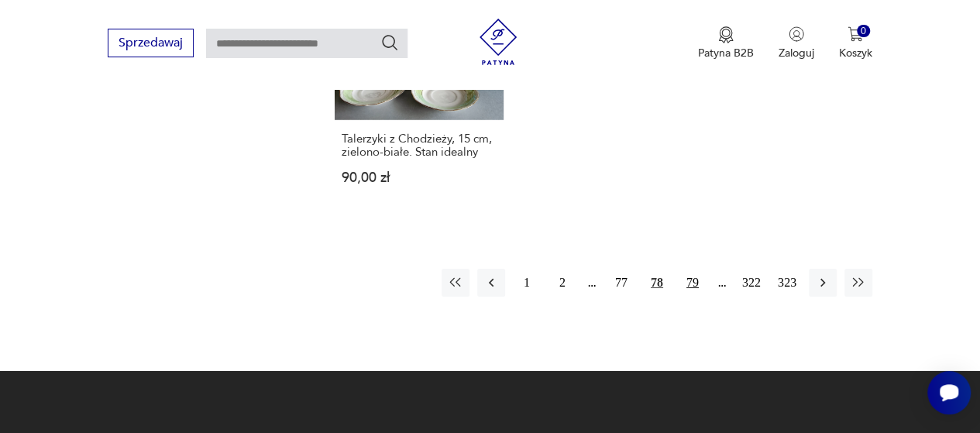
click at [694, 269] on button "79" at bounding box center [693, 283] width 28 height 28
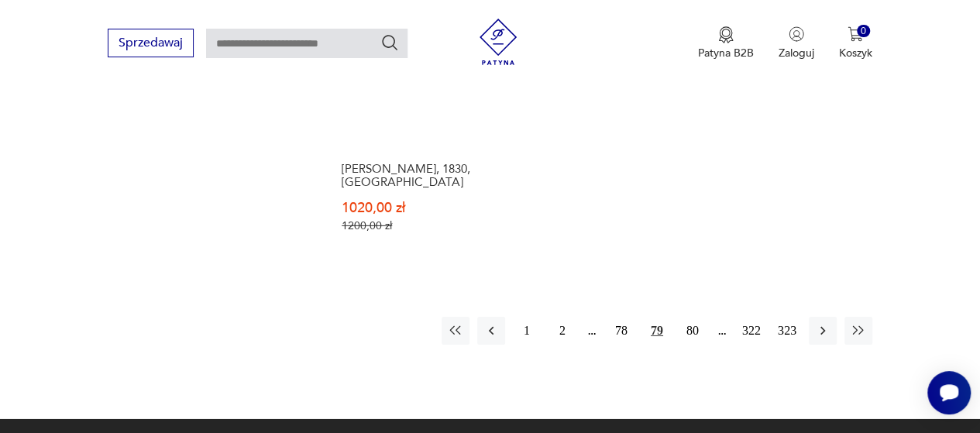
scroll to position [2488, 0]
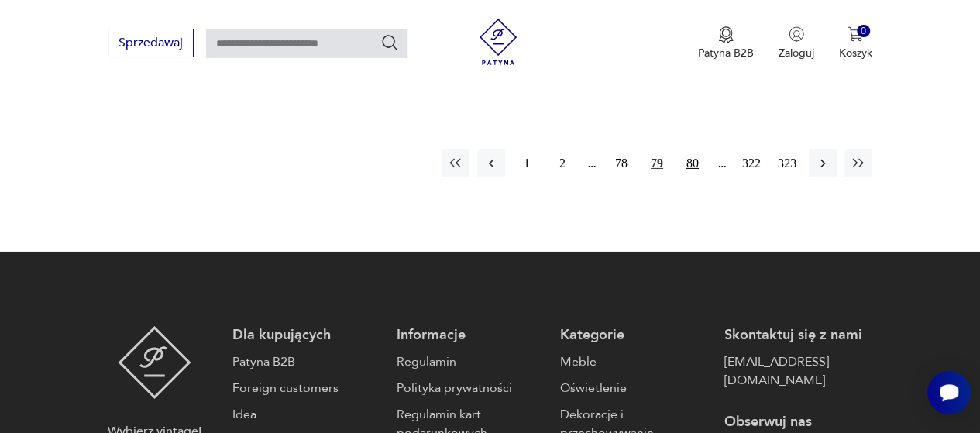
click at [694, 150] on button "80" at bounding box center [693, 164] width 28 height 28
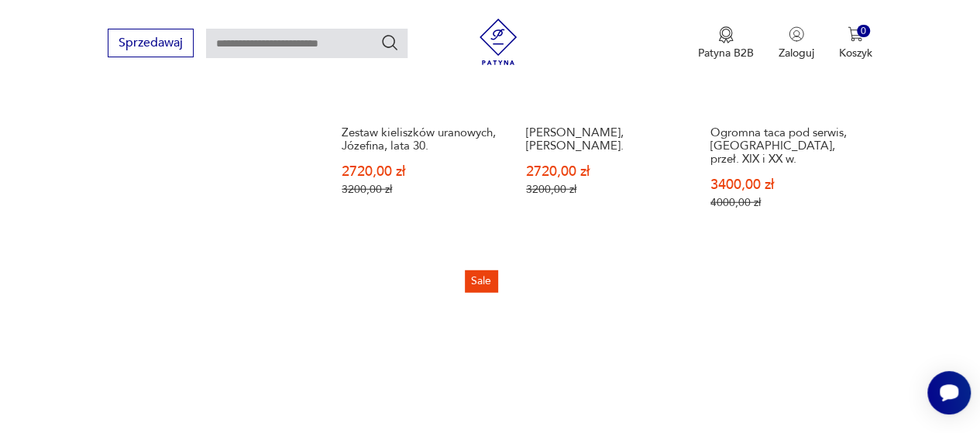
scroll to position [2240, 0]
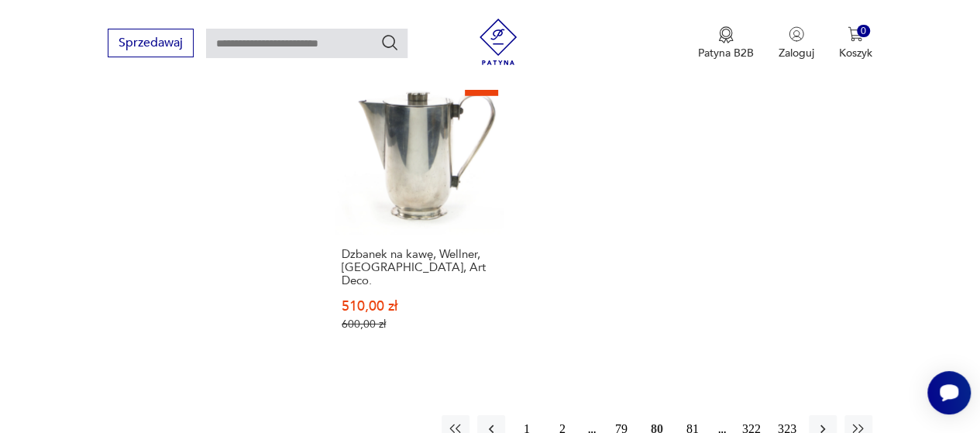
click at [692, 415] on button "81" at bounding box center [693, 429] width 28 height 28
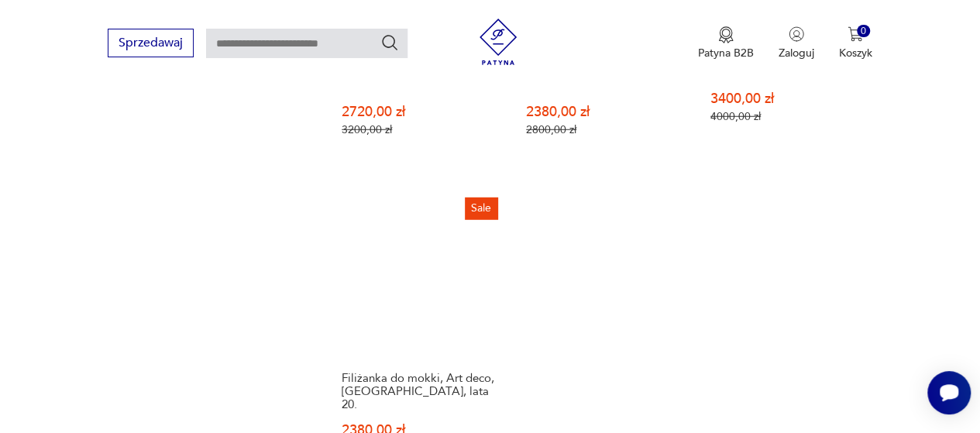
scroll to position [2302, 0]
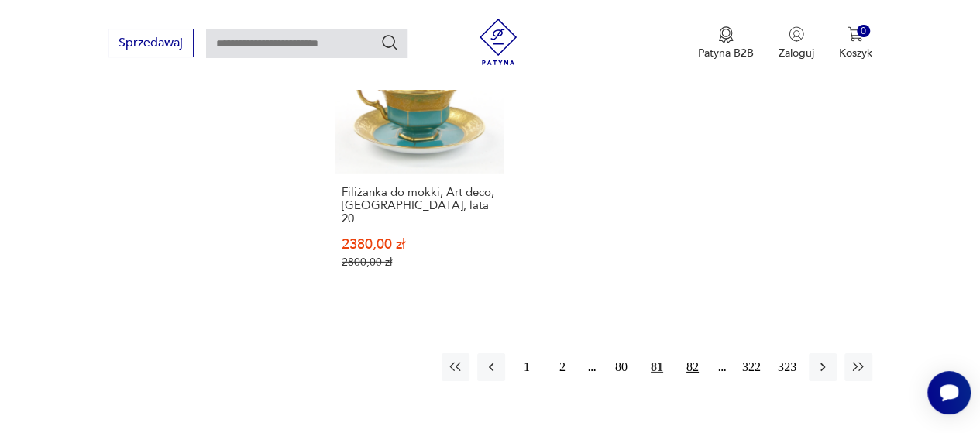
click at [691, 353] on button "82" at bounding box center [693, 367] width 28 height 28
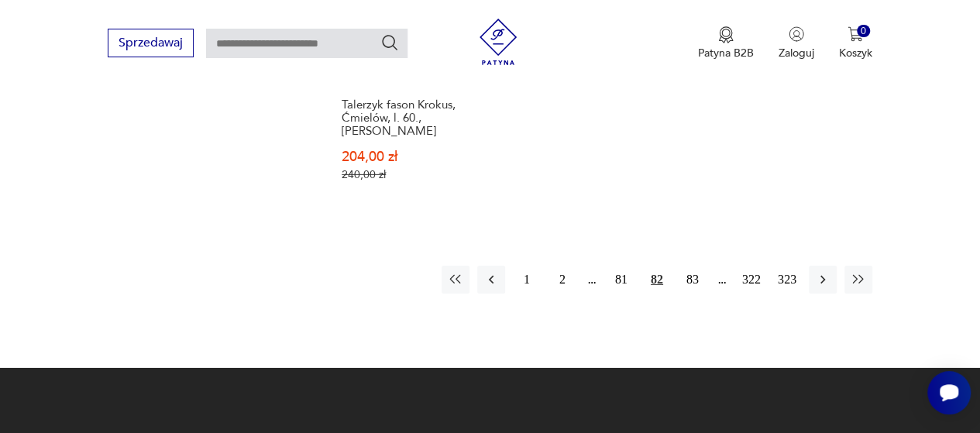
scroll to position [2395, 0]
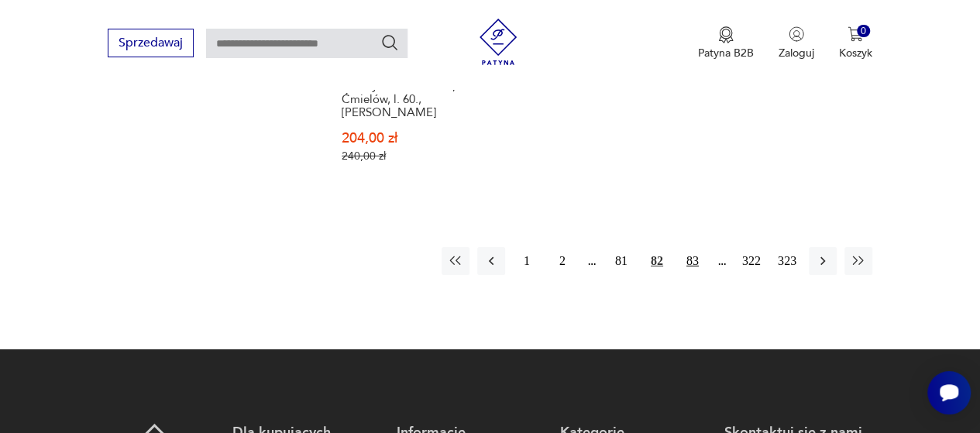
click at [690, 247] on button "83" at bounding box center [693, 261] width 28 height 28
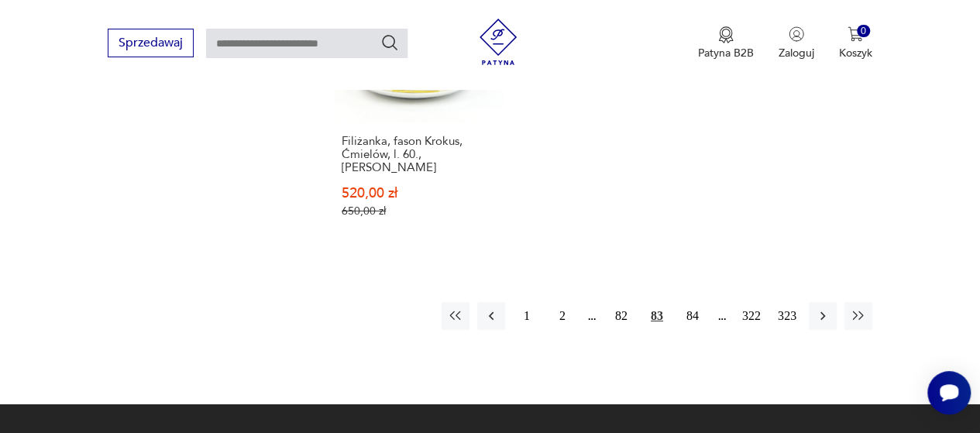
scroll to position [2364, 0]
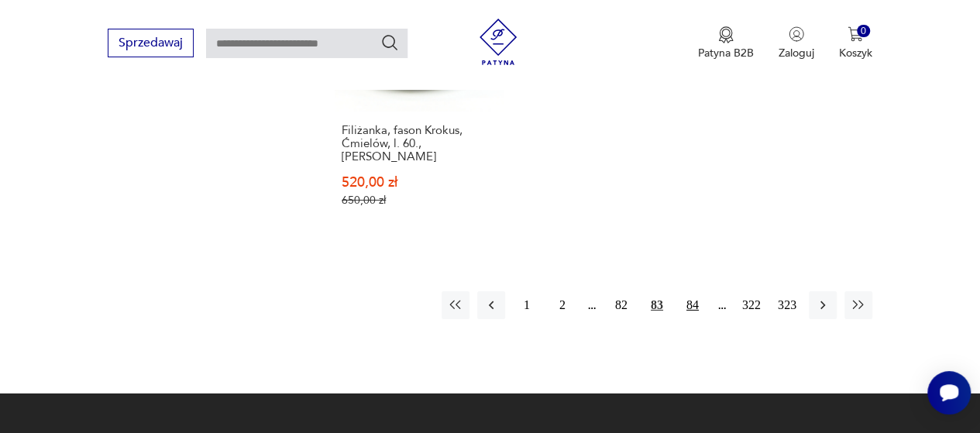
click at [693, 291] on button "84" at bounding box center [693, 305] width 28 height 28
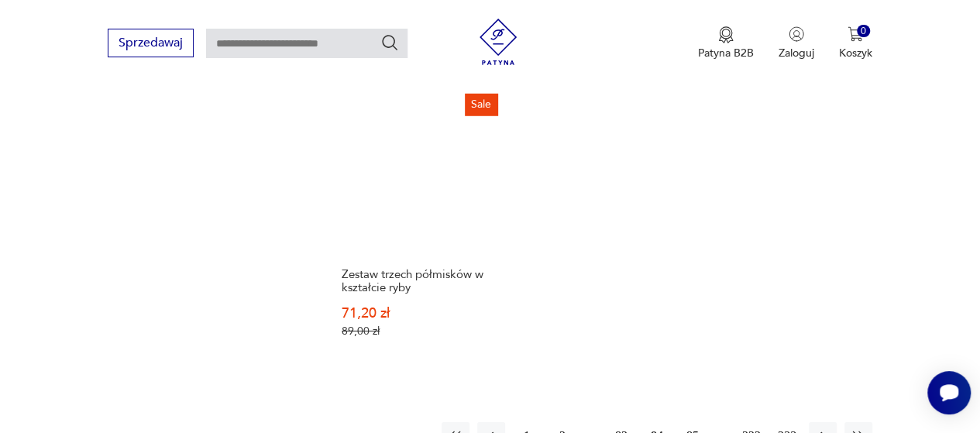
scroll to position [2209, 0]
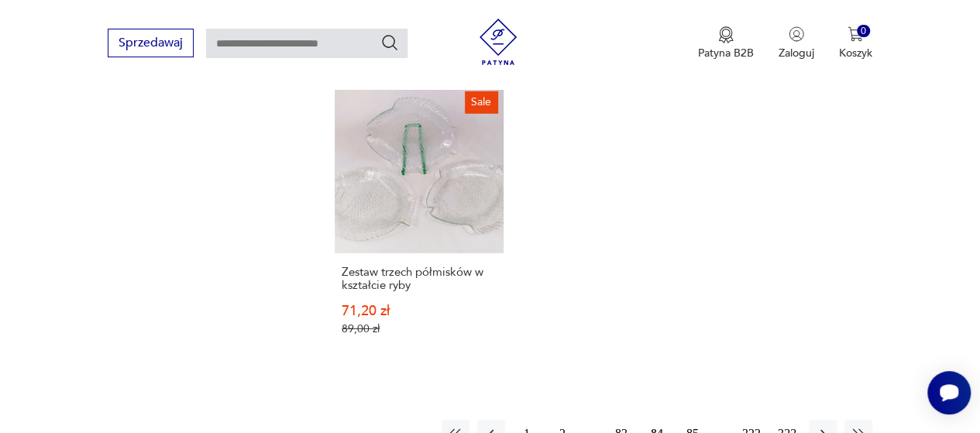
click at [694, 420] on button "85" at bounding box center [693, 434] width 28 height 28
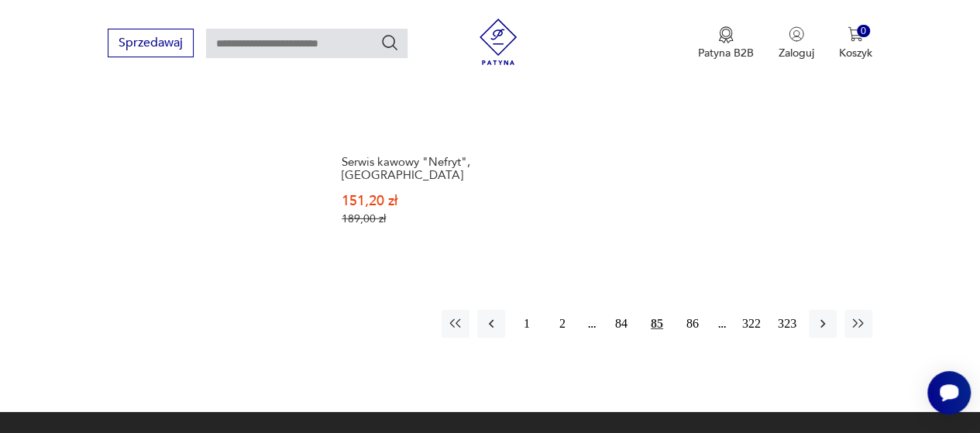
scroll to position [2302, 0]
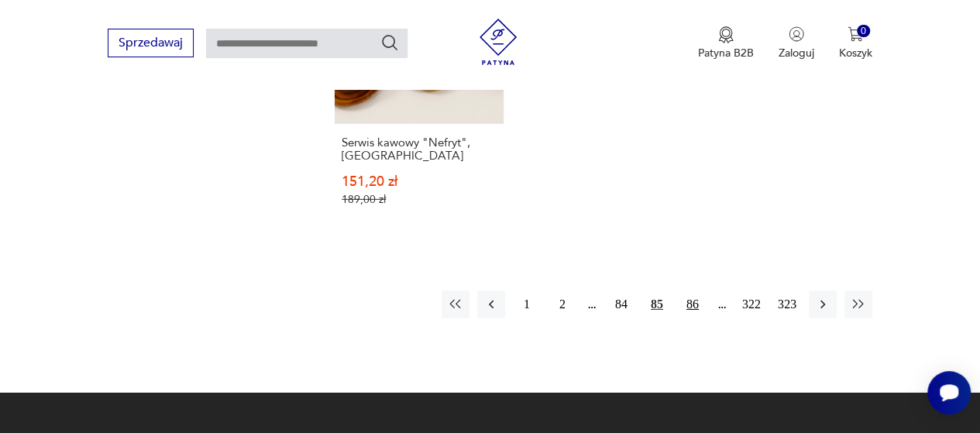
click at [693, 291] on button "86" at bounding box center [693, 305] width 28 height 28
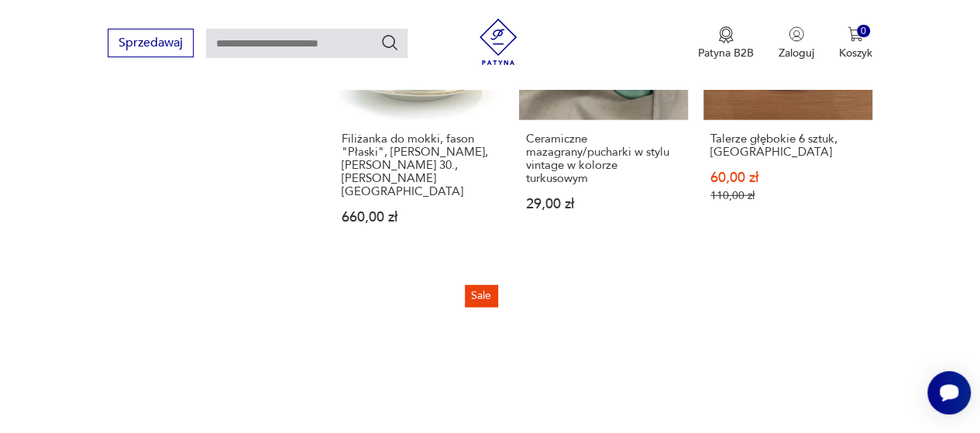
scroll to position [2271, 0]
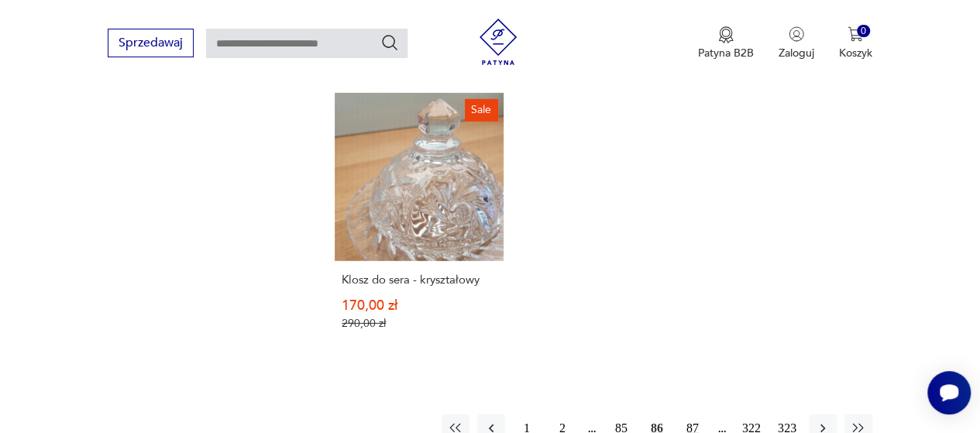
click at [692, 415] on button "87" at bounding box center [693, 429] width 28 height 28
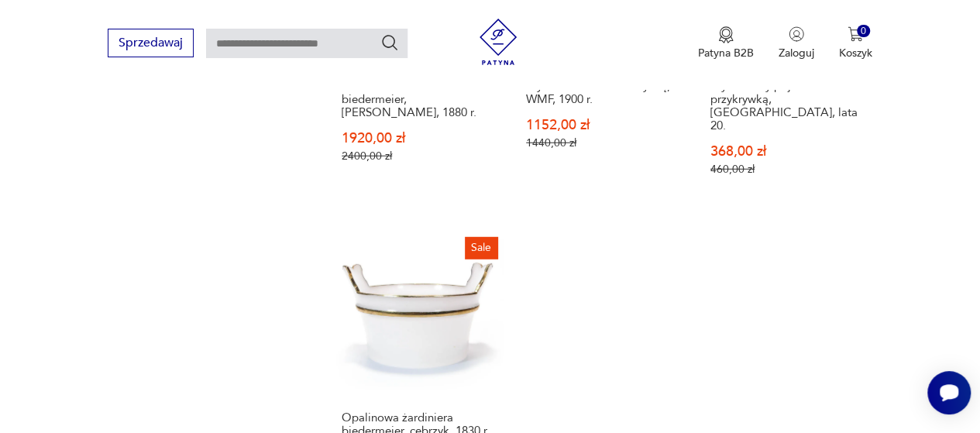
scroll to position [2240, 0]
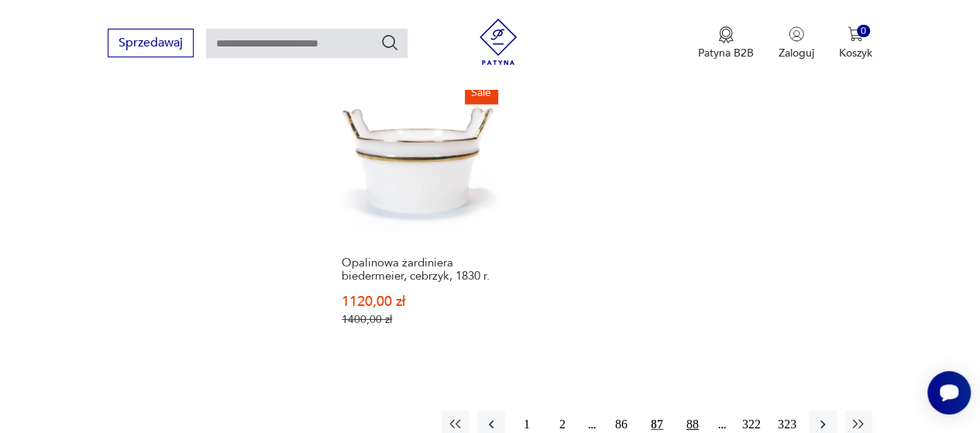
click at [691, 411] on button "88" at bounding box center [693, 425] width 28 height 28
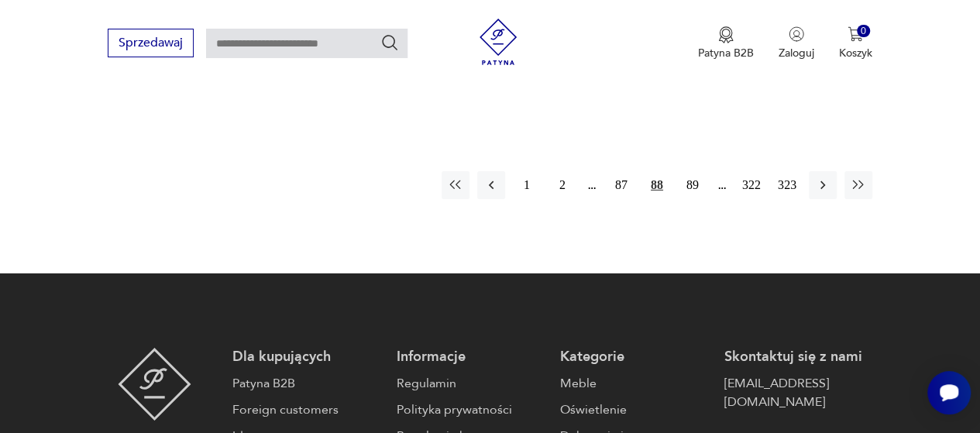
scroll to position [2426, 0]
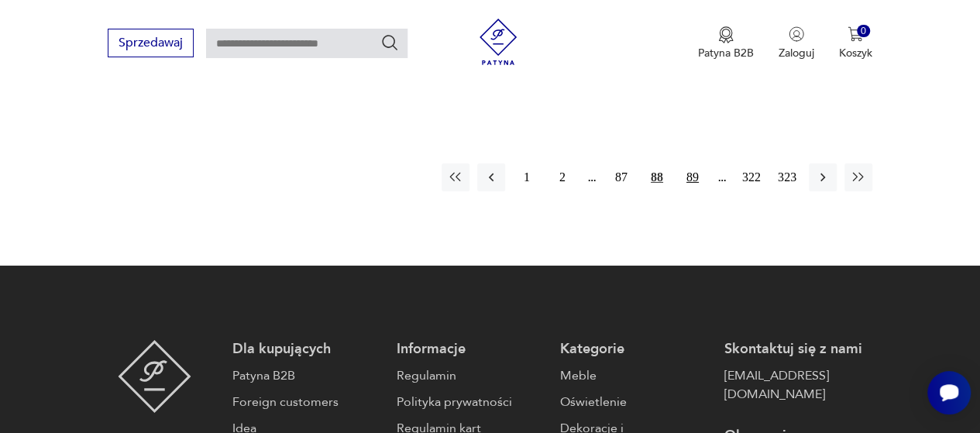
click at [695, 164] on button "89" at bounding box center [693, 178] width 28 height 28
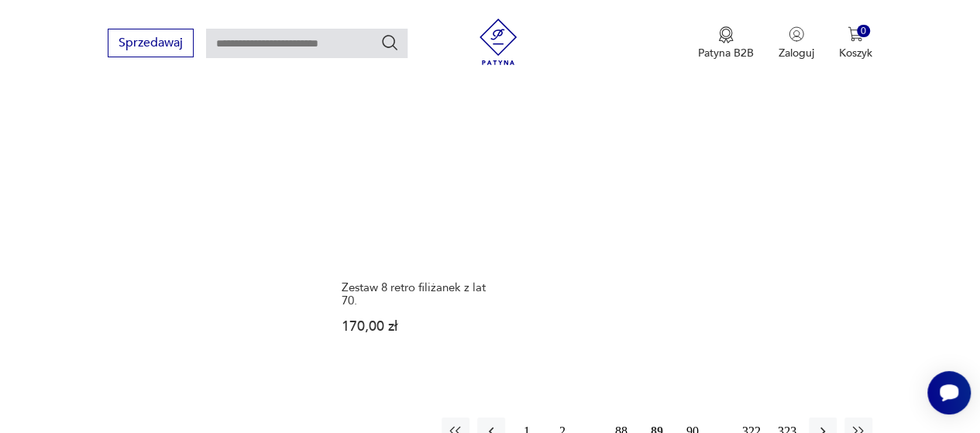
scroll to position [2209, 0]
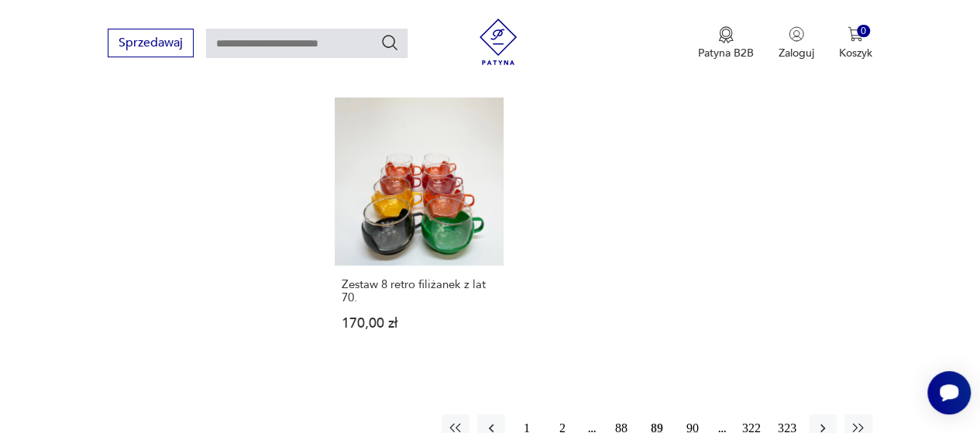
click at [691, 415] on button "90" at bounding box center [693, 429] width 28 height 28
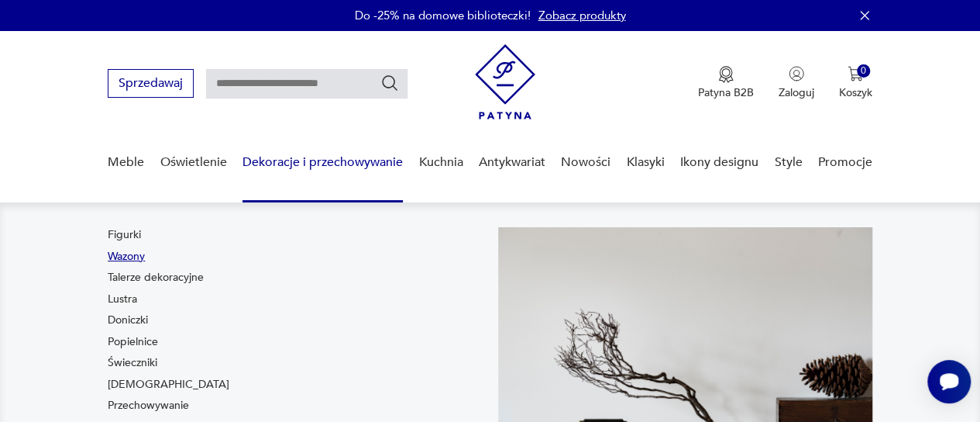
click at [129, 256] on link "Wazony" at bounding box center [126, 257] width 37 height 16
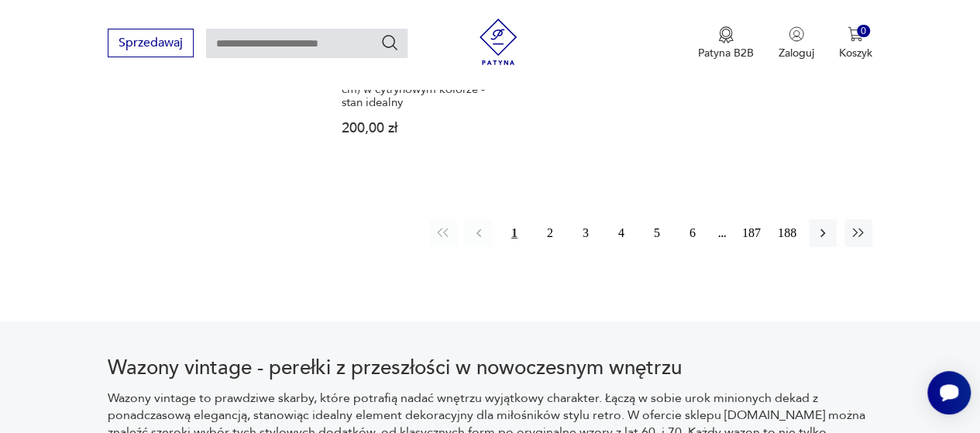
scroll to position [2395, 0]
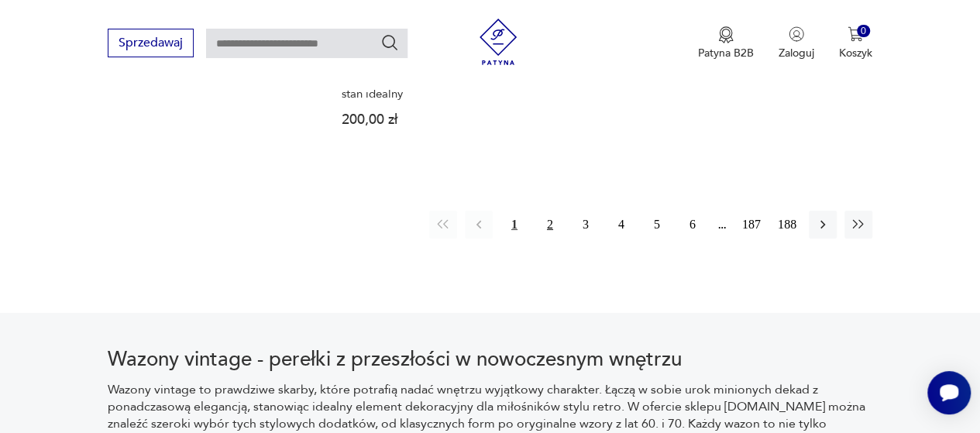
click at [550, 211] on button "2" at bounding box center [550, 225] width 28 height 28
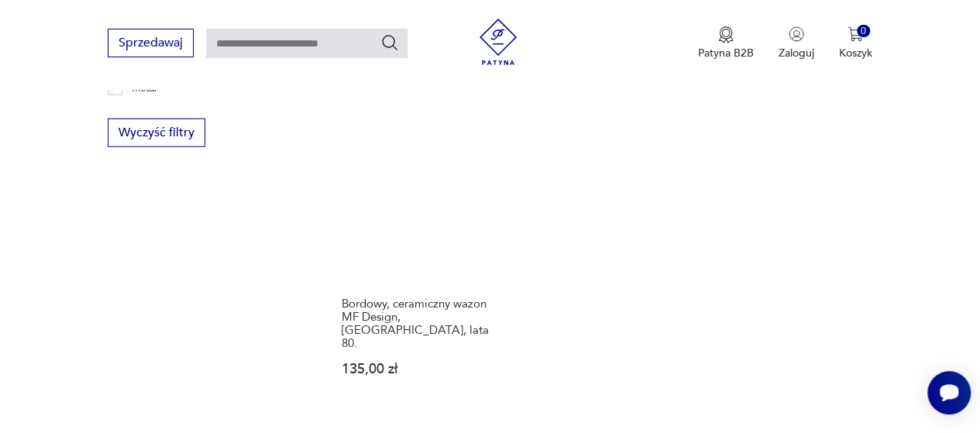
scroll to position [2178, 0]
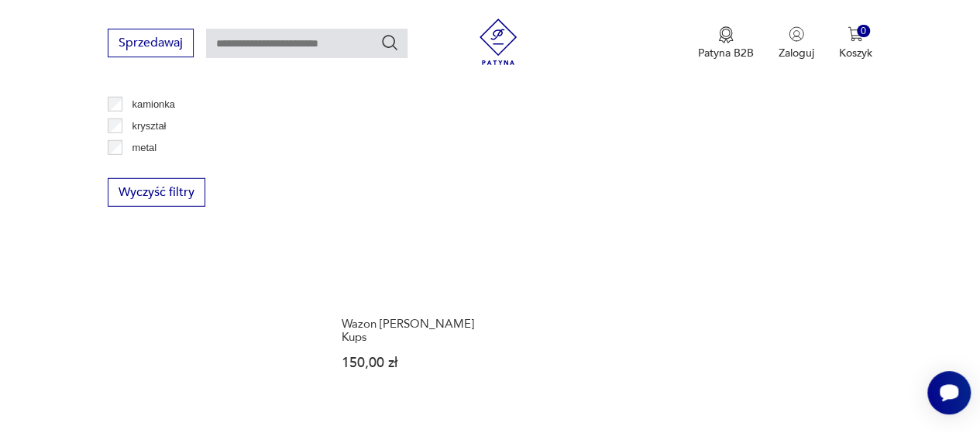
scroll to position [2116, 0]
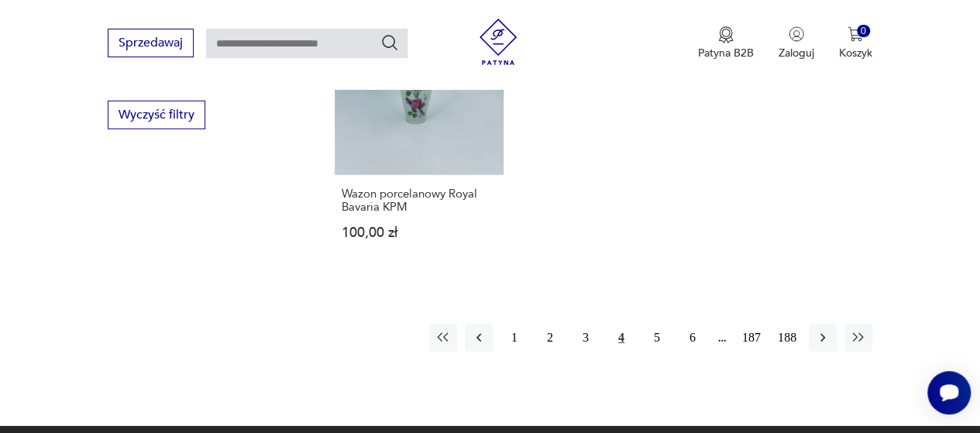
scroll to position [2271, 0]
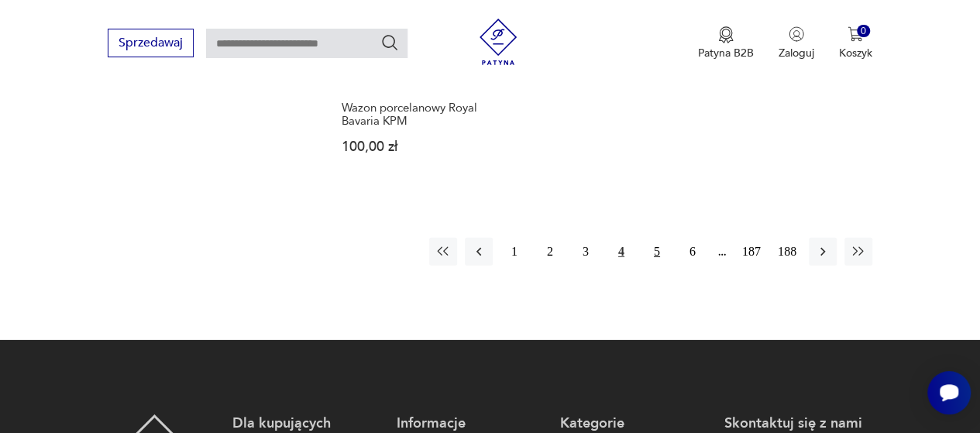
click at [656, 246] on button "5" at bounding box center [657, 252] width 28 height 28
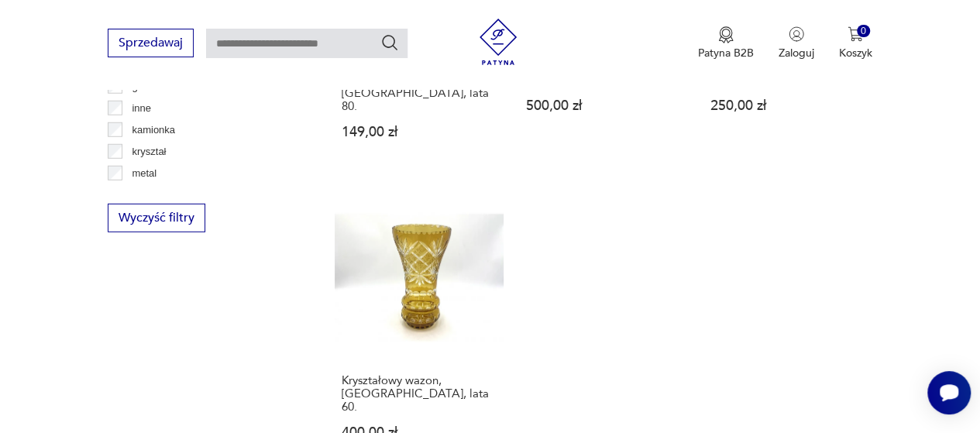
scroll to position [2147, 0]
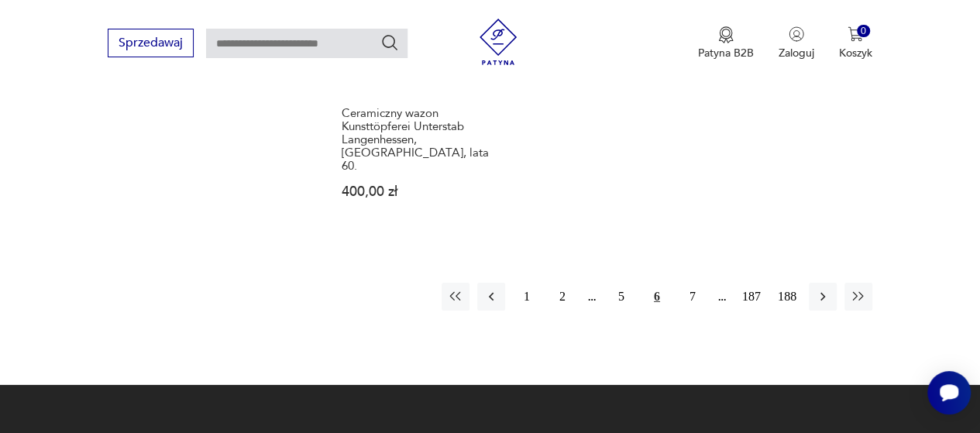
scroll to position [2333, 0]
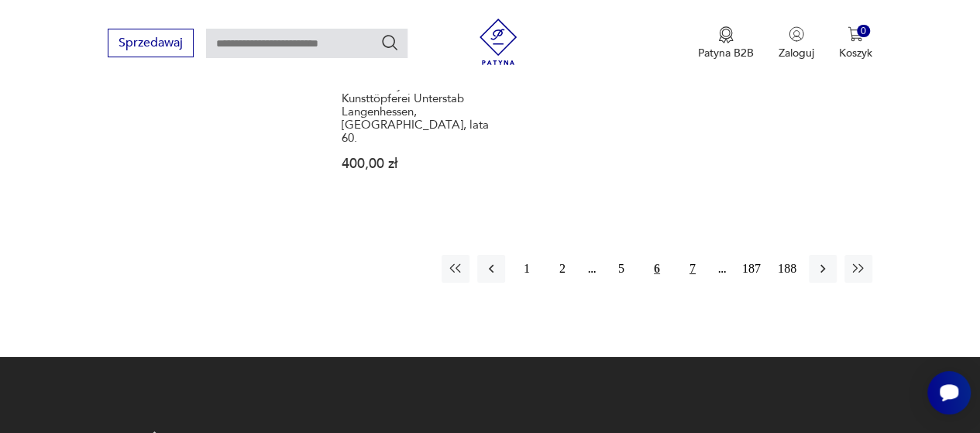
click at [694, 255] on button "7" at bounding box center [693, 269] width 28 height 28
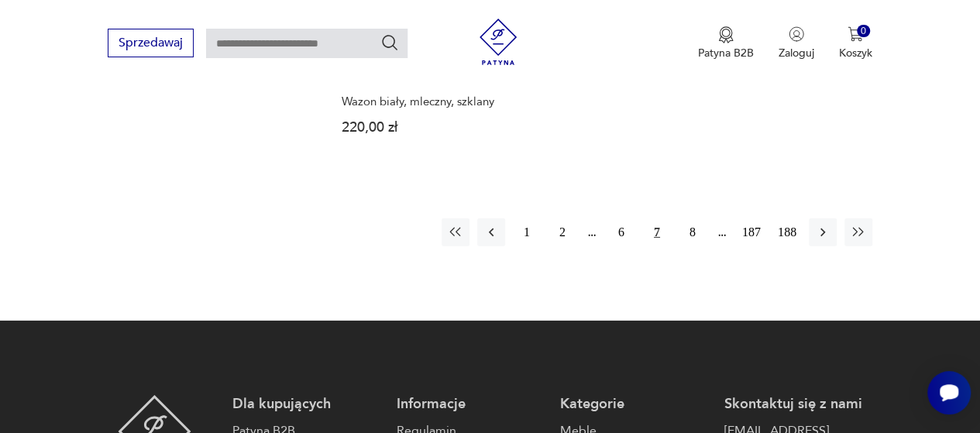
scroll to position [2302, 0]
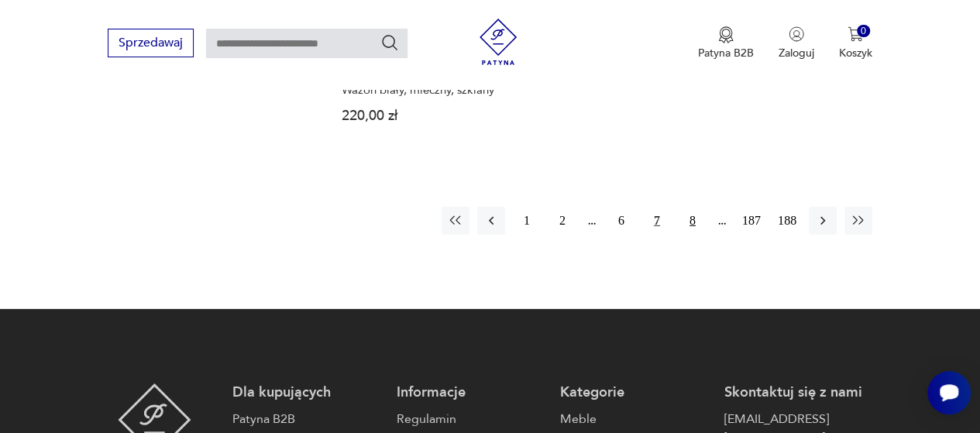
click at [693, 207] on button "8" at bounding box center [693, 221] width 28 height 28
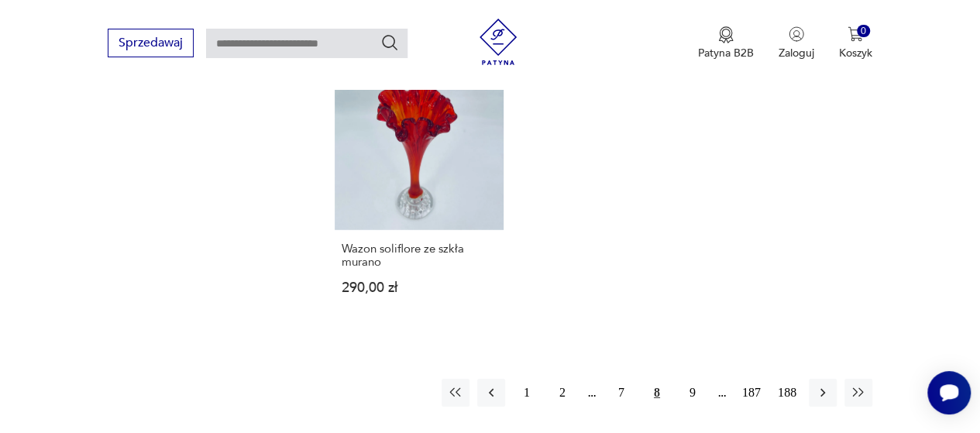
scroll to position [2240, 0]
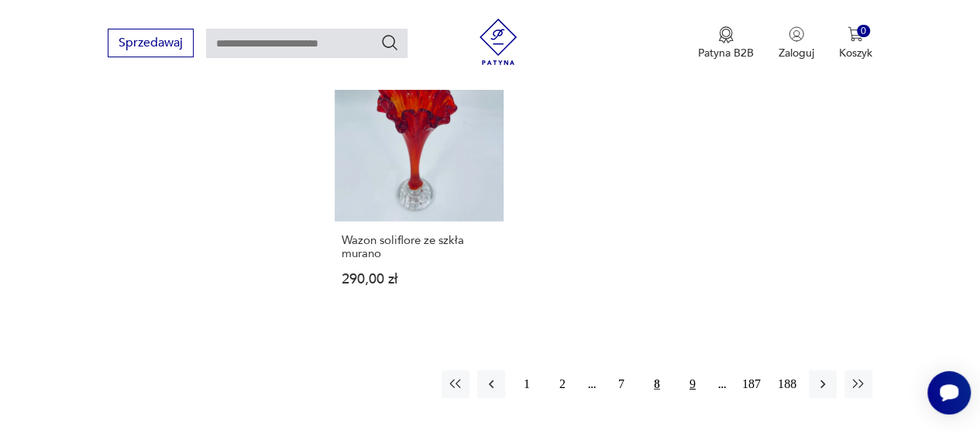
click at [691, 370] on button "9" at bounding box center [693, 384] width 28 height 28
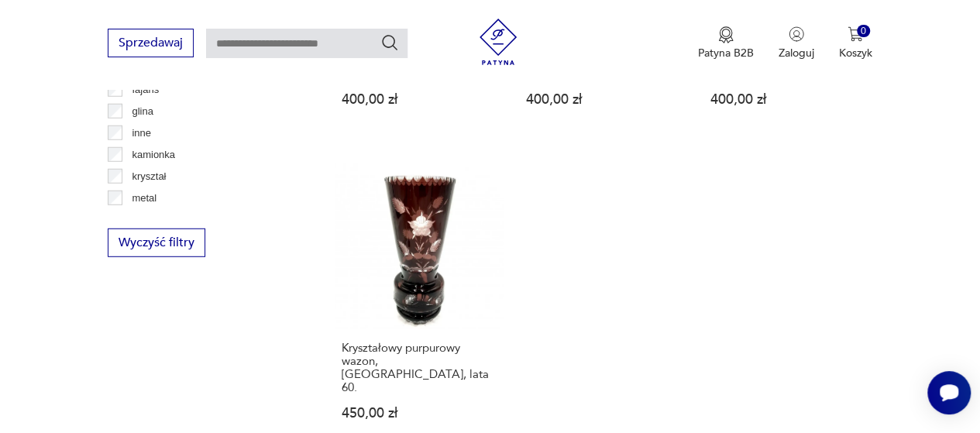
scroll to position [2116, 0]
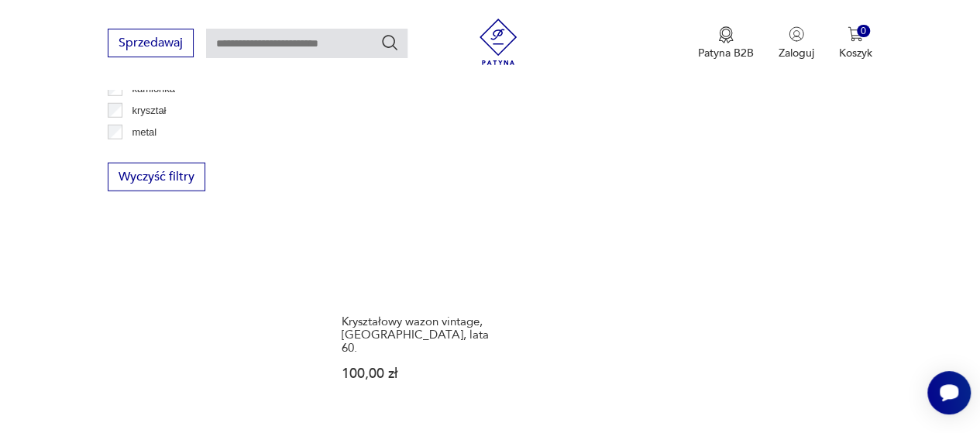
scroll to position [2240, 0]
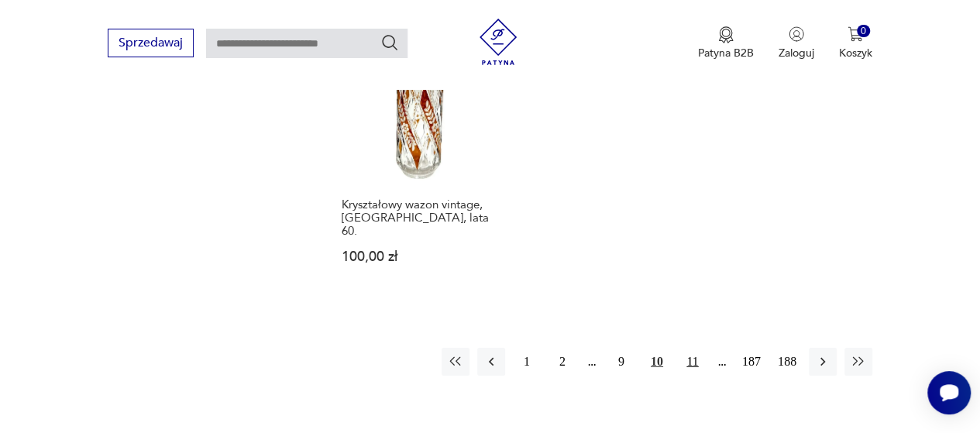
click at [694, 348] on button "11" at bounding box center [693, 362] width 28 height 28
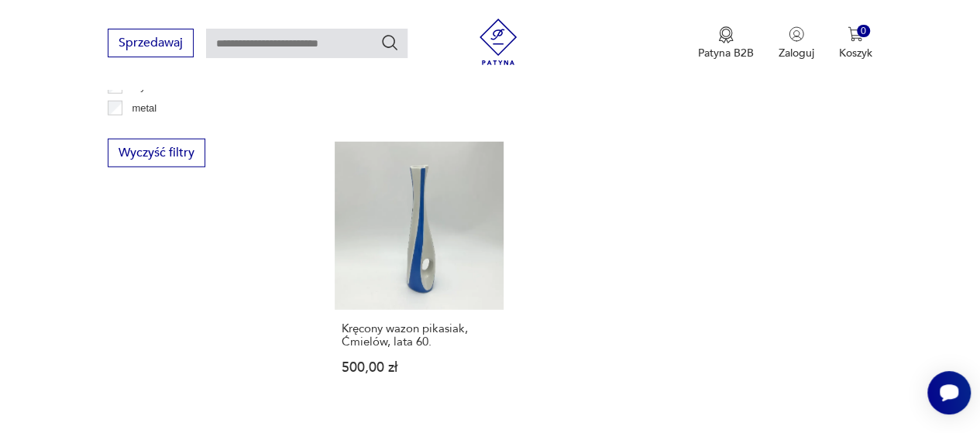
scroll to position [2240, 0]
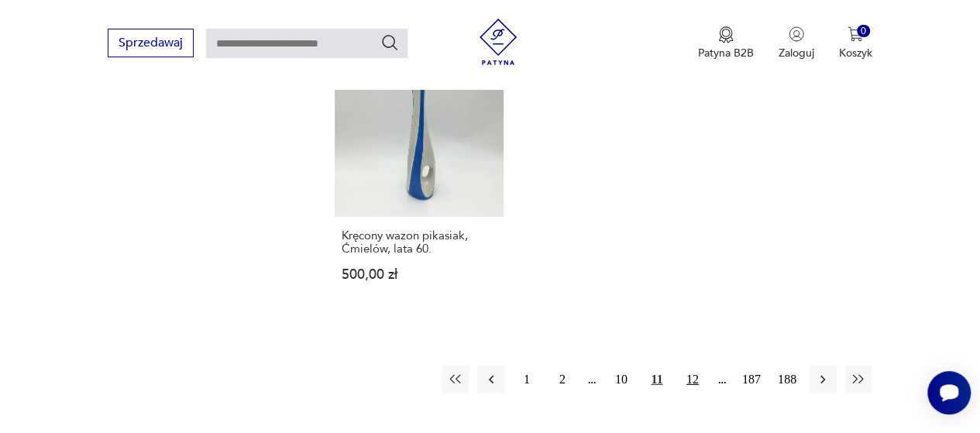
click at [694, 366] on button "12" at bounding box center [693, 380] width 28 height 28
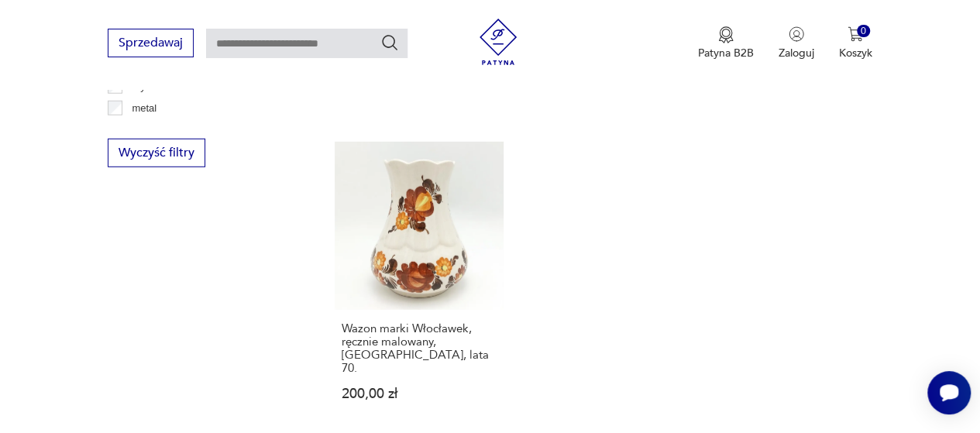
scroll to position [2302, 0]
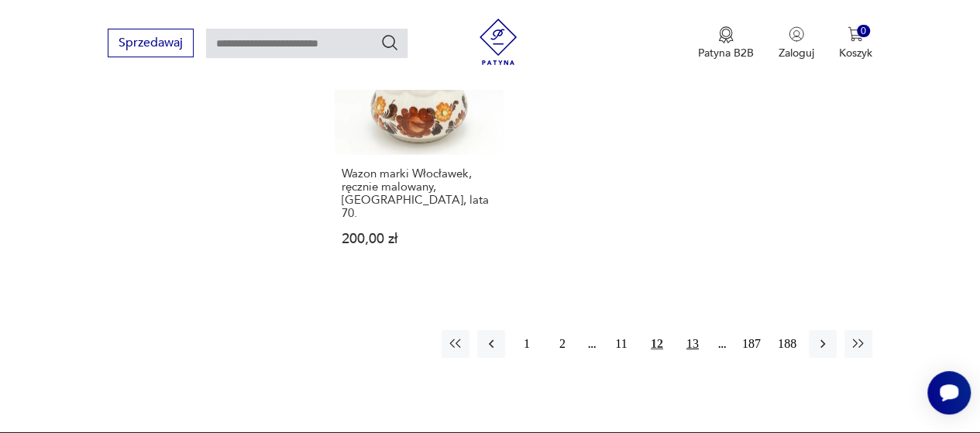
click at [694, 330] on button "13" at bounding box center [693, 344] width 28 height 28
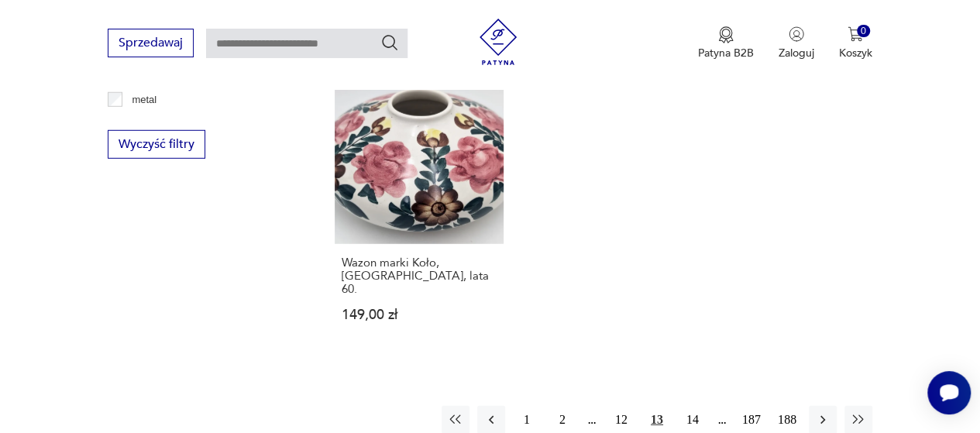
scroll to position [2271, 0]
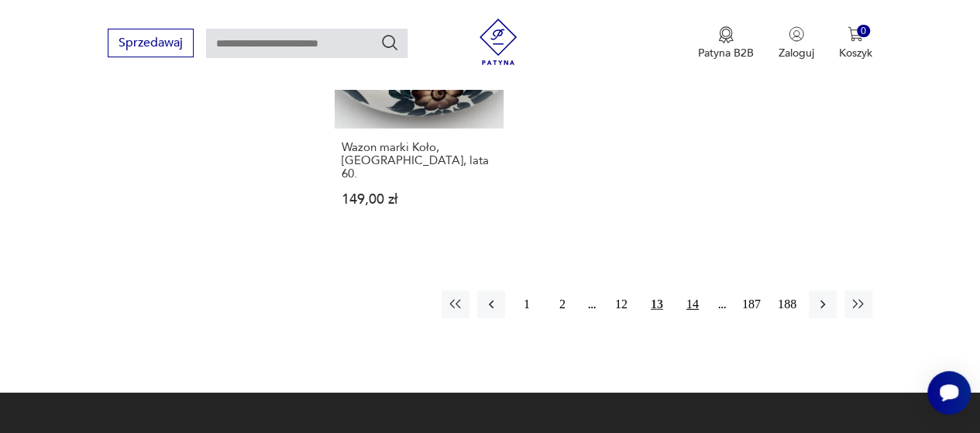
click at [693, 291] on button "14" at bounding box center [693, 305] width 28 height 28
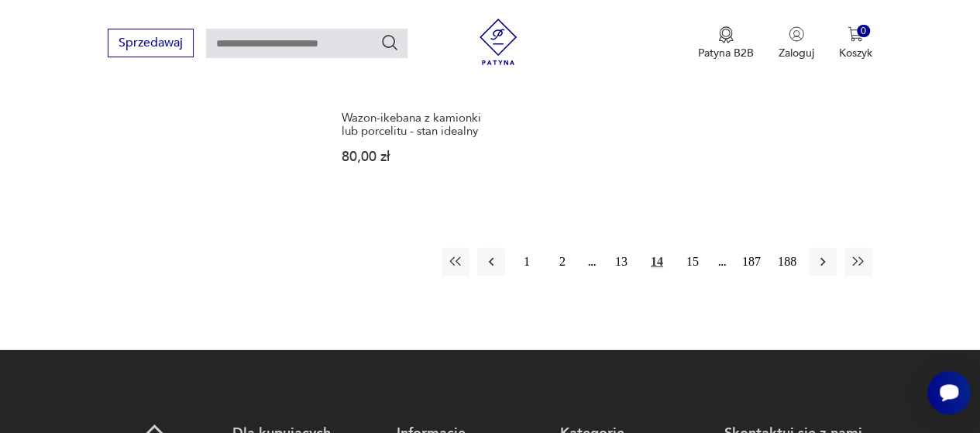
scroll to position [2333, 0]
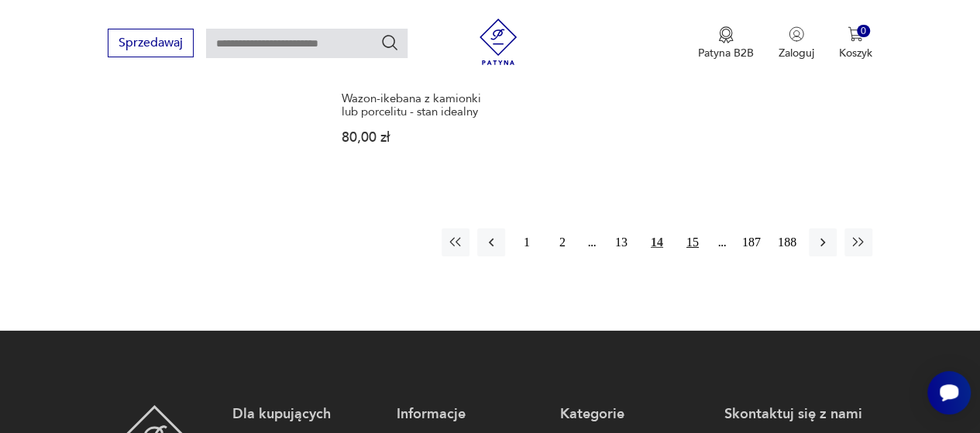
click at [691, 229] on button "15" at bounding box center [693, 243] width 28 height 28
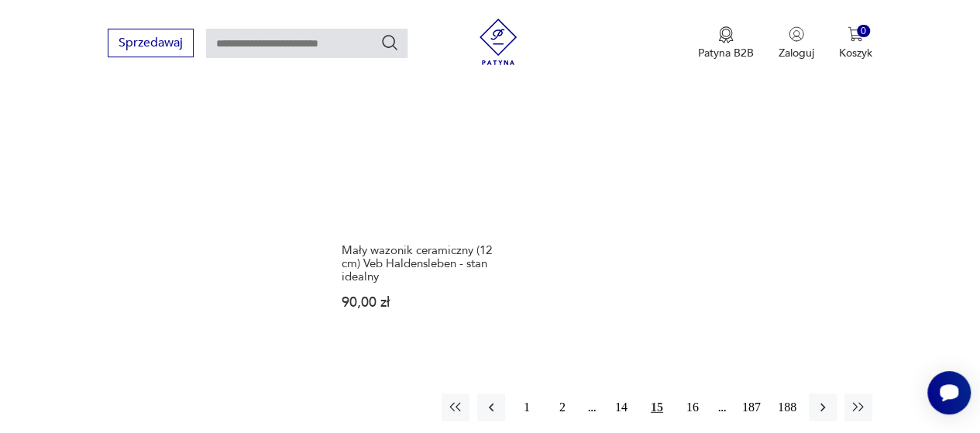
scroll to position [2209, 0]
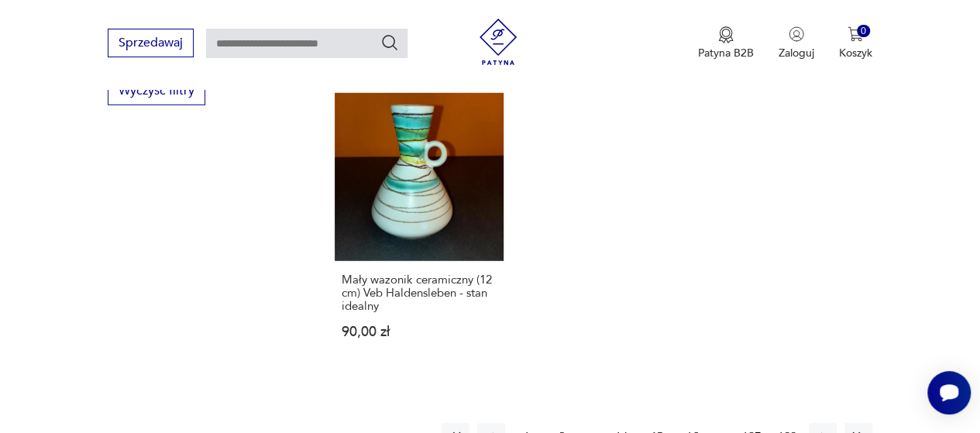
click at [695, 423] on button "16" at bounding box center [693, 437] width 28 height 28
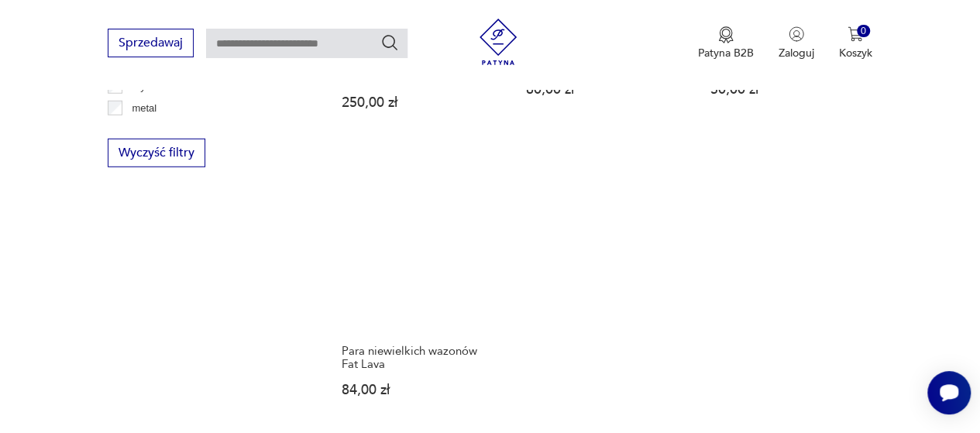
scroll to position [2271, 0]
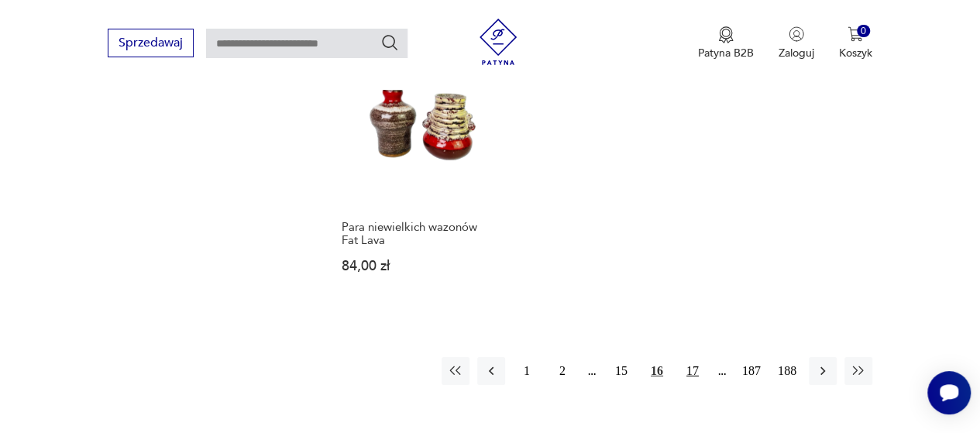
click at [693, 357] on button "17" at bounding box center [693, 371] width 28 height 28
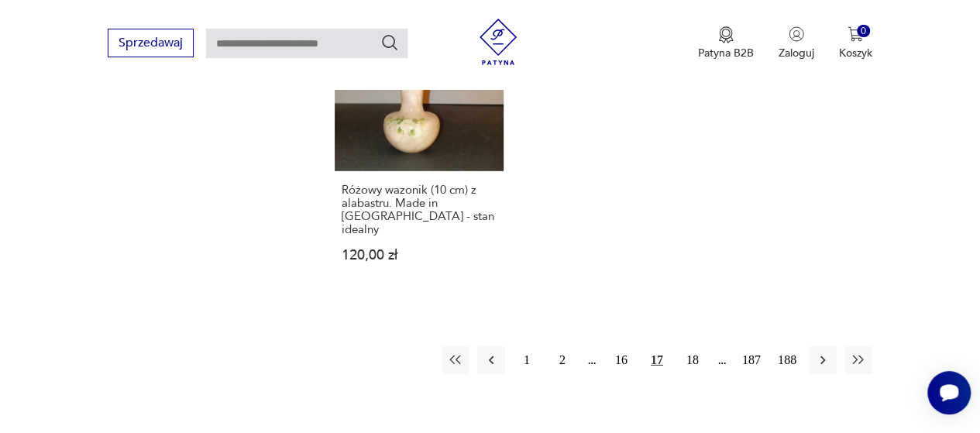
scroll to position [2271, 0]
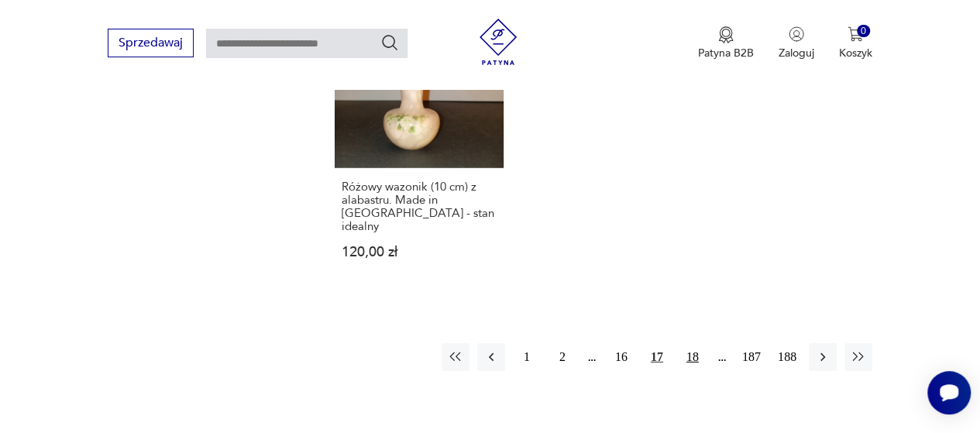
click at [693, 343] on button "18" at bounding box center [693, 357] width 28 height 28
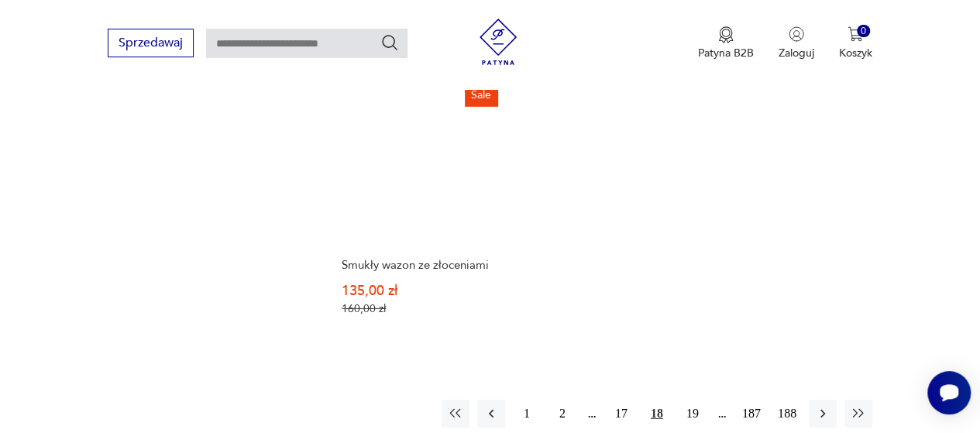
scroll to position [2271, 0]
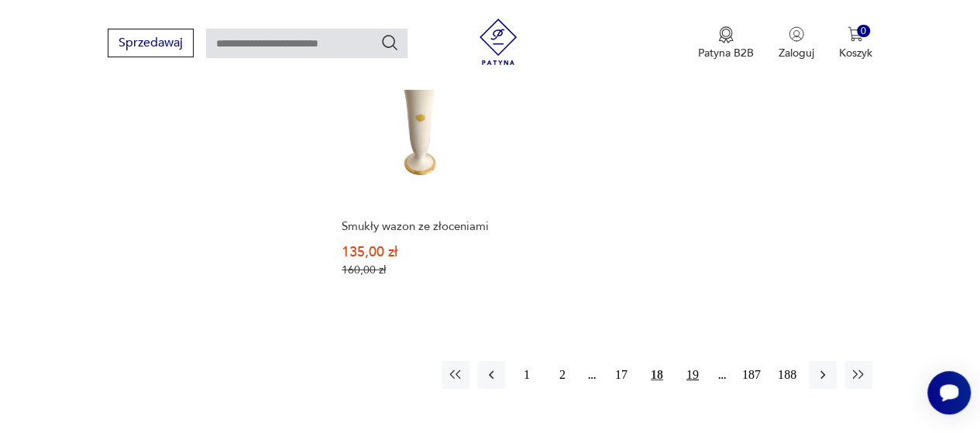
click at [693, 361] on button "19" at bounding box center [693, 375] width 28 height 28
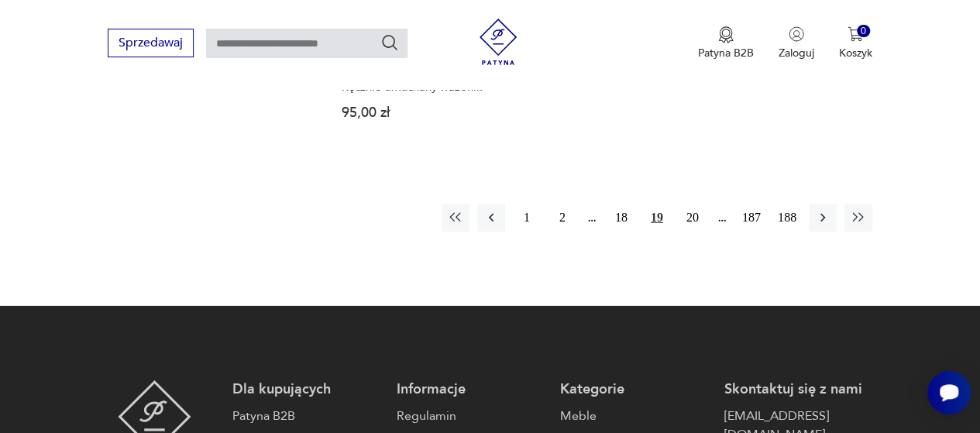
scroll to position [2395, 0]
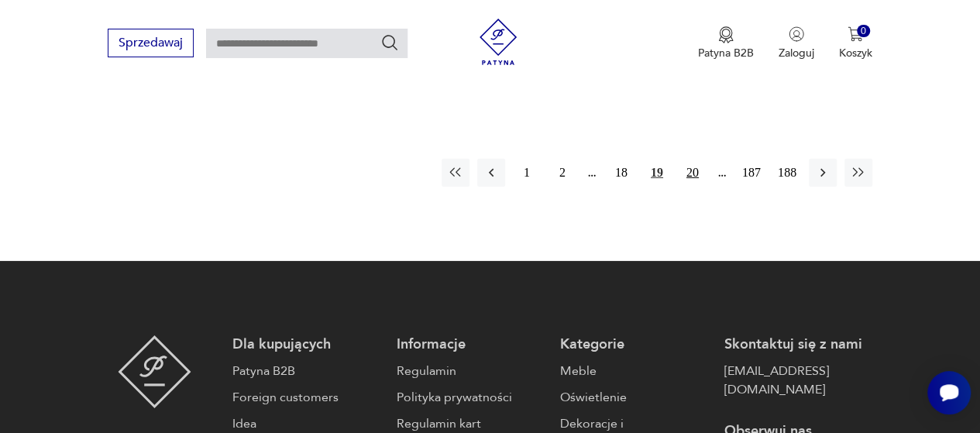
click at [691, 159] on button "20" at bounding box center [693, 173] width 28 height 28
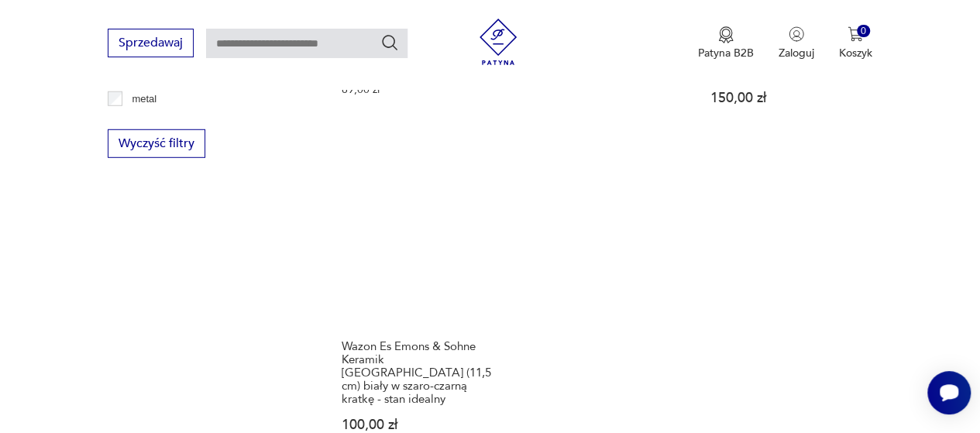
scroll to position [2271, 0]
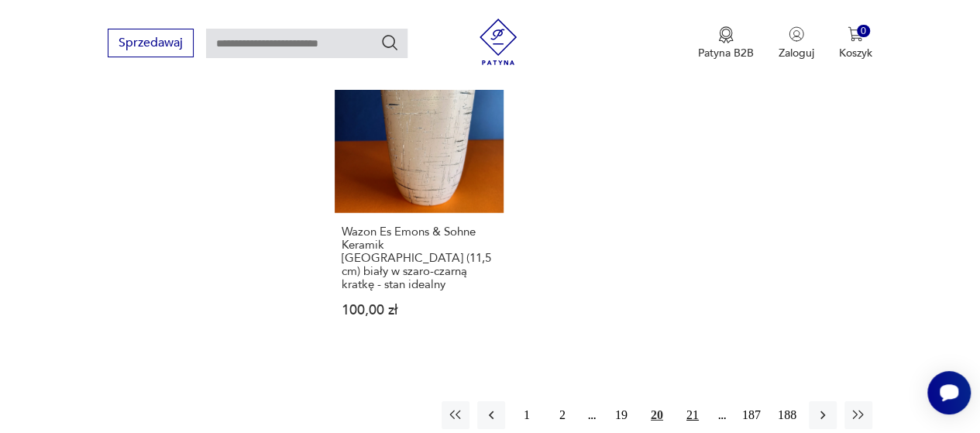
click at [691, 401] on button "21" at bounding box center [693, 415] width 28 height 28
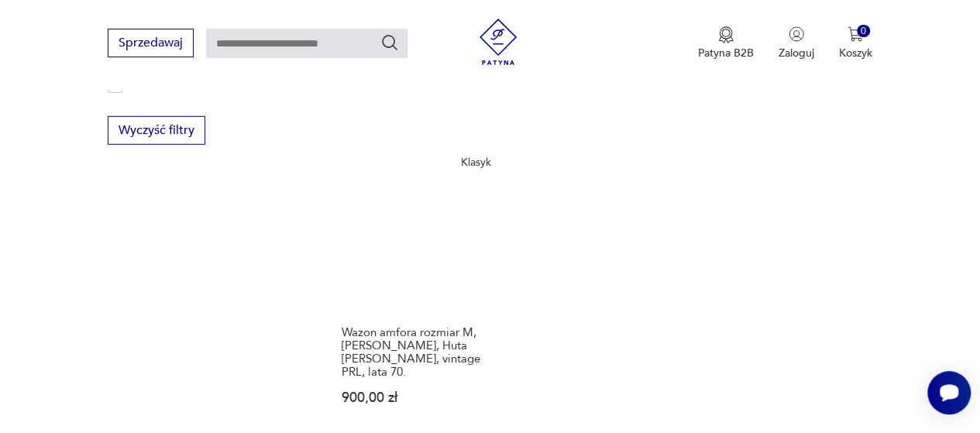
scroll to position [2209, 0]
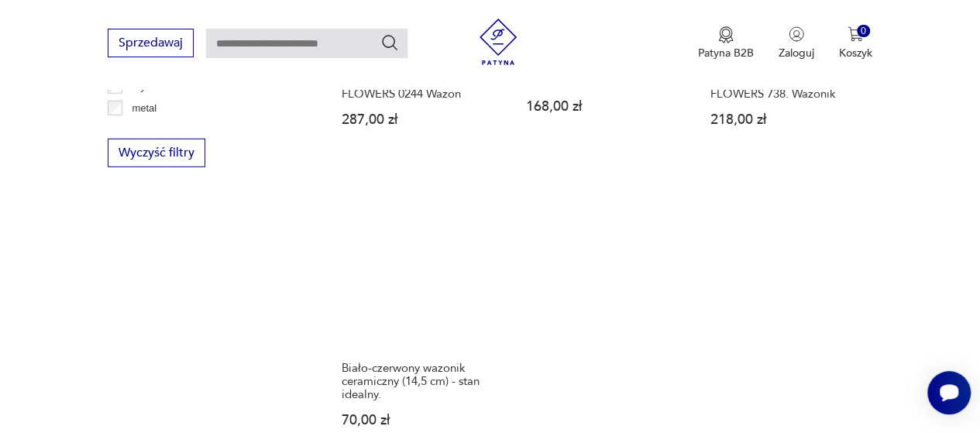
scroll to position [2302, 0]
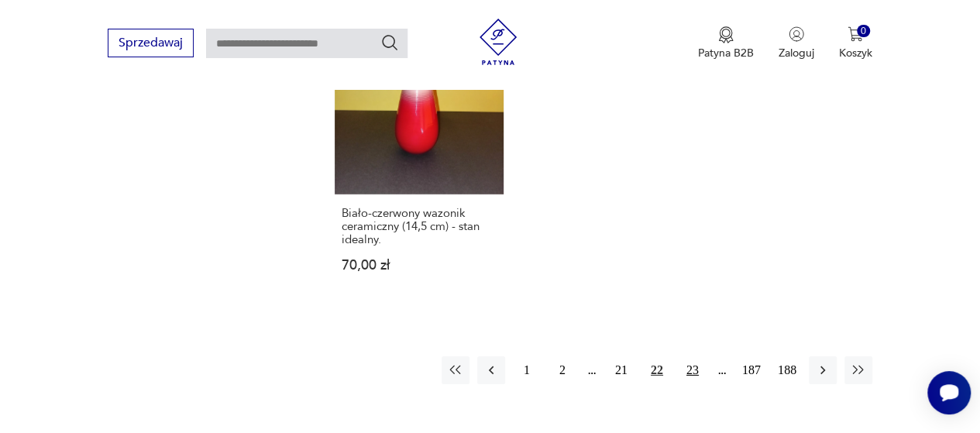
click at [692, 357] on button "23" at bounding box center [693, 371] width 28 height 28
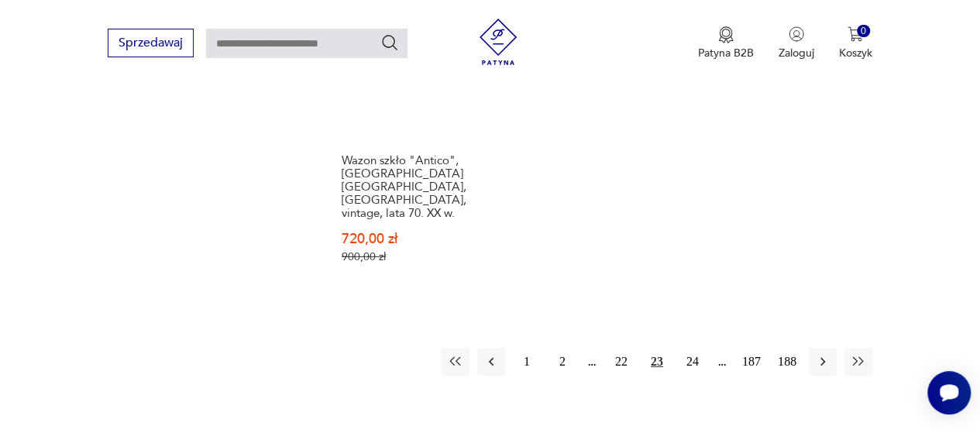
scroll to position [2426, 0]
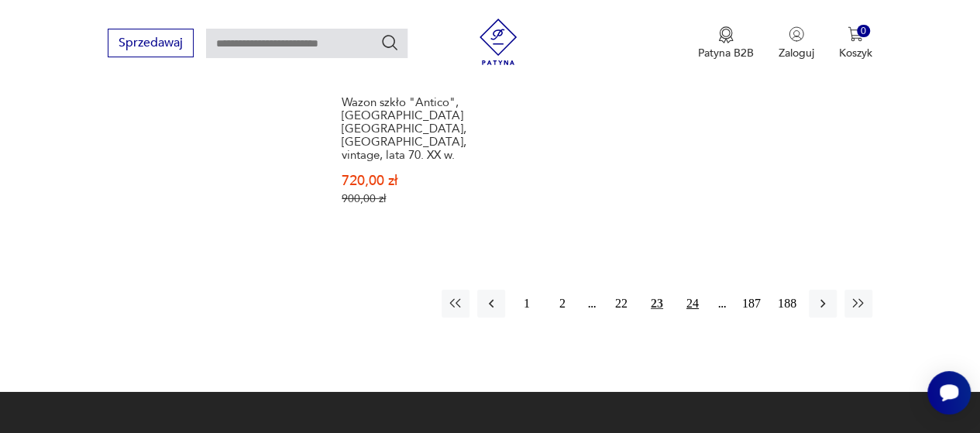
click at [694, 290] on button "24" at bounding box center [693, 304] width 28 height 28
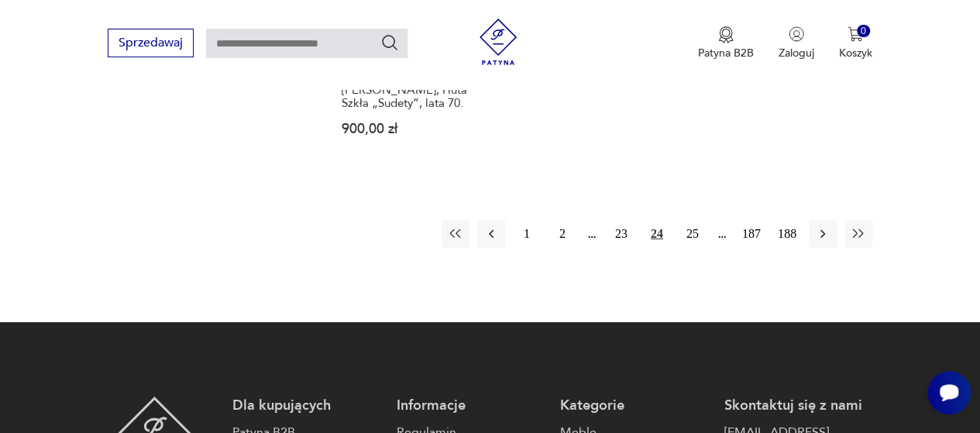
scroll to position [2457, 0]
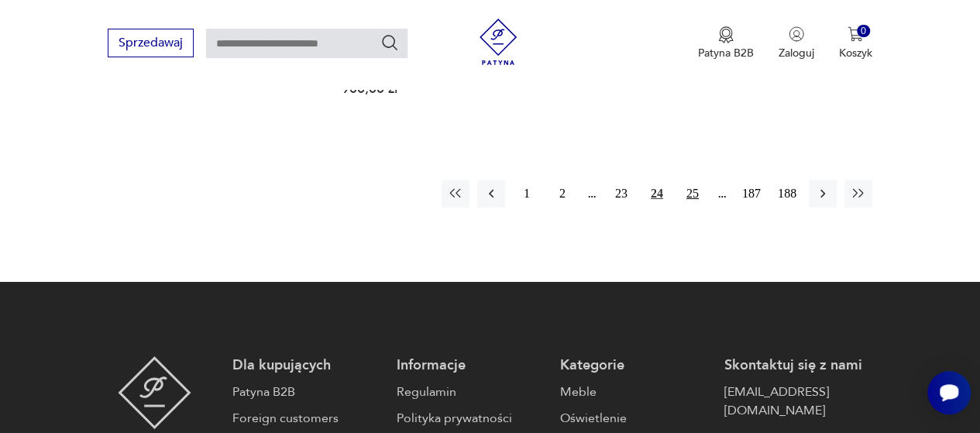
click at [692, 180] on button "25" at bounding box center [693, 194] width 28 height 28
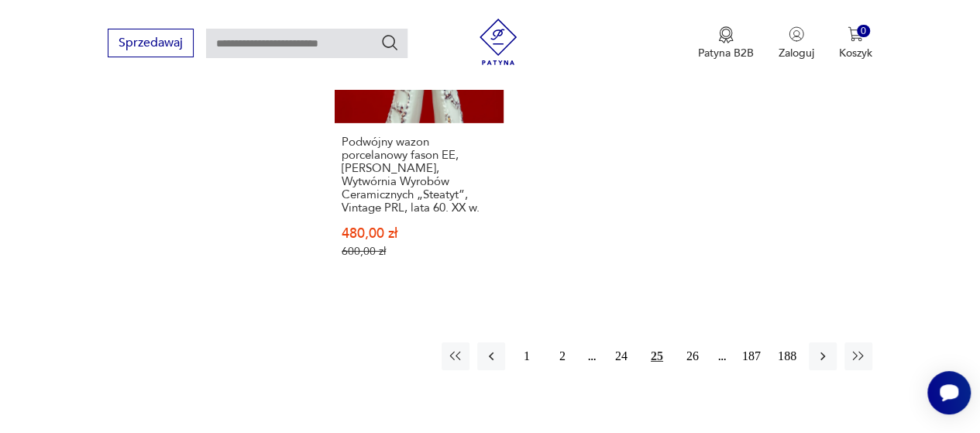
scroll to position [2488, 0]
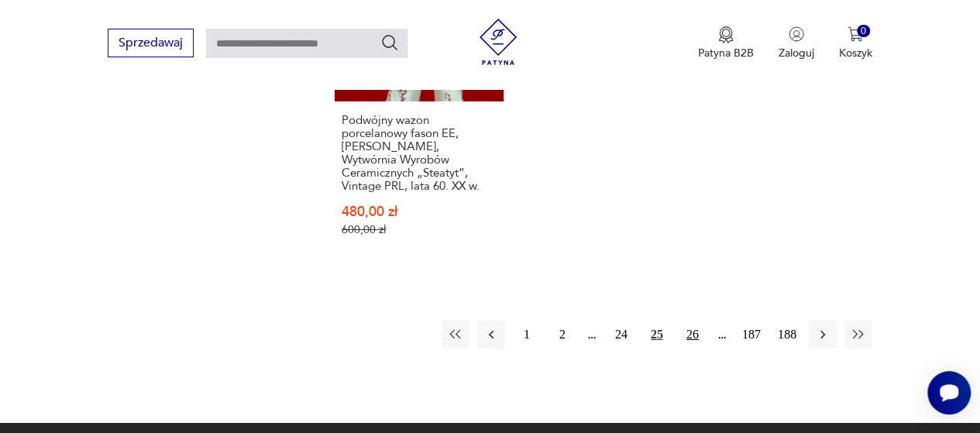
click at [693, 321] on button "26" at bounding box center [693, 335] width 28 height 28
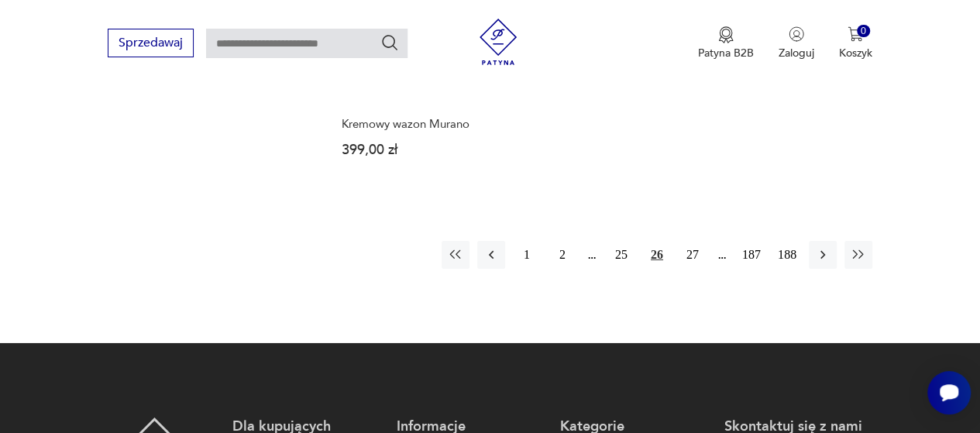
scroll to position [2395, 0]
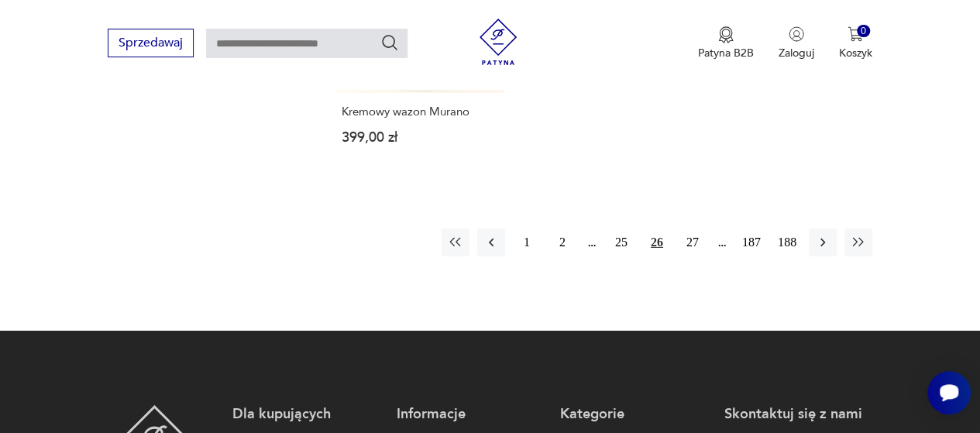
click at [657, 229] on button "26" at bounding box center [657, 243] width 28 height 28
click at [693, 229] on button "27" at bounding box center [693, 243] width 28 height 28
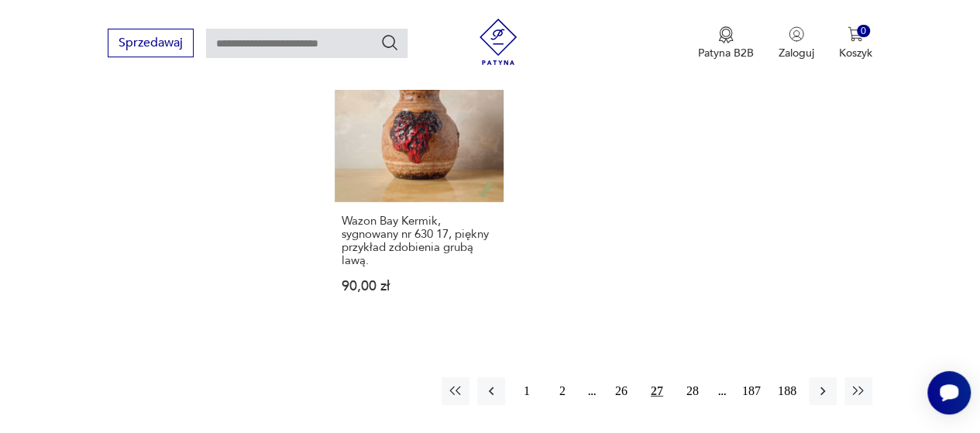
scroll to position [2302, 0]
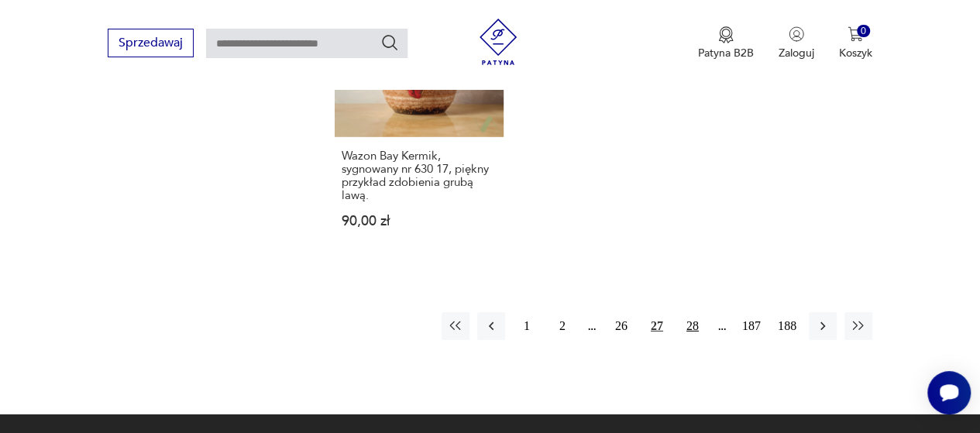
click at [693, 312] on button "28" at bounding box center [693, 326] width 28 height 28
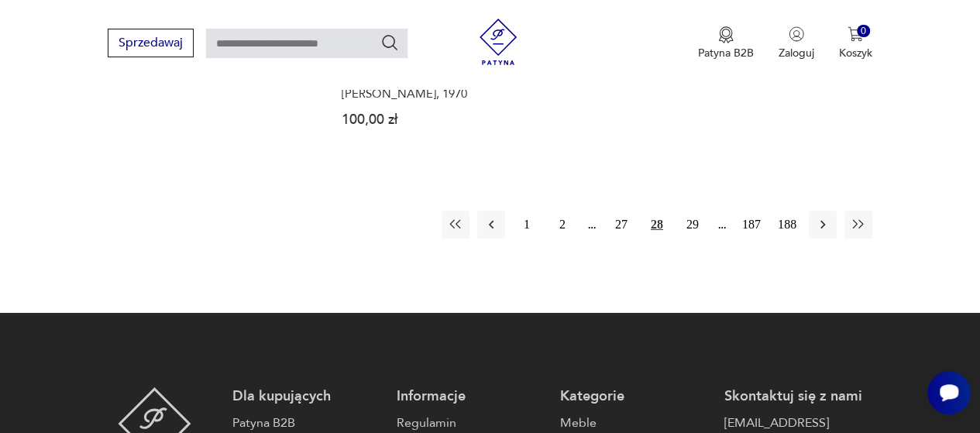
scroll to position [2457, 0]
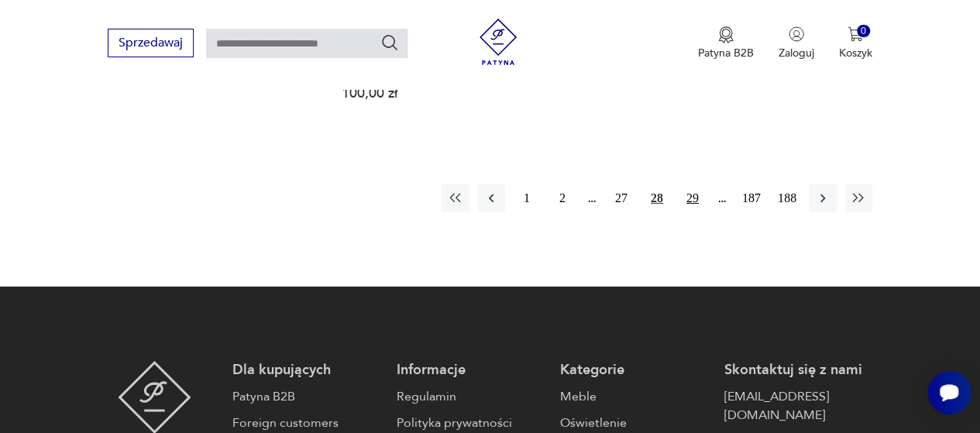
click at [694, 184] on button "29" at bounding box center [693, 198] width 28 height 28
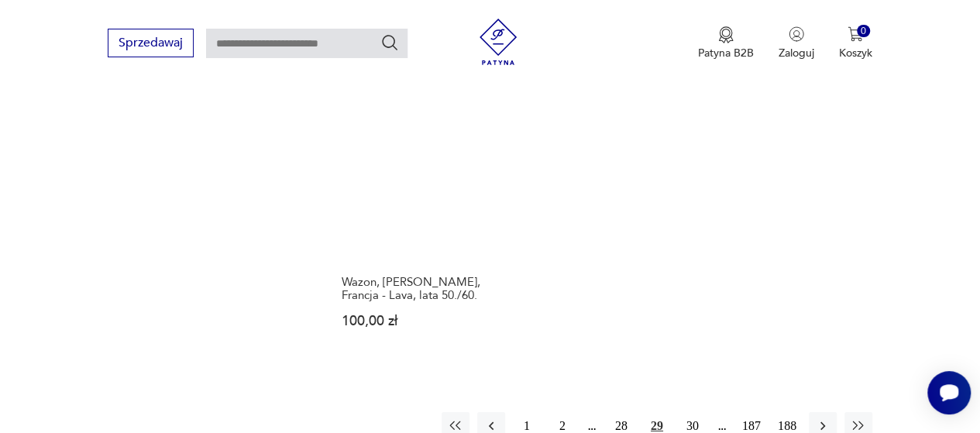
scroll to position [2457, 0]
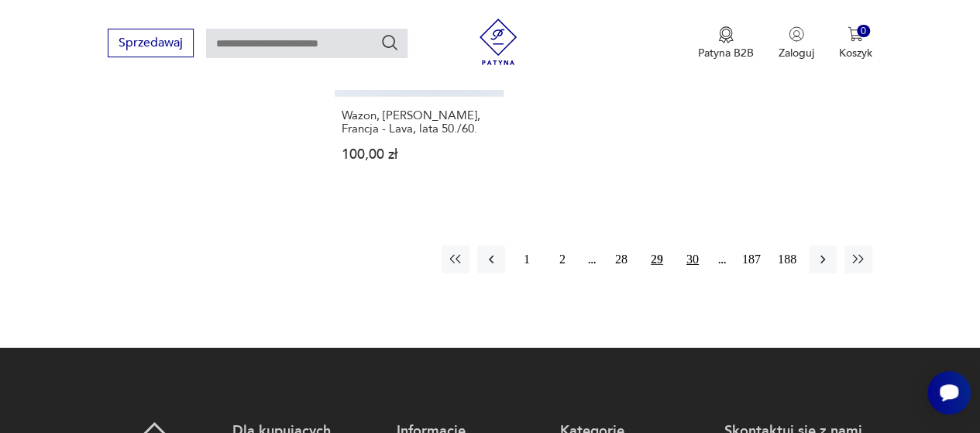
click at [694, 246] on button "30" at bounding box center [693, 260] width 28 height 28
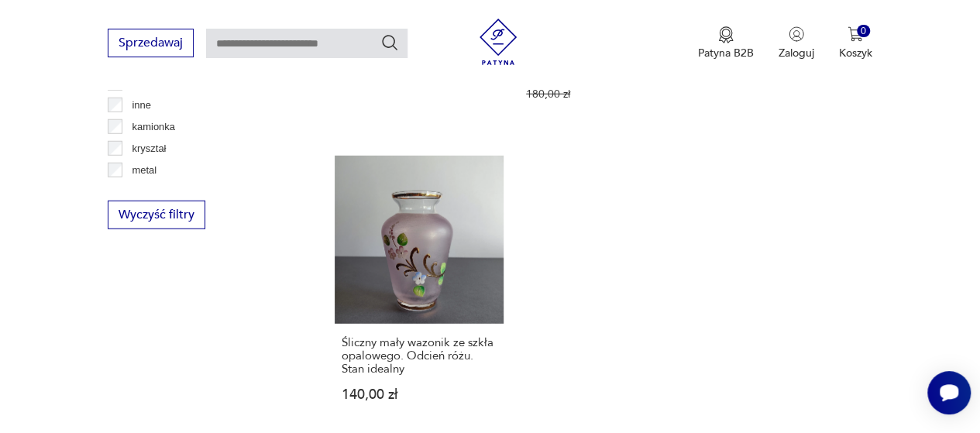
scroll to position [2240, 0]
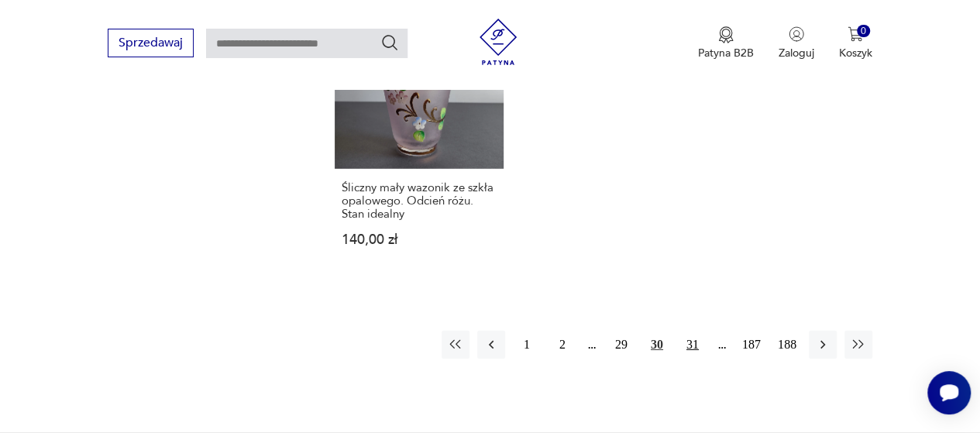
click at [691, 331] on button "31" at bounding box center [693, 345] width 28 height 28
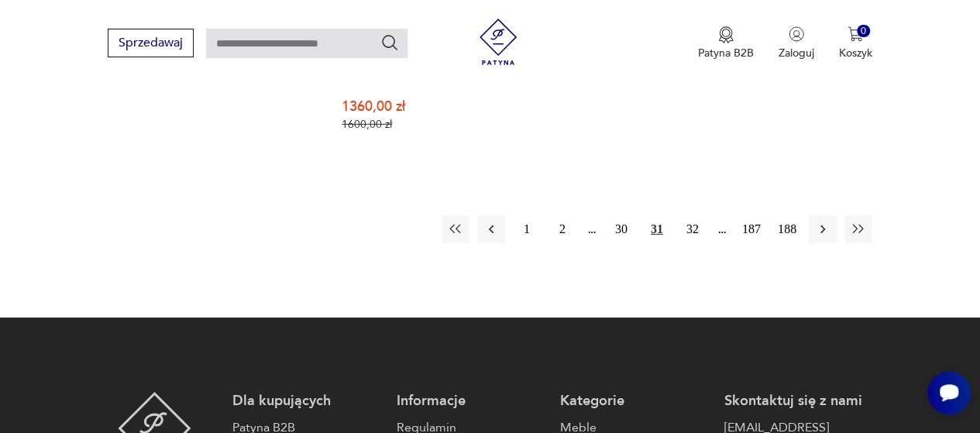
scroll to position [2457, 0]
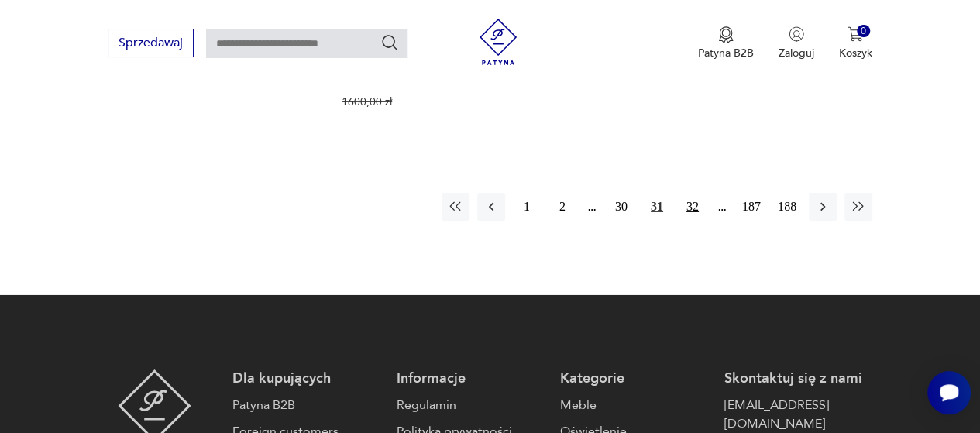
click at [693, 193] on button "32" at bounding box center [693, 207] width 28 height 28
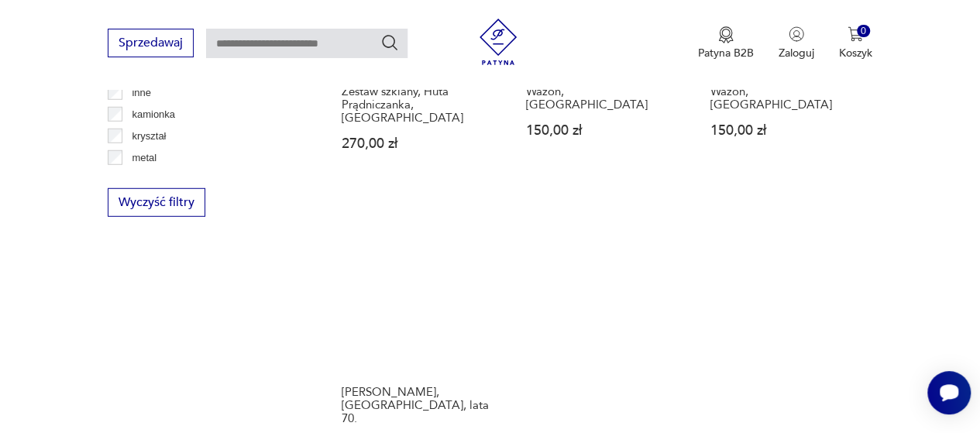
scroll to position [2147, 0]
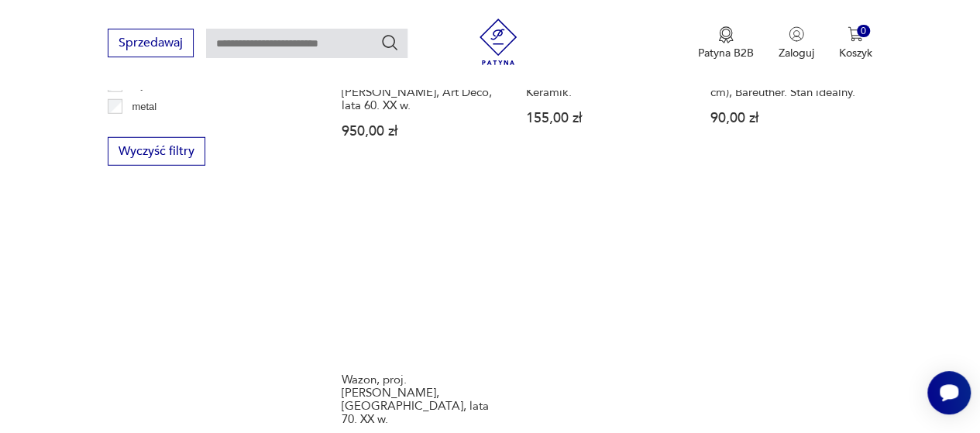
scroll to position [2147, 0]
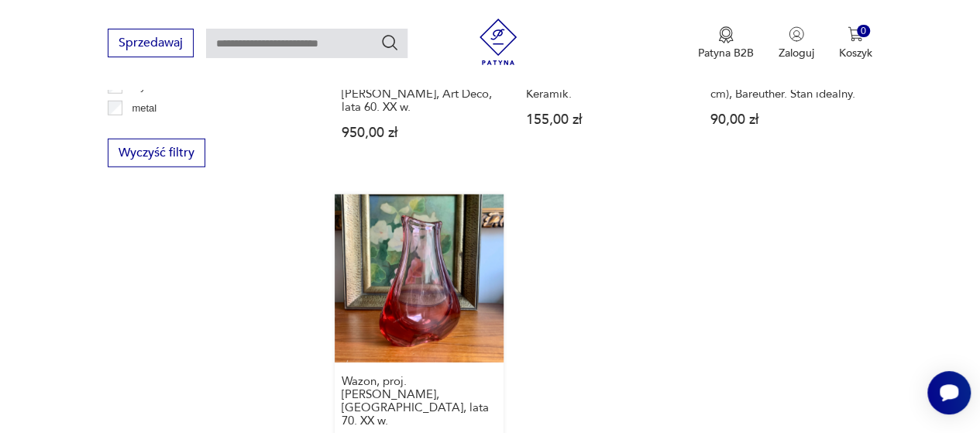
click at [428, 195] on link "Wazon, proj. M. Klinger, Zelezny Brod, lata 70. XX w. 359,00 zł" at bounding box center [419, 340] width 169 height 290
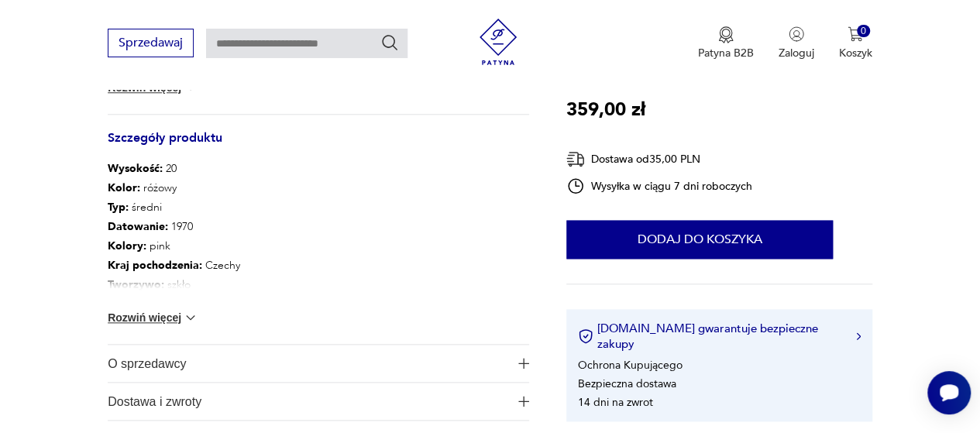
scroll to position [744, 0]
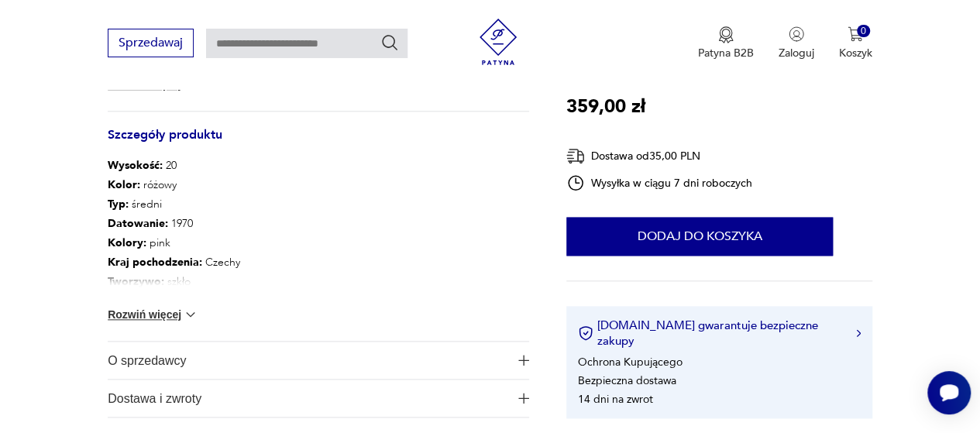
click at [188, 312] on img at bounding box center [191, 315] width 16 height 16
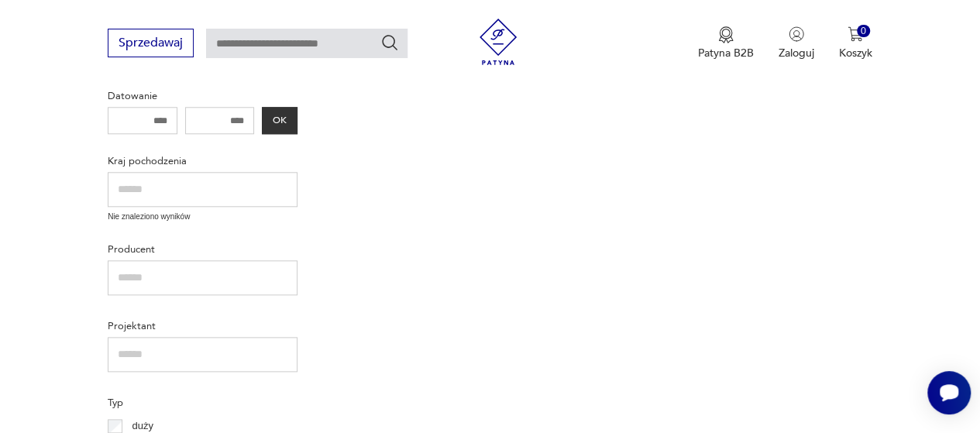
scroll to position [2147, 0]
